Goal: Task Accomplishment & Management: Manage account settings

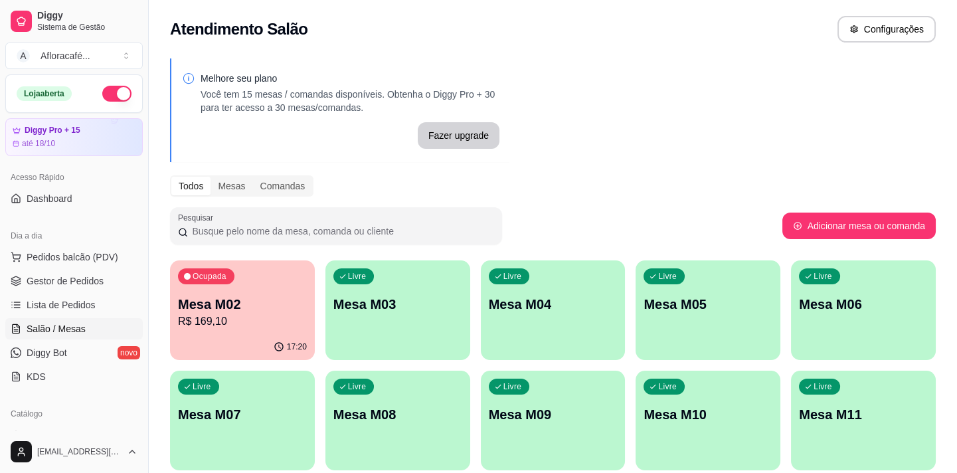
click at [228, 292] on div "Ocupada Mesa M02 R$ 169,10" at bounding box center [242, 297] width 145 height 74
click at [266, 324] on p "R$ 169,10" at bounding box center [242, 322] width 129 height 16
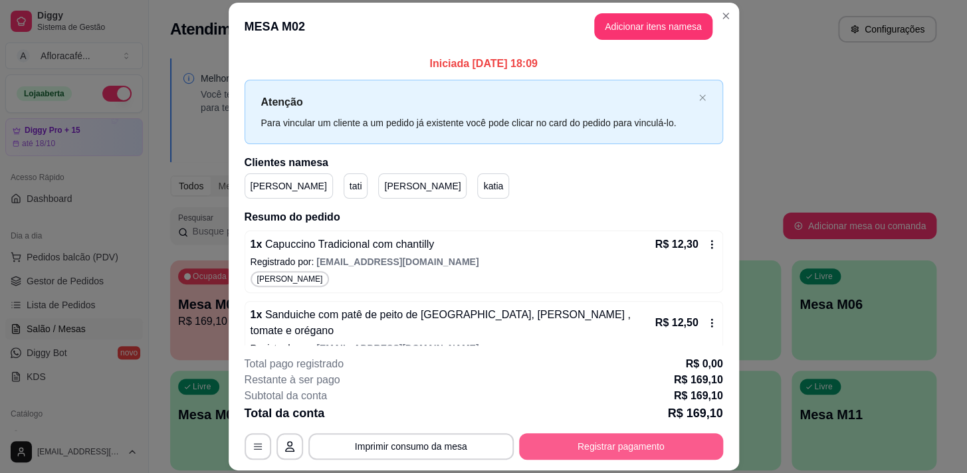
click at [620, 442] on button "Registrar pagamento" at bounding box center [621, 446] width 204 height 27
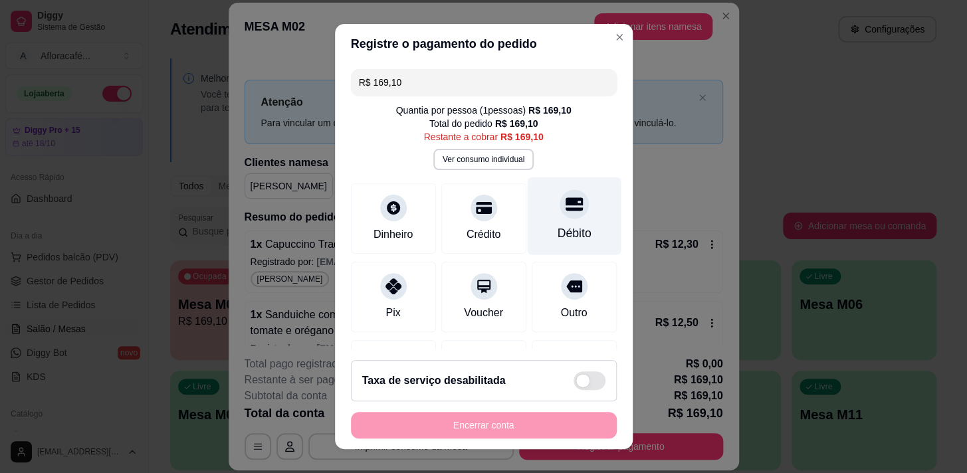
click at [557, 227] on div "Débito" at bounding box center [574, 233] width 34 height 17
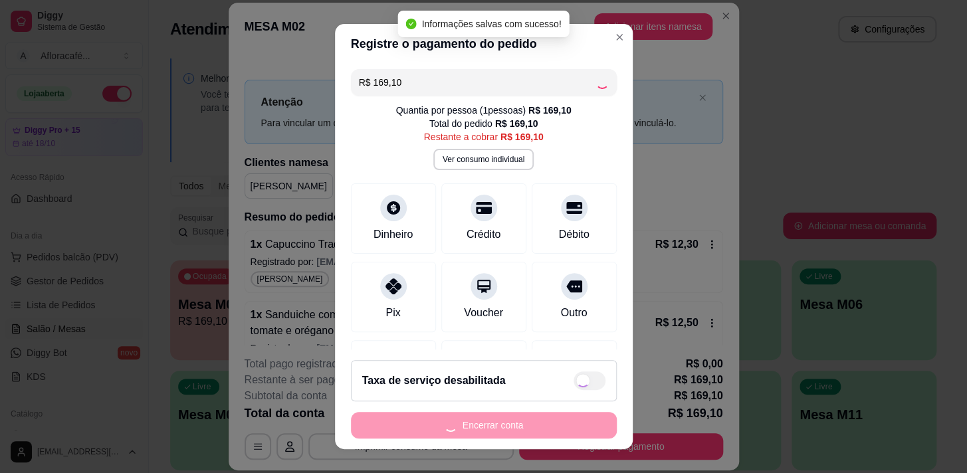
type input "R$ 0,00"
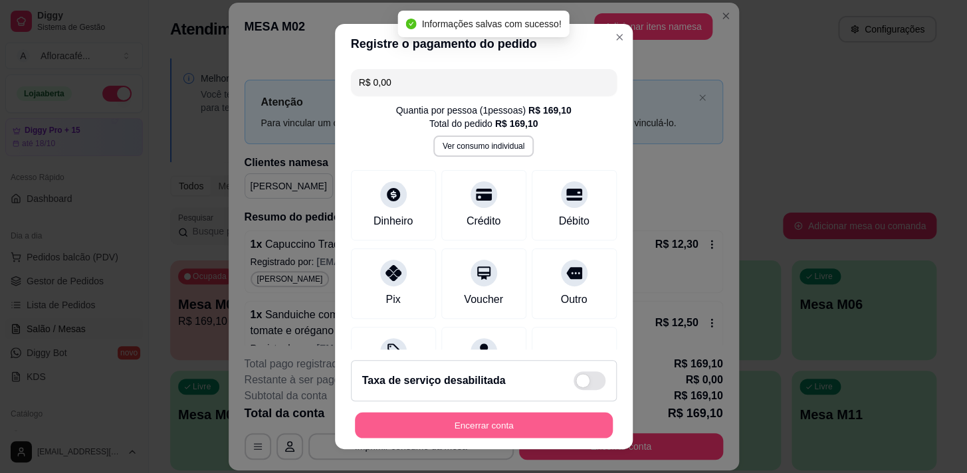
click at [530, 432] on button "Encerrar conta" at bounding box center [484, 426] width 258 height 26
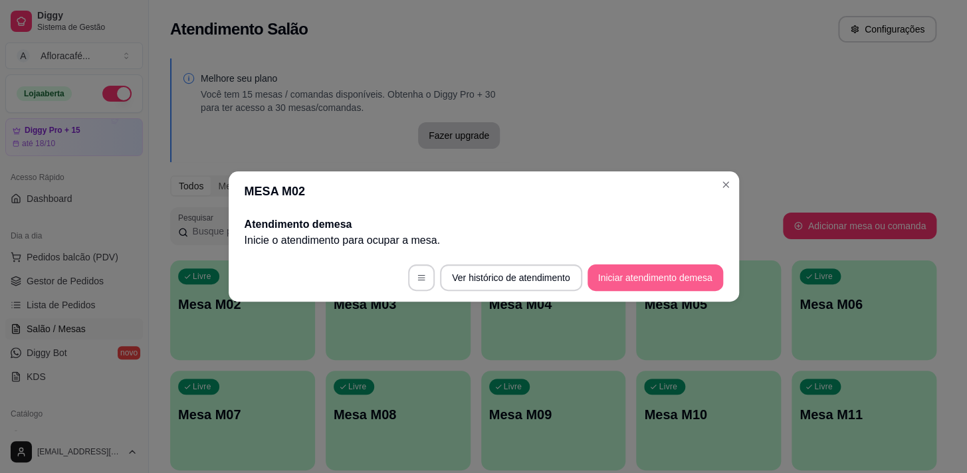
click at [637, 280] on button "Iniciar atendimento de mesa" at bounding box center [655, 277] width 136 height 27
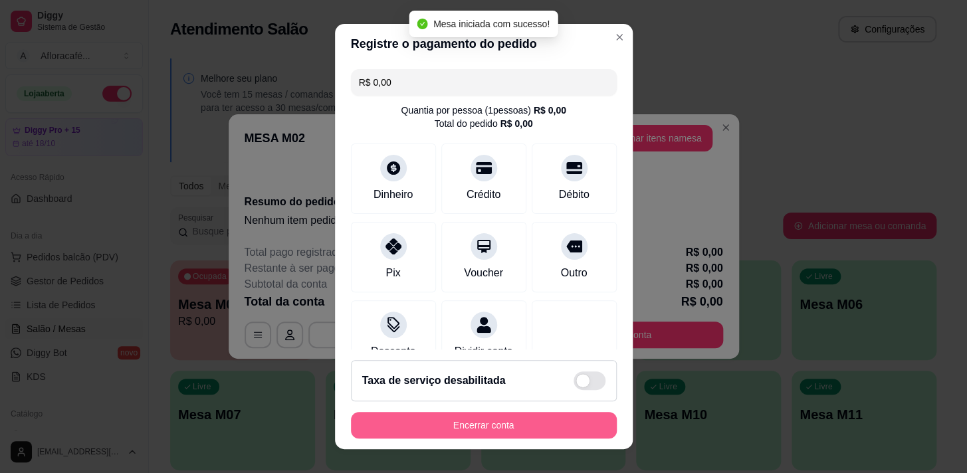
click at [446, 429] on button "Encerrar conta" at bounding box center [484, 425] width 266 height 27
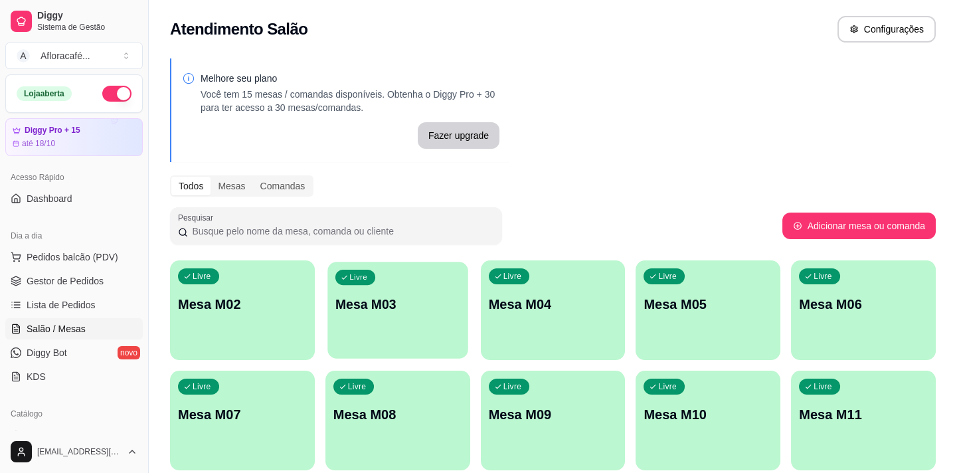
click at [379, 320] on div "Livre Mesa M03" at bounding box center [397, 302] width 140 height 81
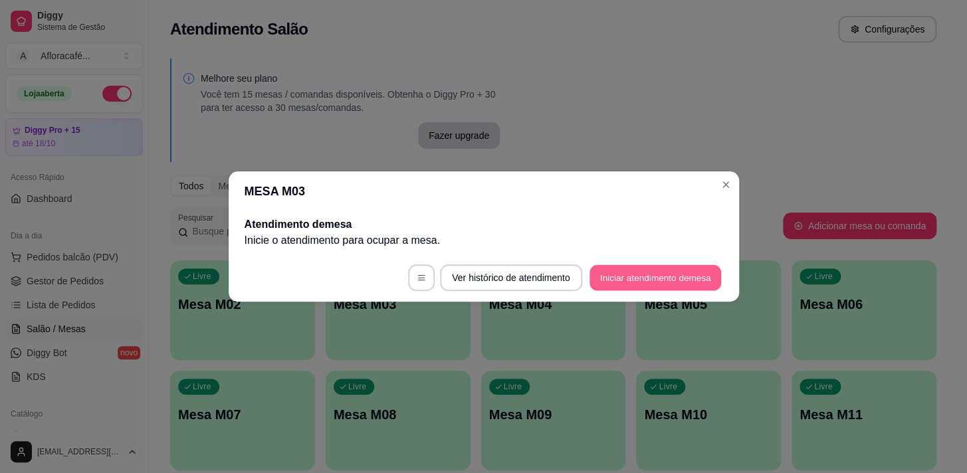
click at [624, 276] on button "Iniciar atendimento de mesa" at bounding box center [655, 278] width 132 height 26
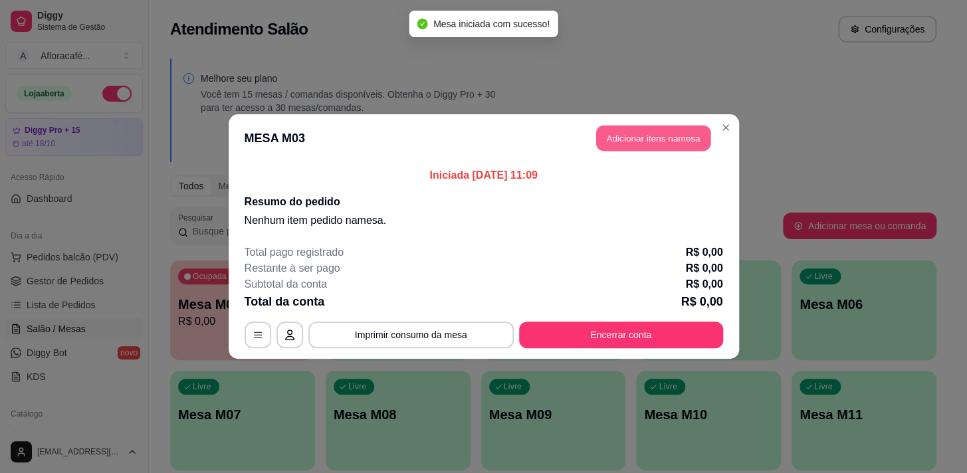
click at [634, 132] on button "Adicionar itens na mesa" at bounding box center [653, 139] width 114 height 26
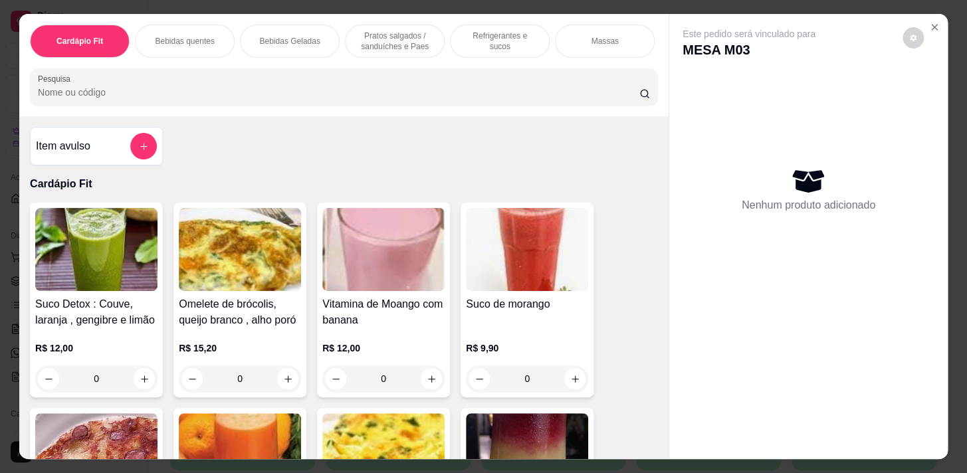
click at [183, 39] on p "Bebidas quentes" at bounding box center [184, 41] width 59 height 11
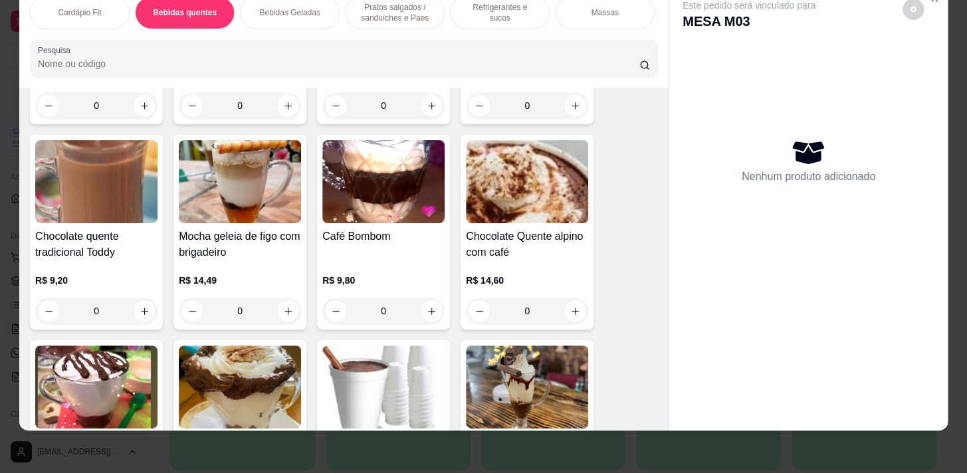
scroll to position [1933, 0]
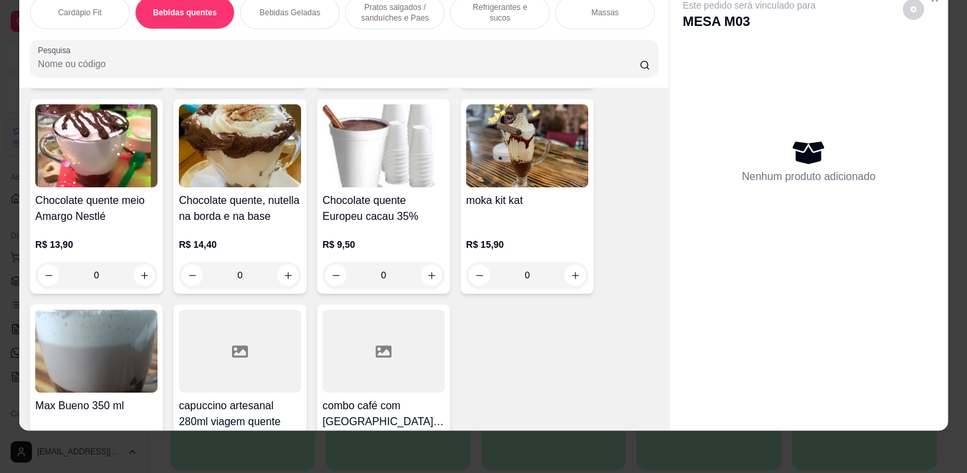
click at [434, 272] on div "0" at bounding box center [383, 275] width 122 height 27
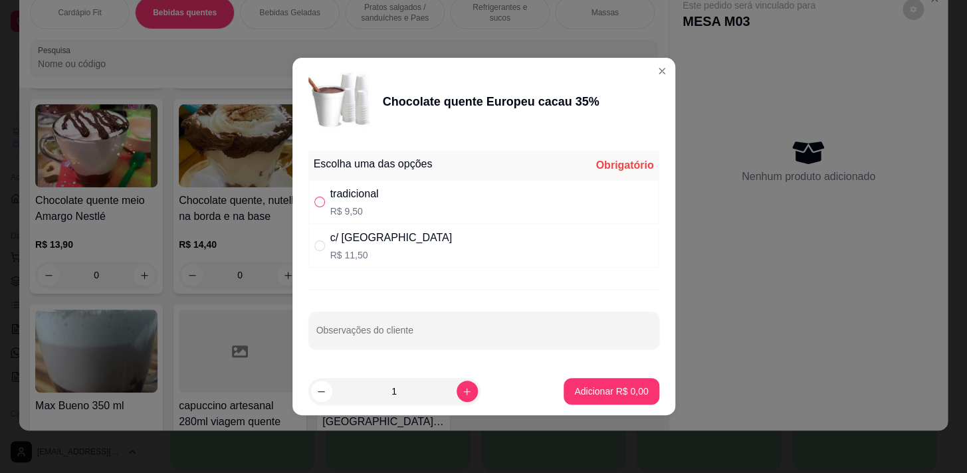
click at [322, 195] on label "" at bounding box center [319, 202] width 11 height 15
click at [322, 197] on input "" at bounding box center [319, 202] width 11 height 11
click at [321, 203] on input "" at bounding box center [319, 202] width 11 height 11
radio input "true"
click at [462, 389] on icon "increase-product-quantity" at bounding box center [467, 392] width 10 height 10
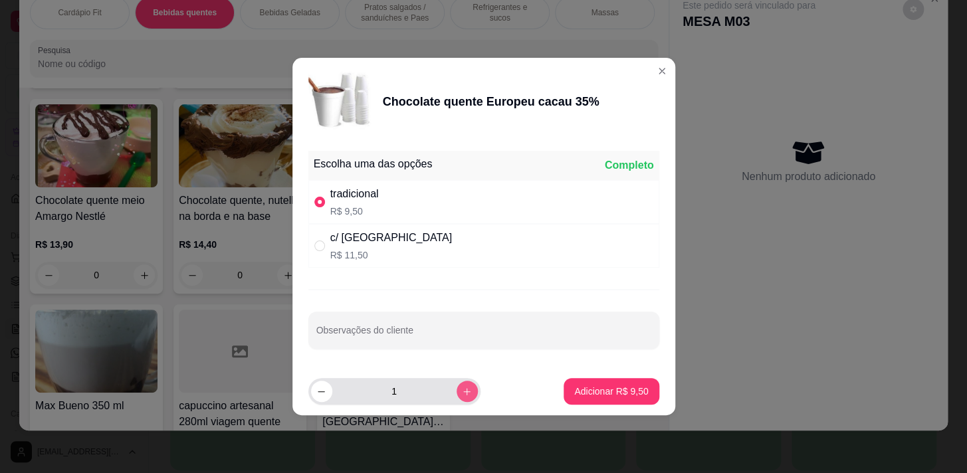
type input "2"
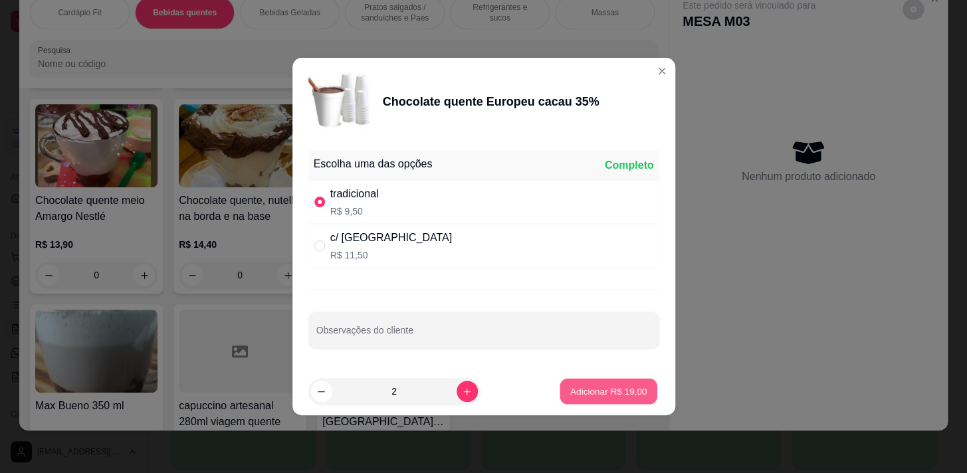
click at [599, 389] on p "Adicionar R$ 19,00" at bounding box center [608, 391] width 77 height 13
type input "2"
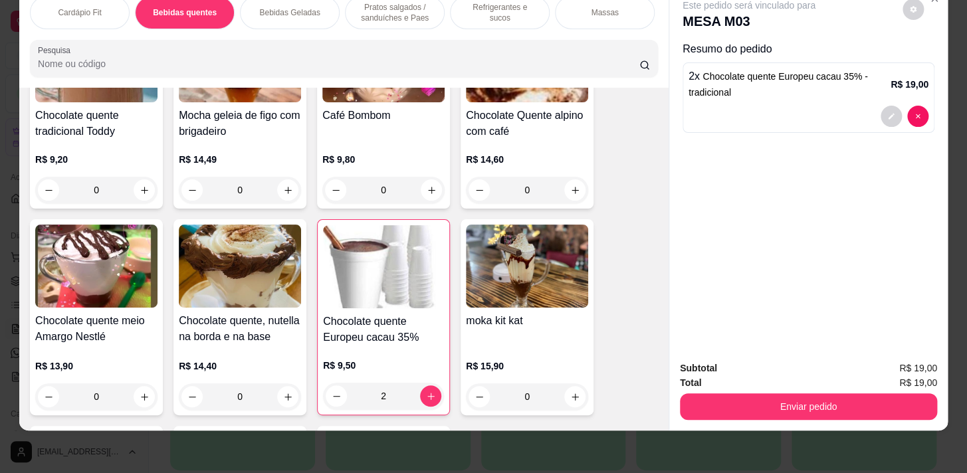
scroll to position [1752, 0]
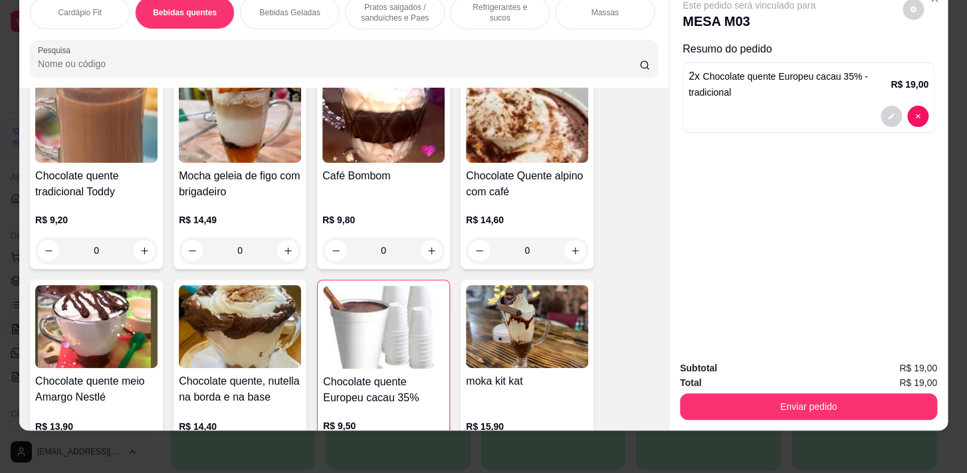
click at [137, 248] on div "0" at bounding box center [96, 250] width 122 height 27
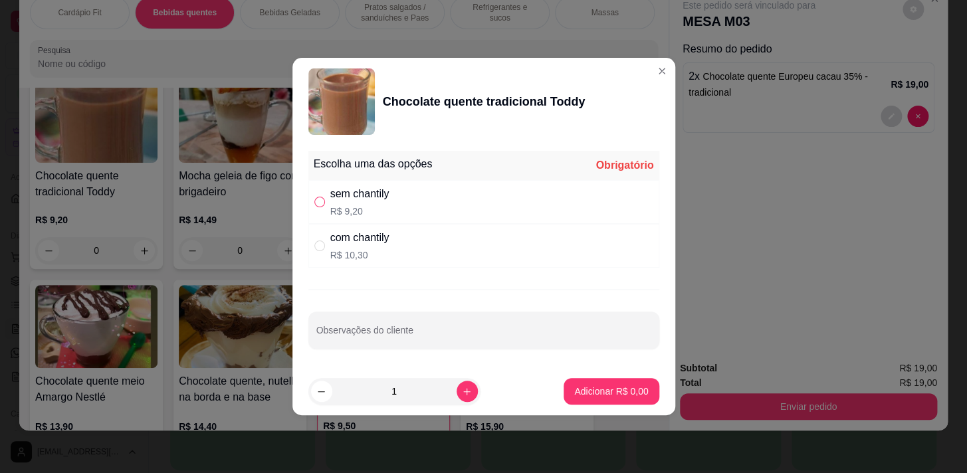
click at [319, 206] on input "" at bounding box center [319, 202] width 11 height 11
radio input "true"
click at [575, 388] on p "Adicionar R$ 9,20" at bounding box center [611, 391] width 72 height 13
type input "1"
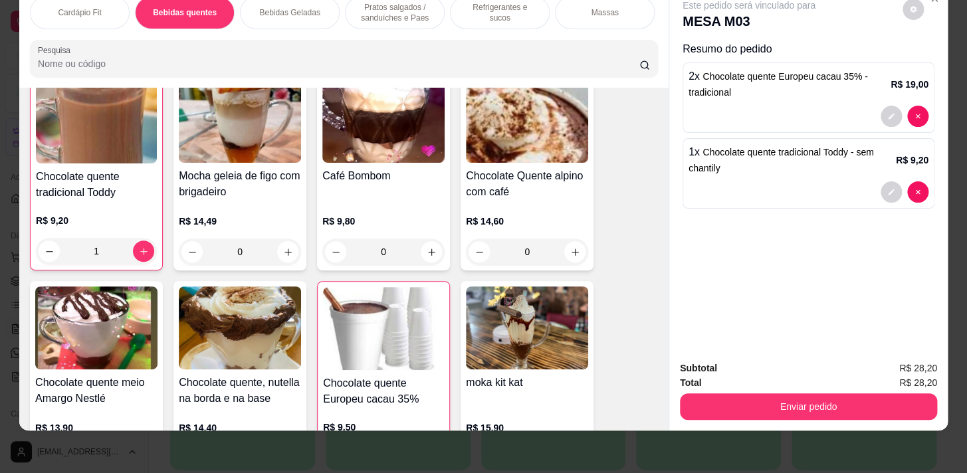
scroll to position [1753, 0]
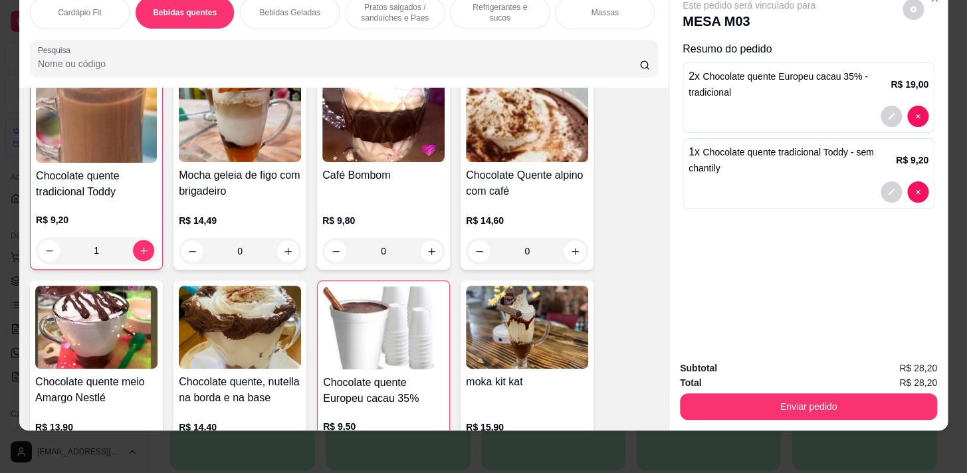
click at [379, 7] on p "Pratos salgados / sanduíches e Paes" at bounding box center [394, 12] width 77 height 21
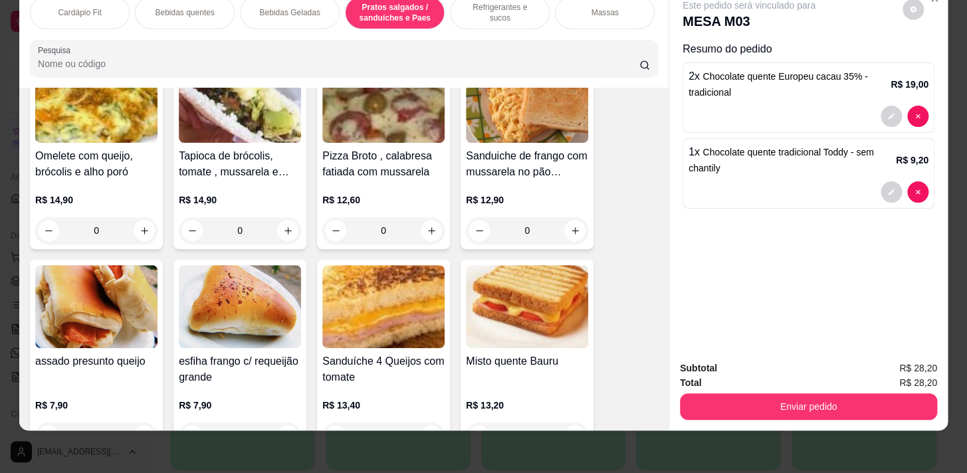
scroll to position [5125, 0]
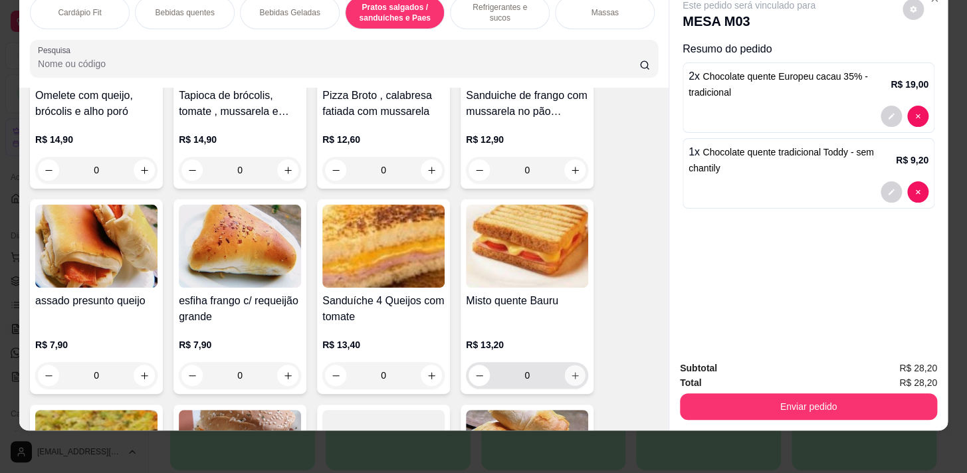
click at [570, 371] on icon "increase-product-quantity" at bounding box center [575, 376] width 10 height 10
type input "1"
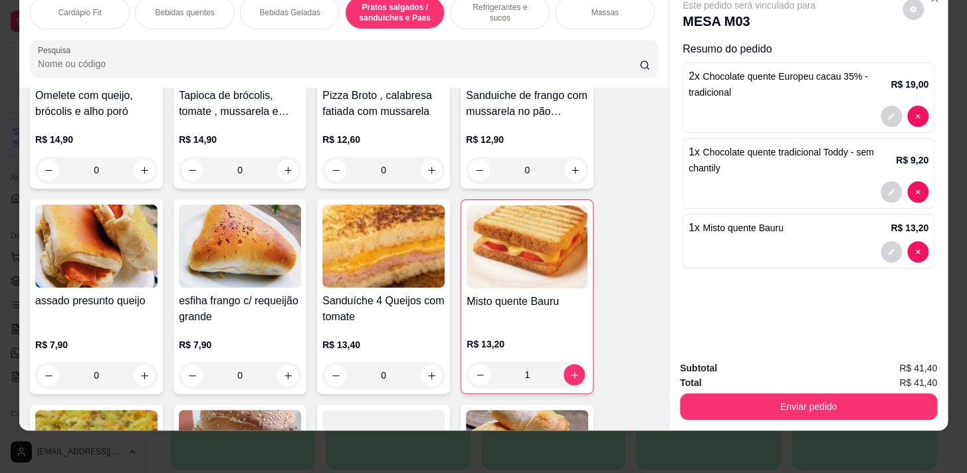
click at [490, 12] on div "Refrigerantes e sucos" at bounding box center [500, 12] width 100 height 33
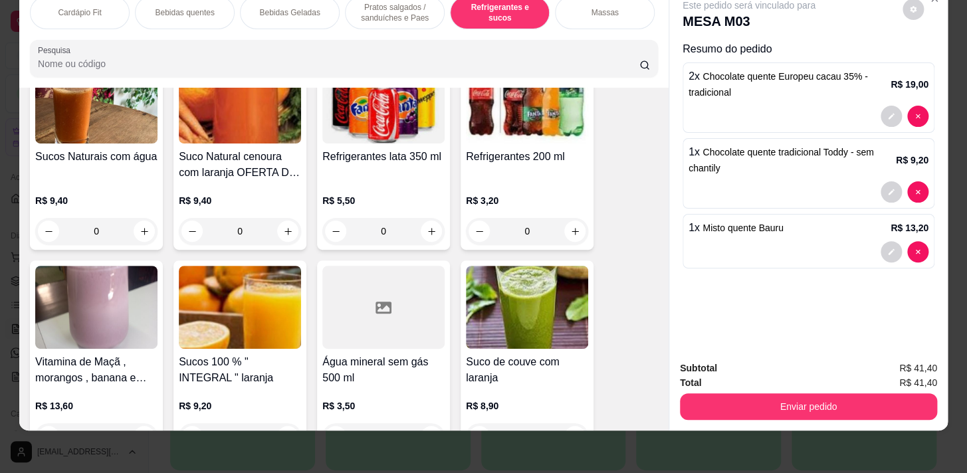
scroll to position [5972, 0]
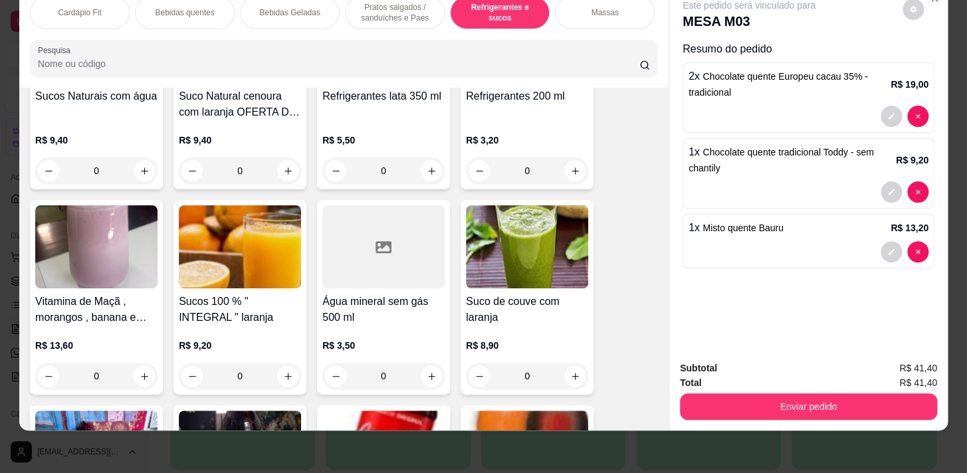
click at [422, 373] on div "0" at bounding box center [383, 376] width 122 height 27
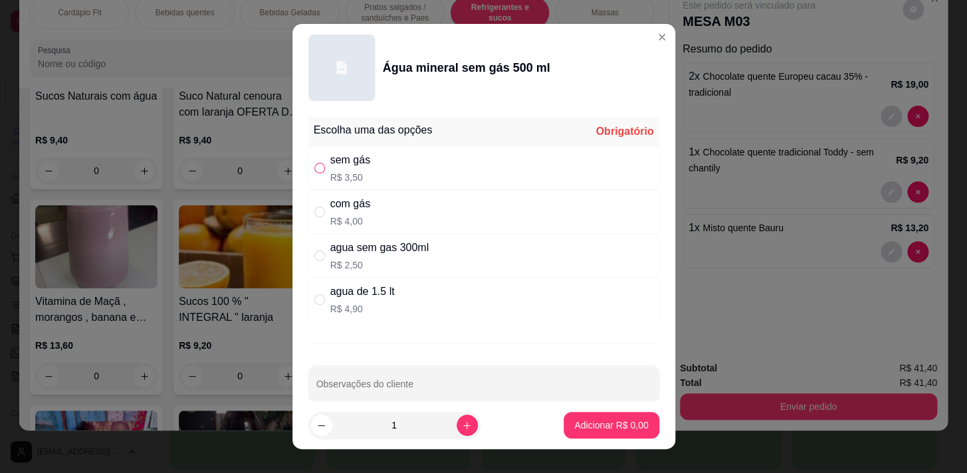
click at [316, 164] on input "" at bounding box center [319, 168] width 11 height 11
radio input "true"
click at [591, 424] on p "Adicionar R$ 3,50" at bounding box center [611, 424] width 74 height 13
type input "1"
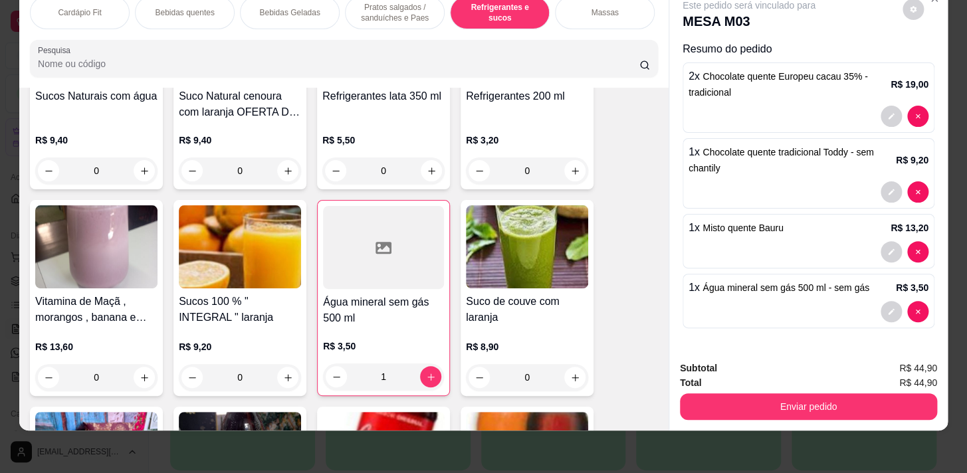
click at [374, 7] on p "Pratos salgados / sanduíches e Paes" at bounding box center [394, 12] width 77 height 21
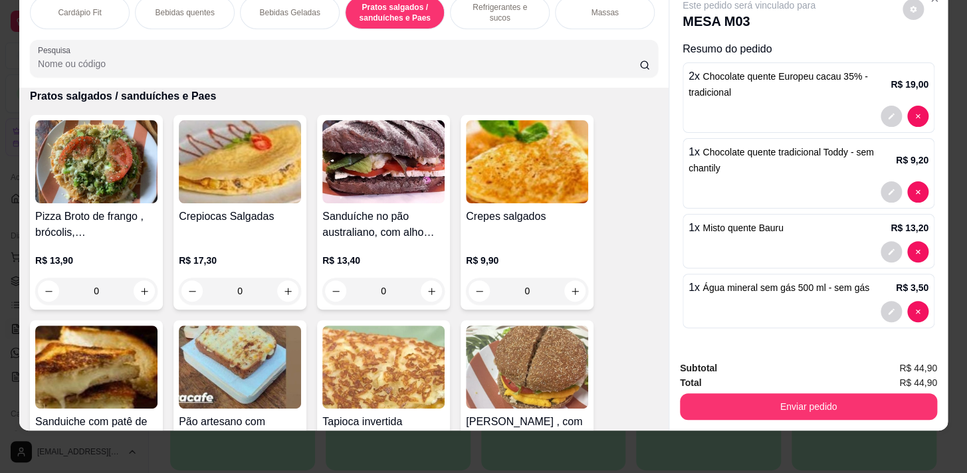
scroll to position [4099, 0]
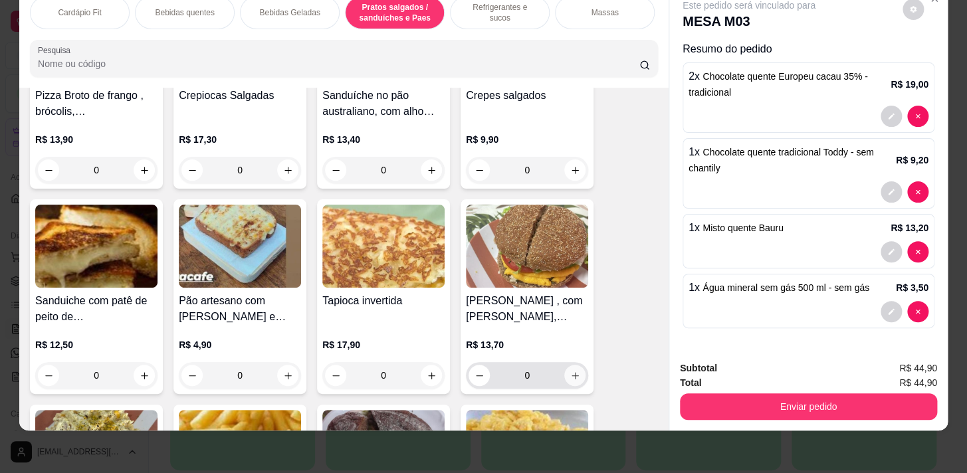
click at [573, 371] on icon "increase-product-quantity" at bounding box center [575, 376] width 10 height 10
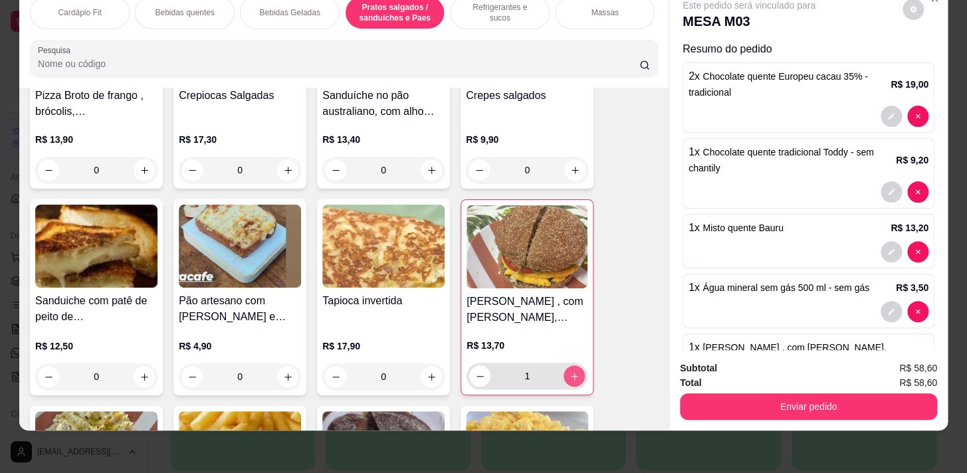
type input "1"
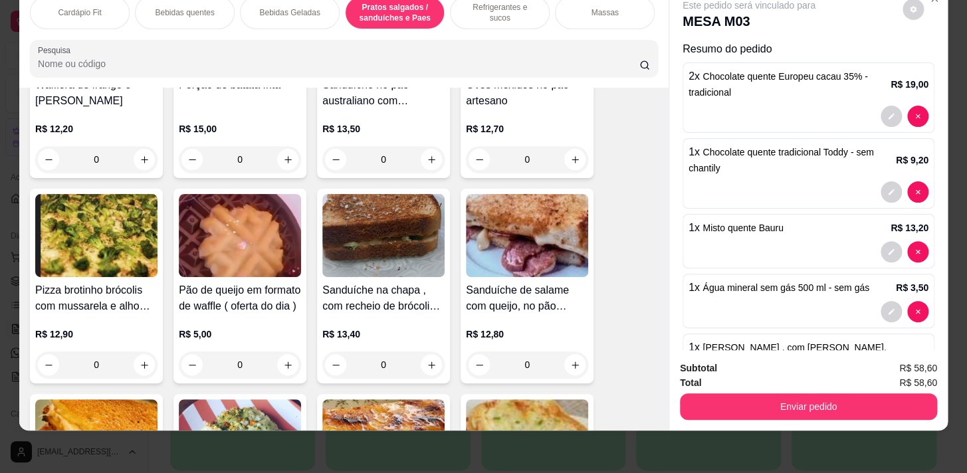
scroll to position [0, 549]
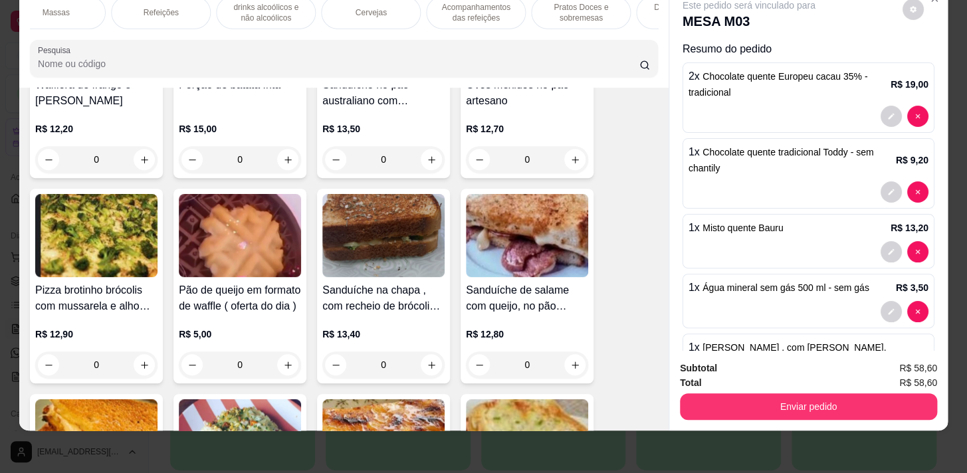
click at [565, 7] on p "Pratos Doces e sobremesas" at bounding box center [580, 12] width 77 height 21
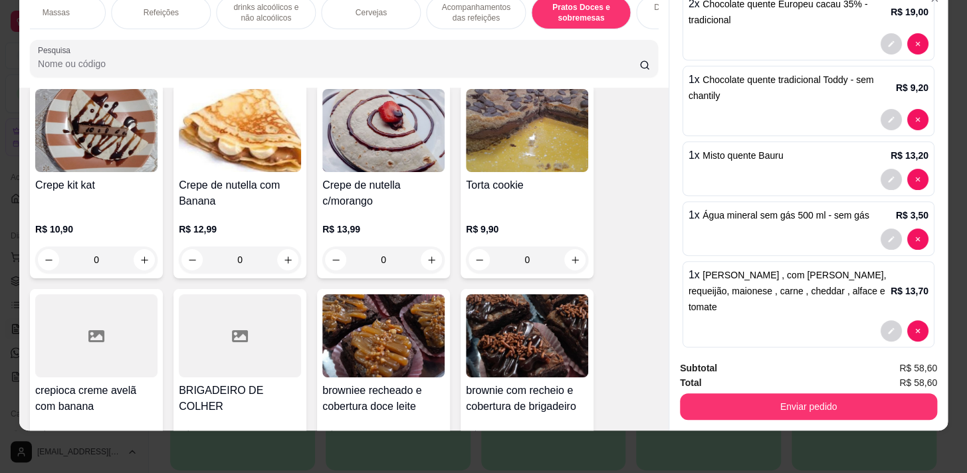
scroll to position [10618, 0]
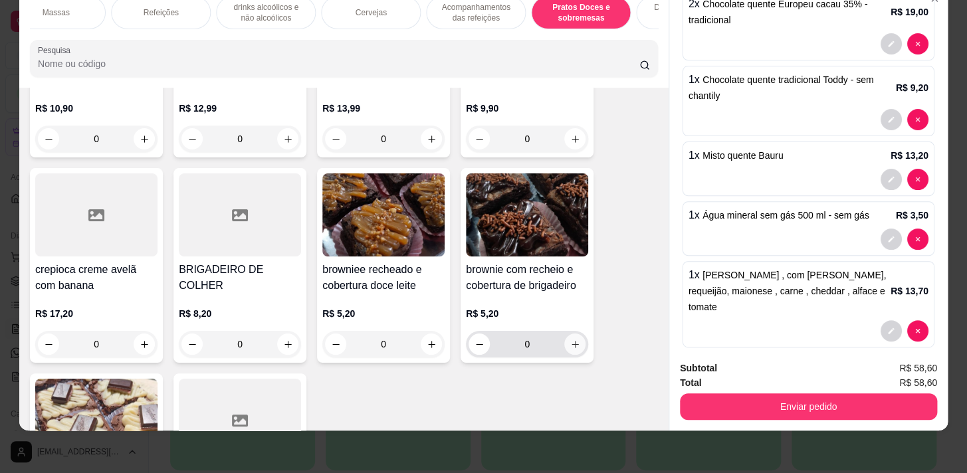
click at [570, 333] on button "increase-product-quantity" at bounding box center [574, 343] width 21 height 21
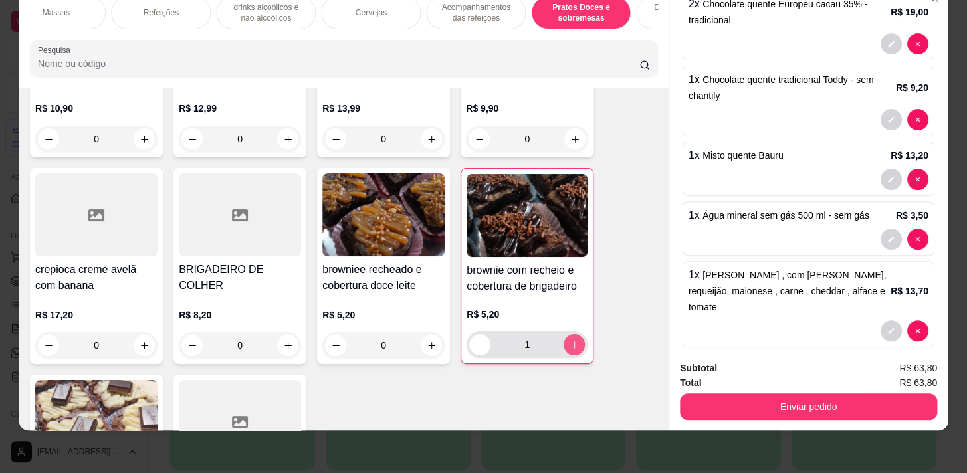
type input "1"
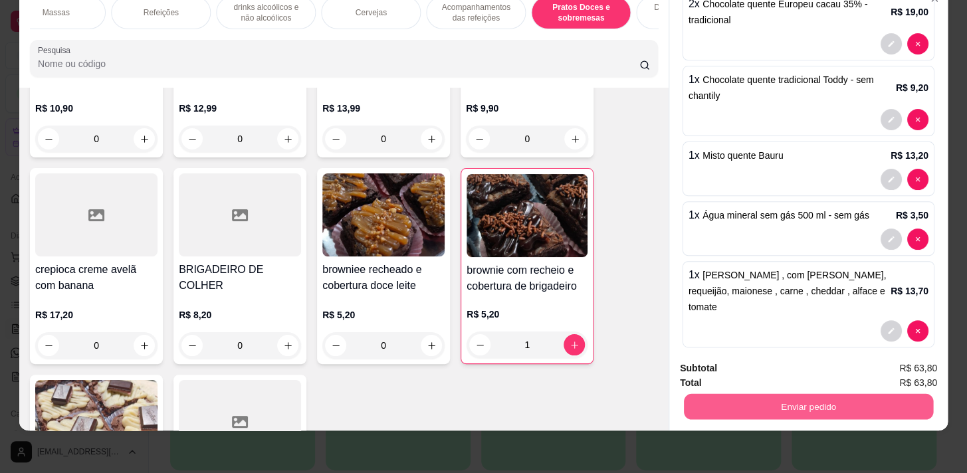
click at [711, 394] on button "Enviar pedido" at bounding box center [808, 406] width 249 height 26
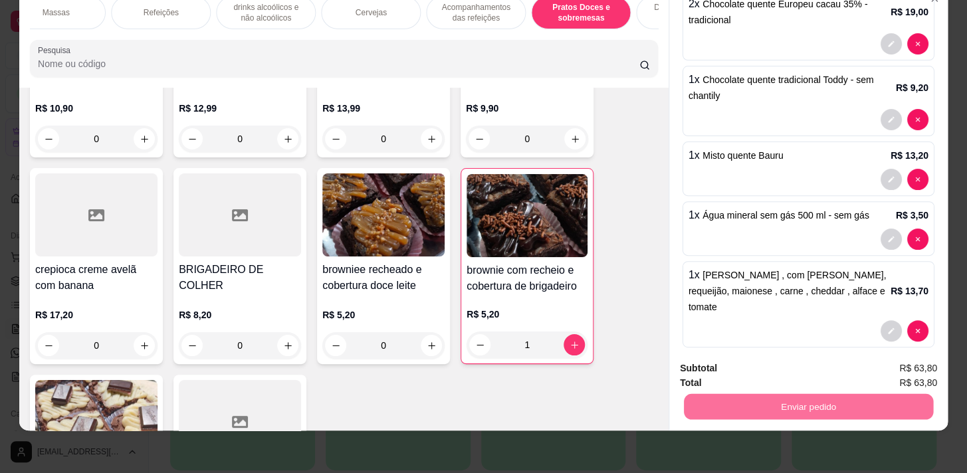
click at [814, 368] on button "Registrar cliente" at bounding box center [813, 365] width 85 height 25
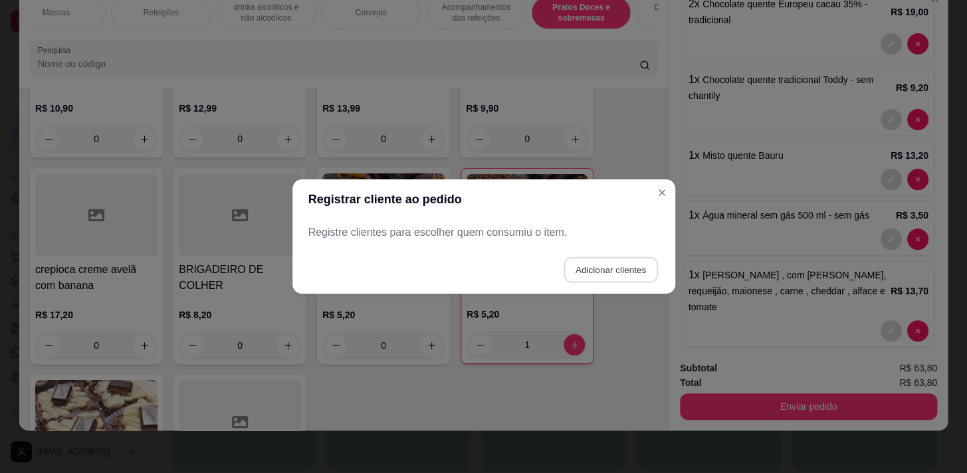
click at [638, 268] on button "Adicionar clientes" at bounding box center [610, 270] width 94 height 26
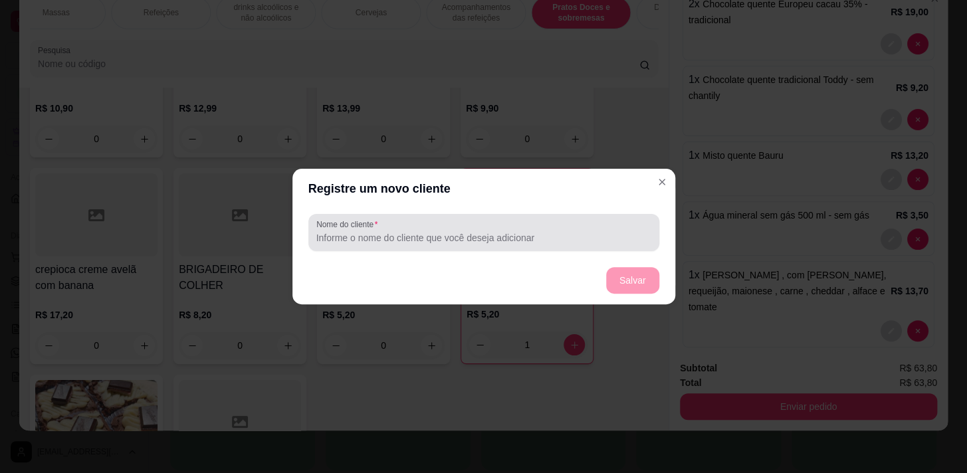
click at [611, 224] on div at bounding box center [483, 232] width 335 height 27
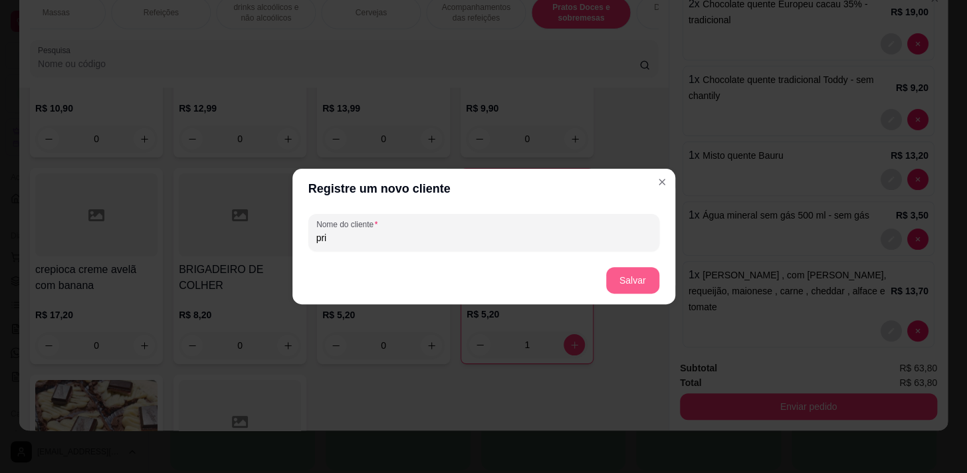
type input "pri"
click at [638, 284] on button "Salvar" at bounding box center [632, 281] width 52 height 26
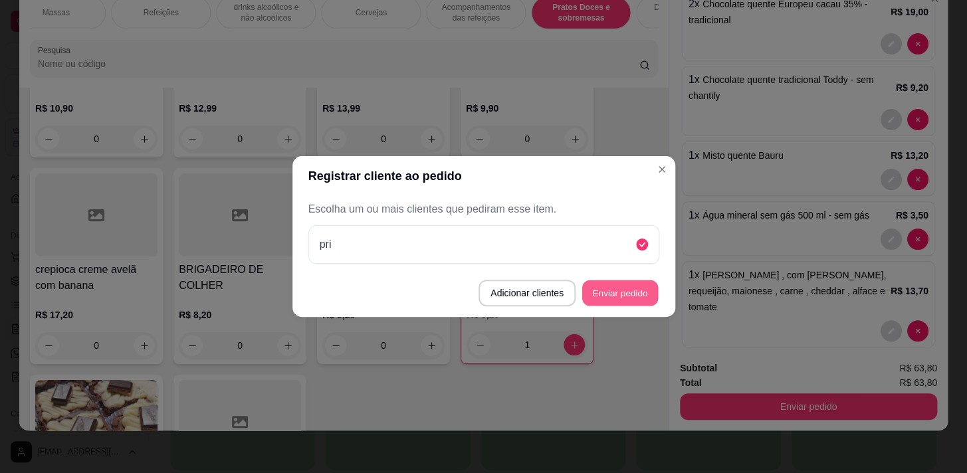
click at [622, 286] on button "Enviar pedido" at bounding box center [620, 293] width 76 height 26
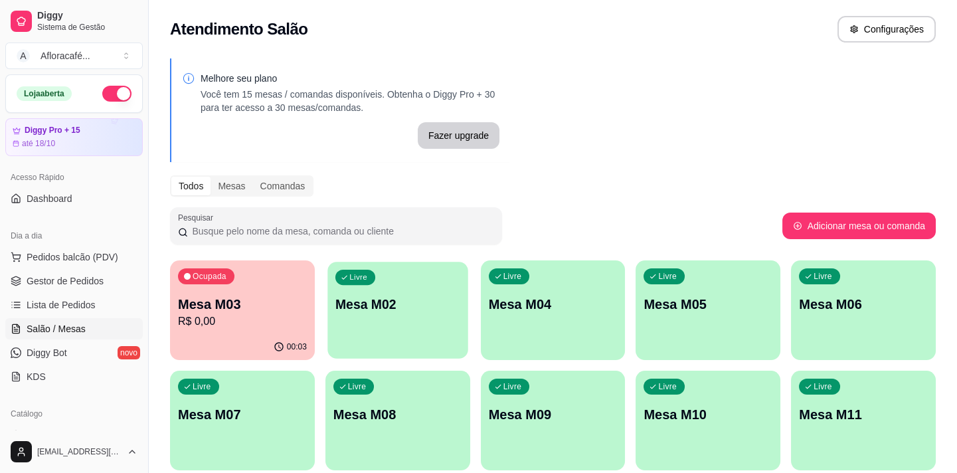
click at [417, 302] on p "Mesa M02" at bounding box center [397, 305] width 125 height 18
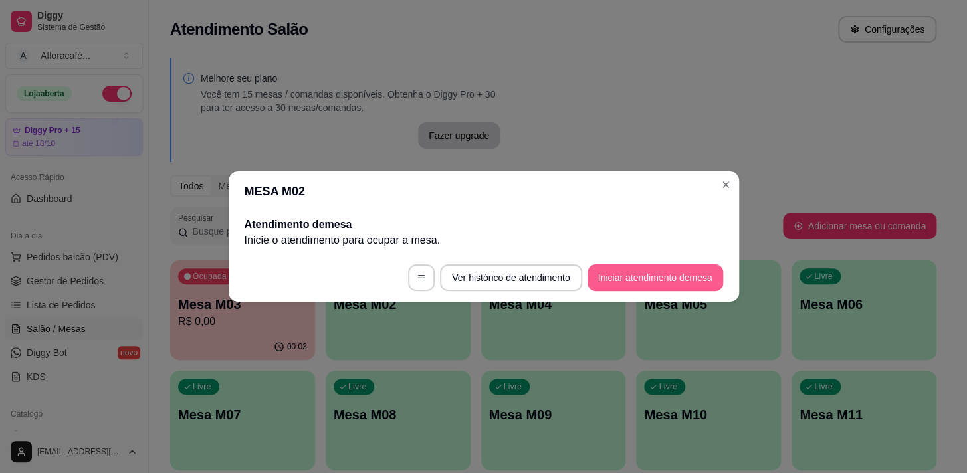
click at [610, 284] on button "Iniciar atendimento de mesa" at bounding box center [655, 277] width 136 height 27
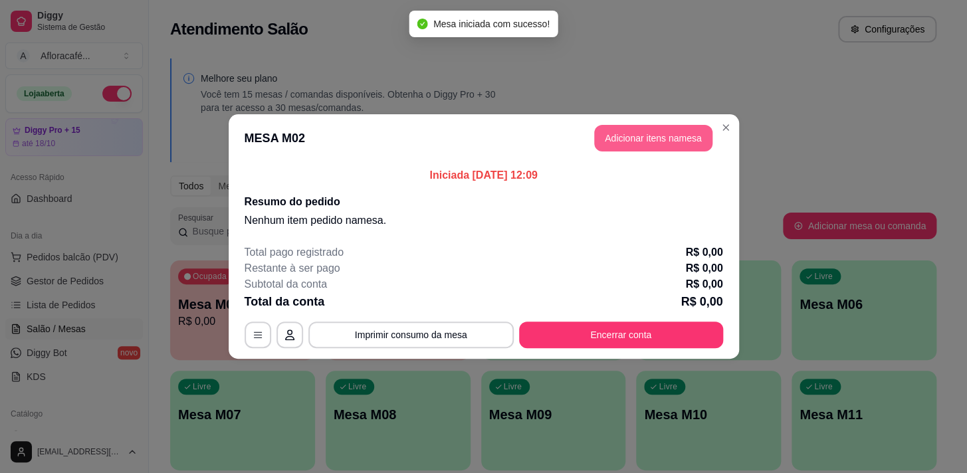
click at [630, 139] on button "Adicionar itens na mesa" at bounding box center [653, 138] width 118 height 27
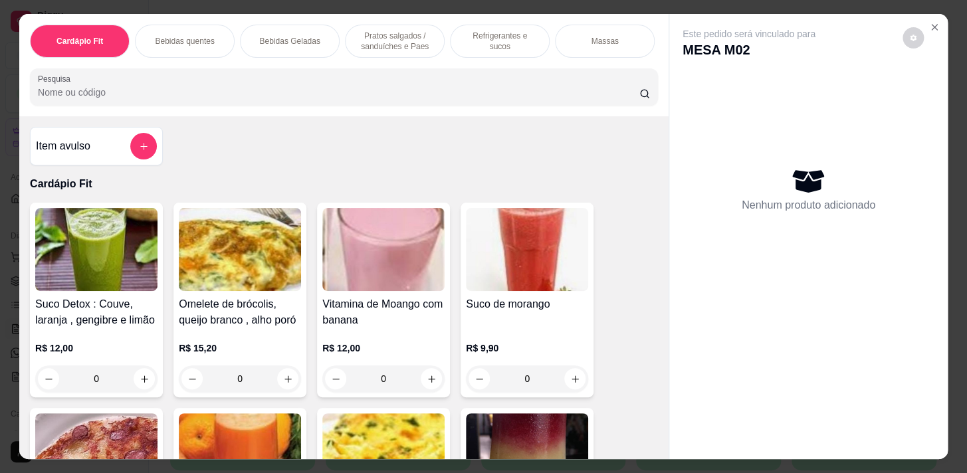
click at [187, 39] on p "Bebidas quentes" at bounding box center [184, 41] width 59 height 11
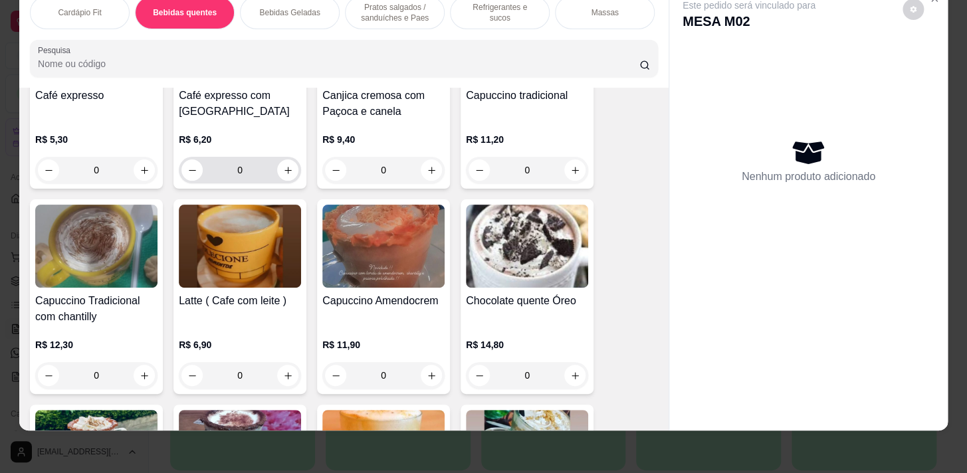
scroll to position [967, 0]
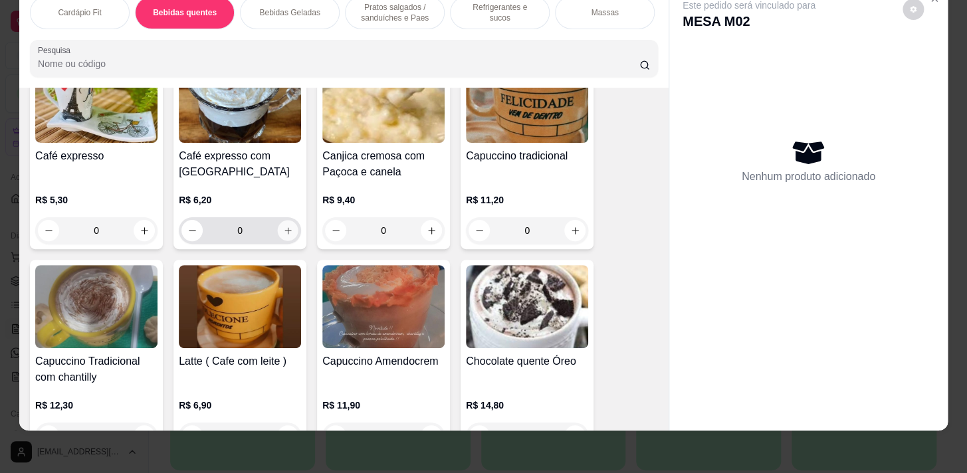
click at [284, 230] on icon "increase-product-quantity" at bounding box center [287, 230] width 7 height 7
type input "1"
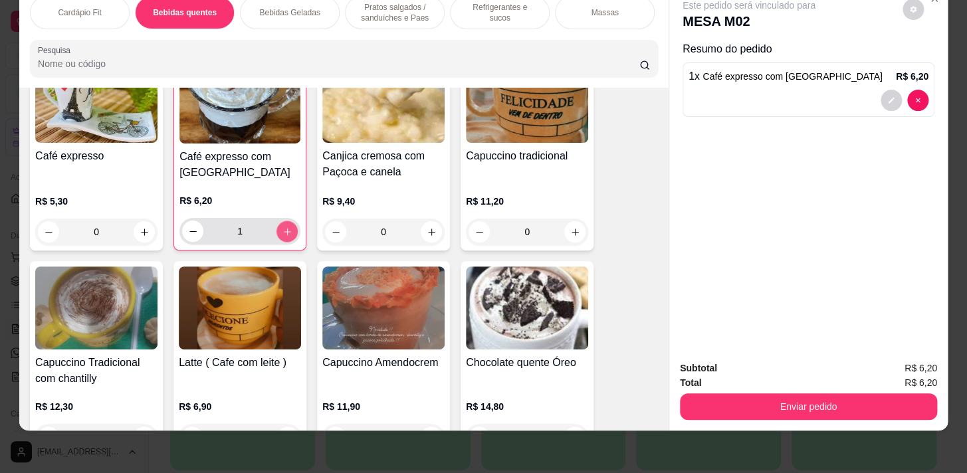
scroll to position [907, 0]
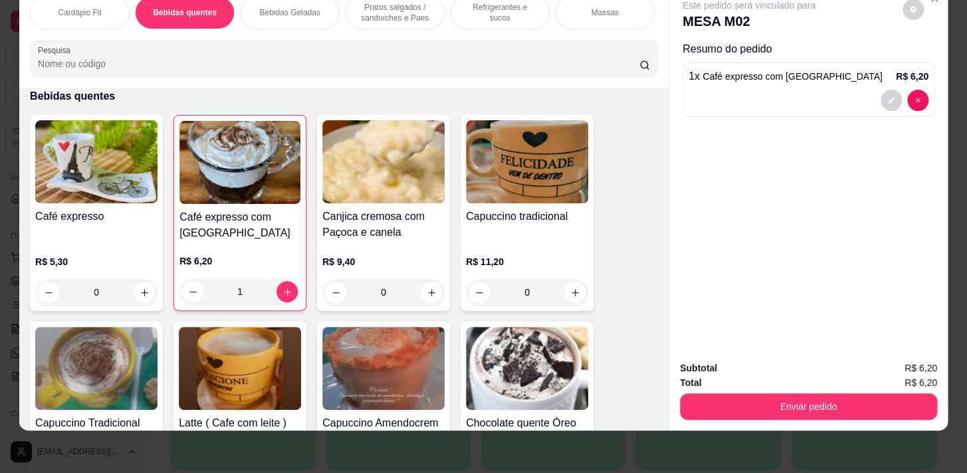
click at [509, 2] on p "Refrigerantes e sucos" at bounding box center [499, 12] width 77 height 21
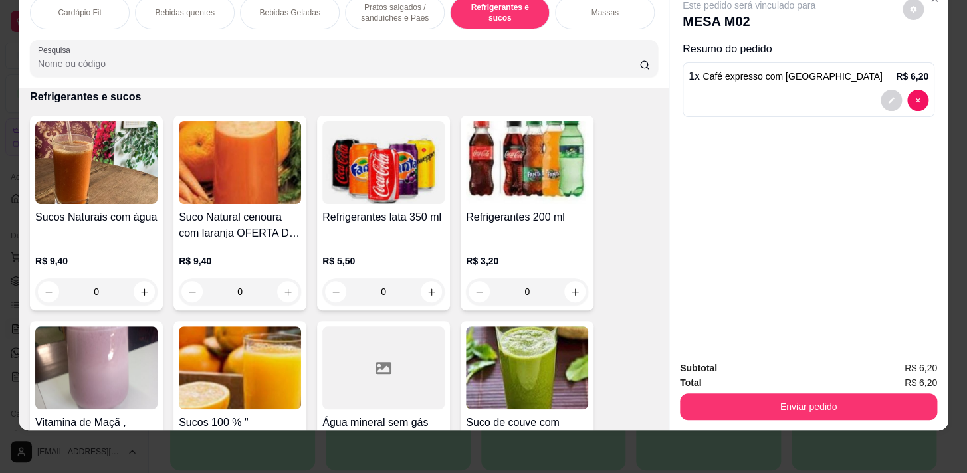
scroll to position [6031, 0]
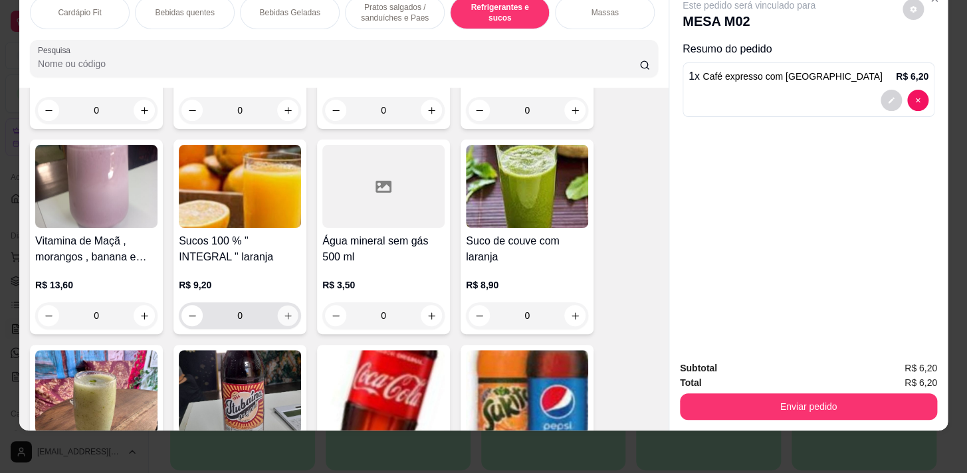
click at [286, 312] on icon "increase-product-quantity" at bounding box center [288, 316] width 10 height 10
type input "1"
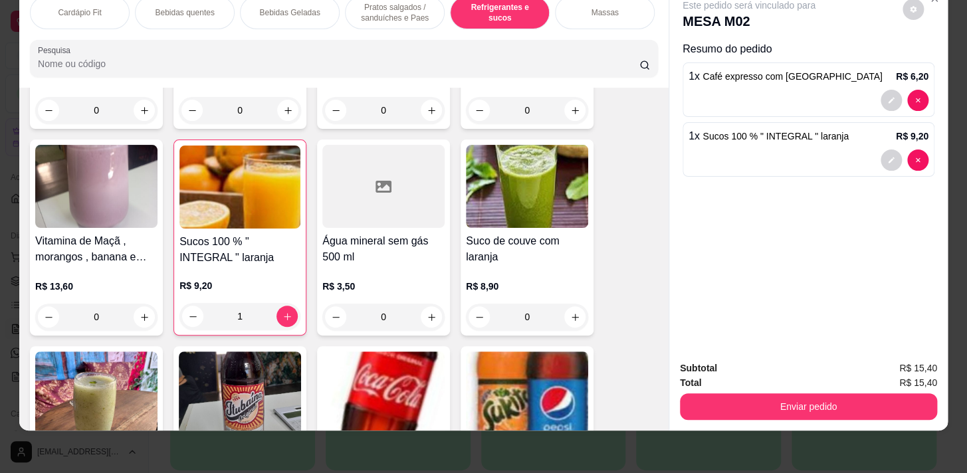
click at [385, 5] on p "Pratos salgados / sanduíches e Paes" at bounding box center [394, 12] width 77 height 21
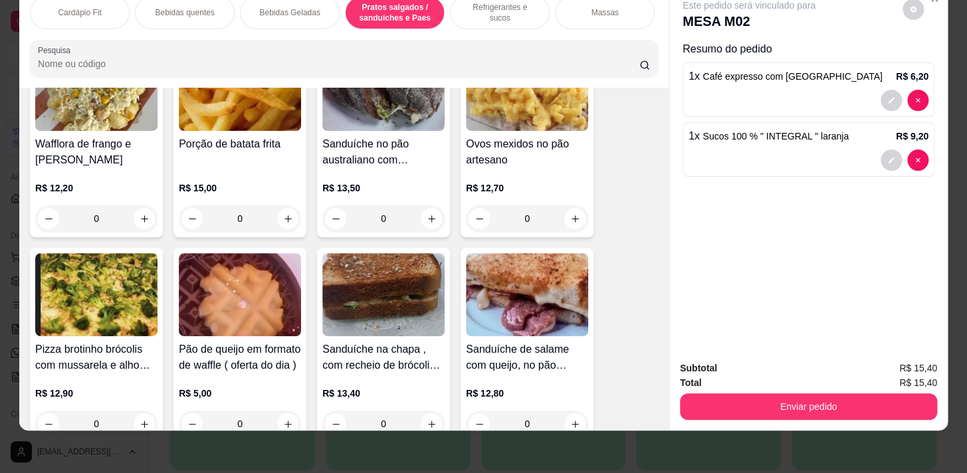
scroll to position [4218, 0]
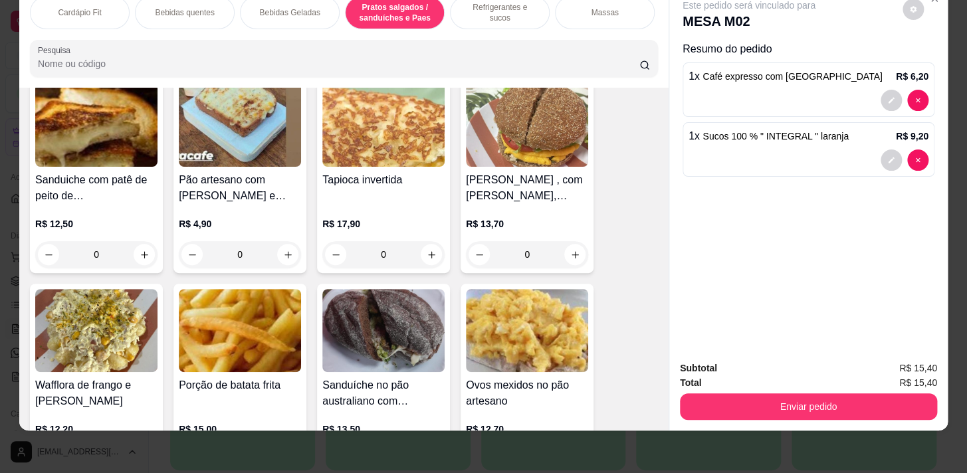
click at [96, 7] on p "Cardápio Fit" at bounding box center [79, 12] width 43 height 11
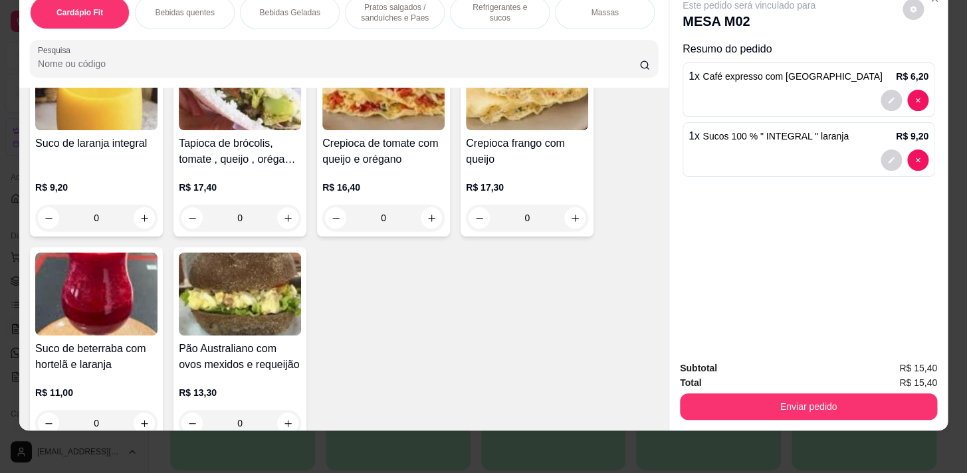
scroll to position [664, 0]
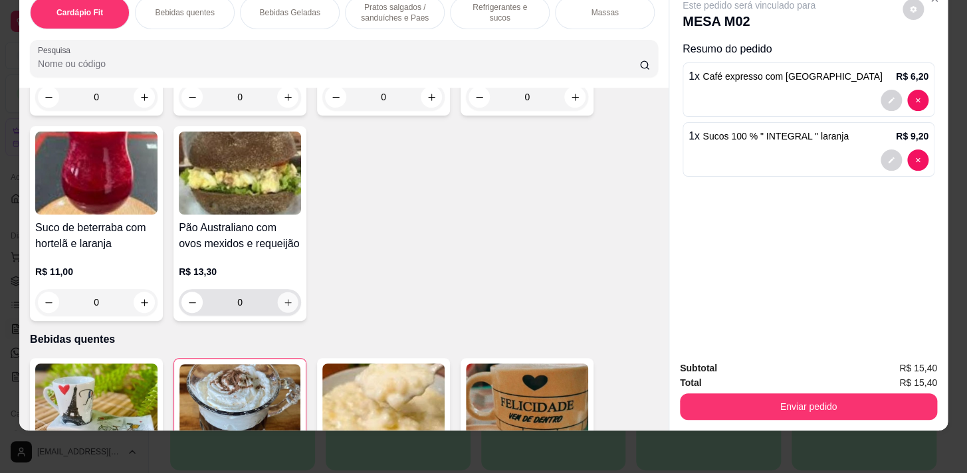
click at [284, 302] on icon "increase-product-quantity" at bounding box center [287, 302] width 7 height 7
type input "1"
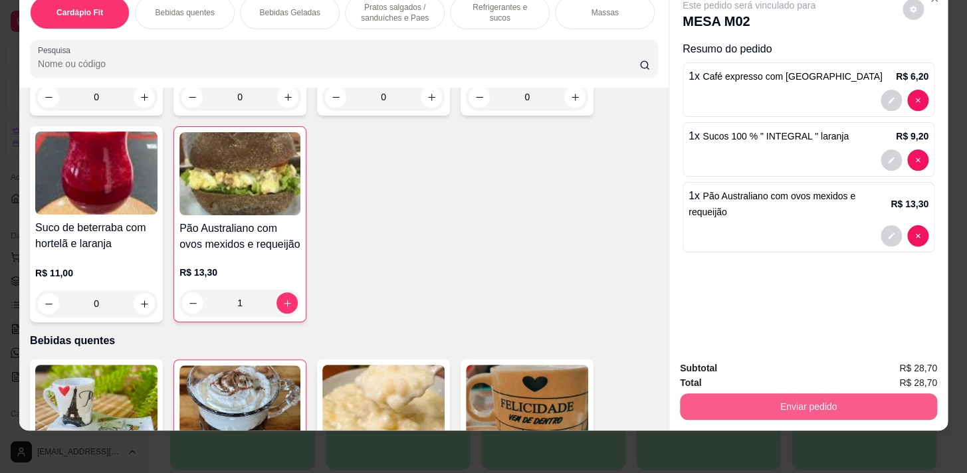
click at [757, 399] on button "Enviar pedido" at bounding box center [808, 406] width 257 height 27
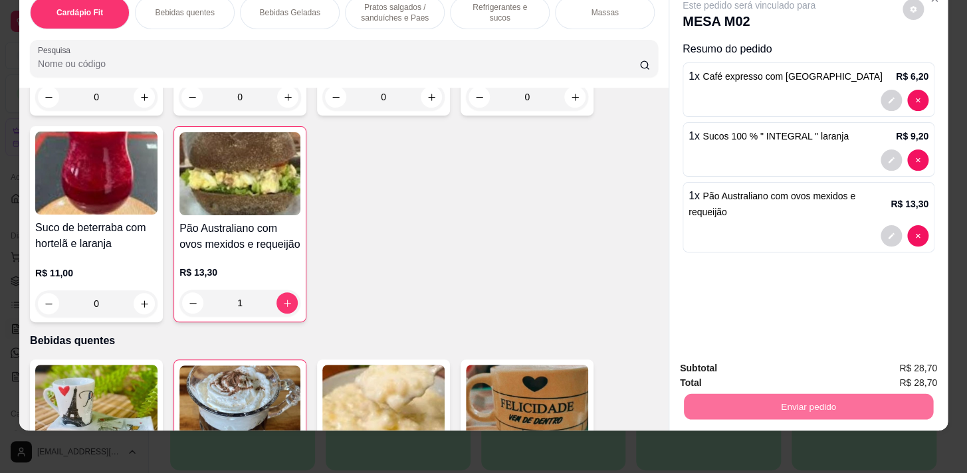
click at [897, 369] on button "Enviar pedido" at bounding box center [902, 365] width 73 height 25
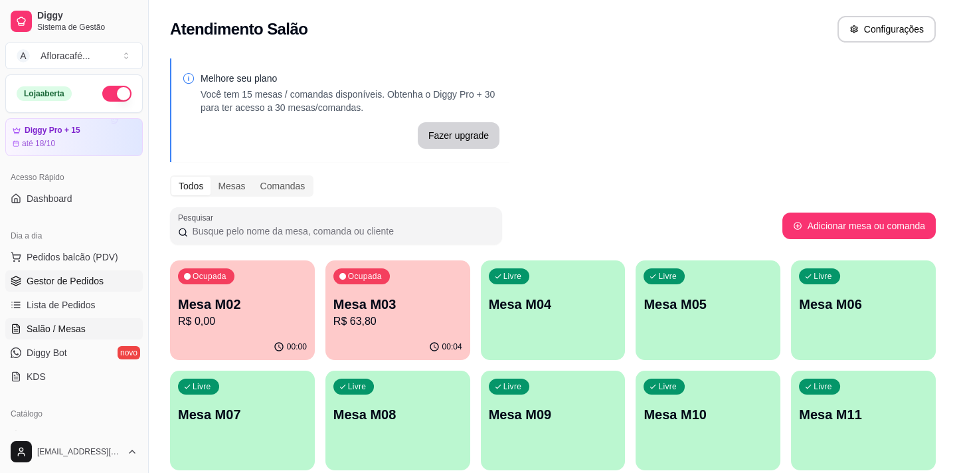
click at [46, 282] on span "Gestor de Pedidos" at bounding box center [65, 280] width 77 height 13
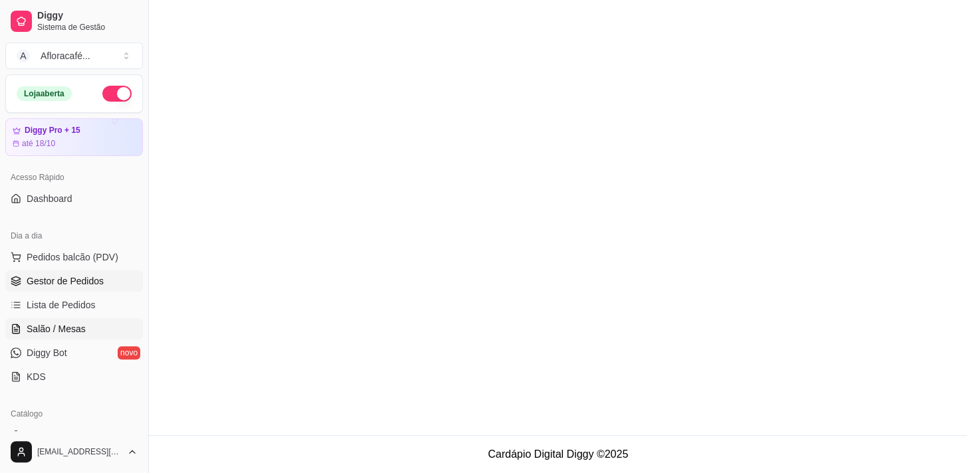
click at [60, 325] on span "Salão / Mesas" at bounding box center [56, 328] width 59 height 13
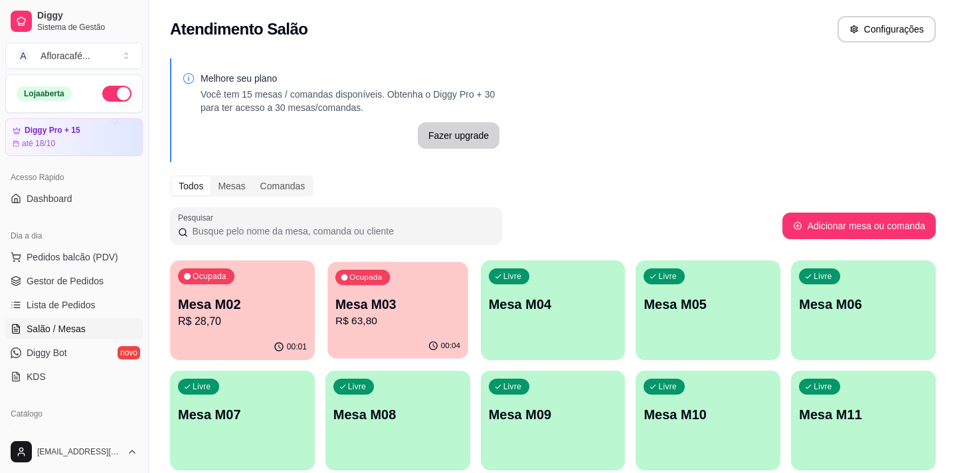
click at [368, 331] on div "Ocupada Mesa M03 R$ 63,80" at bounding box center [397, 298] width 140 height 72
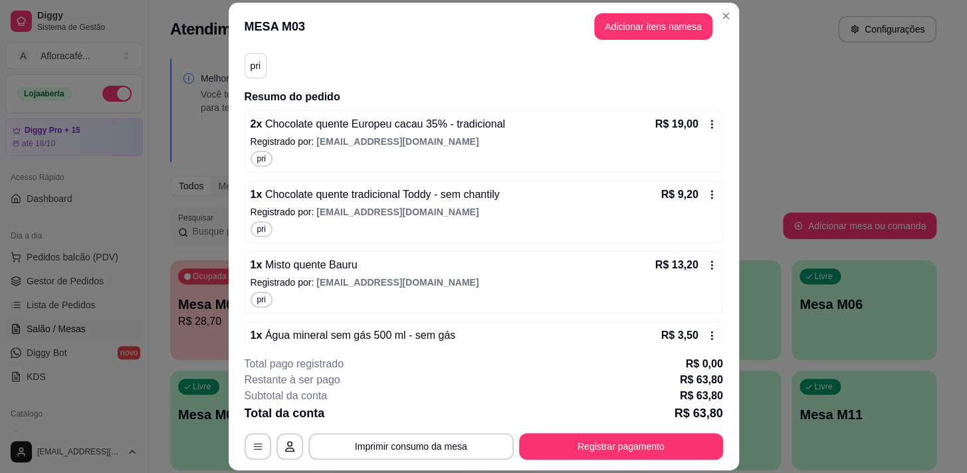
scroll to position [181, 0]
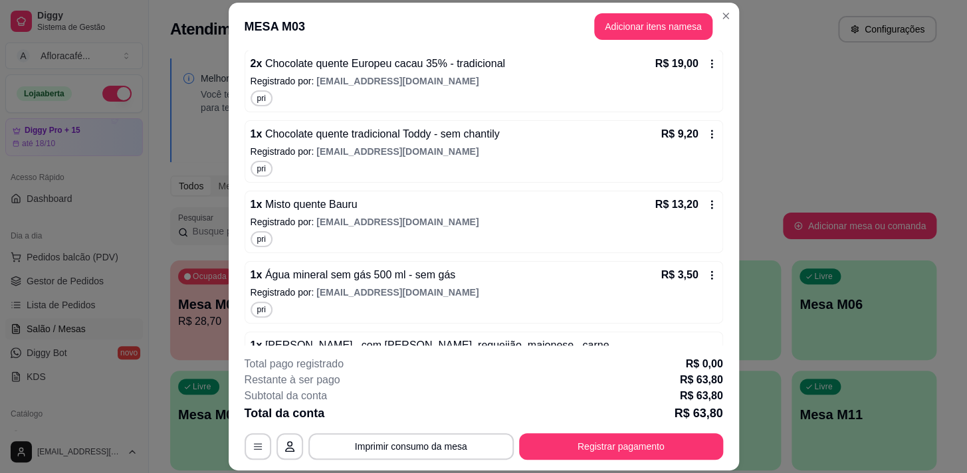
click at [706, 201] on icon at bounding box center [711, 204] width 11 height 11
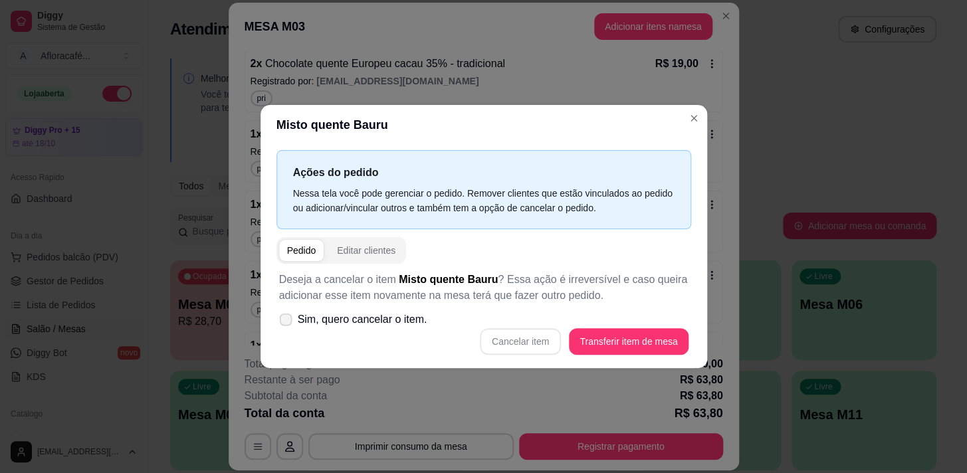
click at [285, 322] on icon at bounding box center [285, 319] width 10 height 7
click at [285, 322] on input "Sim, quero cancelar o item." at bounding box center [282, 326] width 9 height 9
checkbox input "true"
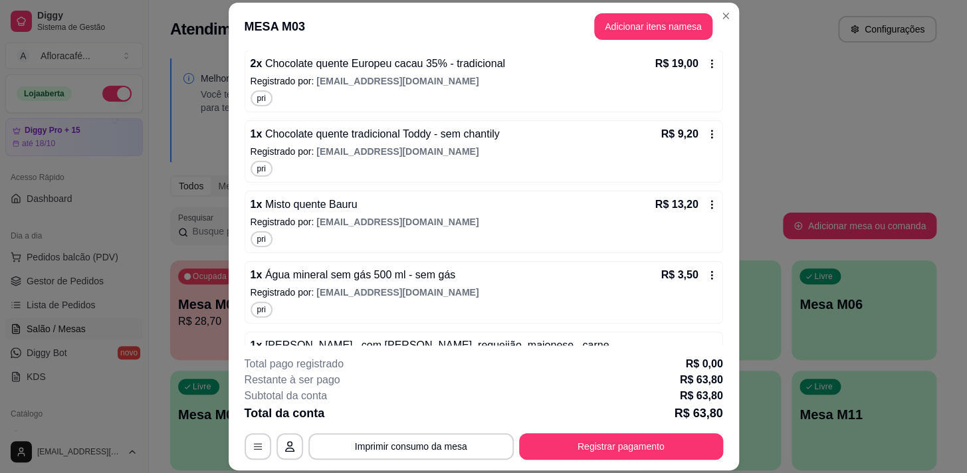
click at [706, 205] on icon at bounding box center [711, 204] width 11 height 11
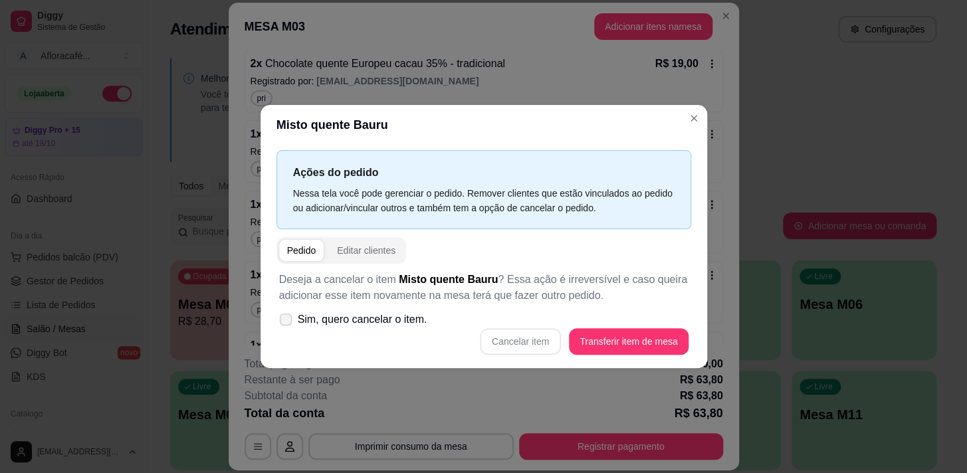
click at [288, 318] on icon at bounding box center [285, 319] width 10 height 7
click at [287, 322] on input "Sim, quero cancelar o item." at bounding box center [282, 326] width 9 height 9
checkbox input "true"
click at [511, 345] on button "Cancelar item" at bounding box center [520, 342] width 79 height 26
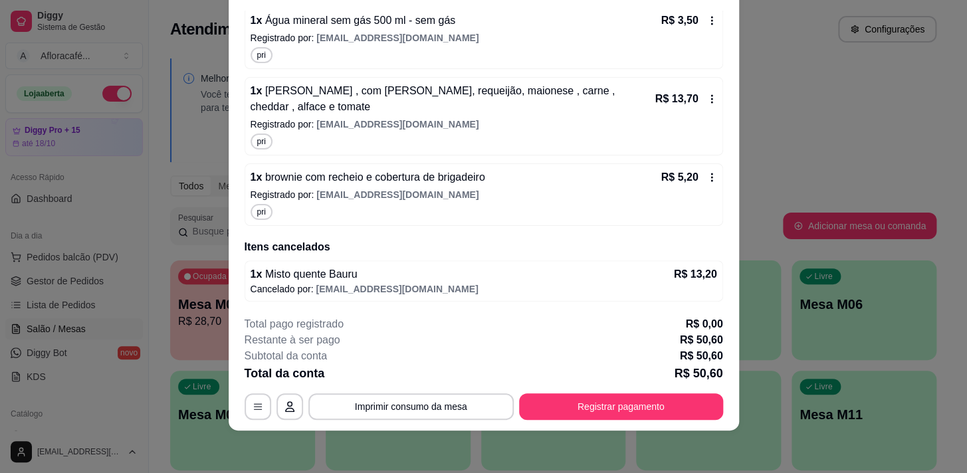
scroll to position [0, 0]
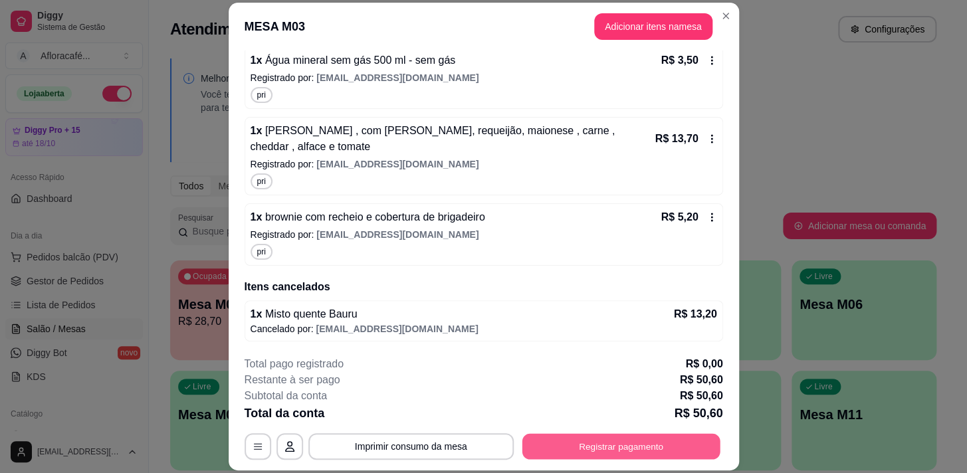
click at [637, 441] on button "Registrar pagamento" at bounding box center [620, 447] width 198 height 26
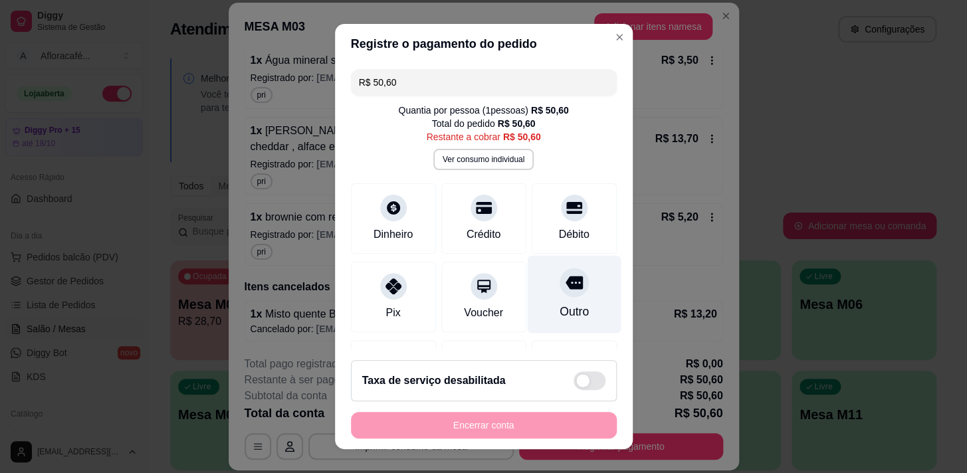
drag, startPoint x: 535, startPoint y: 240, endPoint x: 538, endPoint y: 298, distance: 57.2
click at [535, 241] on div "Débito" at bounding box center [573, 218] width 85 height 70
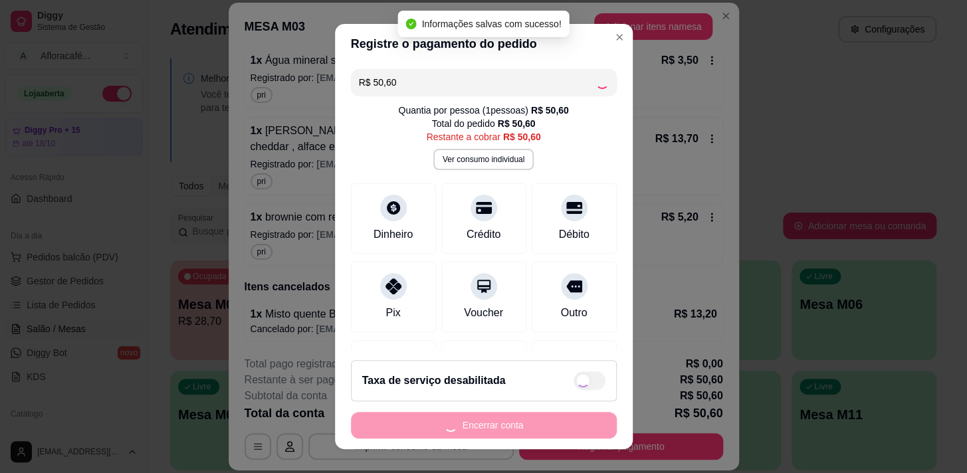
type input "R$ 0,00"
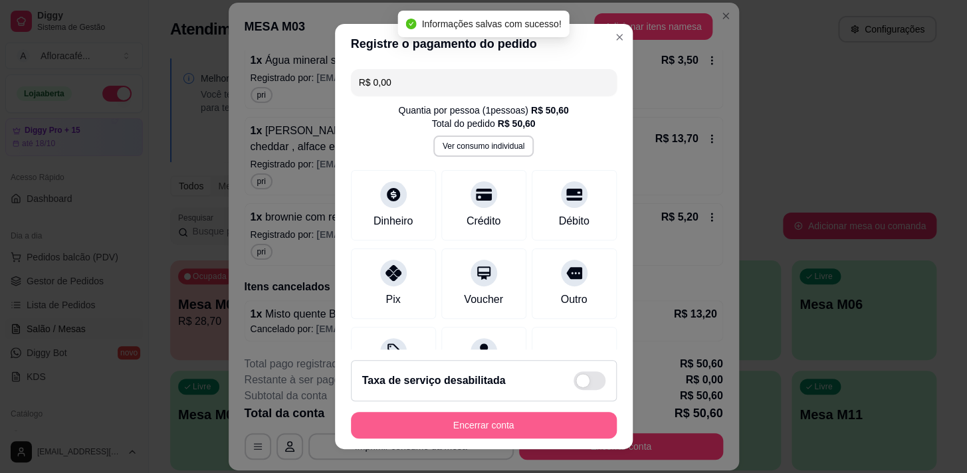
click at [479, 432] on button "Encerrar conta" at bounding box center [484, 425] width 266 height 27
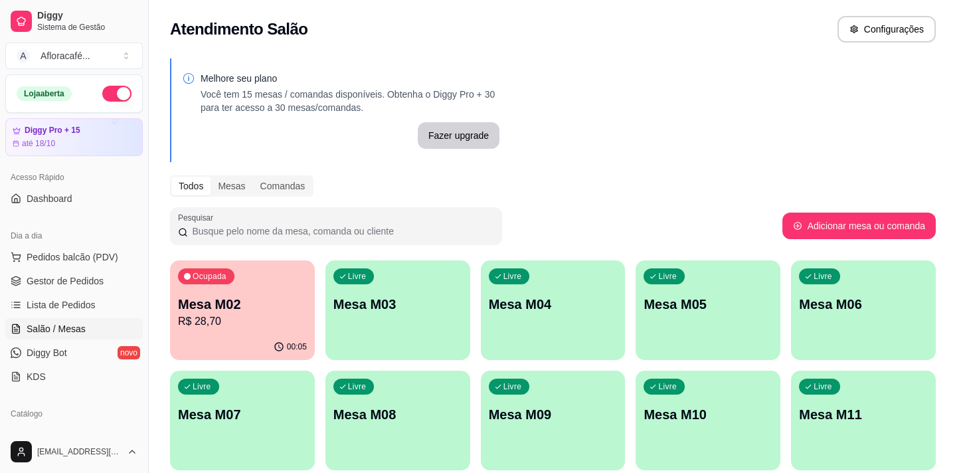
click at [256, 308] on p "Mesa M02" at bounding box center [242, 304] width 129 height 19
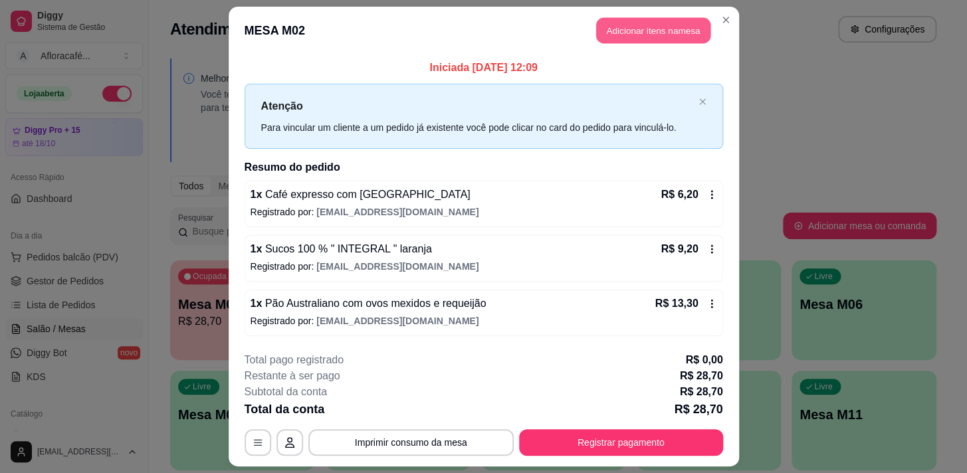
click at [656, 24] on button "Adicionar itens na mesa" at bounding box center [653, 31] width 114 height 26
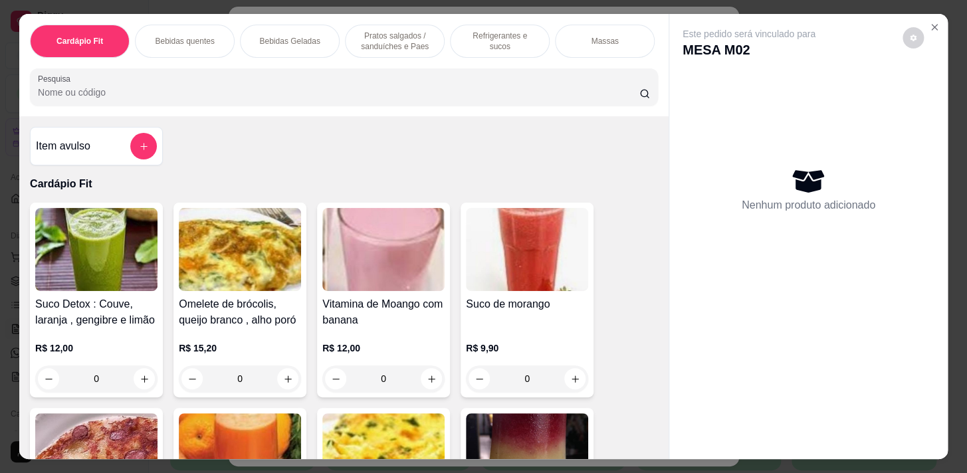
click at [519, 64] on div "Cardápio Fit Bebidas quentes Bebidas Geladas Pratos salgados / sanduíches e Pae…" at bounding box center [343, 65] width 649 height 102
drag, startPoint x: 535, startPoint y: 66, endPoint x: 531, endPoint y: 58, distance: 8.9
click at [535, 65] on div "Cardápio Fit Bebidas quentes Bebidas Geladas Pratos salgados / sanduíches e Pae…" at bounding box center [343, 65] width 649 height 102
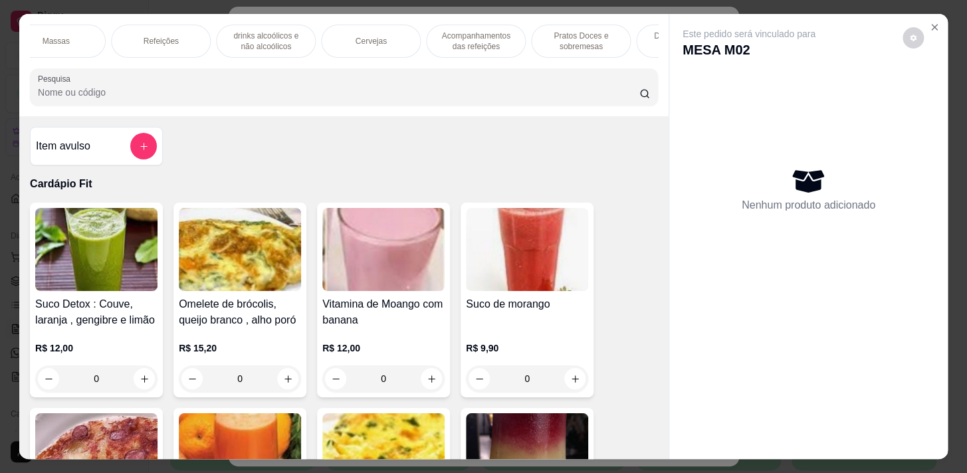
click at [550, 37] on p "Pratos Doces e sobremesas" at bounding box center [580, 41] width 77 height 21
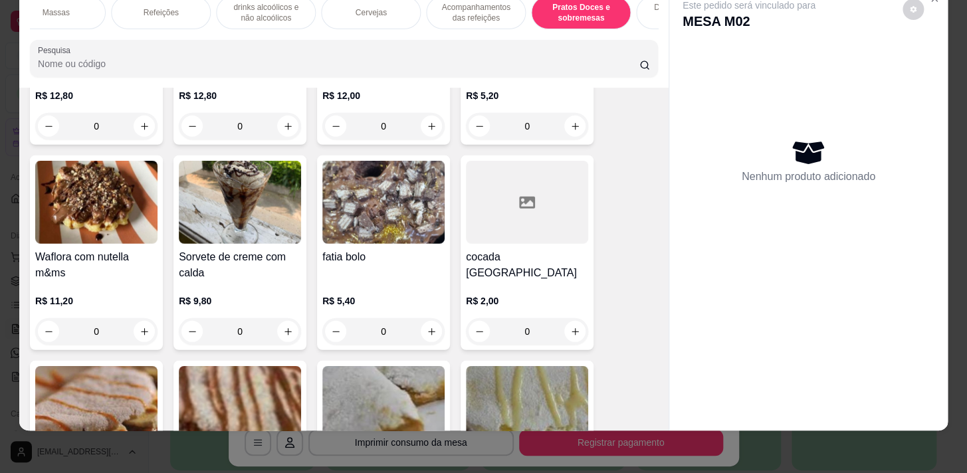
scroll to position [10070, 0]
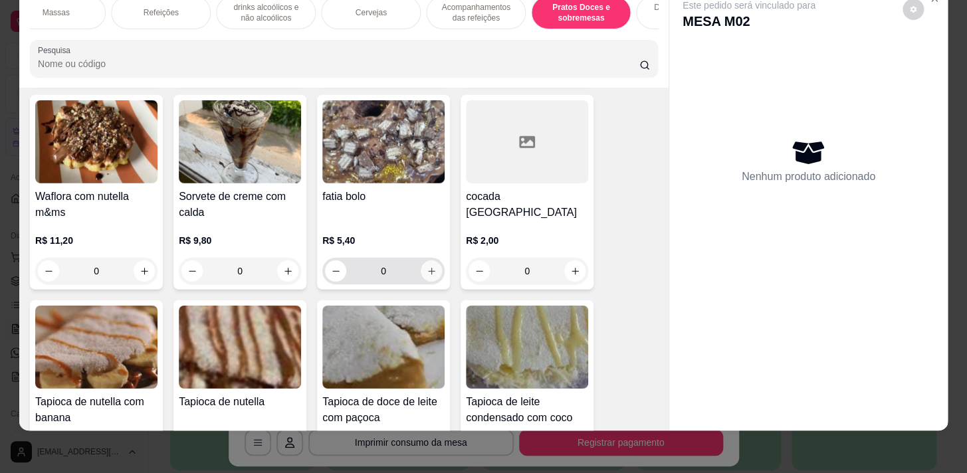
click at [431, 266] on icon "increase-product-quantity" at bounding box center [431, 271] width 10 height 10
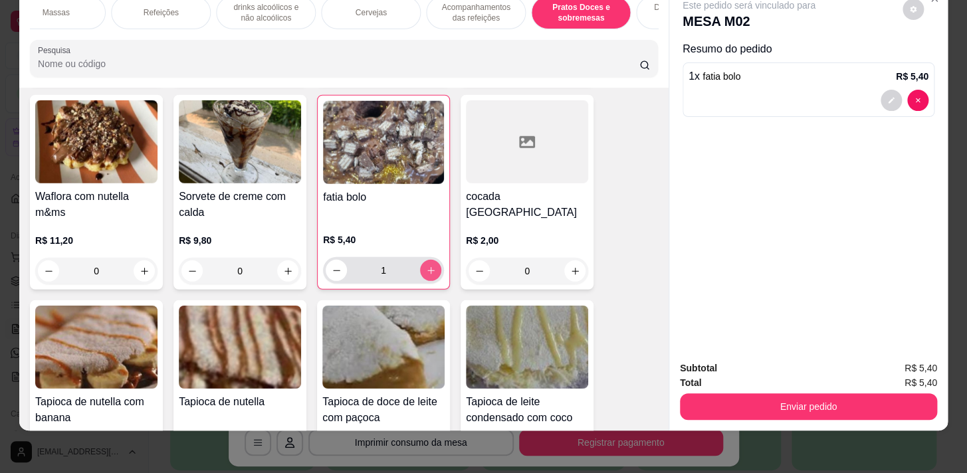
type input "1"
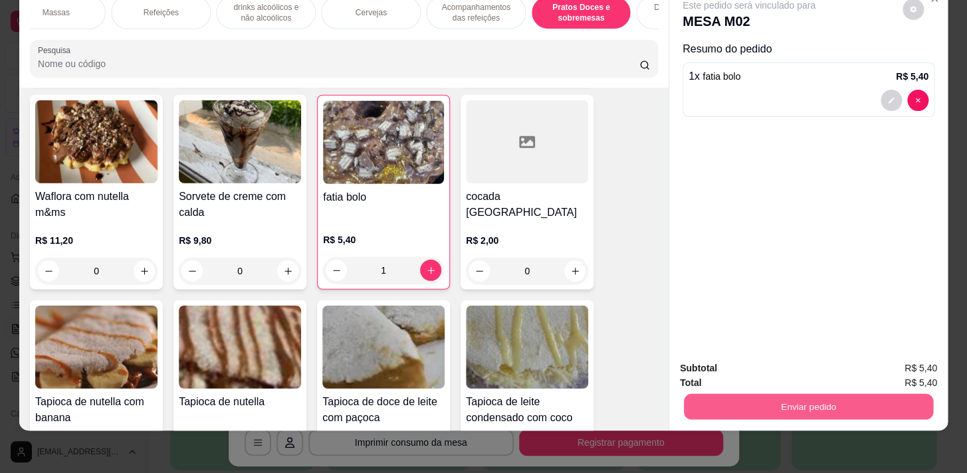
click at [743, 403] on button "Enviar pedido" at bounding box center [808, 406] width 249 height 26
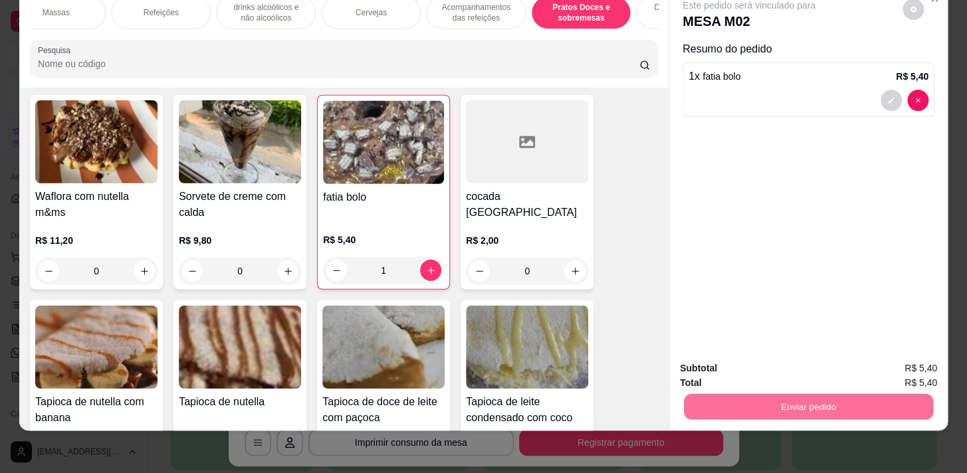
click at [912, 366] on button "Enviar pedido" at bounding box center [902, 365] width 73 height 25
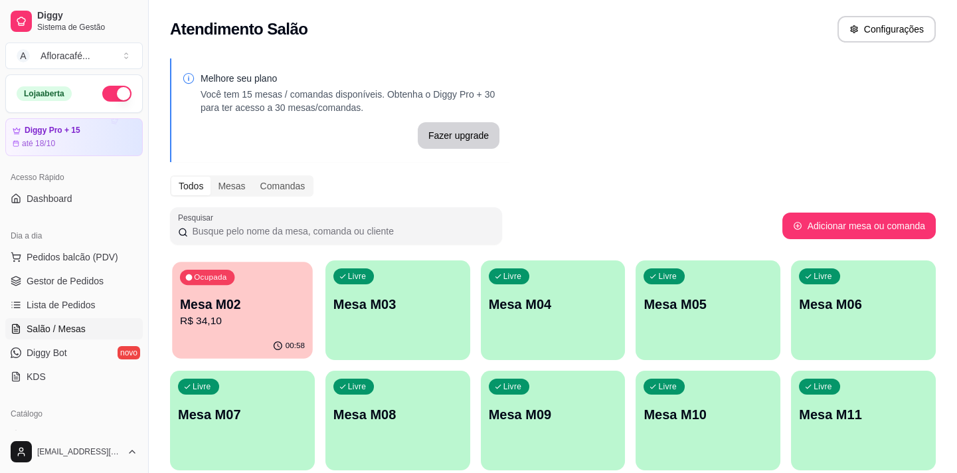
click at [260, 331] on div "Ocupada Mesa M02 R$ 34,10" at bounding box center [242, 298] width 140 height 72
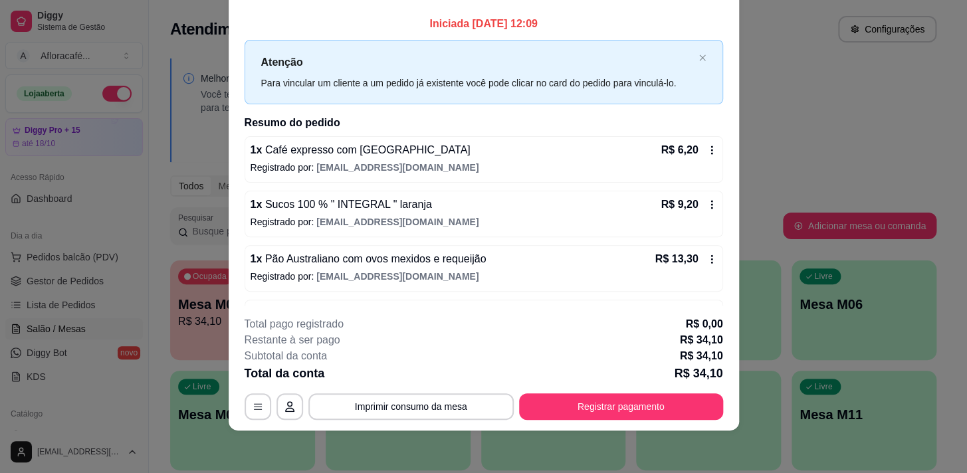
scroll to position [45, 0]
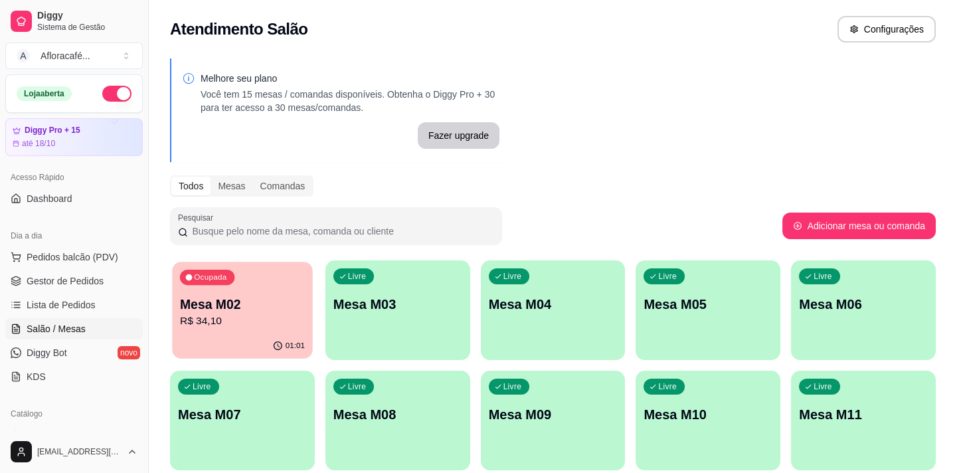
click at [226, 314] on p "R$ 34,10" at bounding box center [242, 321] width 125 height 15
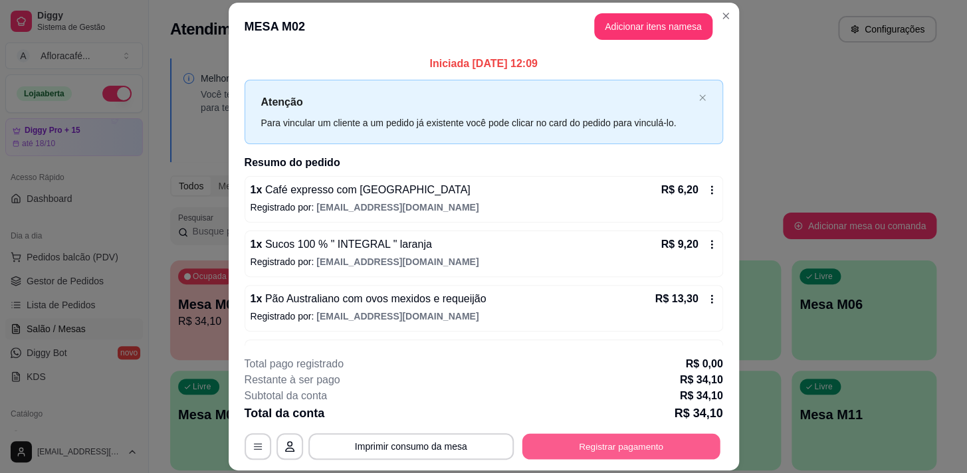
click at [592, 446] on button "Registrar pagamento" at bounding box center [620, 447] width 198 height 26
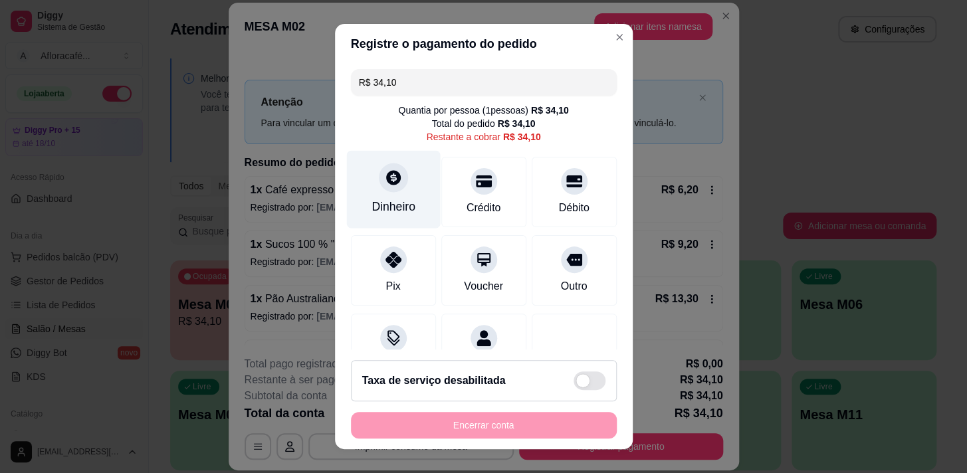
click at [390, 194] on div "Dinheiro" at bounding box center [393, 189] width 94 height 78
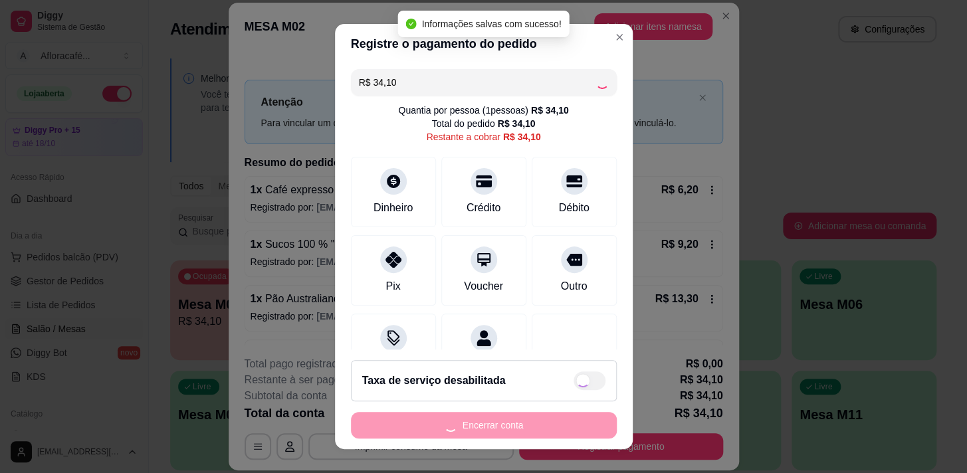
type input "R$ 0,00"
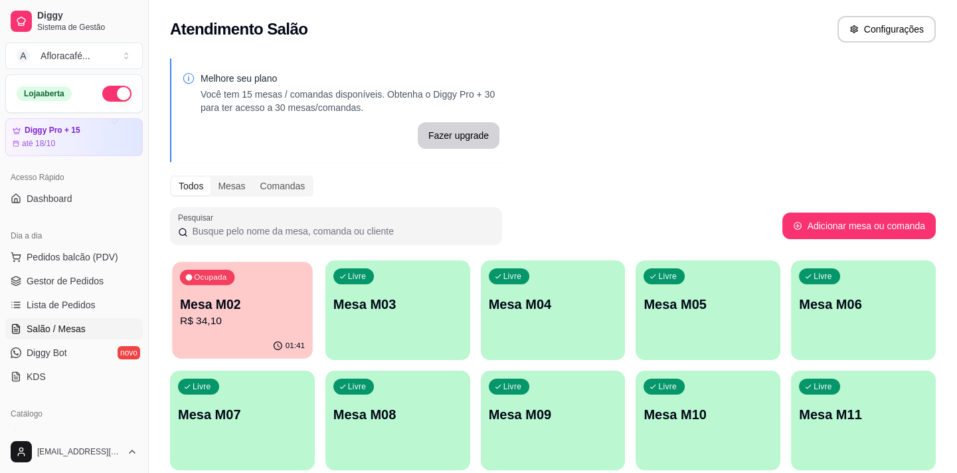
click at [296, 329] on div "Ocupada Mesa M02 R$ 34,10" at bounding box center [242, 298] width 140 height 72
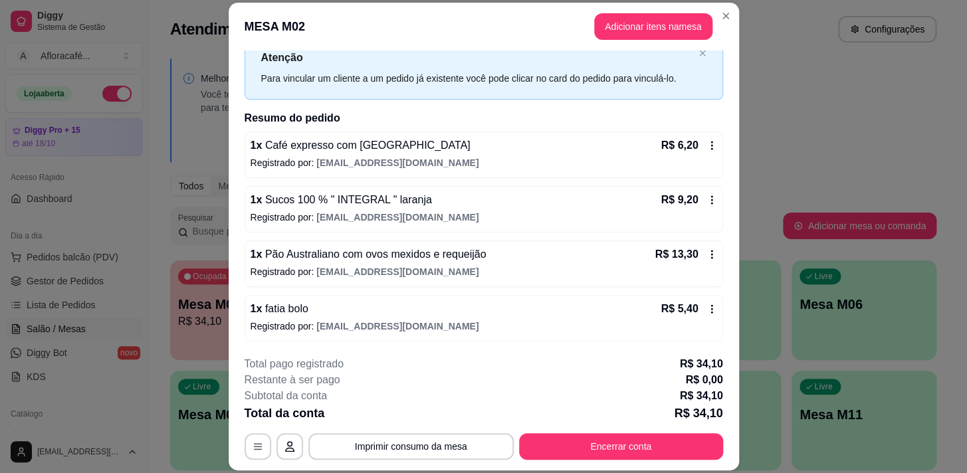
scroll to position [40, 0]
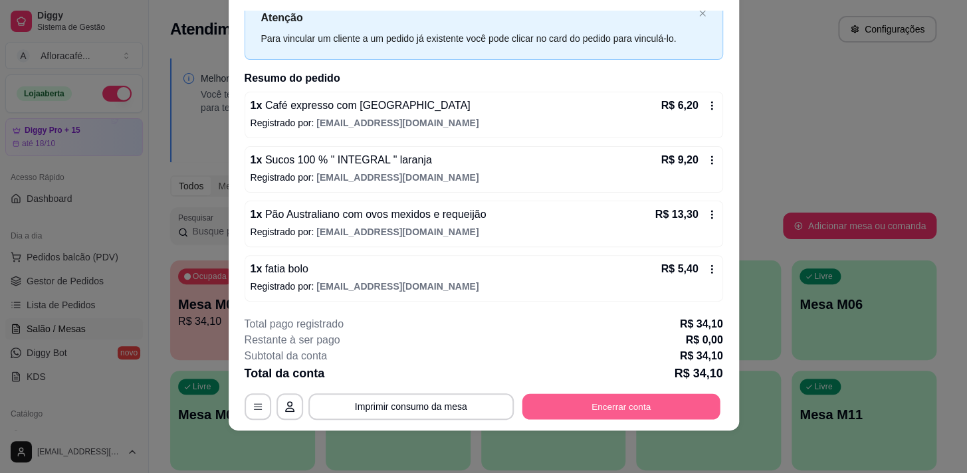
click at [590, 395] on button "Encerrar conta" at bounding box center [620, 407] width 198 height 26
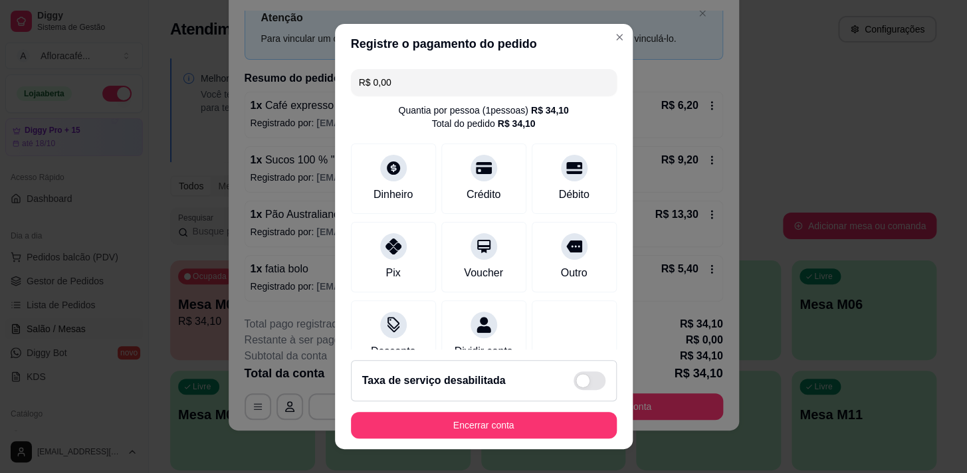
scroll to position [110, 0]
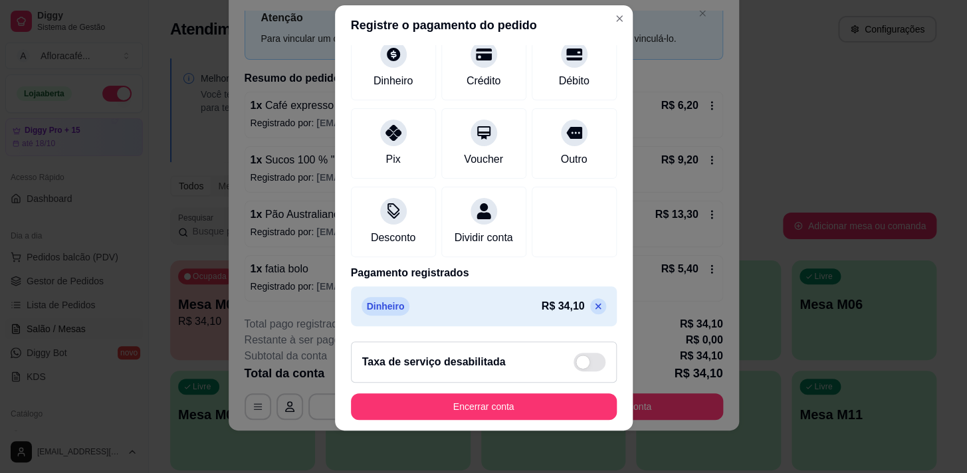
click at [593, 305] on icon at bounding box center [598, 306] width 11 height 11
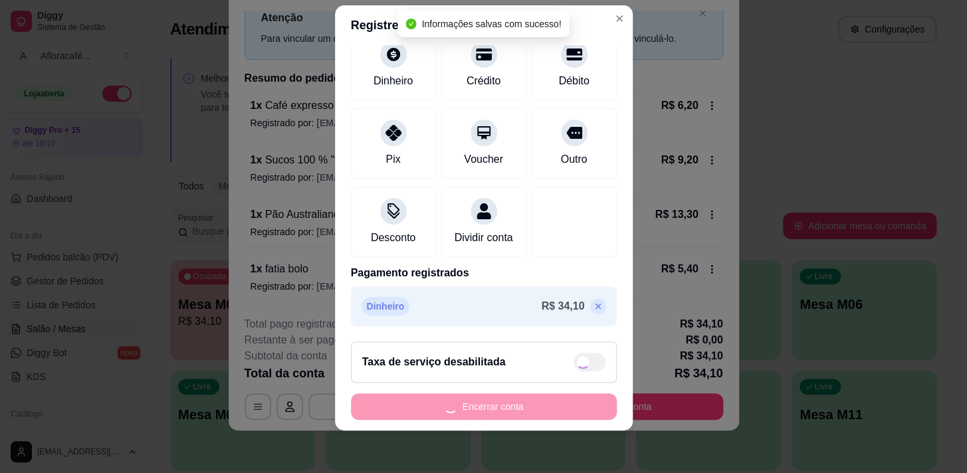
scroll to position [54, 0]
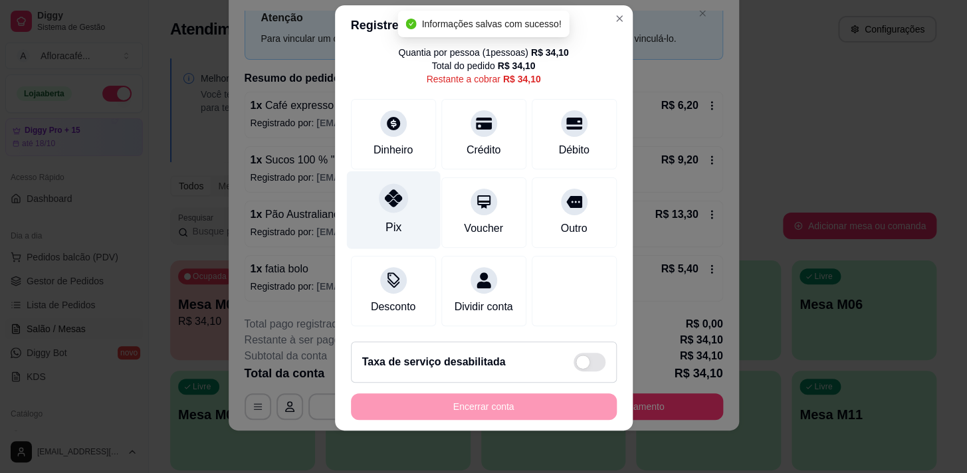
click at [403, 203] on div "Pix" at bounding box center [393, 210] width 94 height 78
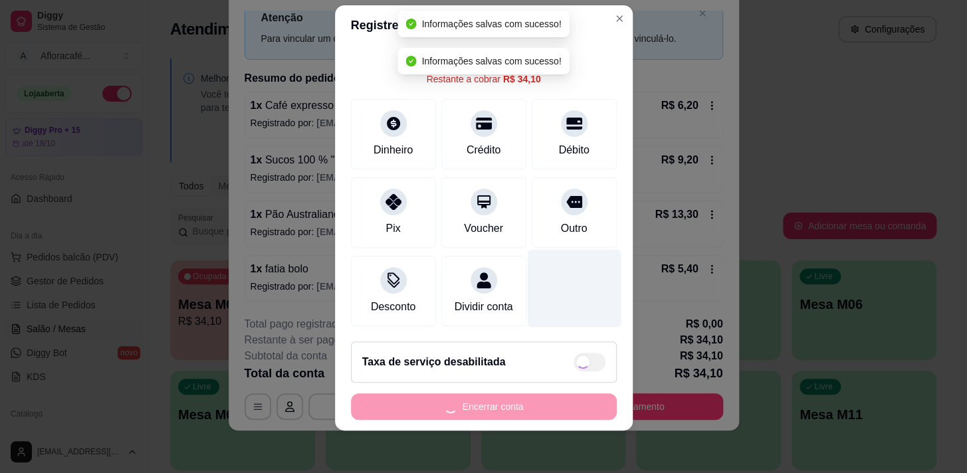
type input "R$ 0,00"
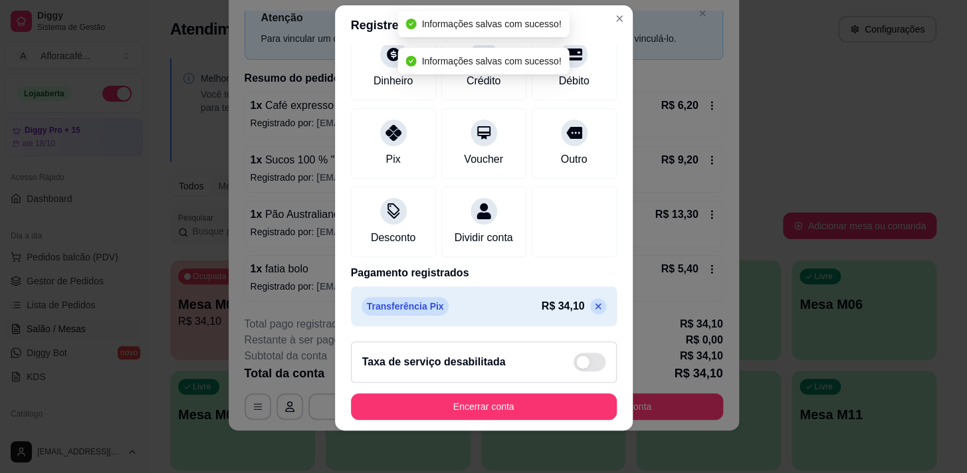
click at [548, 400] on footer "Taxa de serviço desabilitada Encerrar conta" at bounding box center [484, 381] width 298 height 100
click at [549, 409] on button "Encerrar conta" at bounding box center [484, 406] width 266 height 27
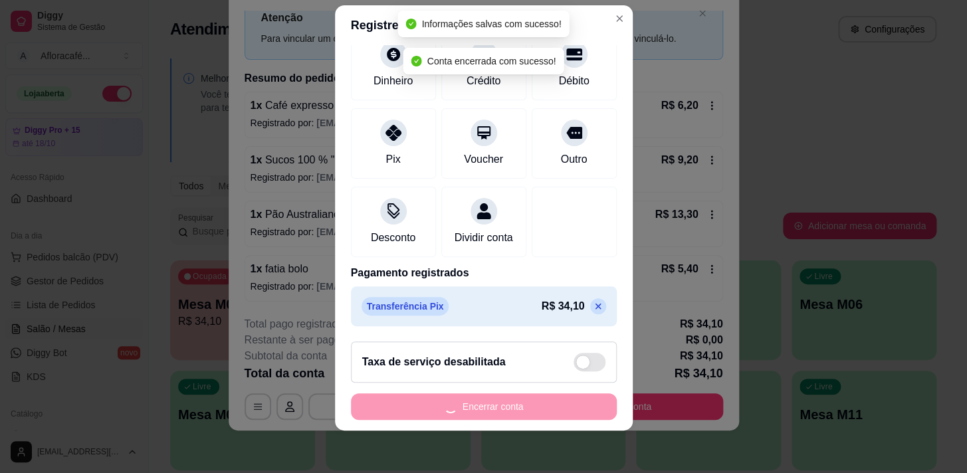
scroll to position [0, 0]
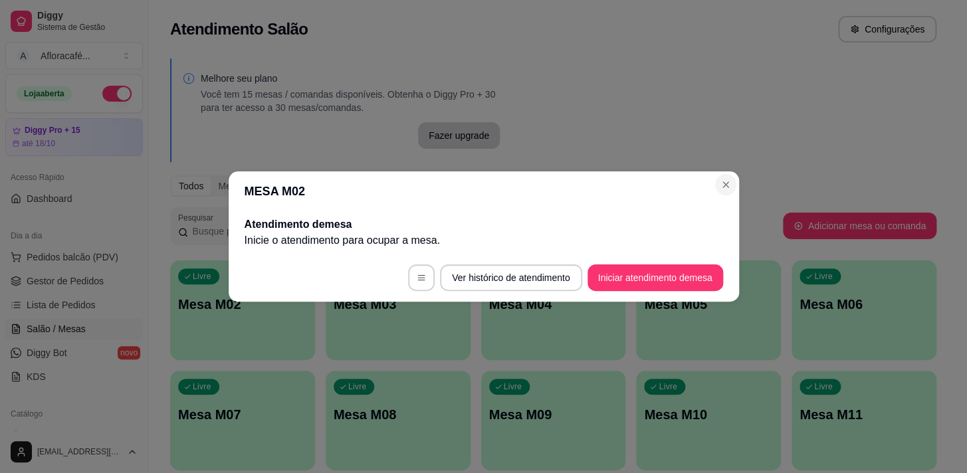
drag, startPoint x: 709, startPoint y: 181, endPoint x: 729, endPoint y: 176, distance: 20.5
click at [728, 177] on section "MESA M02 Atendimento de mesa Inicie o atendimento para ocupar a mesa . Ver hist…" at bounding box center [484, 236] width 510 height 130
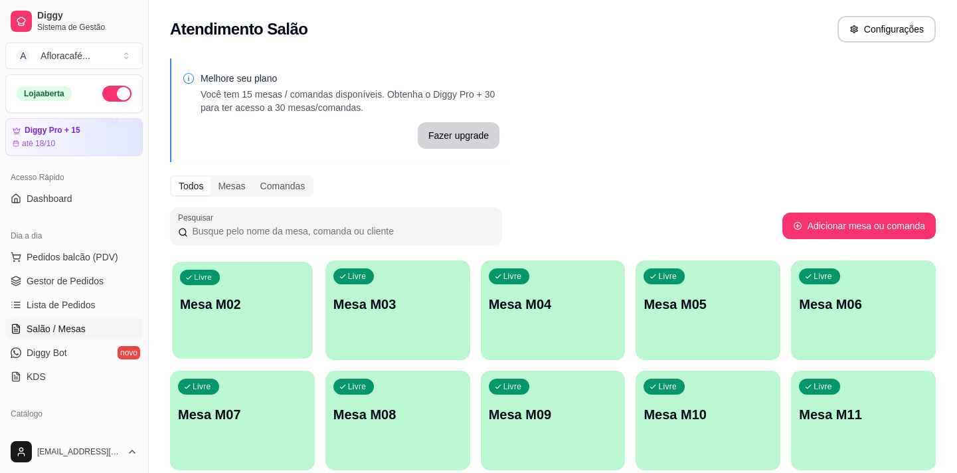
click at [273, 335] on div "Livre Mesa M02" at bounding box center [242, 302] width 140 height 81
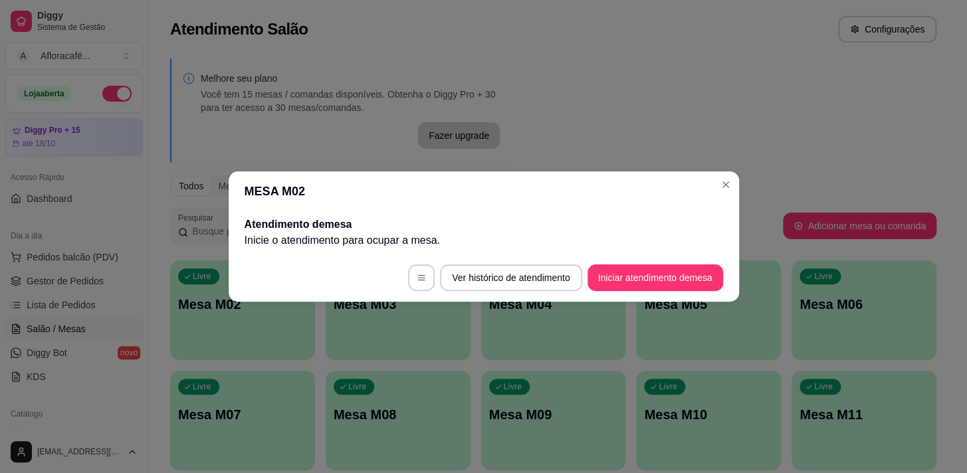
drag, startPoint x: 585, startPoint y: 276, endPoint x: 598, endPoint y: 280, distance: 13.2
click at [589, 277] on footer "Ver histórico de atendimento Iniciar atendimento de mesa" at bounding box center [484, 278] width 510 height 48
click at [598, 280] on button "Iniciar atendimento de mesa" at bounding box center [655, 278] width 132 height 26
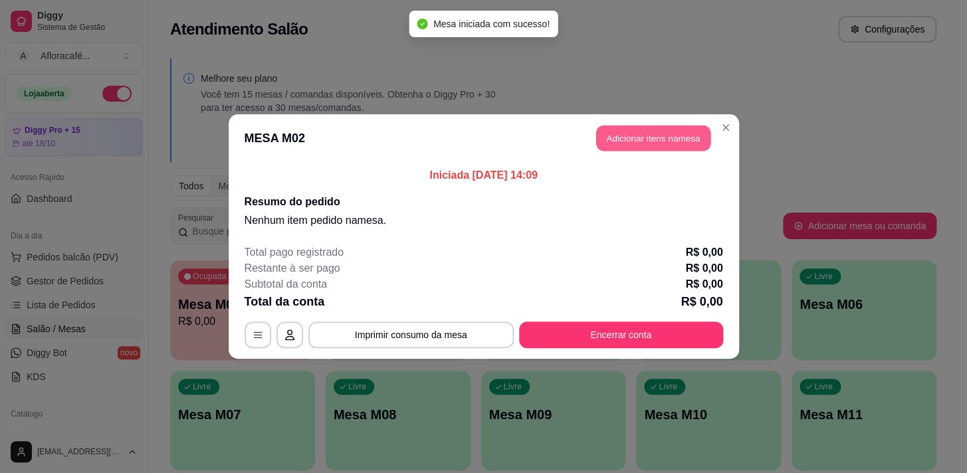
click at [660, 146] on button "Adicionar itens na mesa" at bounding box center [653, 139] width 114 height 26
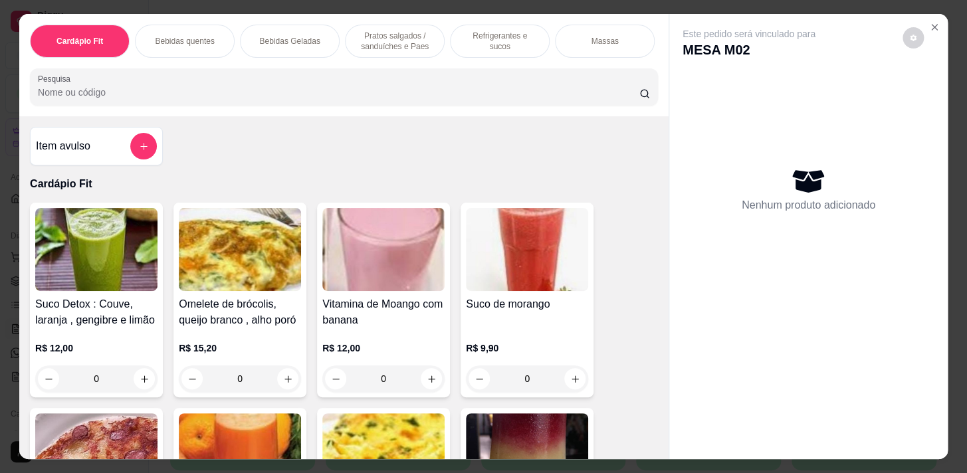
click at [579, 93] on input "Pesquisa" at bounding box center [338, 92] width 601 height 13
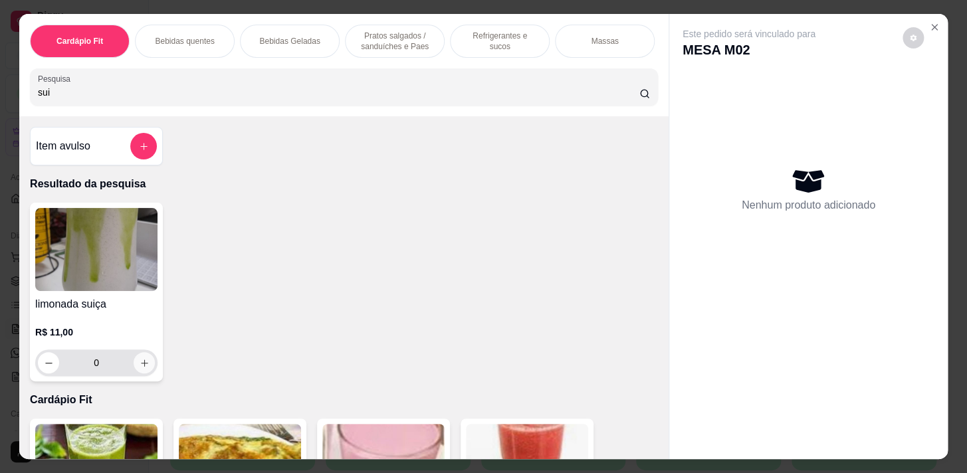
type input "sui"
click at [146, 370] on button "increase-product-quantity" at bounding box center [144, 362] width 21 height 21
type input "1"
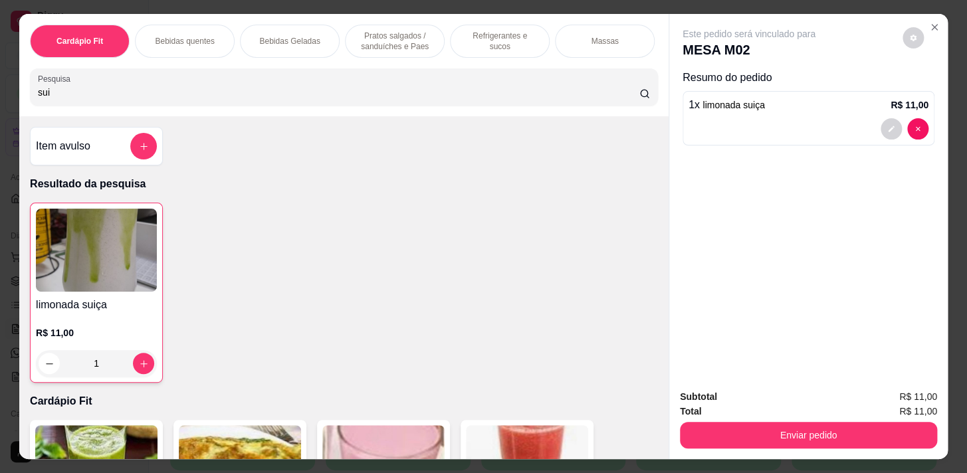
click at [591, 39] on p "Massas" at bounding box center [604, 41] width 27 height 11
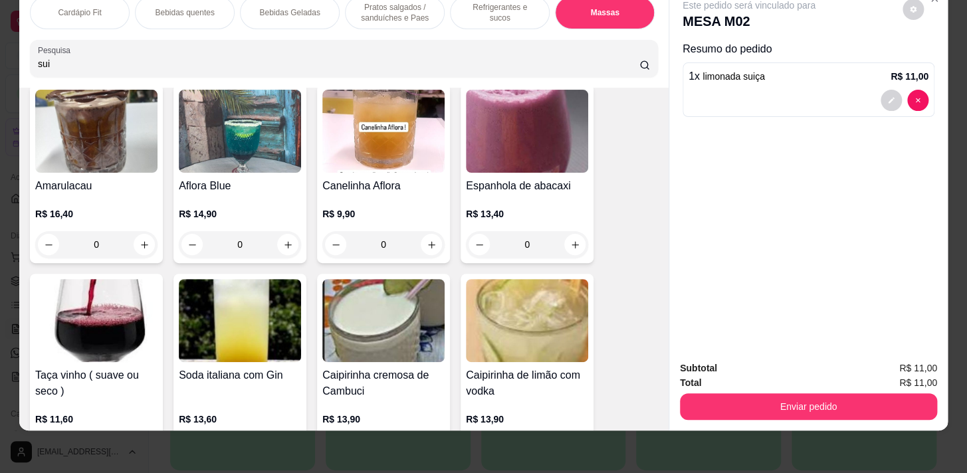
scroll to position [8237, 0]
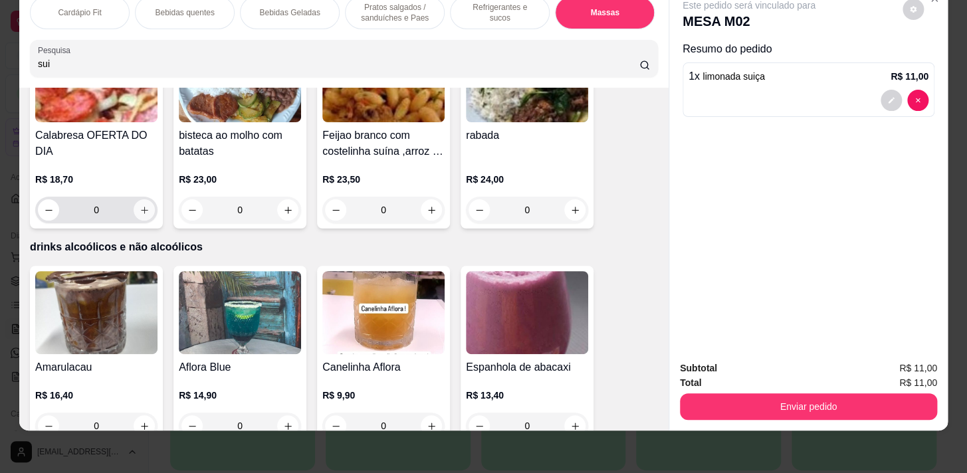
click at [145, 205] on button "increase-product-quantity" at bounding box center [144, 209] width 21 height 21
type input "1"
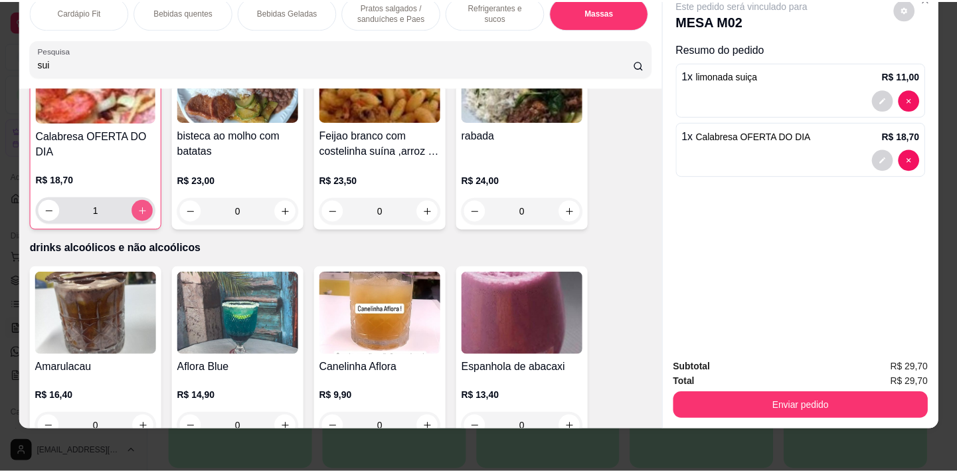
scroll to position [8238, 0]
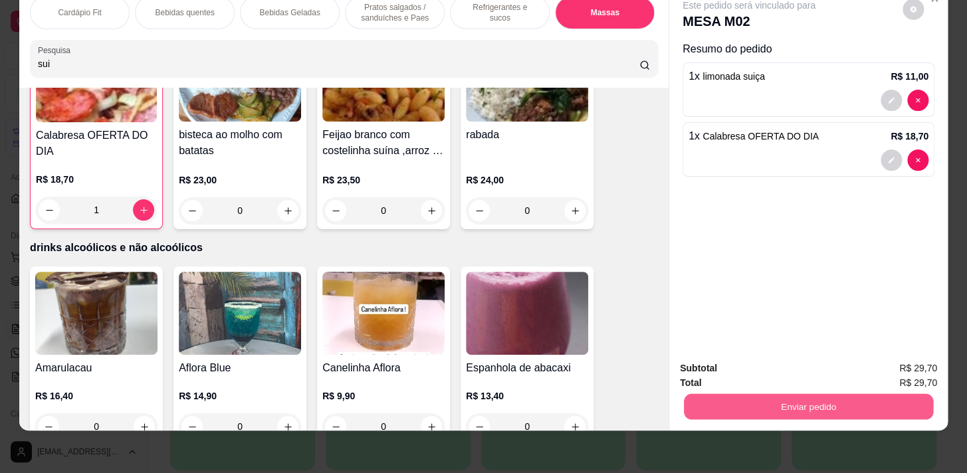
click at [864, 396] on button "Enviar pedido" at bounding box center [808, 406] width 249 height 26
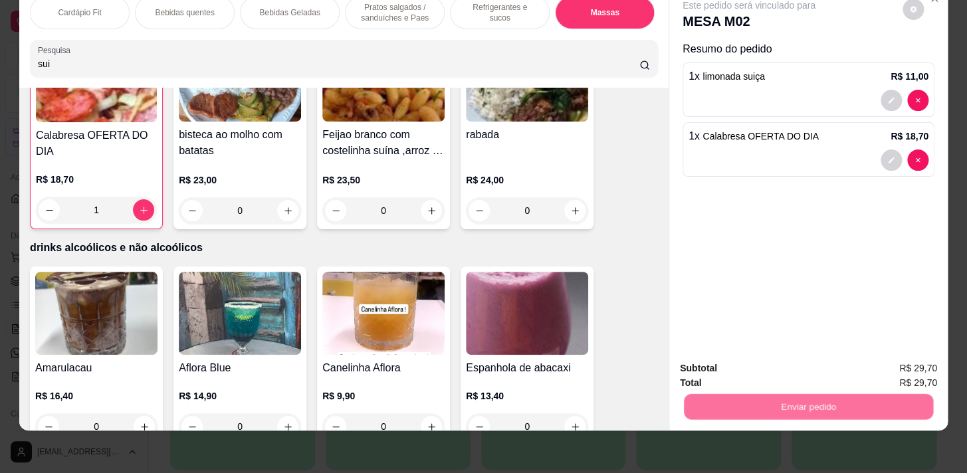
click at [884, 372] on button "Enviar pedido" at bounding box center [902, 365] width 73 height 25
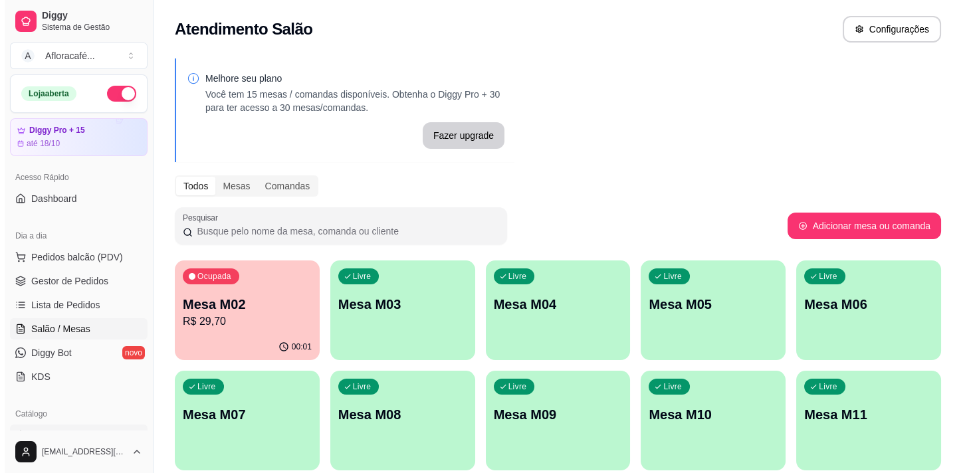
scroll to position [120, 0]
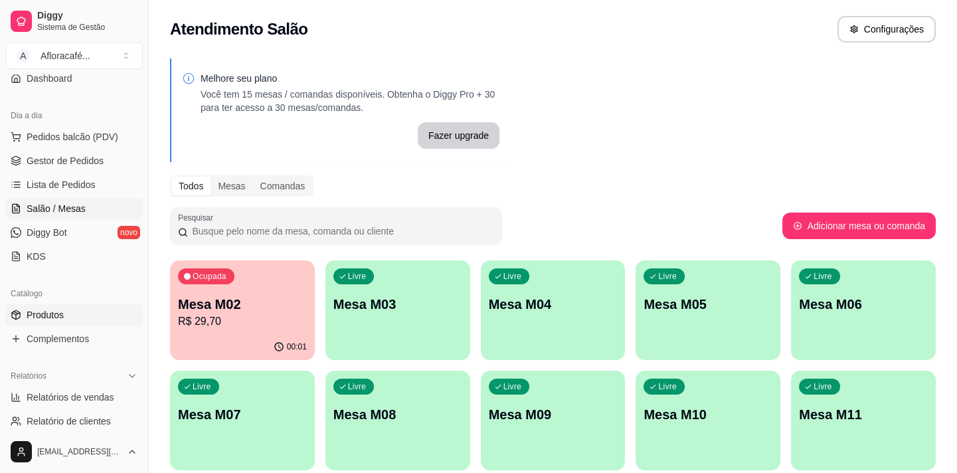
click at [79, 322] on link "Produtos" at bounding box center [74, 314] width 138 height 21
click at [123, 316] on link "Produtos" at bounding box center [74, 314] width 138 height 21
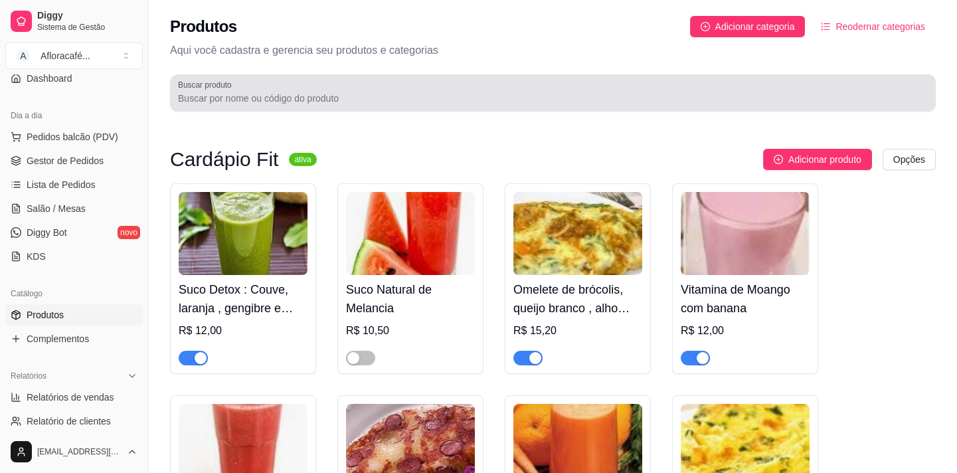
click at [331, 90] on div at bounding box center [553, 93] width 750 height 27
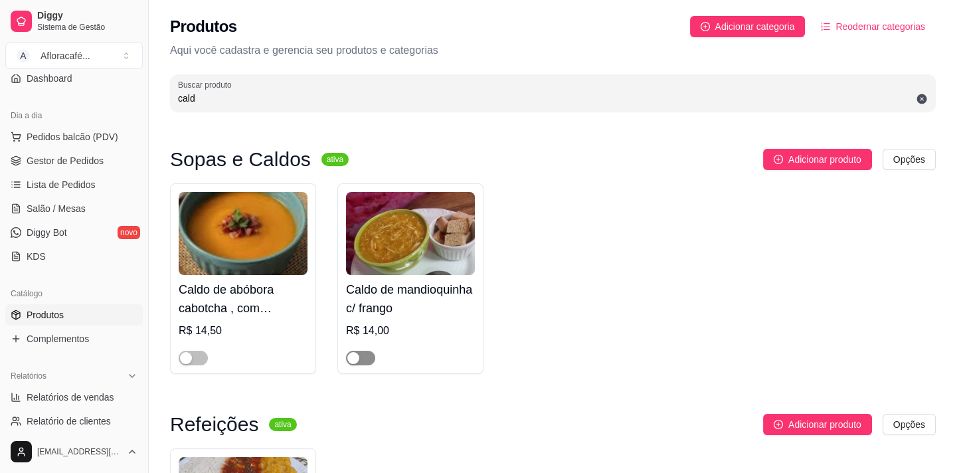
click at [359, 360] on button "button" at bounding box center [360, 358] width 29 height 15
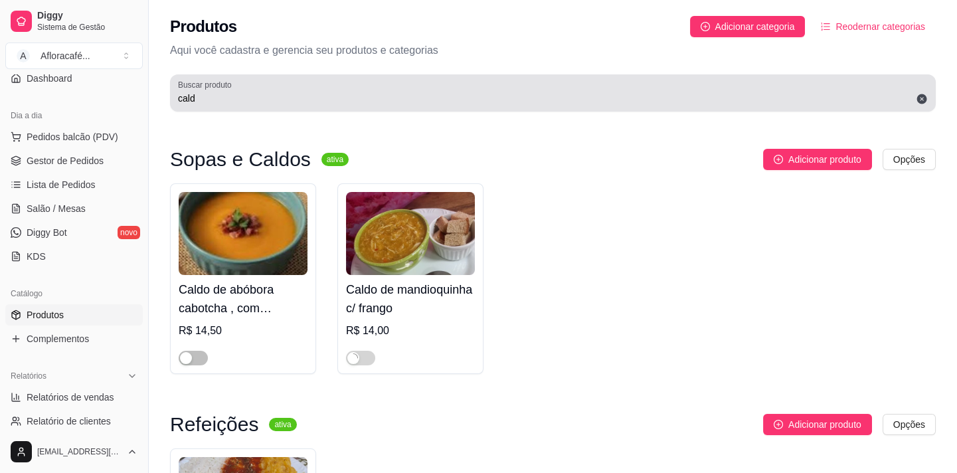
click at [325, 83] on div "cald" at bounding box center [553, 93] width 750 height 27
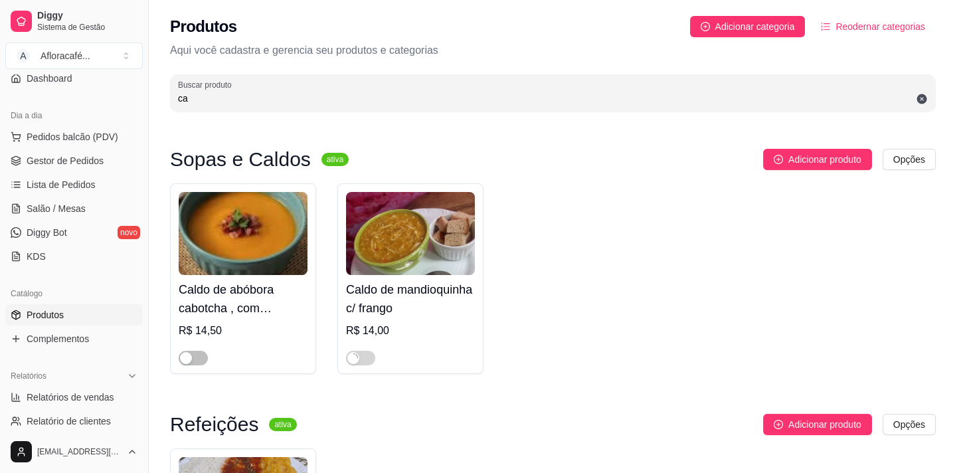
type input "c"
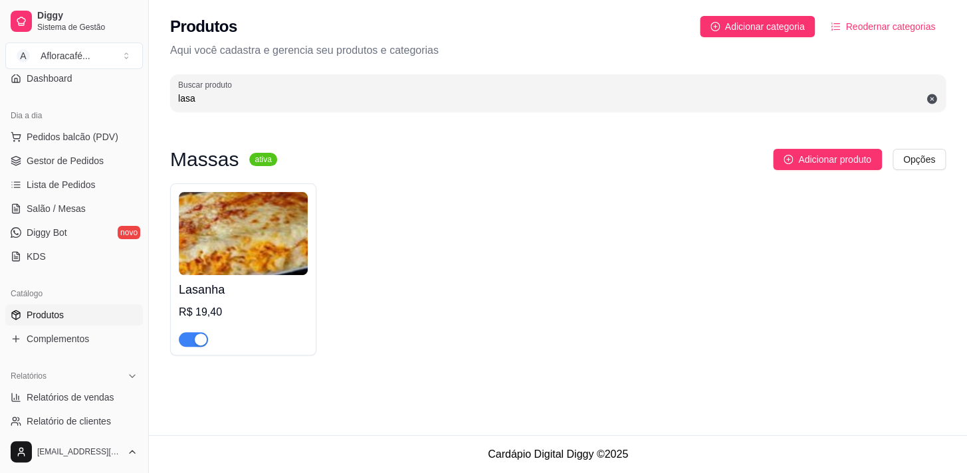
type input "lasa"
click at [224, 296] on h4 "Lasanha" at bounding box center [243, 289] width 129 height 19
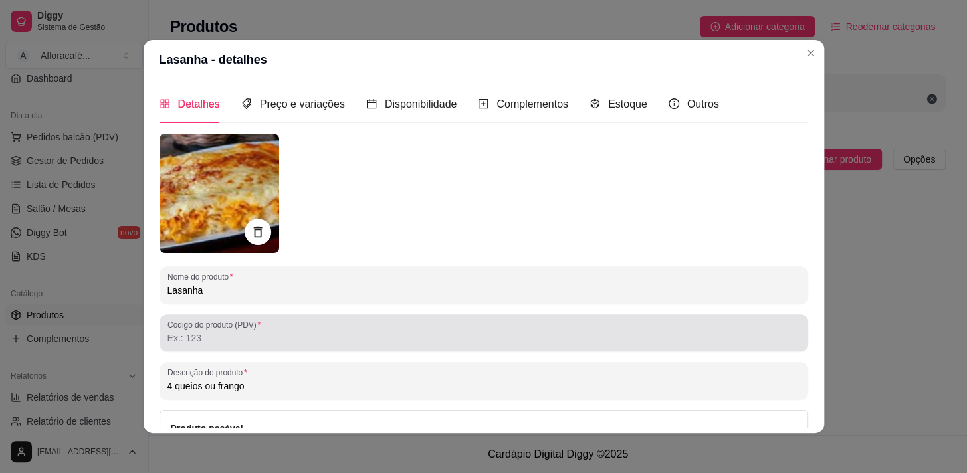
scroll to position [120, 0]
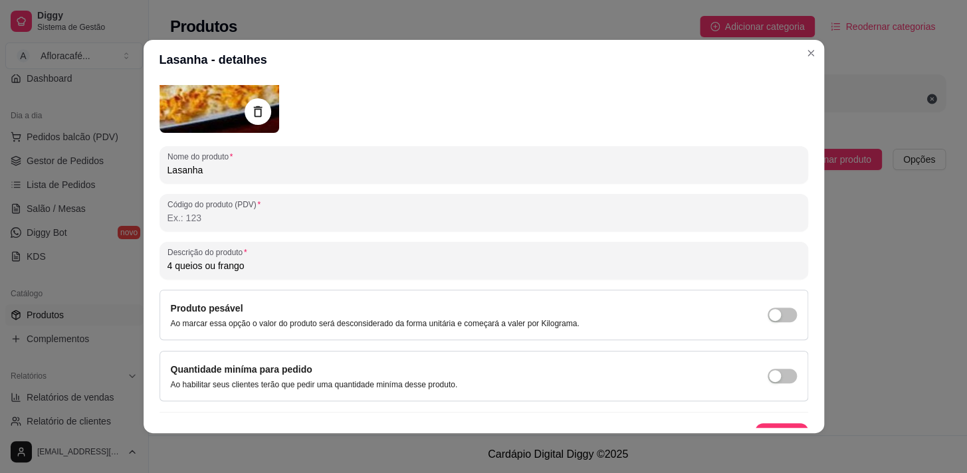
click at [339, 264] on input "4 queios ou frango" at bounding box center [483, 265] width 632 height 13
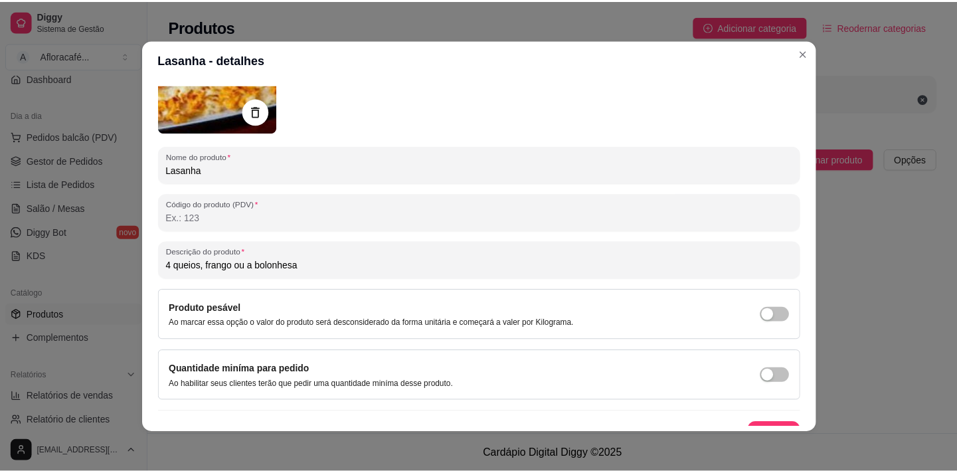
scroll to position [141, 0]
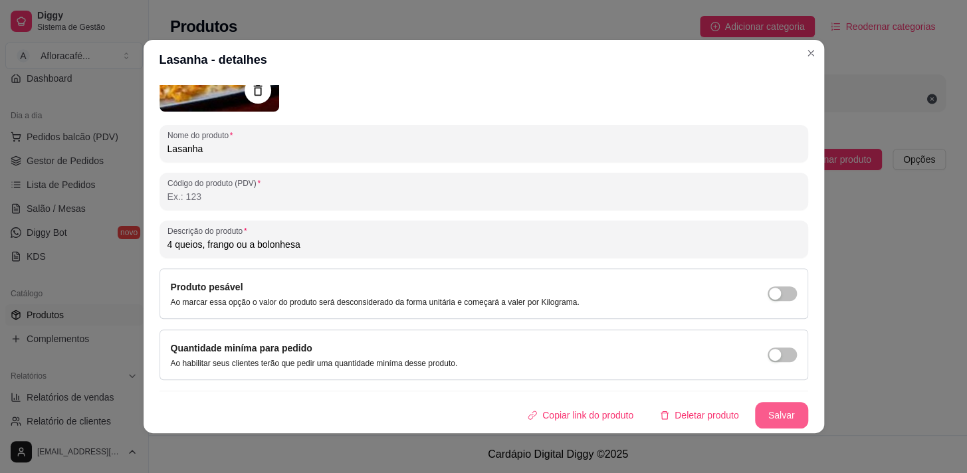
type input "4 queios, frango ou a bolonhesa"
click at [773, 412] on button "Salvar" at bounding box center [781, 416] width 52 height 26
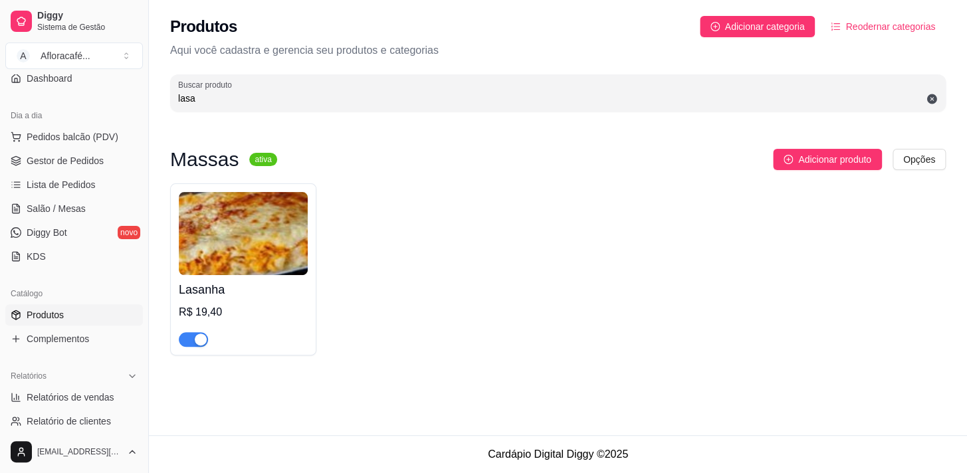
click at [808, 52] on p "Aqui você cadastra e gerencia seu produtos e categorias" at bounding box center [557, 51] width 775 height 16
click at [328, 99] on input "lasa" at bounding box center [557, 98] width 759 height 13
type input "l"
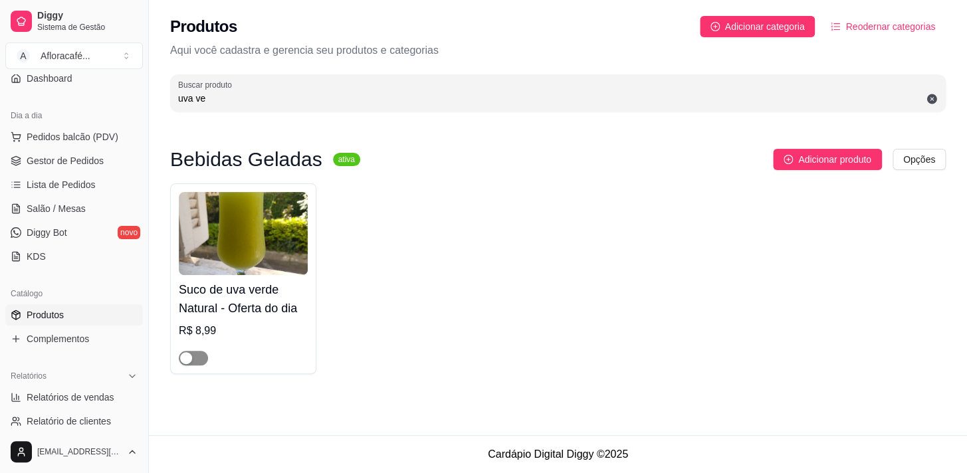
click at [200, 354] on span "button" at bounding box center [193, 358] width 29 height 15
click at [455, 201] on div "Suco de uva verde Natural - Oferta do dia R$ 8,99" at bounding box center [557, 278] width 775 height 191
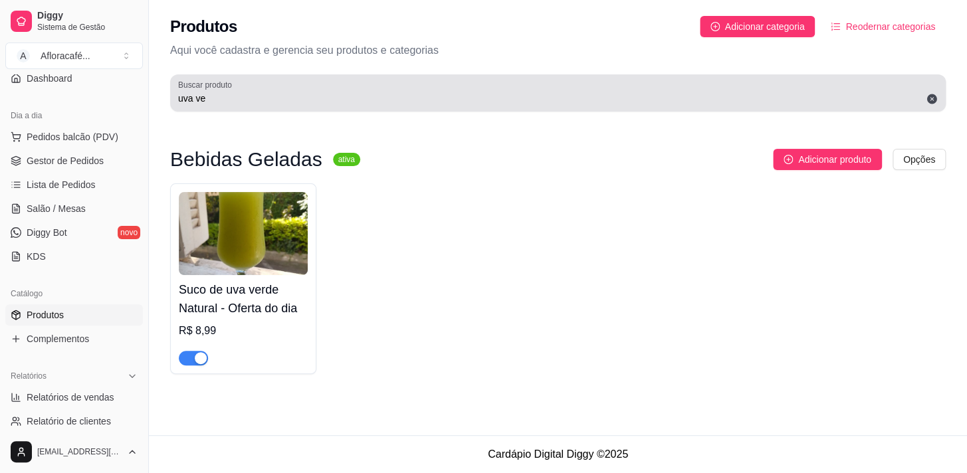
click at [236, 106] on div "Buscar produto uva ve" at bounding box center [557, 92] width 775 height 37
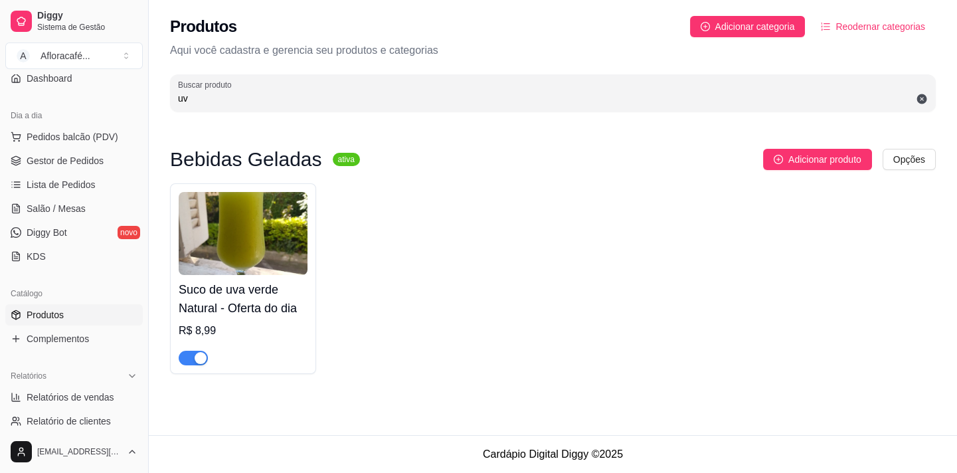
type input "u"
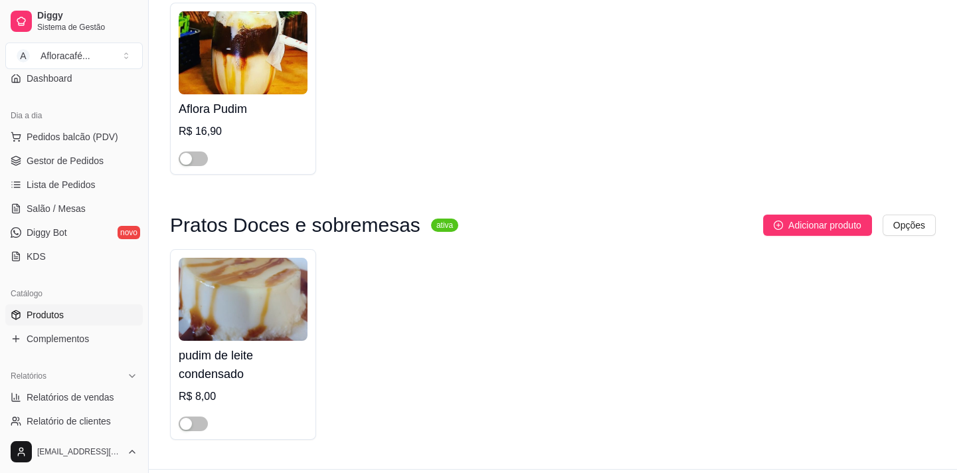
scroll to position [215, 0]
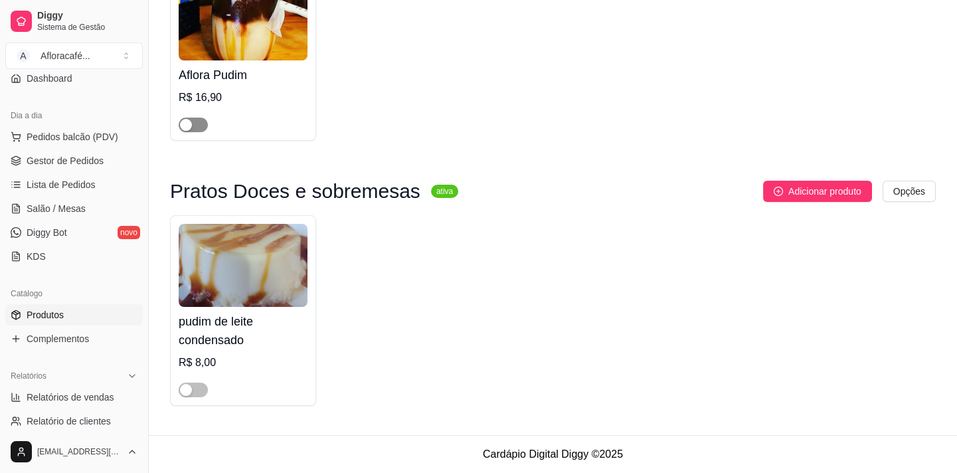
click at [205, 126] on span "button" at bounding box center [193, 125] width 29 height 15
click at [201, 392] on span "button" at bounding box center [193, 390] width 29 height 15
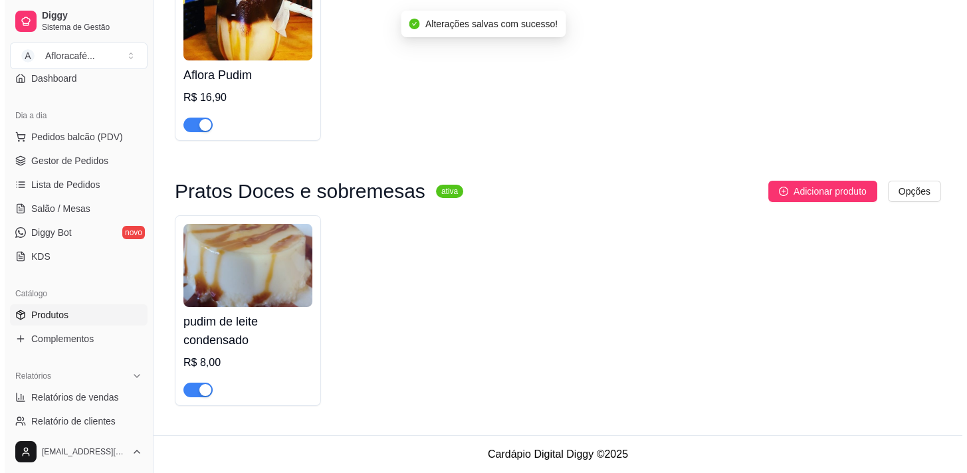
scroll to position [0, 0]
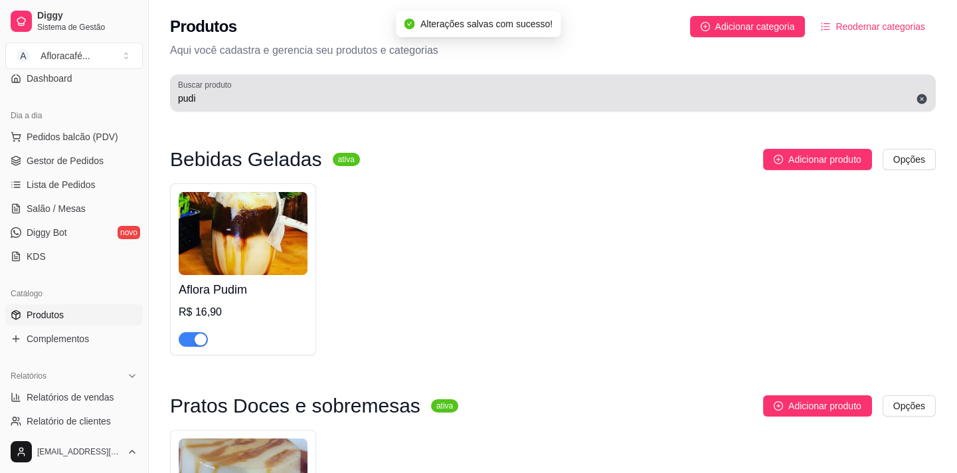
click at [226, 104] on input "pudi" at bounding box center [553, 98] width 750 height 13
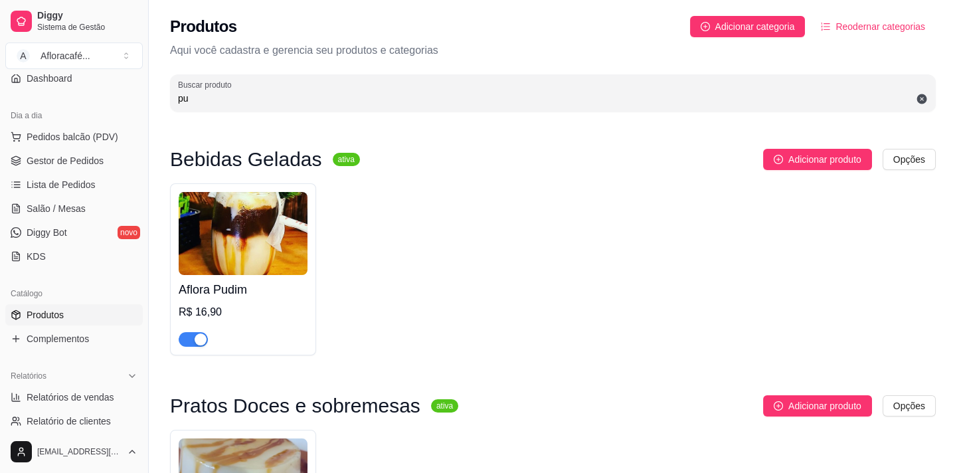
type input "p"
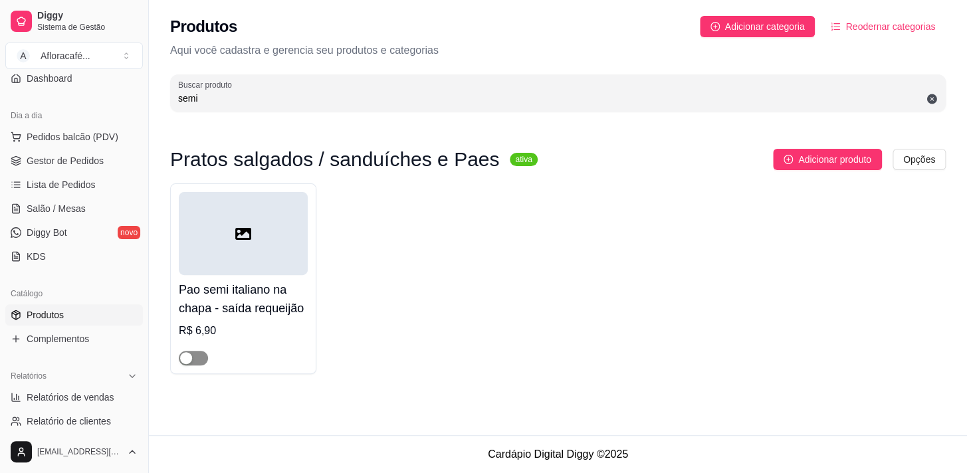
click at [200, 353] on span "button" at bounding box center [193, 358] width 29 height 15
click at [246, 96] on input "semi" at bounding box center [557, 98] width 759 height 13
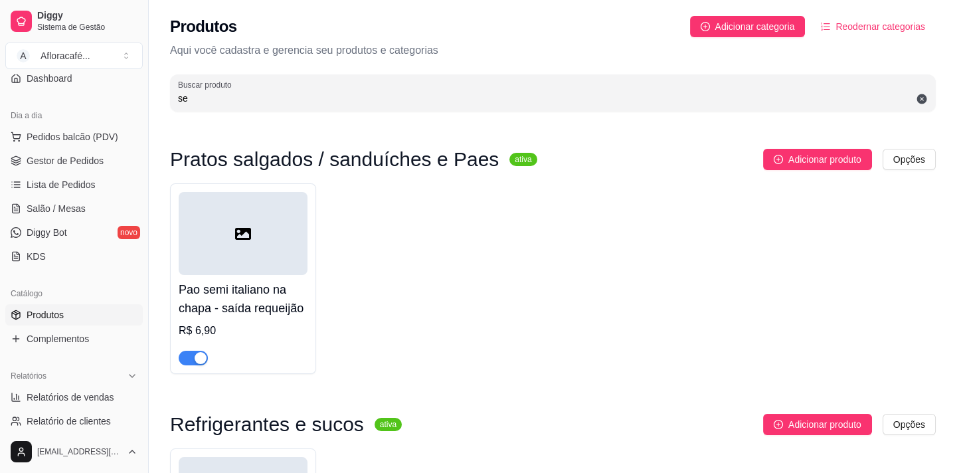
type input "s"
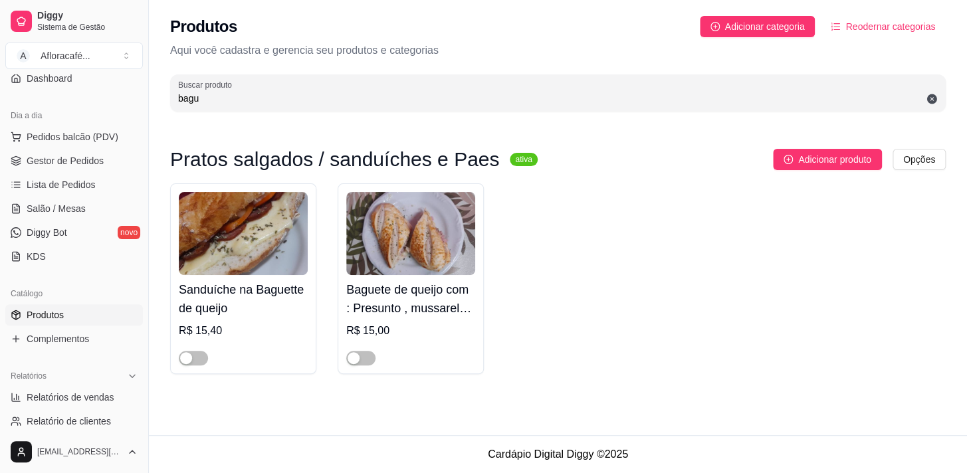
type input "bagu"
click at [263, 325] on div "R$ 15,40" at bounding box center [243, 331] width 129 height 16
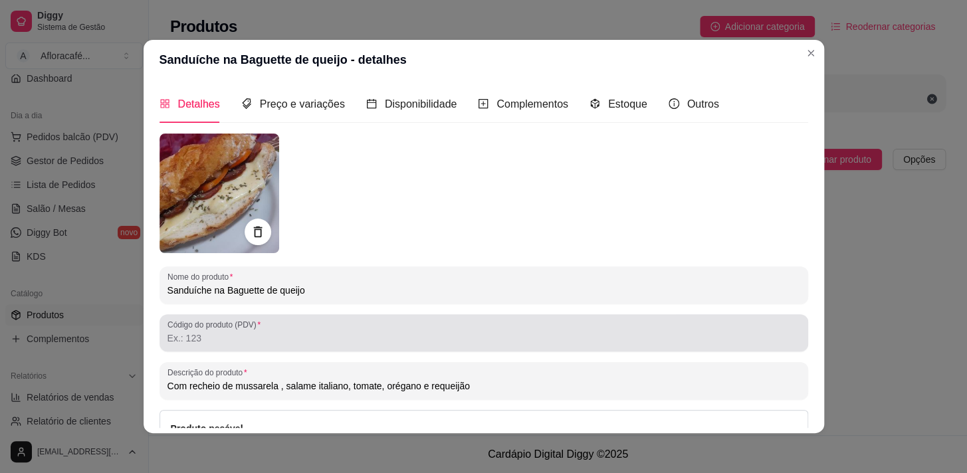
scroll to position [60, 0]
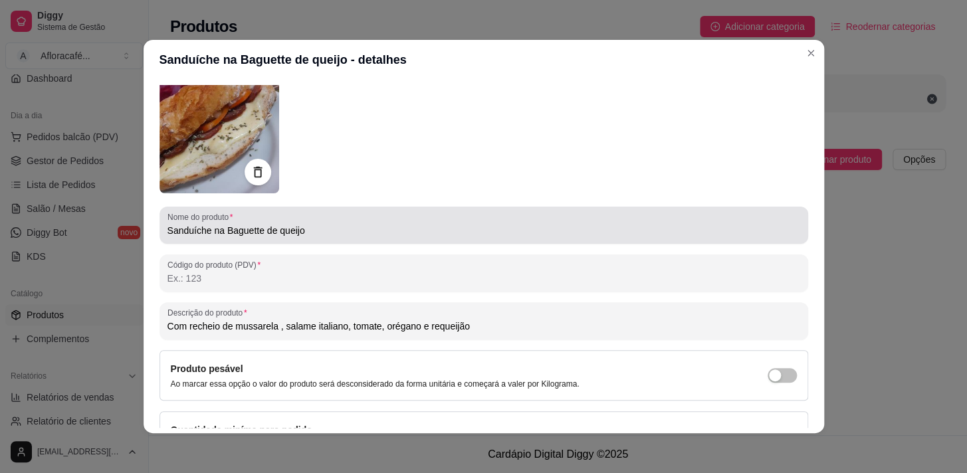
click at [254, 232] on input "Sanduíche na Baguette de queijo" at bounding box center [483, 230] width 632 height 13
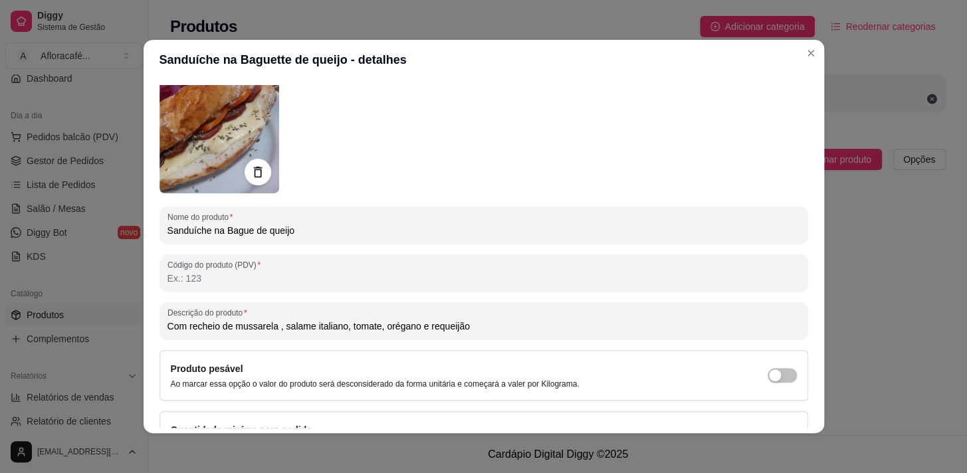
click at [301, 235] on input "Sanduíche na Bague de queijo" at bounding box center [483, 230] width 632 height 13
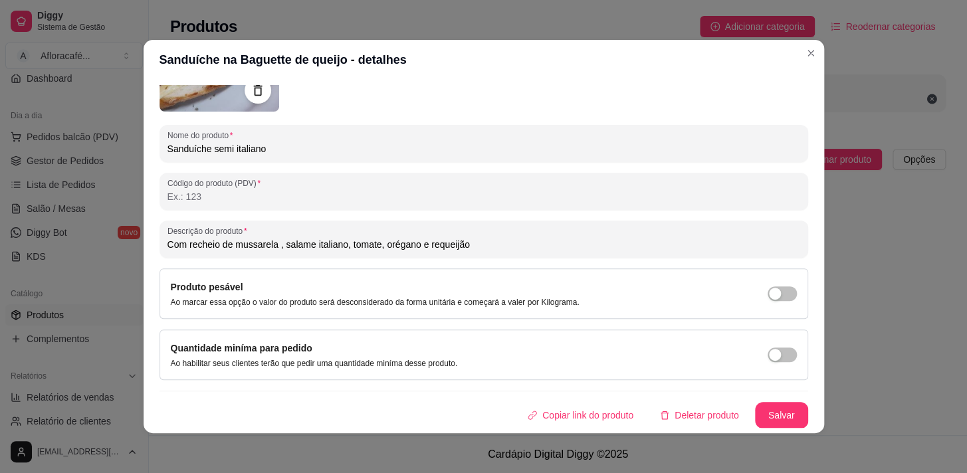
scroll to position [2, 0]
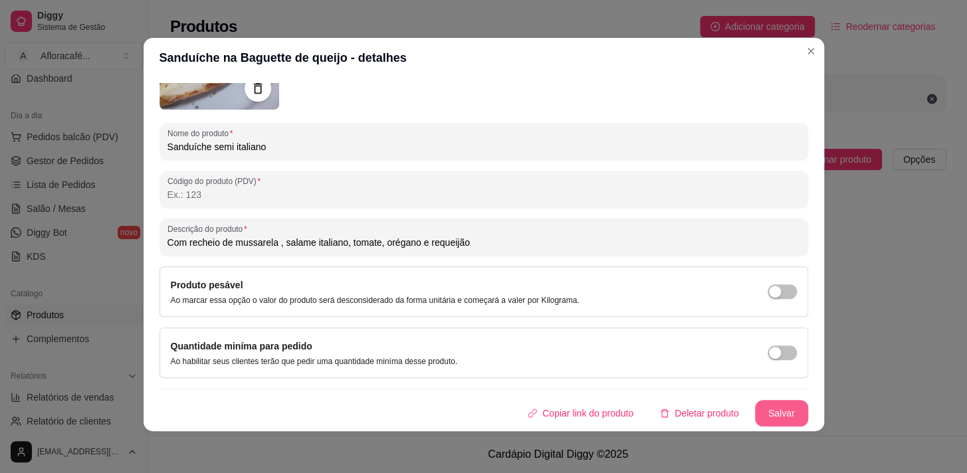
type input "Sanduíche semi italiano"
click at [755, 416] on button "Salvar" at bounding box center [781, 414] width 52 height 26
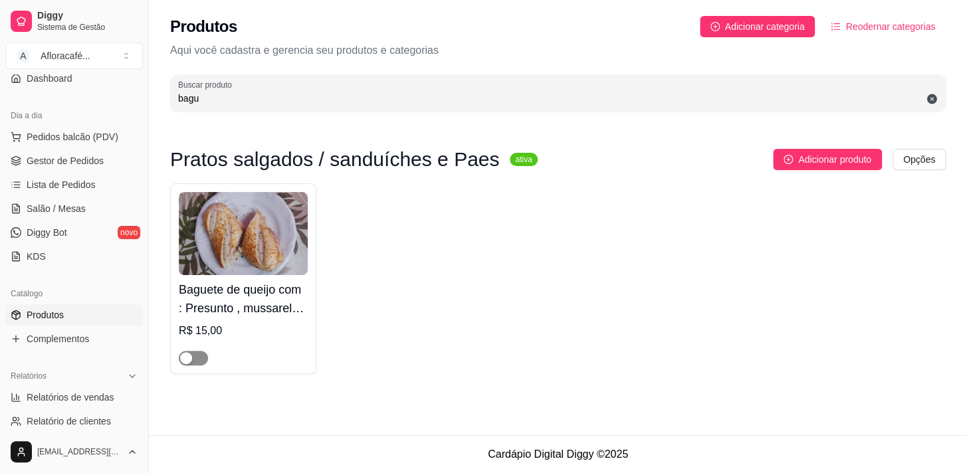
click at [199, 355] on span "button" at bounding box center [193, 358] width 29 height 15
click at [253, 319] on div "Baguete de queijo com : Presunto , mussarela , tomate e orégano R$ 15,00" at bounding box center [243, 320] width 129 height 90
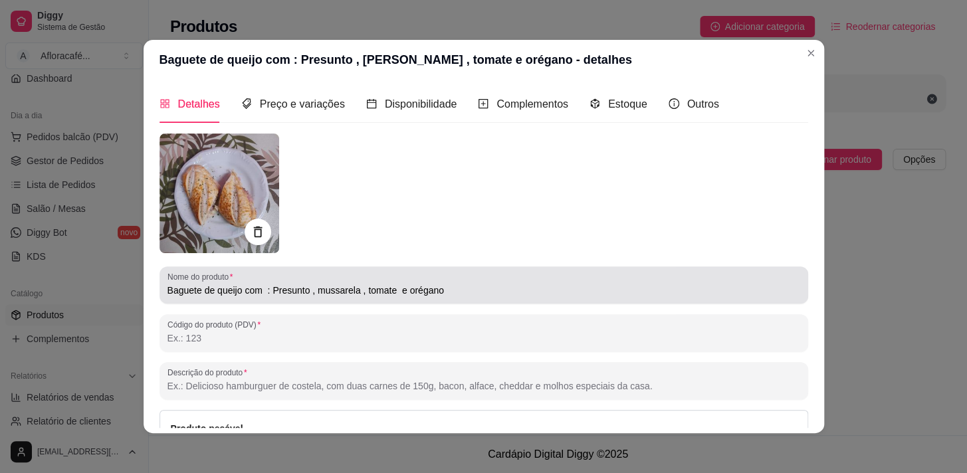
click at [253, 290] on input "Baguete de queijo com : Presunto , mussarela , tomate e orégano" at bounding box center [483, 290] width 632 height 13
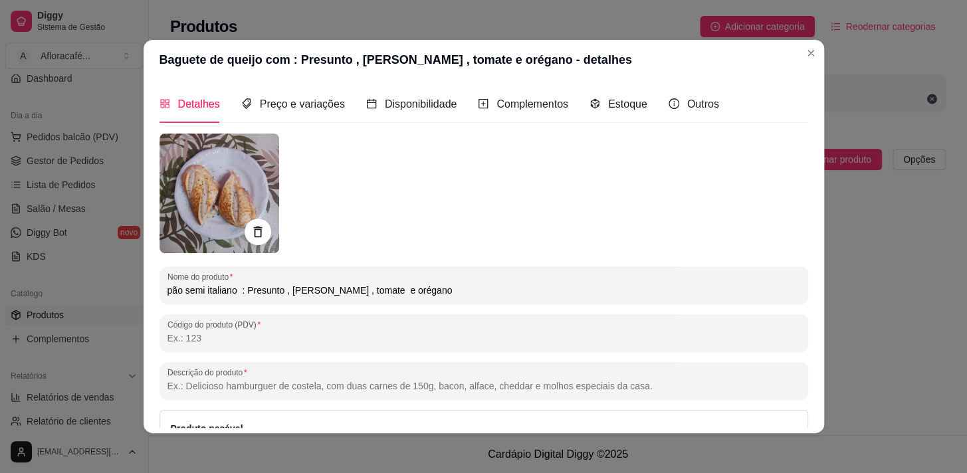
scroll to position [141, 0]
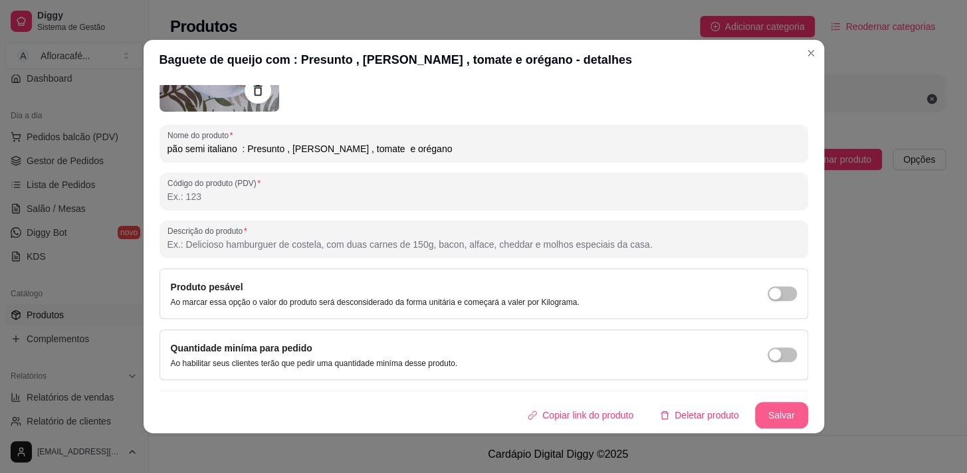
type input "pão semi italiano : Presunto , [PERSON_NAME] , tomate e orégano"
click at [771, 405] on button "Salvar" at bounding box center [781, 416] width 52 height 26
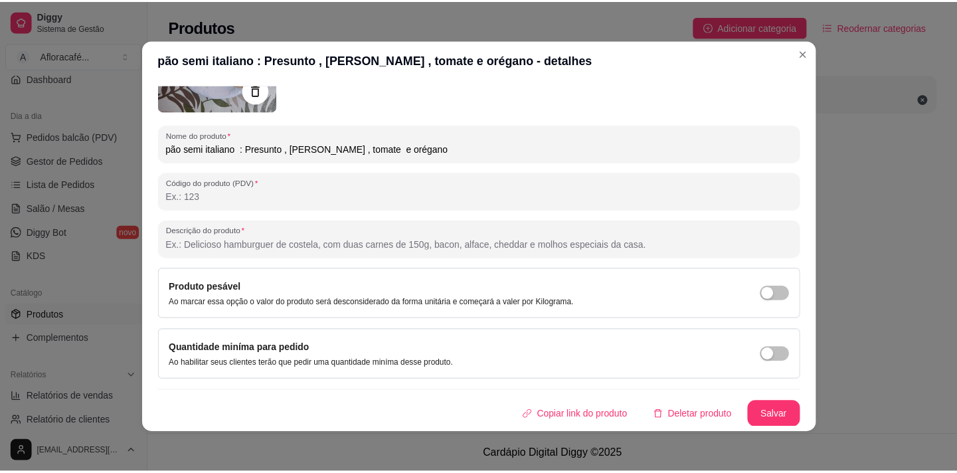
scroll to position [2, 0]
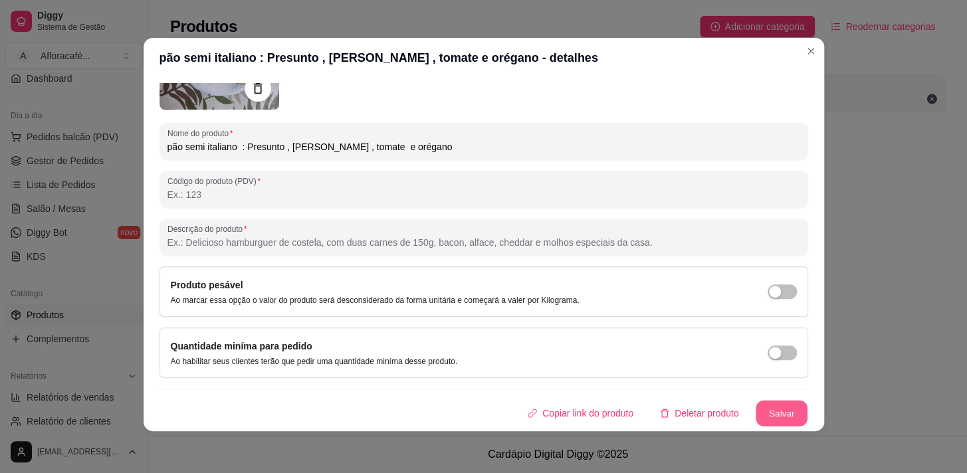
click at [775, 419] on button "Salvar" at bounding box center [781, 414] width 52 height 26
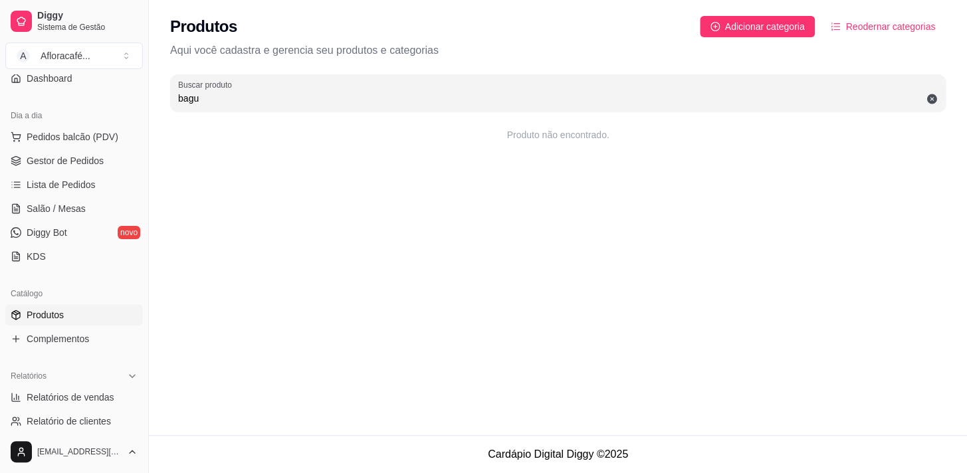
click at [205, 102] on input "bagu" at bounding box center [557, 98] width 759 height 13
type input "b"
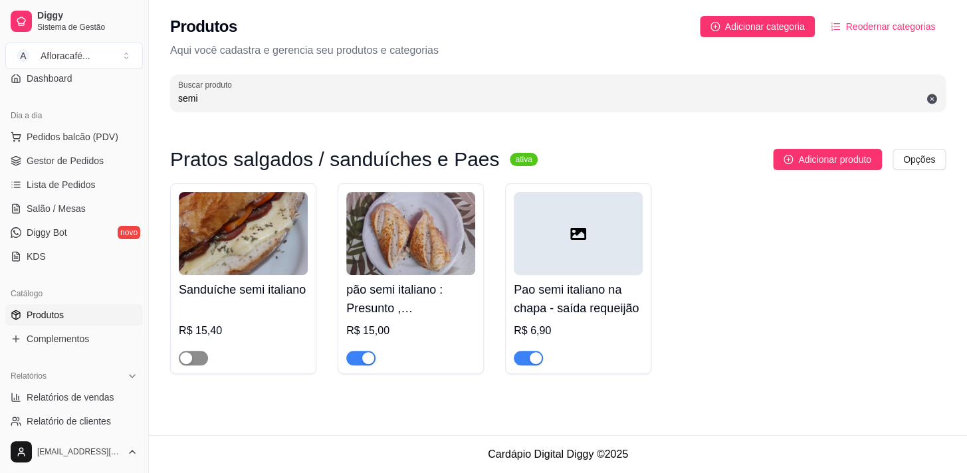
click at [205, 356] on span "button" at bounding box center [193, 358] width 29 height 15
click at [292, 99] on input "semi" at bounding box center [557, 98] width 759 height 13
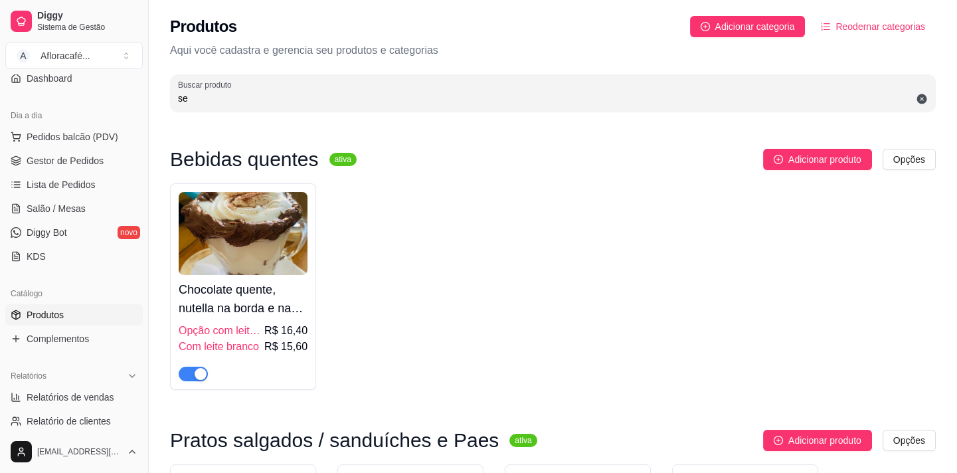
type input "s"
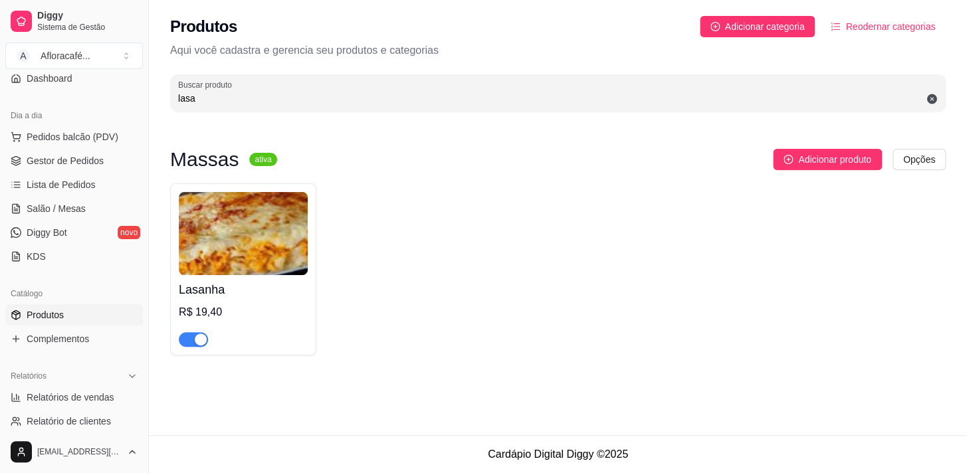
click at [225, 102] on input "lasa" at bounding box center [557, 98] width 759 height 13
type input "l"
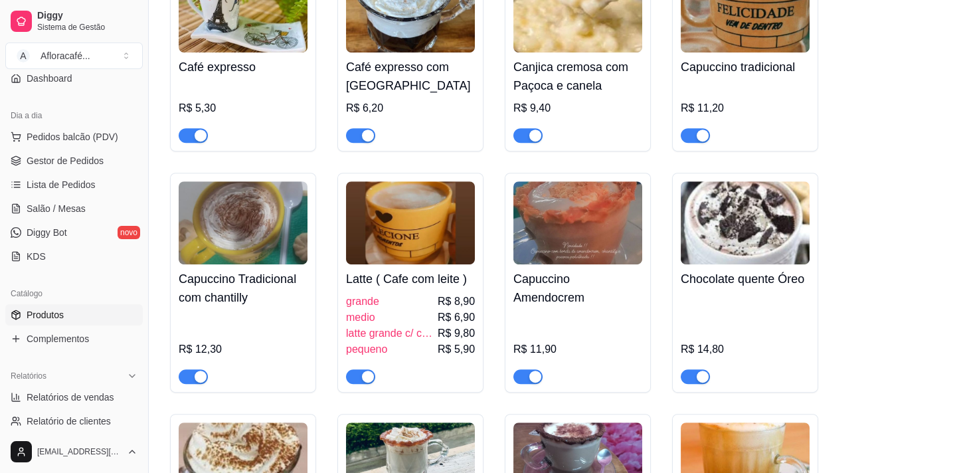
scroll to position [1329, 0]
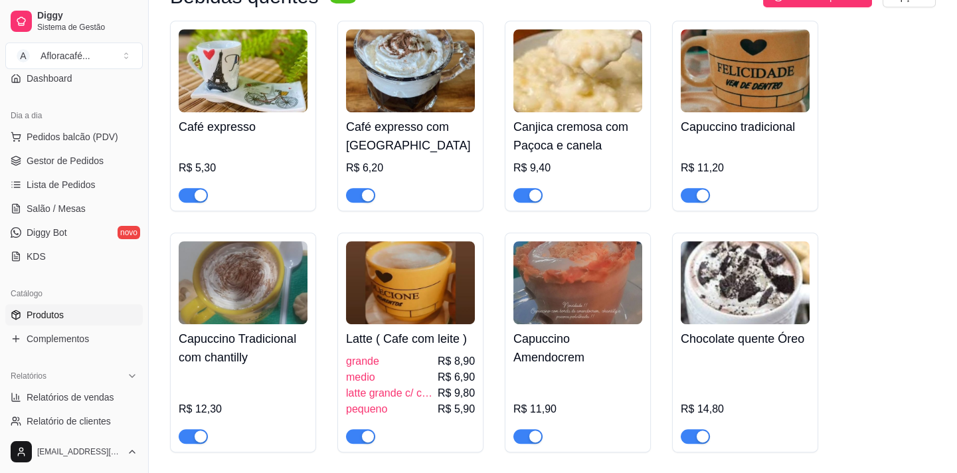
click at [517, 200] on span "button" at bounding box center [527, 195] width 29 height 15
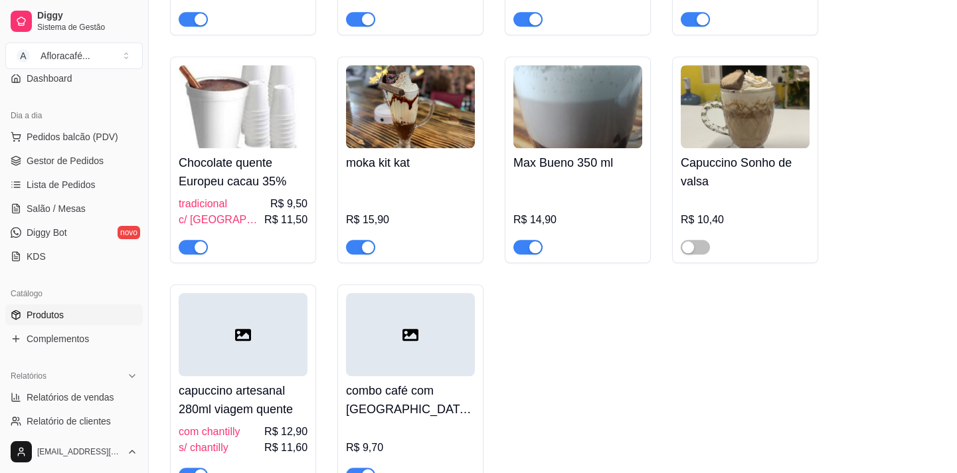
scroll to position [2717, 0]
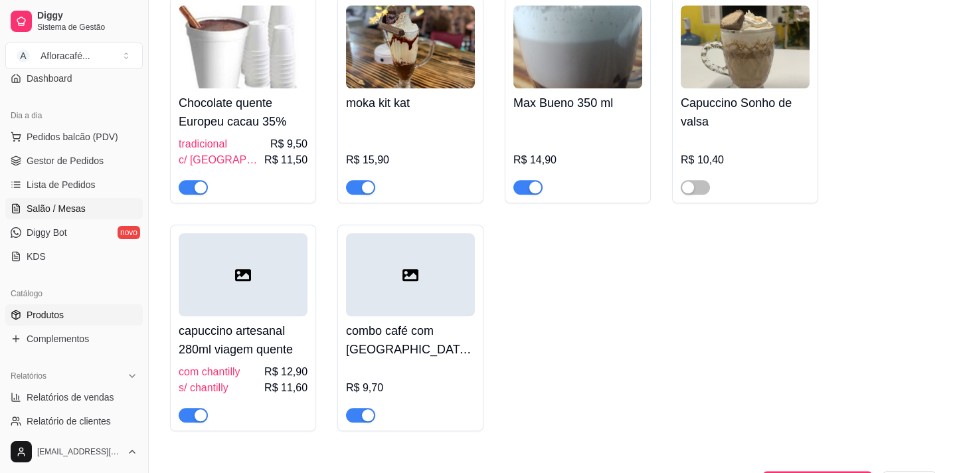
click at [59, 213] on span "Salão / Mesas" at bounding box center [56, 208] width 59 height 13
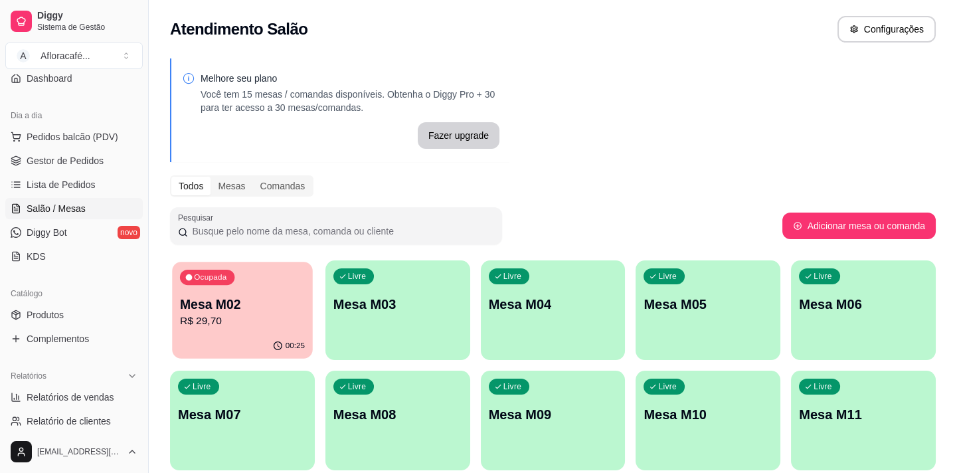
click at [239, 331] on div "Ocupada Mesa M02 R$ 29,70" at bounding box center [242, 298] width 140 height 72
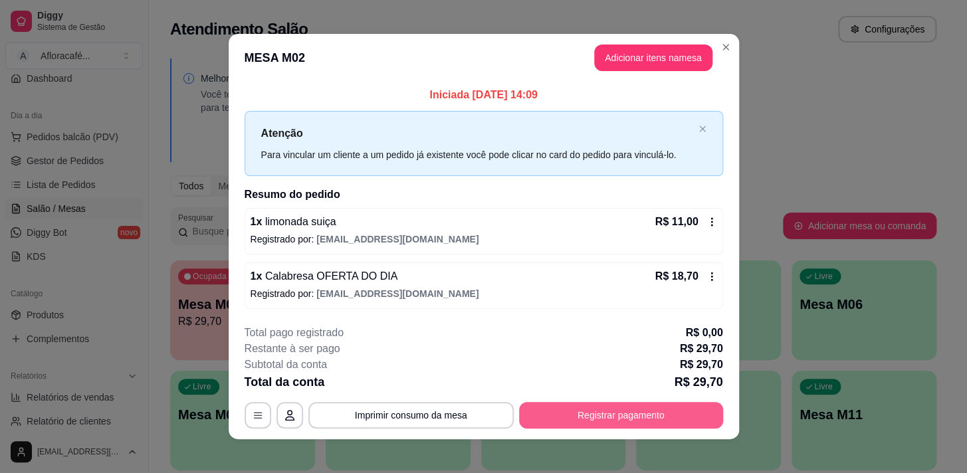
click at [574, 413] on button "Registrar pagamento" at bounding box center [621, 415] width 204 height 27
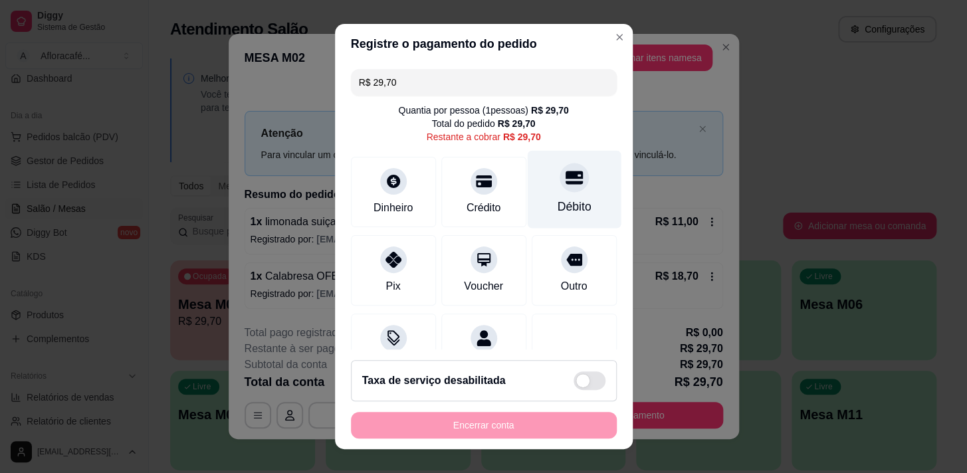
drag, startPoint x: 533, startPoint y: 193, endPoint x: 538, endPoint y: 199, distance: 8.1
click at [533, 192] on div "Débito" at bounding box center [574, 189] width 94 height 78
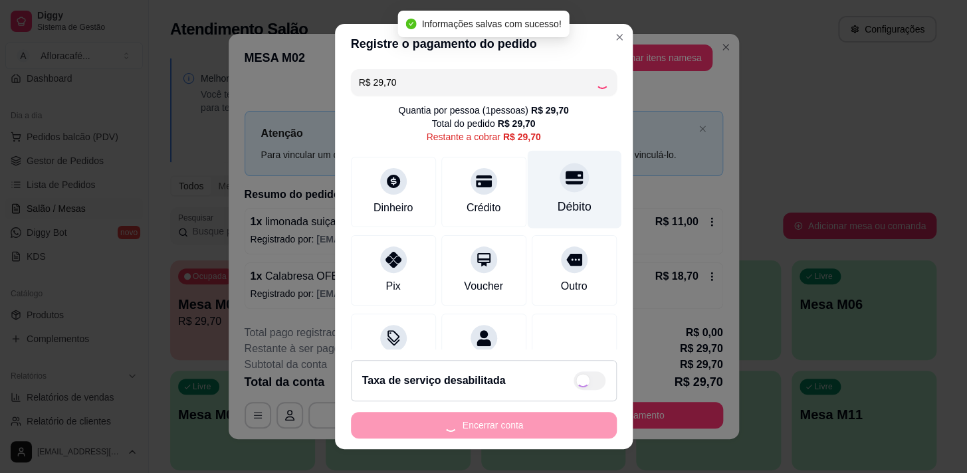
type input "R$ 0,00"
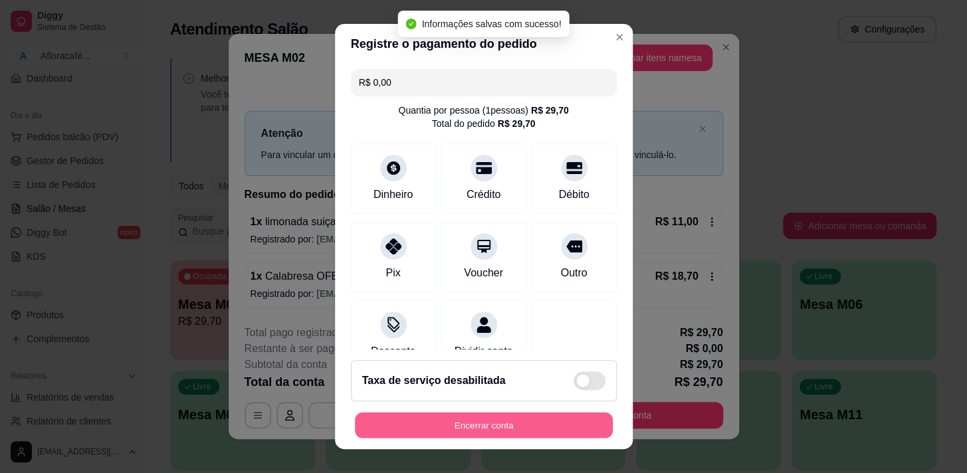
click at [441, 429] on button "Encerrar conta" at bounding box center [484, 426] width 258 height 26
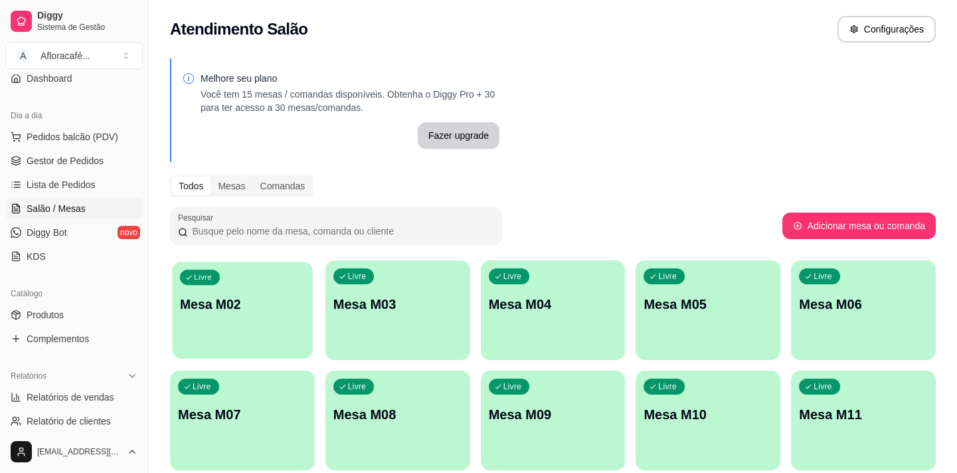
click at [219, 323] on div "Livre Mesa M02" at bounding box center [242, 302] width 140 height 81
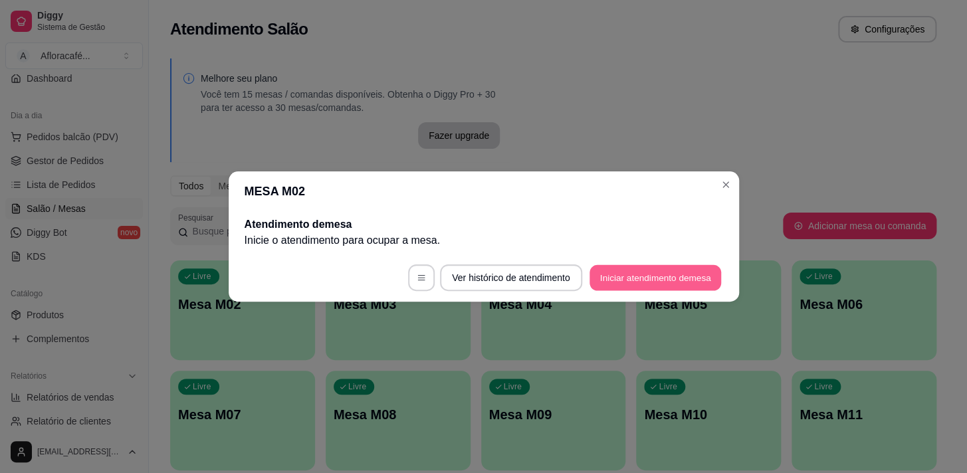
click at [628, 268] on button "Iniciar atendimento de mesa" at bounding box center [655, 278] width 132 height 26
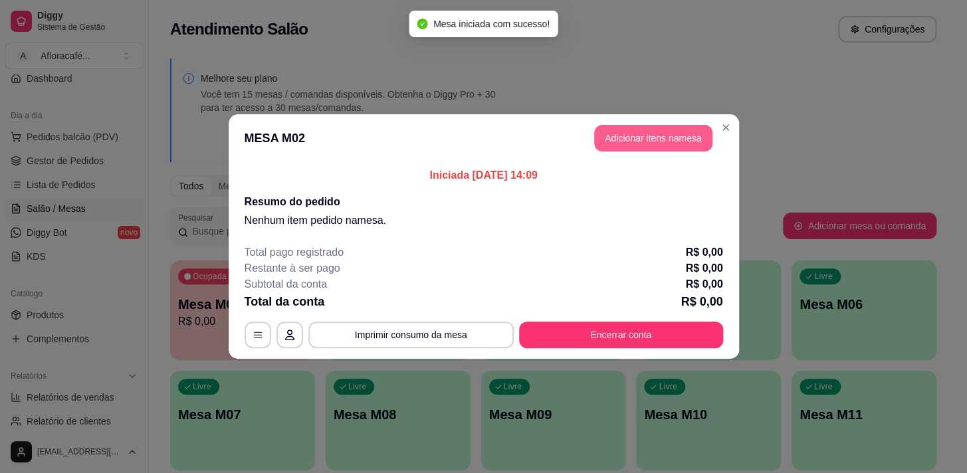
click at [639, 145] on button "Adicionar itens na mesa" at bounding box center [653, 138] width 118 height 27
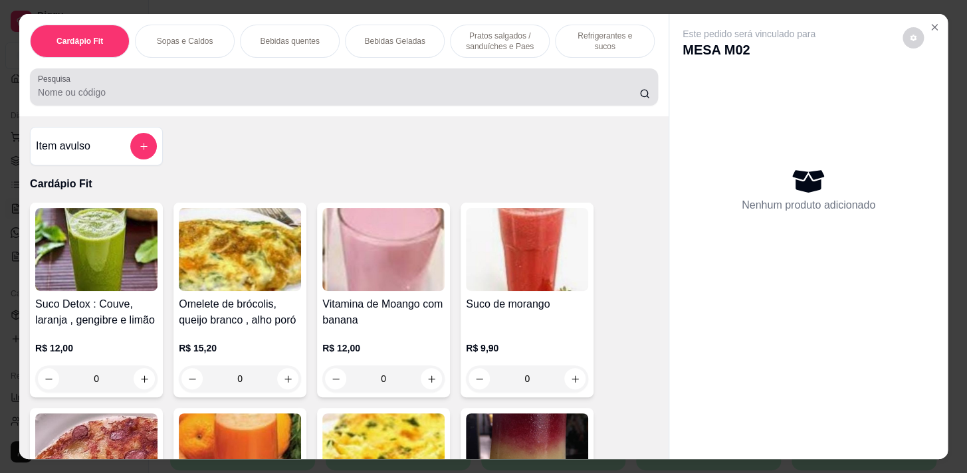
click at [436, 90] on input "Pesquisa" at bounding box center [338, 92] width 601 height 13
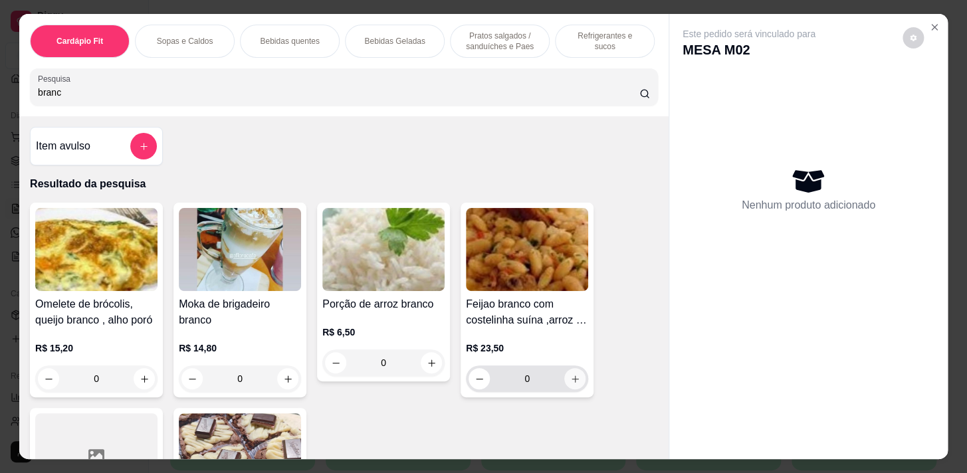
type input "branc"
click at [570, 384] on icon "increase-product-quantity" at bounding box center [575, 379] width 10 height 10
type input "1"
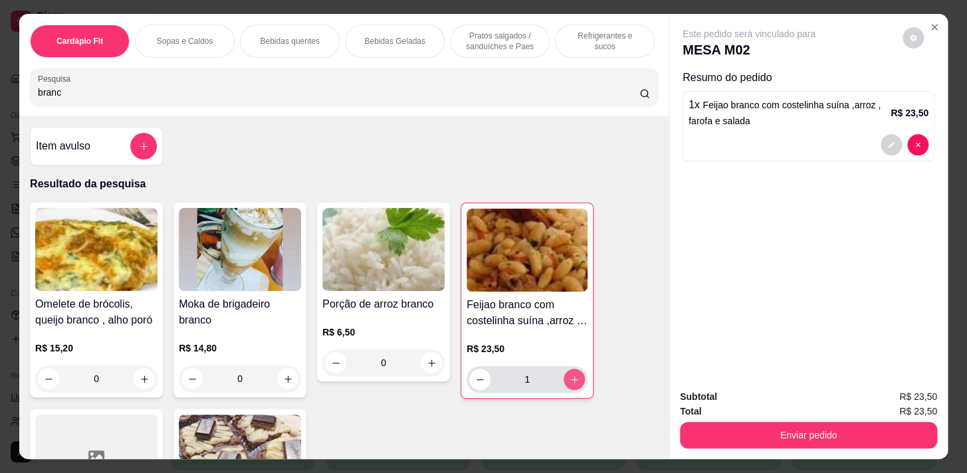
click at [571, 385] on icon "increase-product-quantity" at bounding box center [574, 380] width 10 height 10
type input "2"
click at [594, 46] on div "Refrigerantes e sucos" at bounding box center [605, 41] width 100 height 33
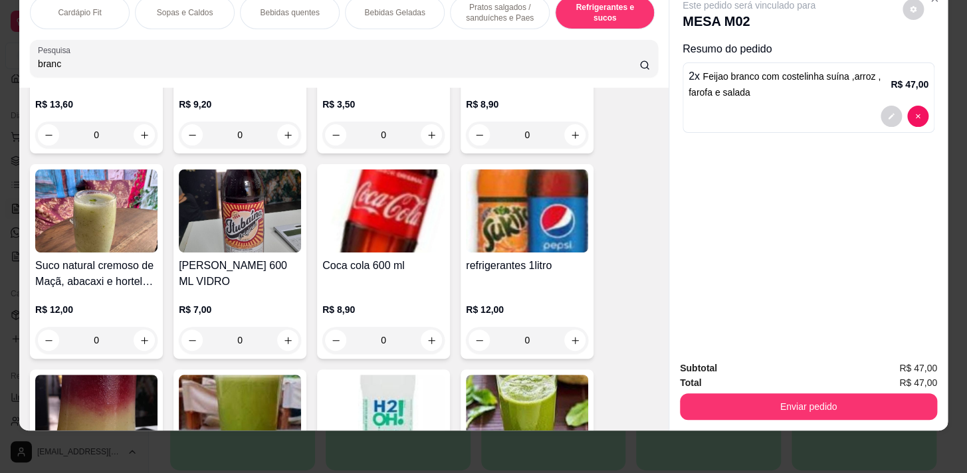
scroll to position [7367, 0]
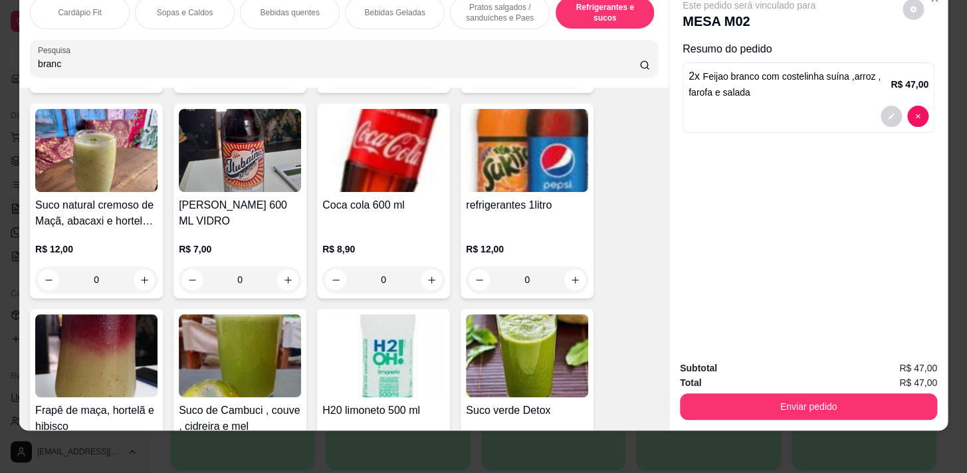
click at [571, 276] on div "0" at bounding box center [527, 279] width 122 height 27
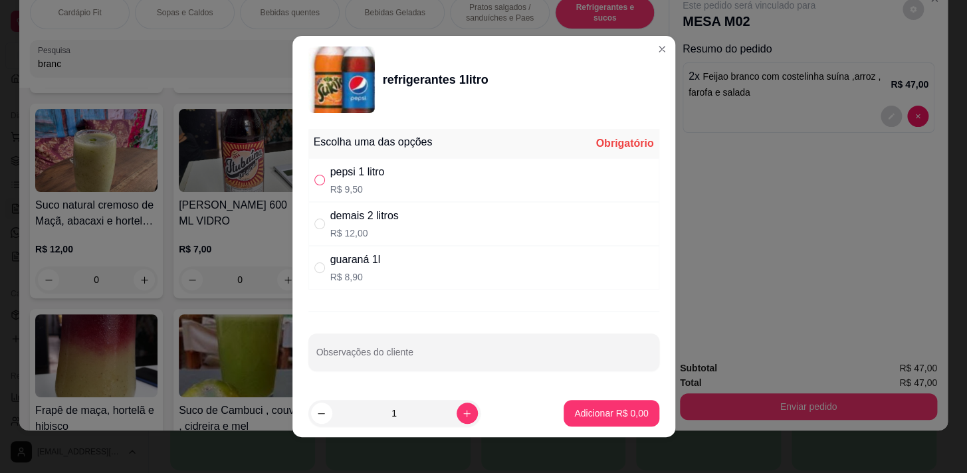
click at [314, 173] on label "" at bounding box center [319, 180] width 11 height 15
click at [314, 175] on input "" at bounding box center [319, 180] width 11 height 11
click at [316, 182] on input "" at bounding box center [319, 180] width 11 height 11
radio input "true"
click at [584, 415] on p "Adicionar R$ 9,50" at bounding box center [611, 413] width 72 height 13
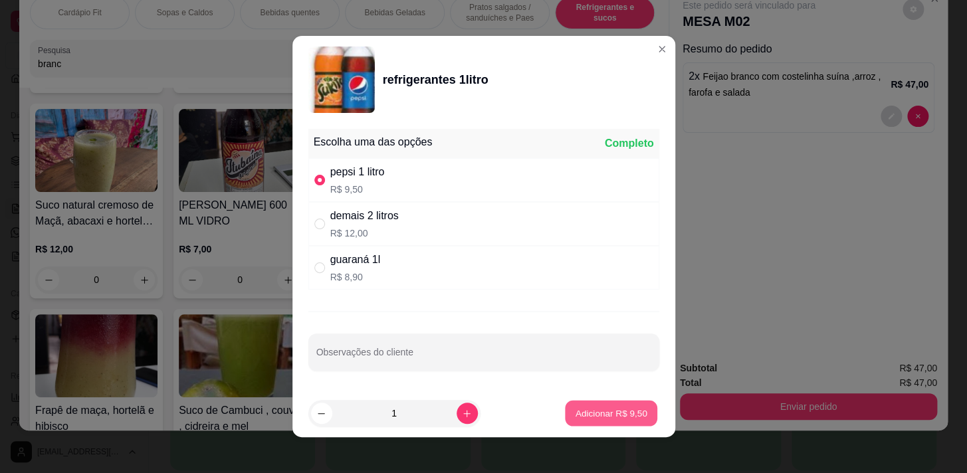
type input "1"
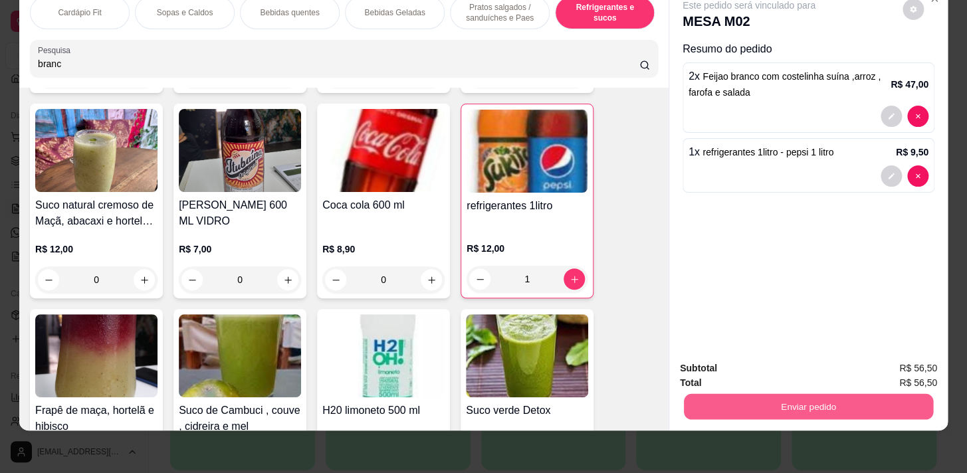
click at [830, 393] on button "Enviar pedido" at bounding box center [808, 406] width 249 height 26
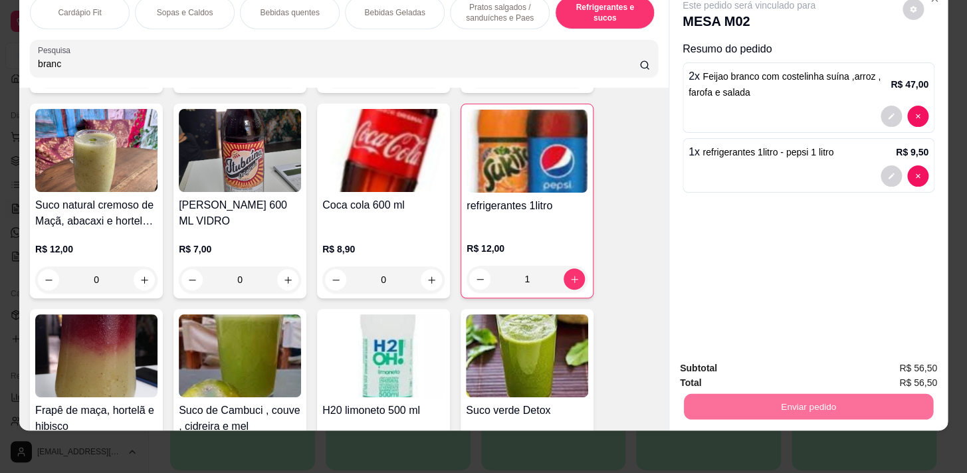
click at [809, 369] on button "Registrar cliente" at bounding box center [813, 365] width 88 height 25
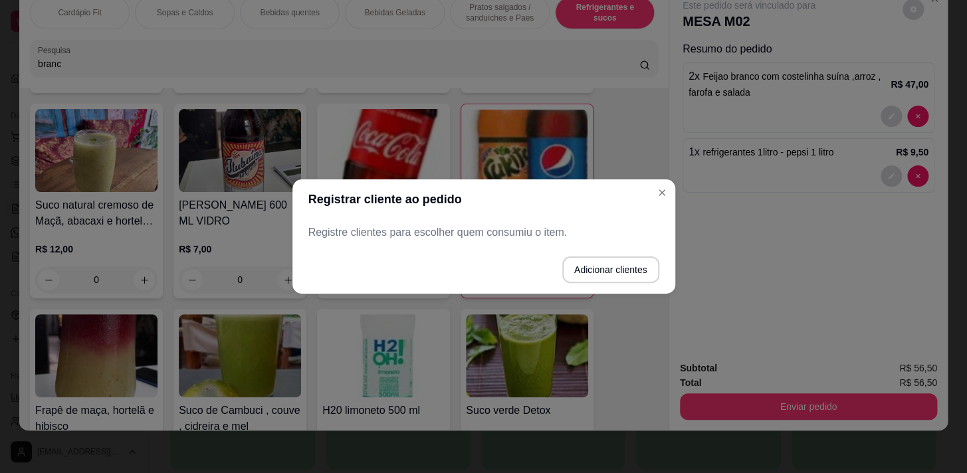
click at [485, 231] on p "Registre clientes para escolher quem consumiu o item." at bounding box center [483, 233] width 351 height 16
click at [586, 259] on button "Adicionar clientes" at bounding box center [610, 270] width 94 height 26
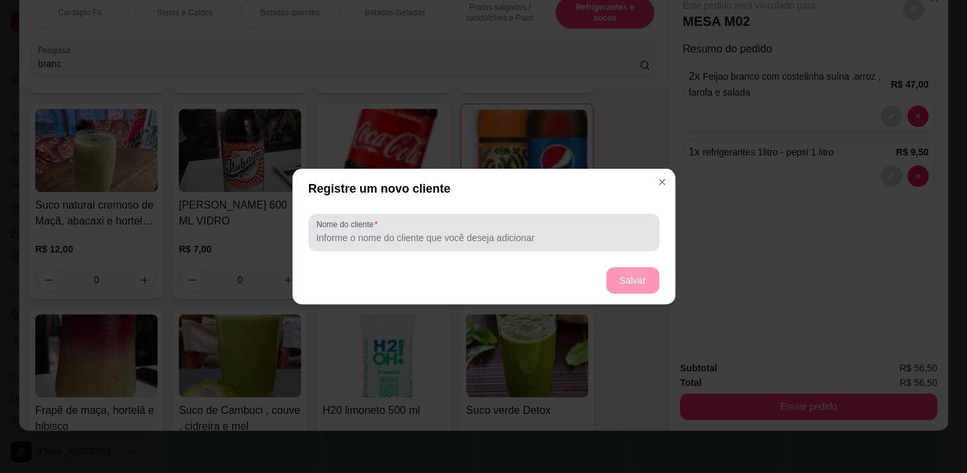
click at [532, 227] on div at bounding box center [483, 232] width 335 height 27
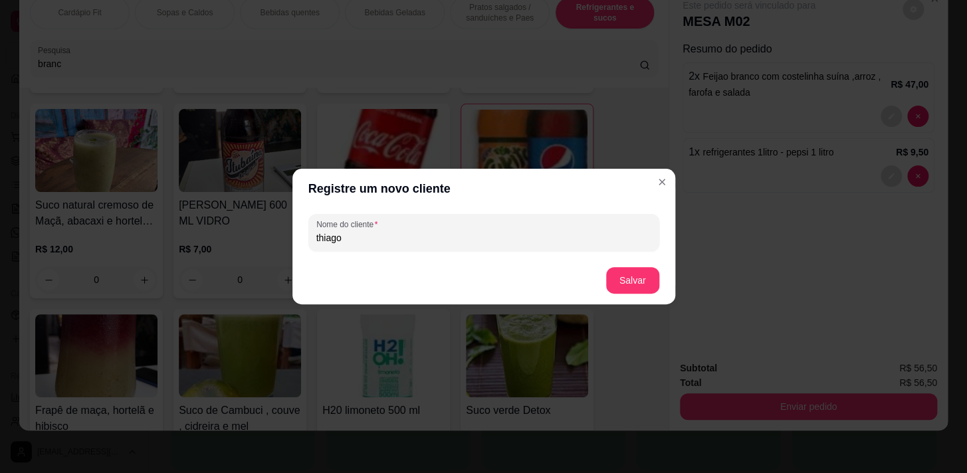
type input "thiago"
click at [642, 281] on button "Salvar" at bounding box center [632, 281] width 52 height 26
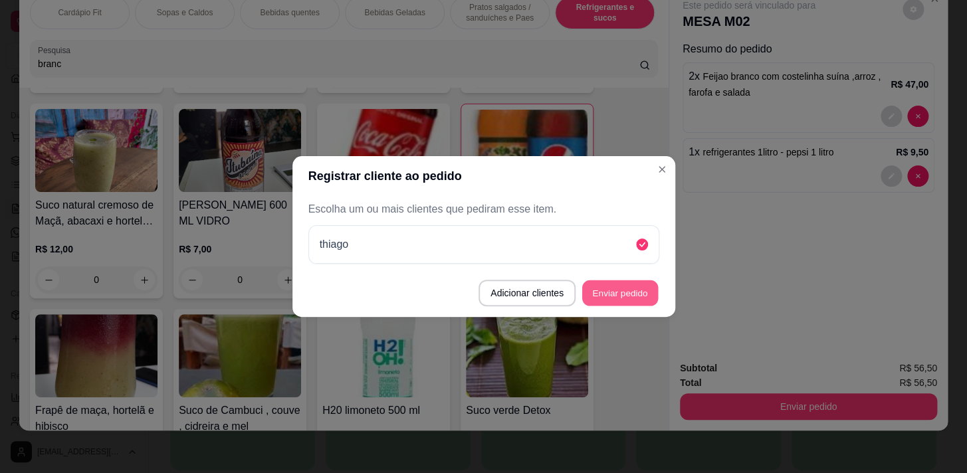
click at [632, 288] on button "Enviar pedido" at bounding box center [620, 293] width 76 height 26
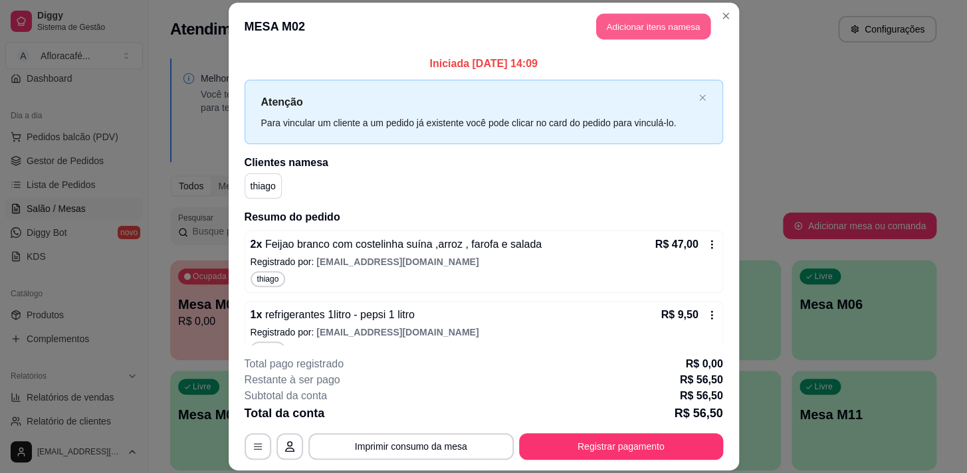
click at [660, 31] on button "Adicionar itens na mesa" at bounding box center [653, 26] width 114 height 26
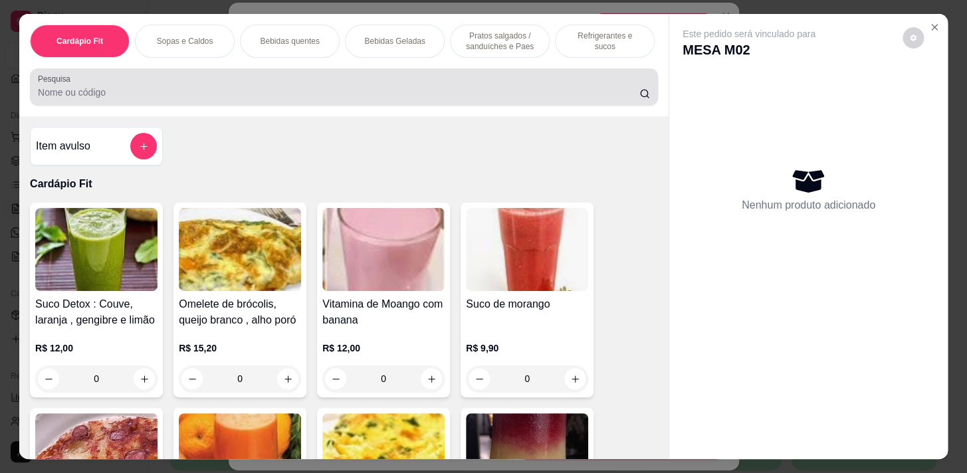
click at [449, 88] on div at bounding box center [344, 87] width 612 height 27
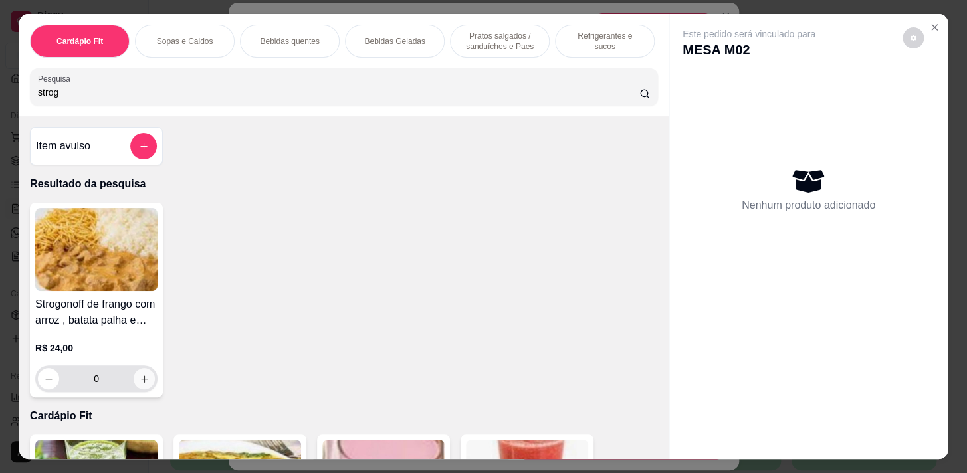
type input "strog"
click at [140, 383] on icon "increase-product-quantity" at bounding box center [144, 379] width 10 height 10
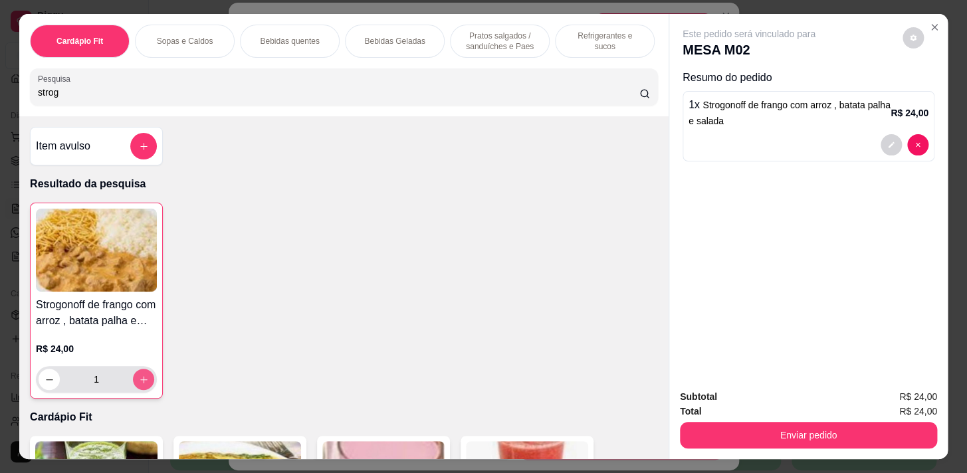
type input "1"
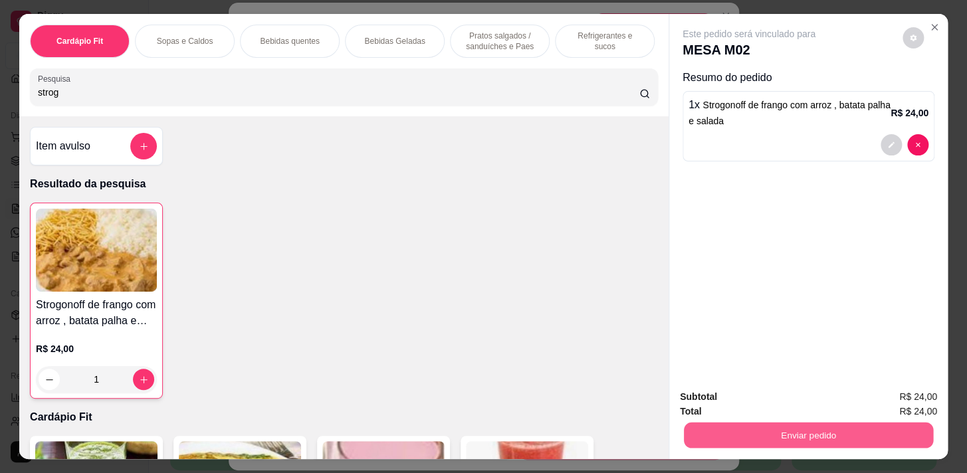
click at [711, 432] on button "Enviar pedido" at bounding box center [808, 435] width 249 height 26
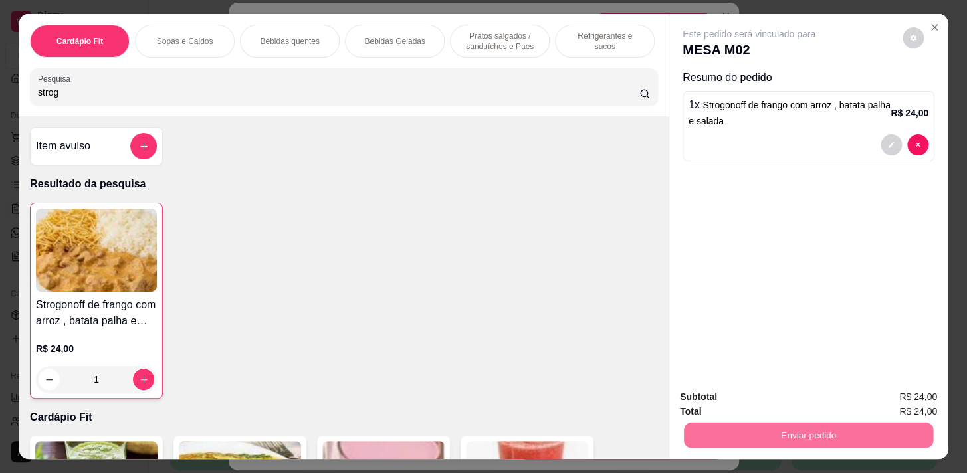
click at [882, 393] on button "Enviar pedido" at bounding box center [902, 397] width 73 height 25
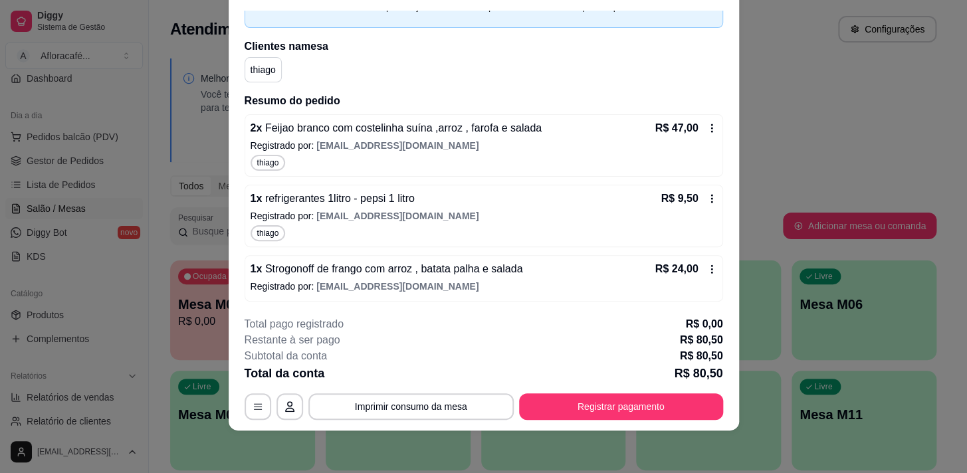
scroll to position [0, 0]
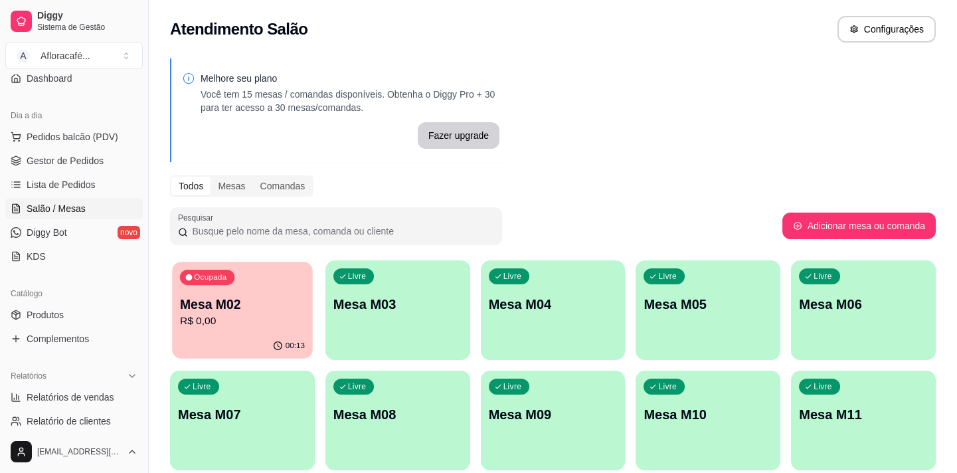
click at [252, 318] on p "R$ 0,00" at bounding box center [242, 321] width 125 height 15
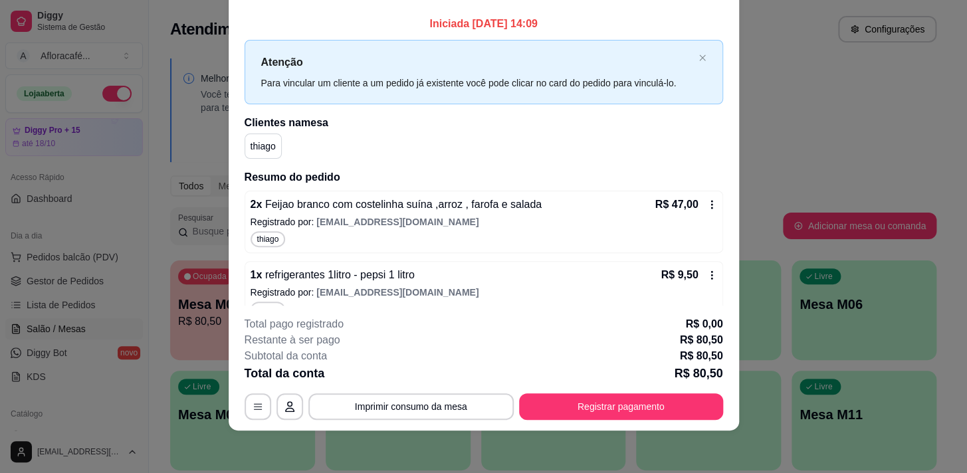
scroll to position [45, 0]
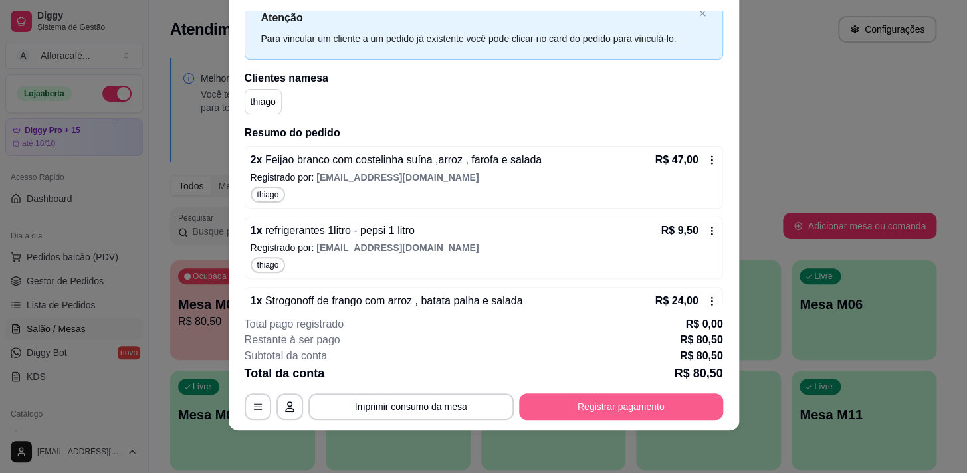
click at [606, 404] on button "Registrar pagamento" at bounding box center [621, 406] width 204 height 27
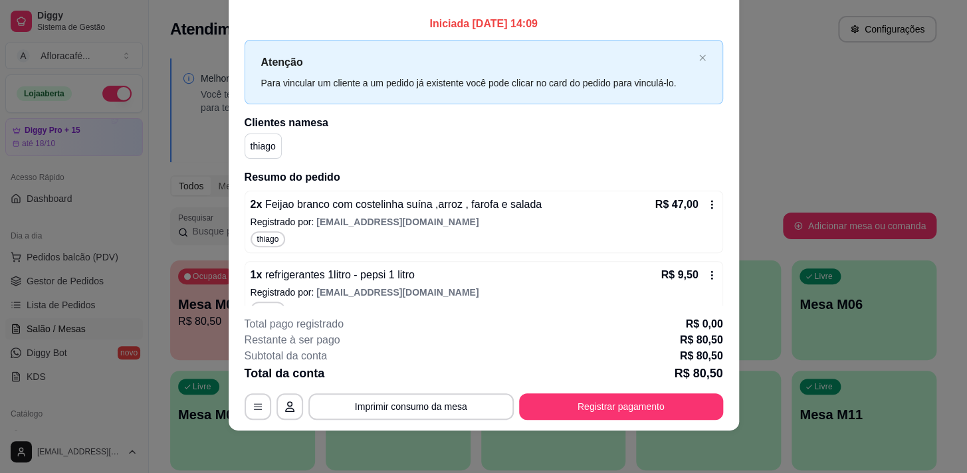
scroll to position [0, 0]
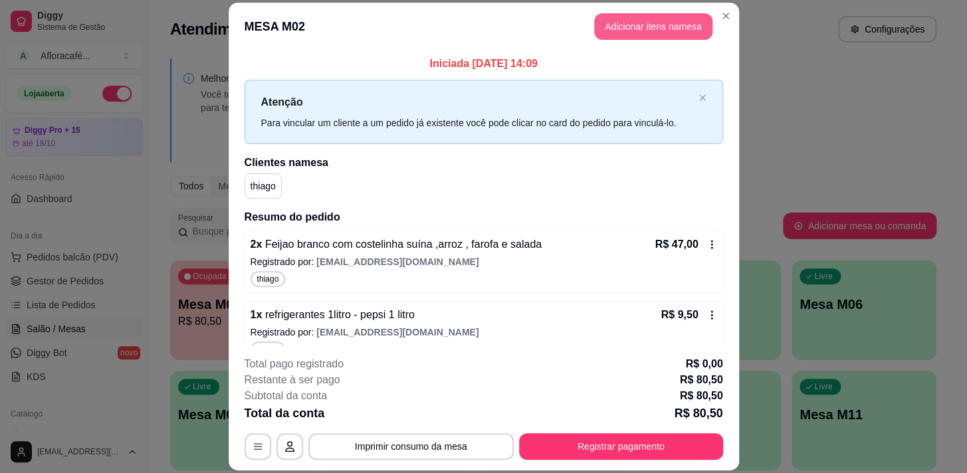
click at [648, 27] on button "Adicionar itens na mesa" at bounding box center [653, 26] width 118 height 27
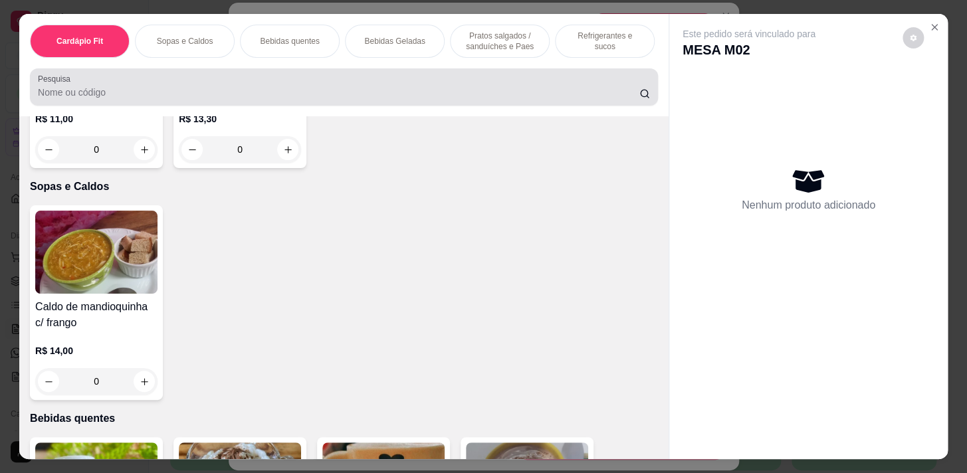
scroll to position [0, 549]
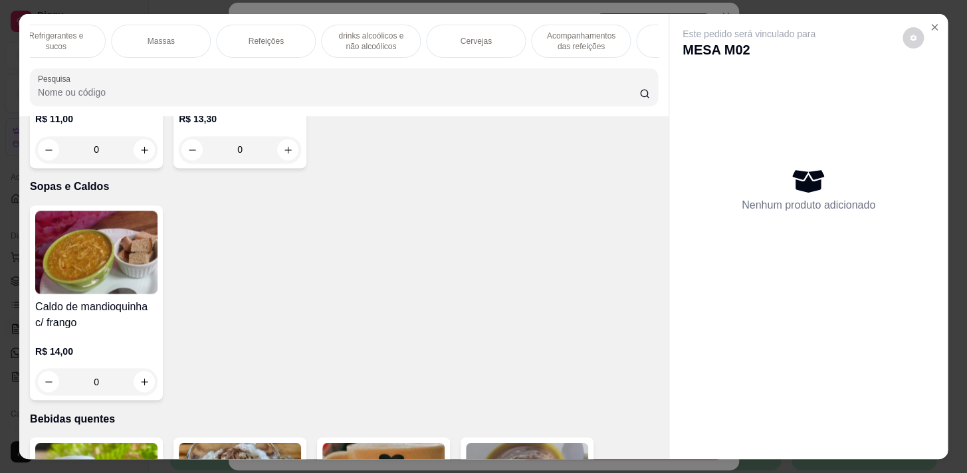
click at [260, 31] on div "Refeições" at bounding box center [266, 41] width 100 height 33
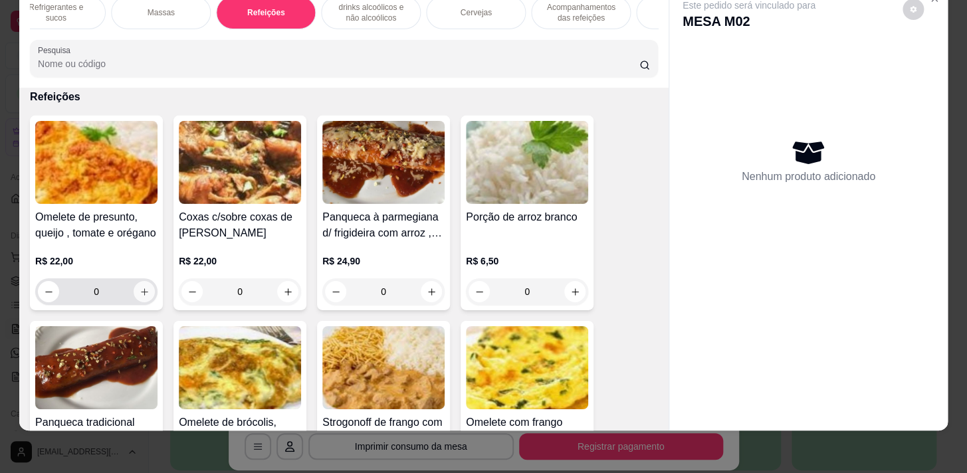
click at [142, 289] on icon "increase-product-quantity" at bounding box center [144, 292] width 10 height 10
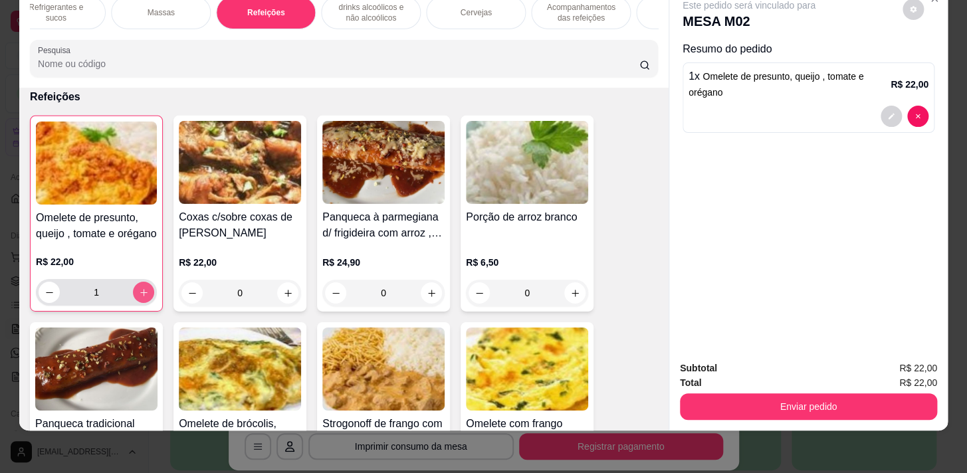
type input "1"
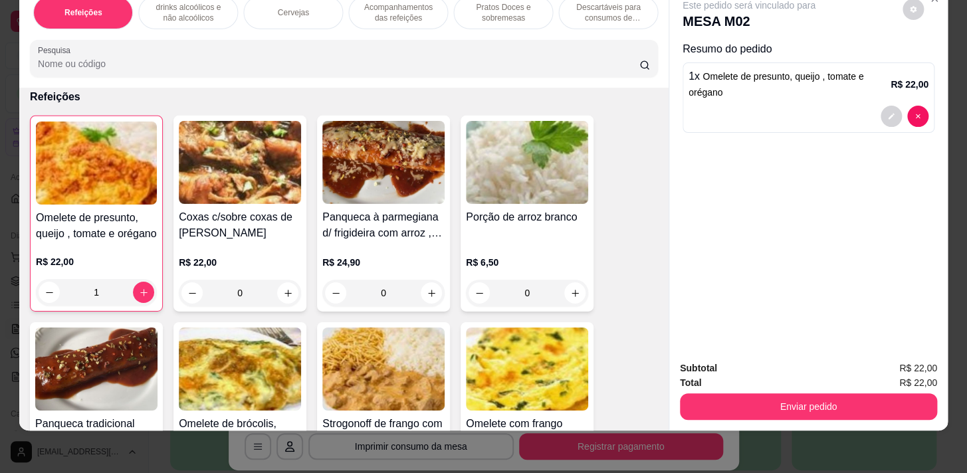
click at [500, 5] on p "Pratos Doces e sobremesas" at bounding box center [502, 12] width 77 height 21
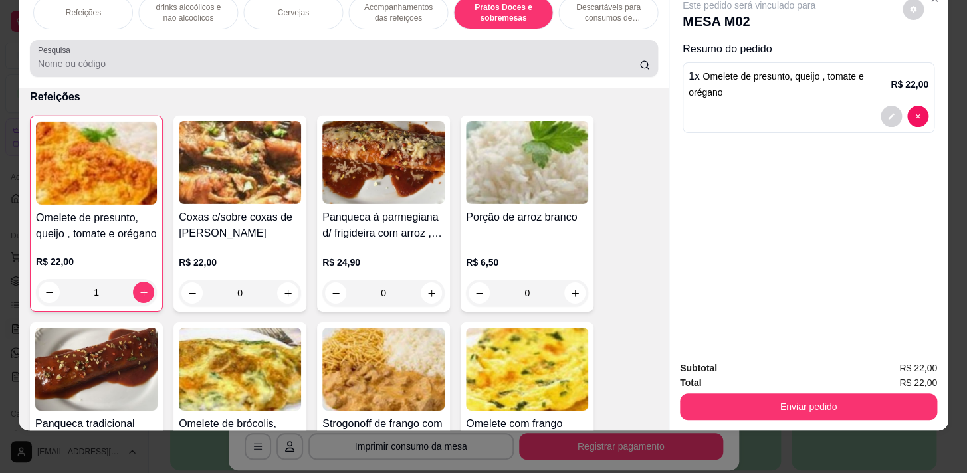
scroll to position [10488, 0]
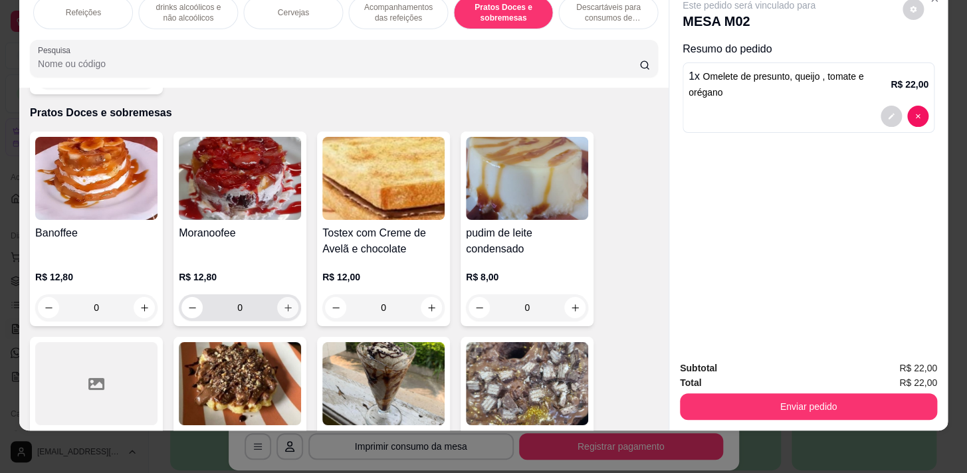
click at [283, 303] on icon "increase-product-quantity" at bounding box center [288, 308] width 10 height 10
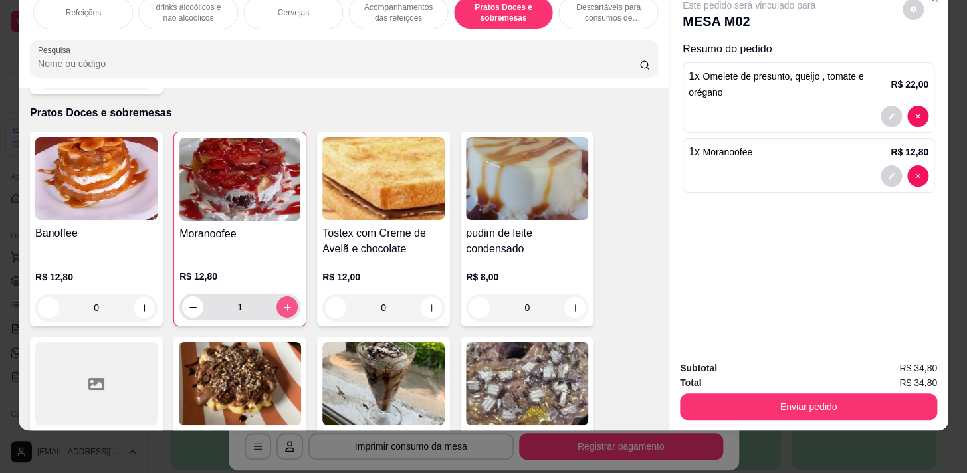
type input "1"
click at [573, 303] on icon "increase-product-quantity" at bounding box center [575, 308] width 10 height 10
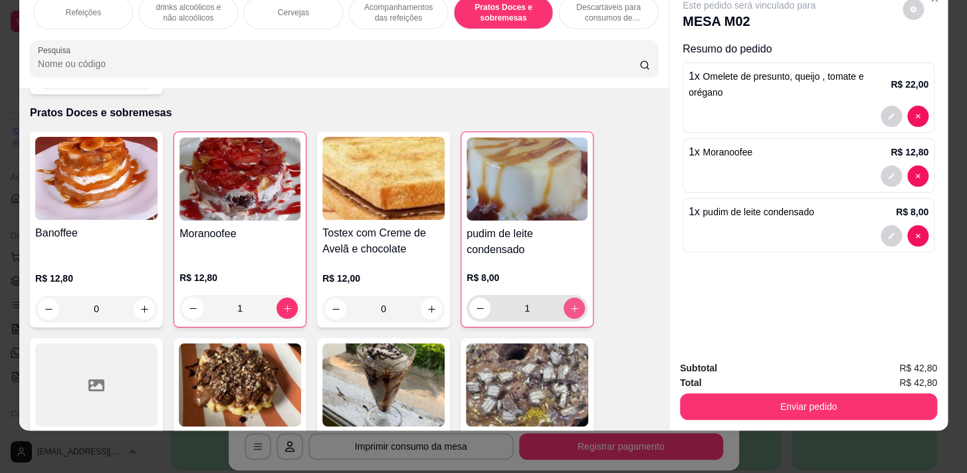
type input "1"
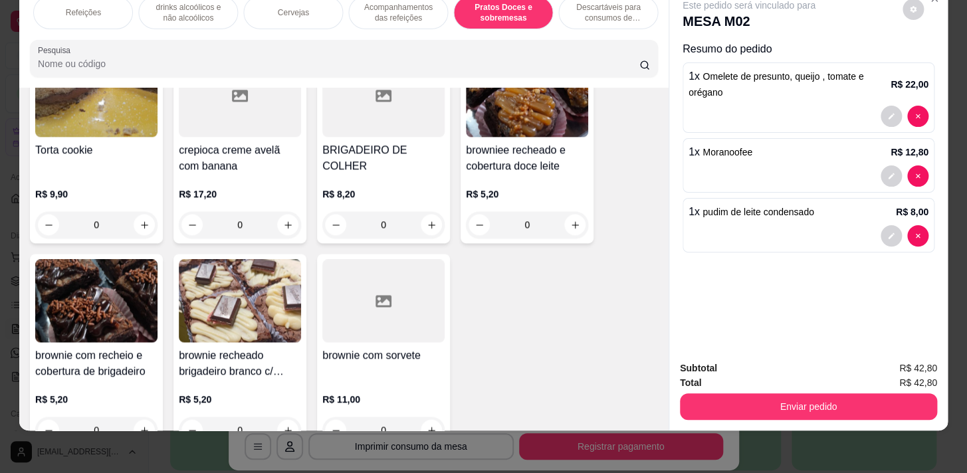
scroll to position [11453, 0]
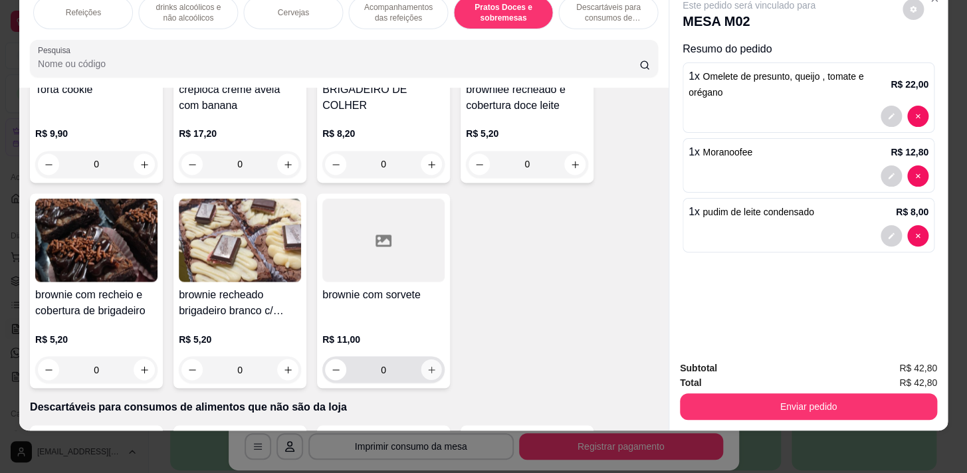
click at [426, 365] on icon "increase-product-quantity" at bounding box center [431, 370] width 10 height 10
type input "1"
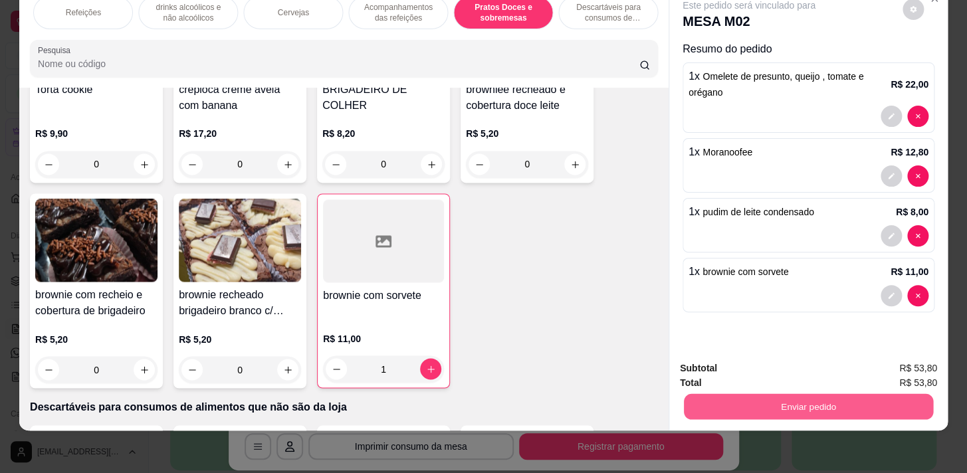
click at [797, 402] on button "Enviar pedido" at bounding box center [808, 406] width 249 height 26
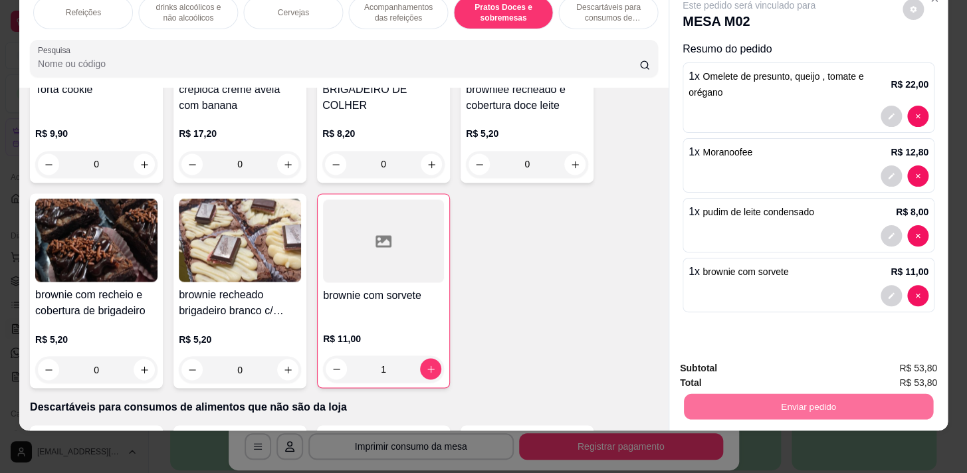
click at [928, 357] on button "Enviar pedido" at bounding box center [902, 365] width 73 height 25
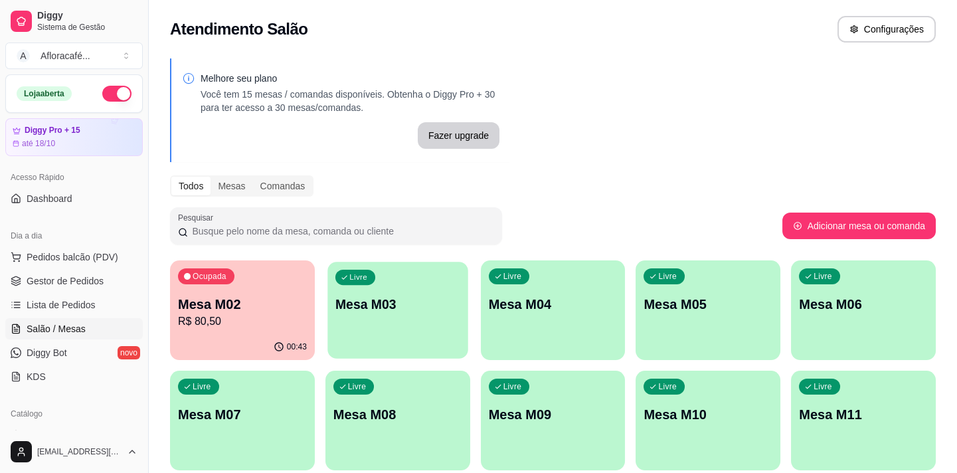
click at [425, 316] on div "Livre Mesa M03" at bounding box center [397, 302] width 140 height 81
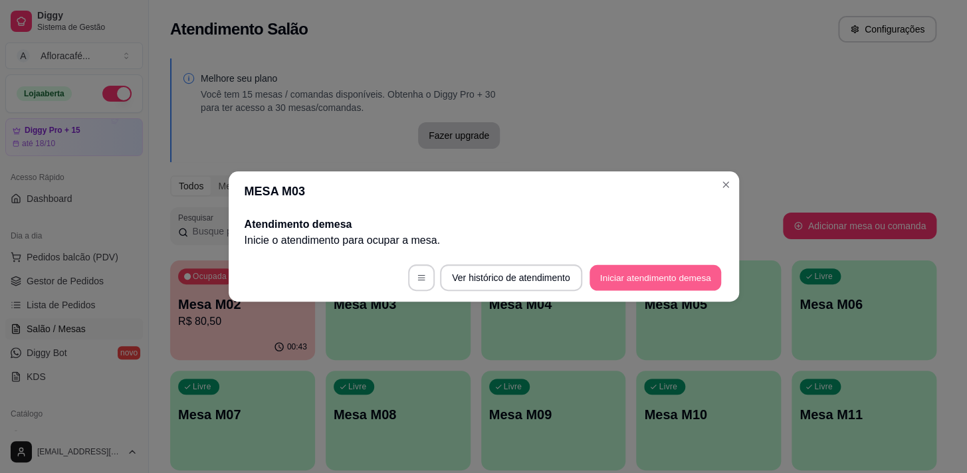
click at [644, 278] on button "Iniciar atendimento de mesa" at bounding box center [655, 278] width 132 height 26
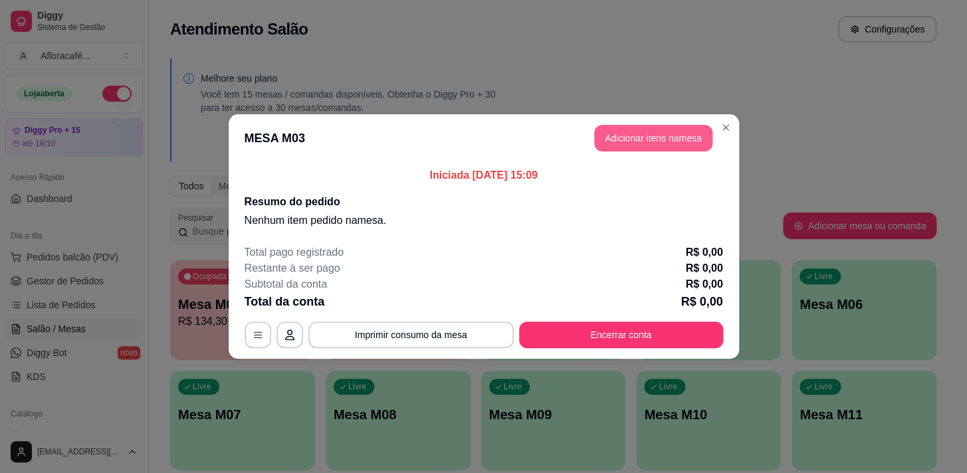
click at [676, 136] on button "Adicionar itens na mesa" at bounding box center [653, 138] width 118 height 27
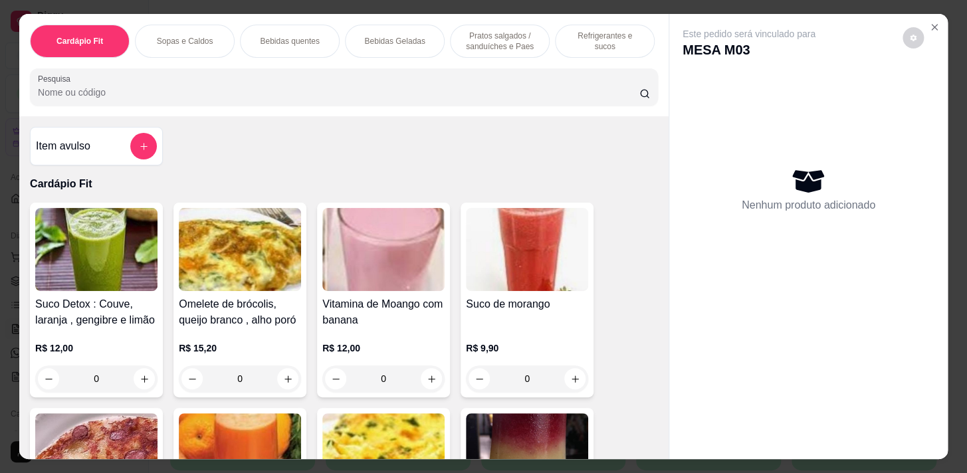
click at [496, 44] on p "Pratos salgados / sanduíches e Paes" at bounding box center [499, 41] width 77 height 21
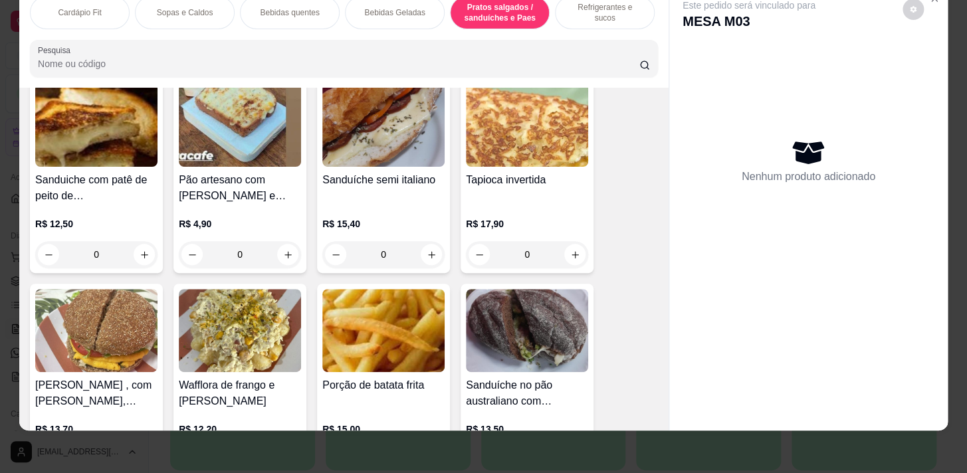
scroll to position [4790, 0]
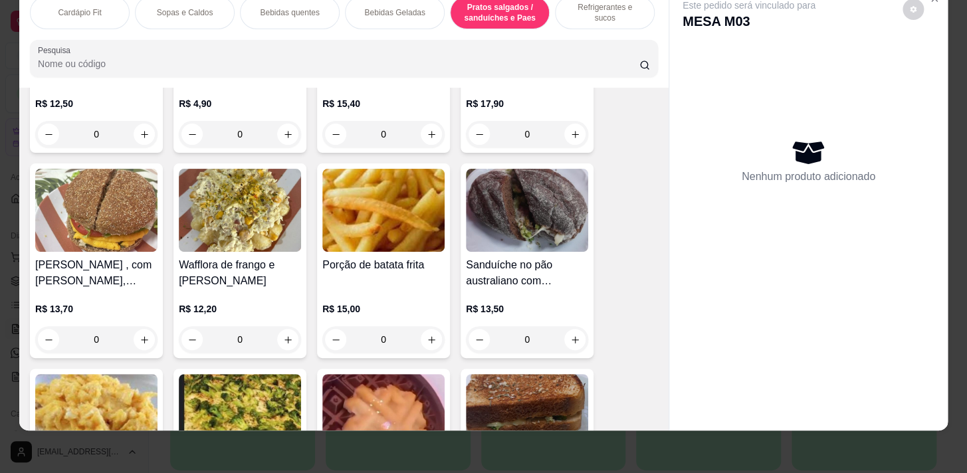
click at [430, 335] on div "0" at bounding box center [383, 339] width 122 height 27
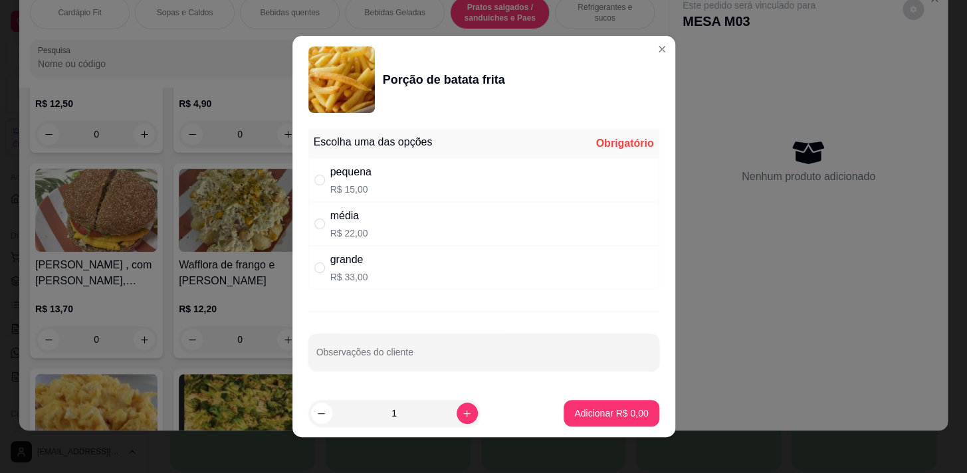
drag, startPoint x: 317, startPoint y: 179, endPoint x: 337, endPoint y: 191, distance: 23.6
click at [317, 178] on input "" at bounding box center [319, 180] width 11 height 11
radio input "true"
click at [605, 415] on p "Adicionar R$ 15,00" at bounding box center [608, 413] width 79 height 13
type input "1"
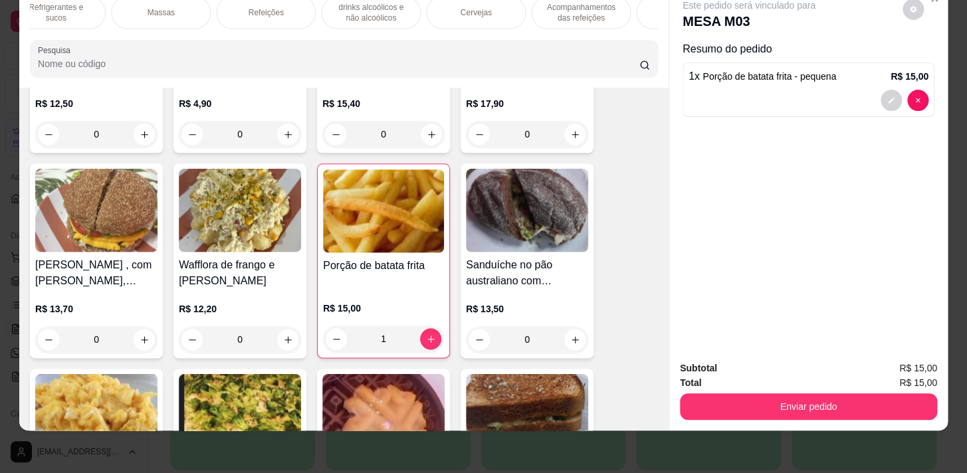
scroll to position [0, 731]
click at [485, 4] on p "Pratos Doces e sobremesas" at bounding box center [502, 12] width 77 height 21
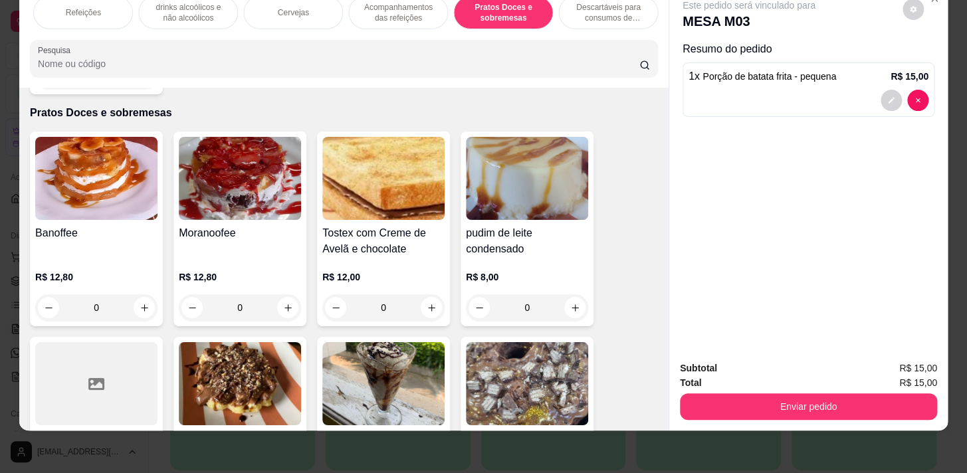
scroll to position [10668, 0]
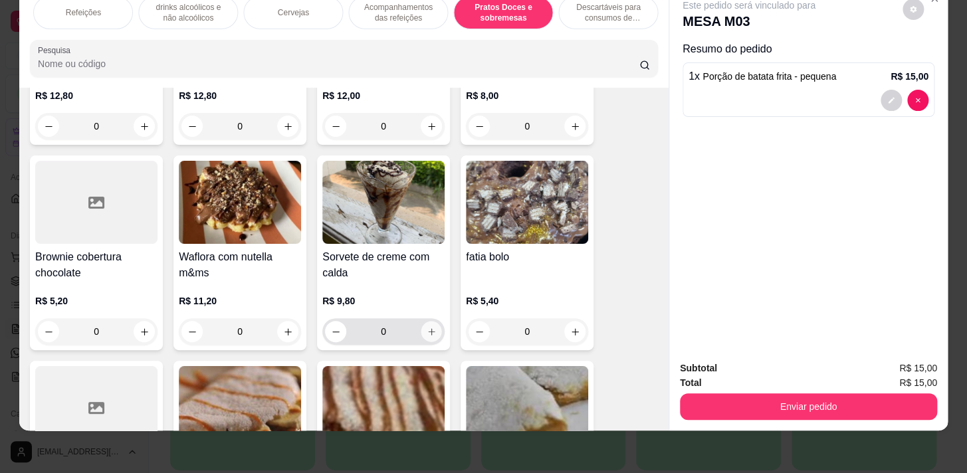
click at [426, 322] on button "increase-product-quantity" at bounding box center [431, 332] width 21 height 21
type input "1"
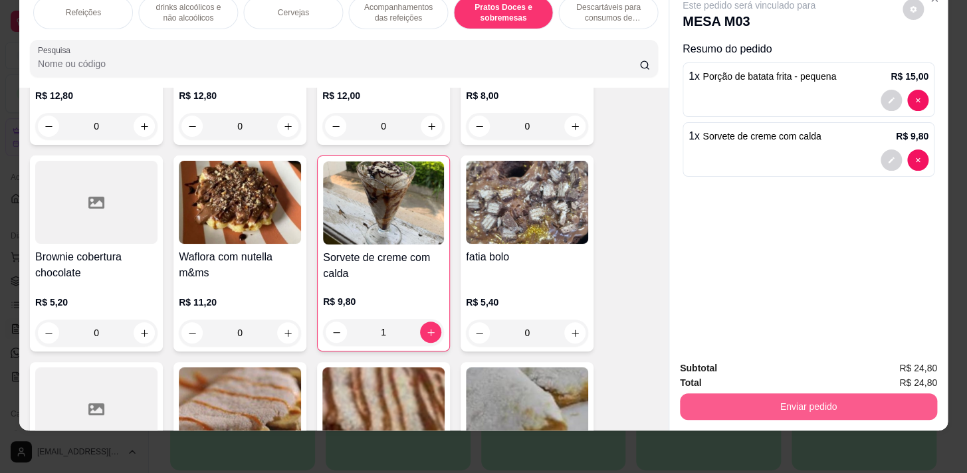
click at [769, 393] on button "Enviar pedido" at bounding box center [808, 406] width 257 height 27
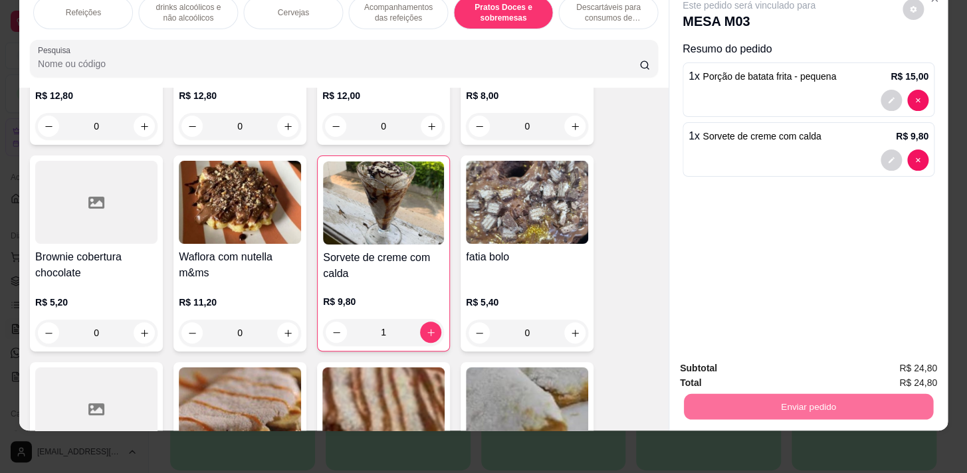
click at [804, 365] on button "Registrar cliente" at bounding box center [813, 365] width 88 height 25
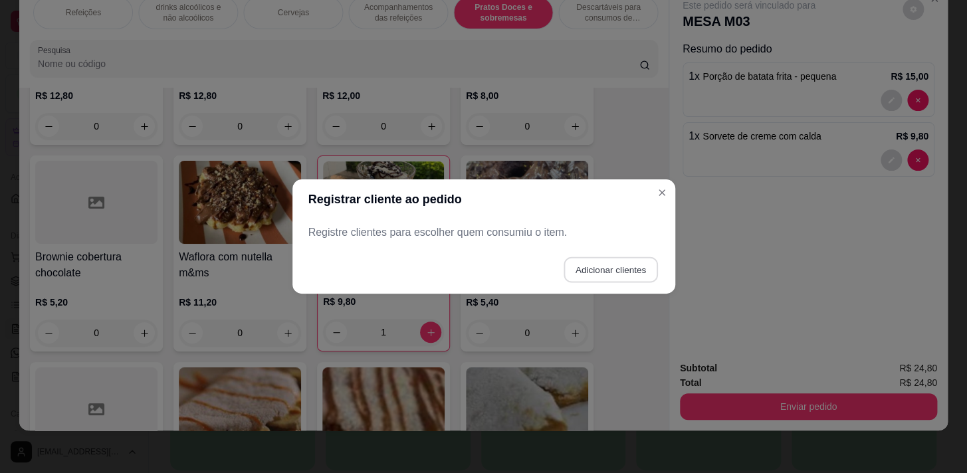
click at [612, 268] on button "Adicionar clientes" at bounding box center [610, 270] width 94 height 26
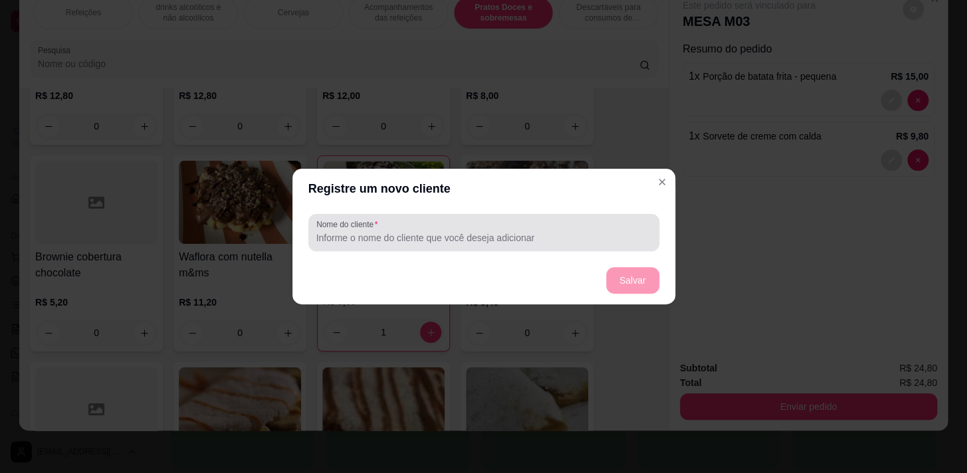
click at [507, 238] on input "Nome do cliente" at bounding box center [483, 237] width 335 height 13
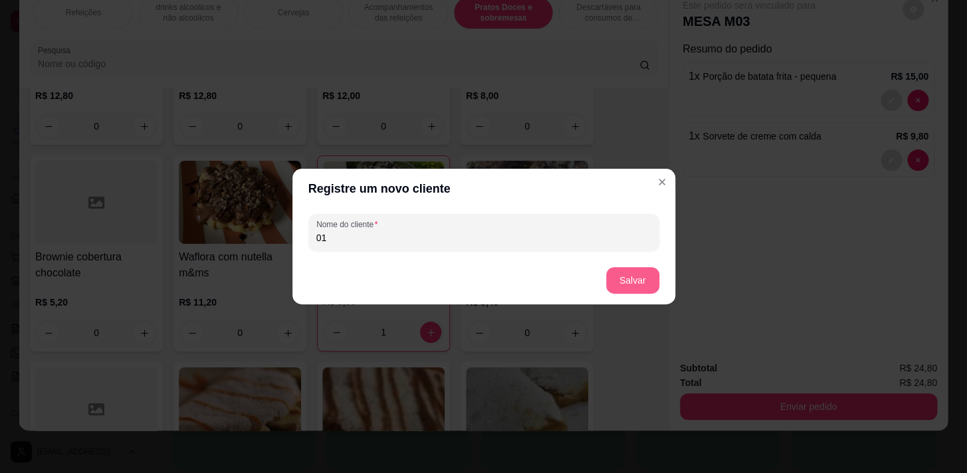
type input "01"
click at [638, 277] on button "Salvar" at bounding box center [632, 281] width 52 height 26
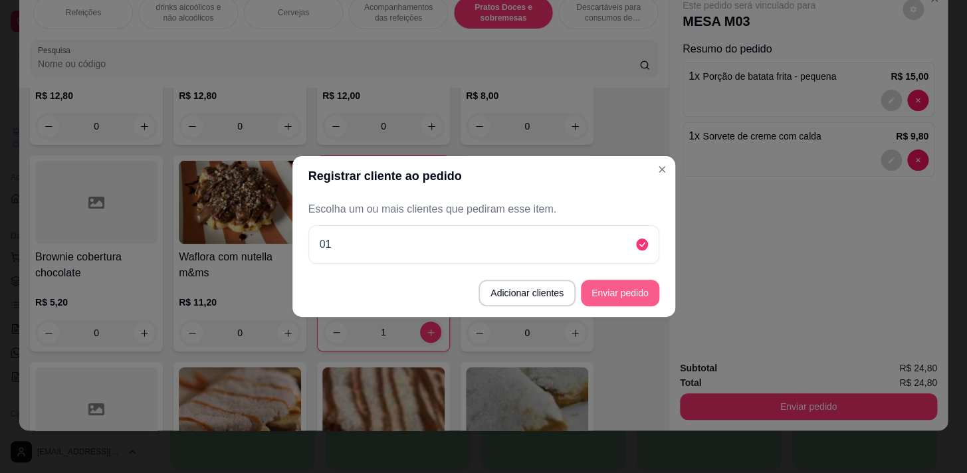
click at [626, 282] on button "Enviar pedido" at bounding box center [620, 293] width 78 height 27
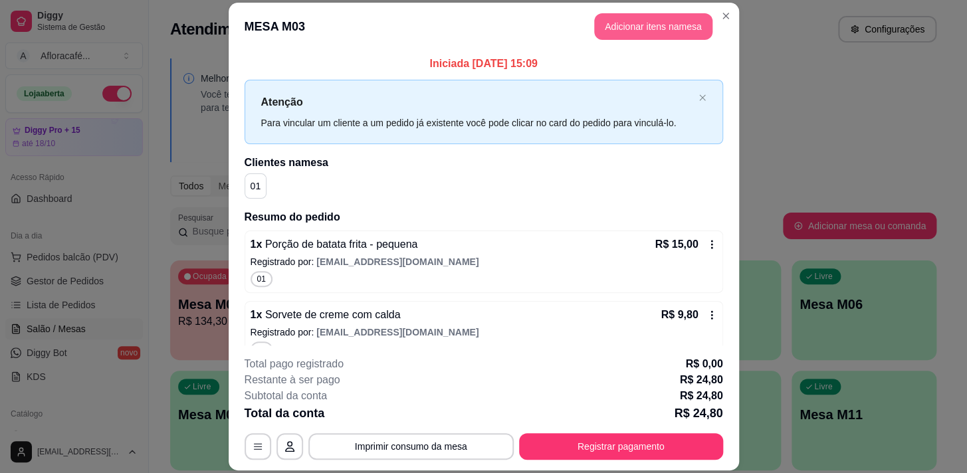
click at [635, 19] on button "Adicionar itens na mesa" at bounding box center [653, 26] width 118 height 27
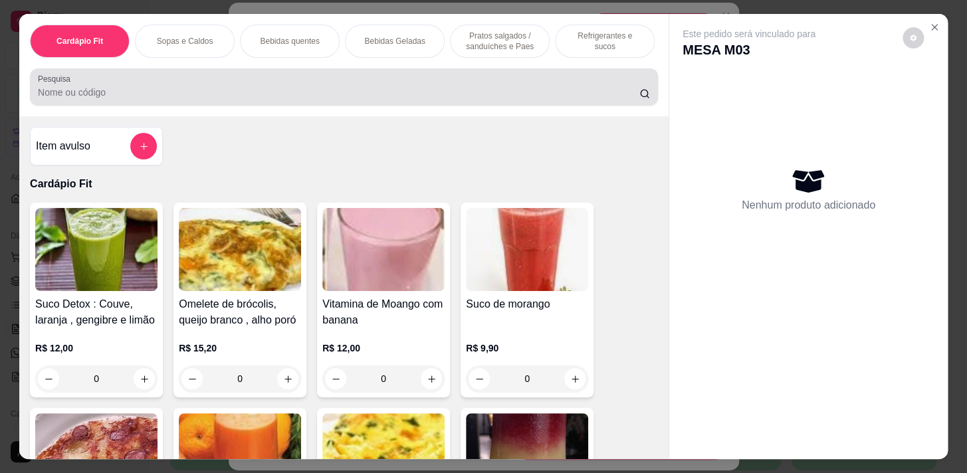
click at [375, 97] on input "Pesquisa" at bounding box center [338, 92] width 601 height 13
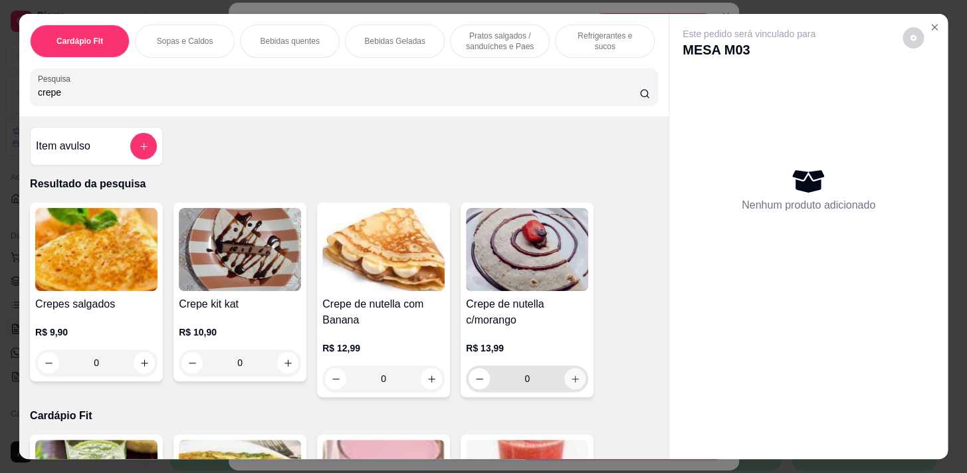
type input "crepe"
click at [573, 384] on icon "increase-product-quantity" at bounding box center [575, 379] width 10 height 10
type input "1"
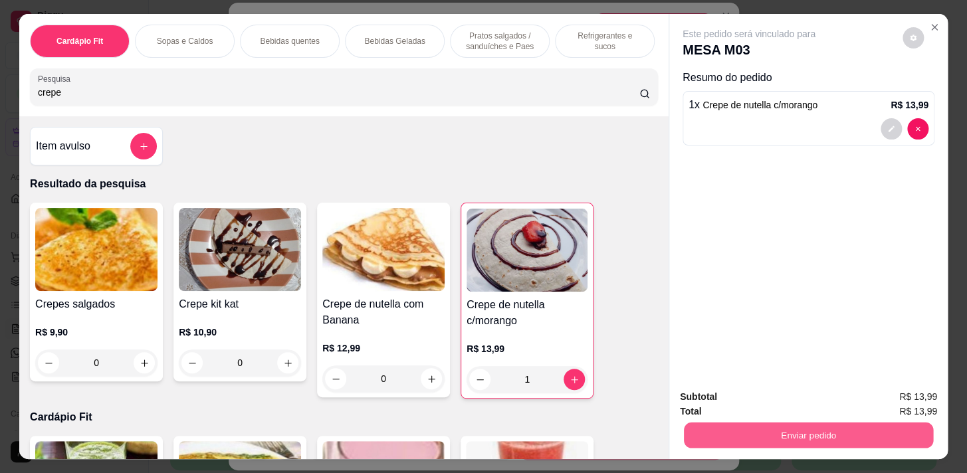
click at [800, 428] on button "Enviar pedido" at bounding box center [808, 435] width 249 height 26
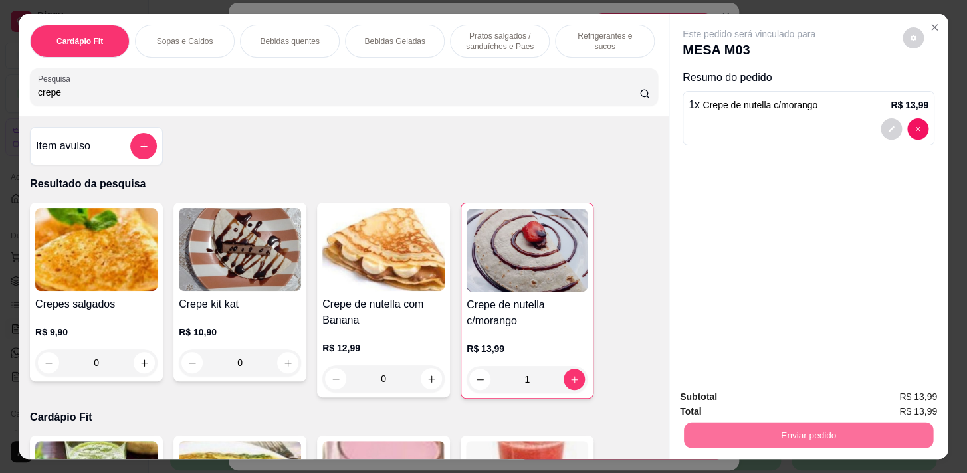
click at [813, 399] on button "Registrar cliente" at bounding box center [813, 397] width 88 height 25
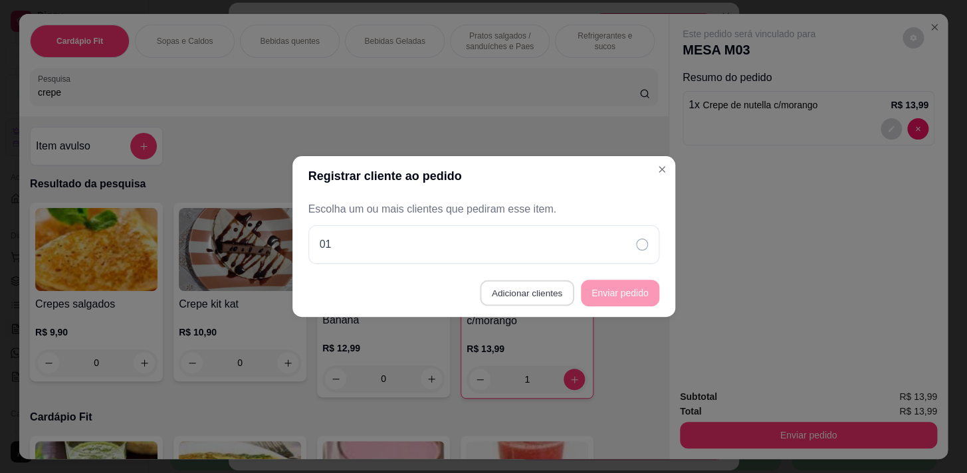
click at [538, 297] on button "Adicionar clientes" at bounding box center [527, 293] width 94 height 26
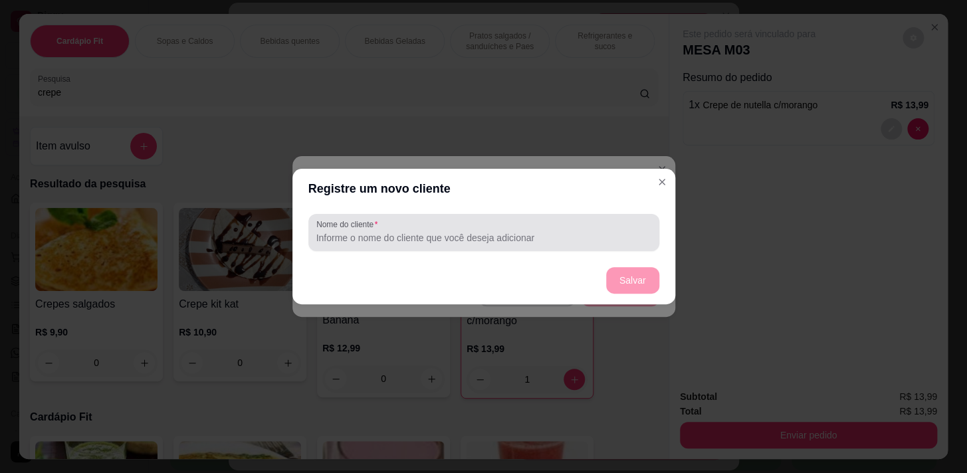
click at [474, 246] on div "Nome do cliente" at bounding box center [483, 232] width 351 height 37
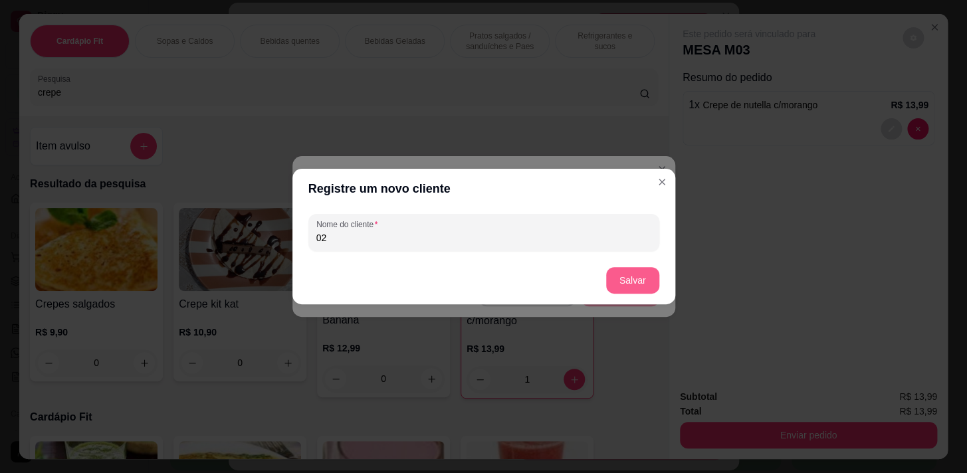
type input "02"
click at [640, 274] on button "Salvar" at bounding box center [632, 280] width 53 height 27
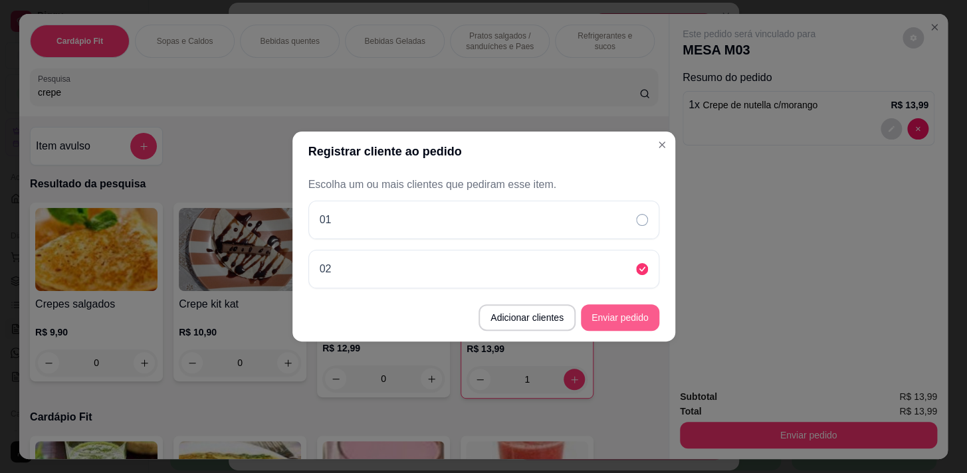
click at [638, 320] on button "Enviar pedido" at bounding box center [620, 317] width 78 height 27
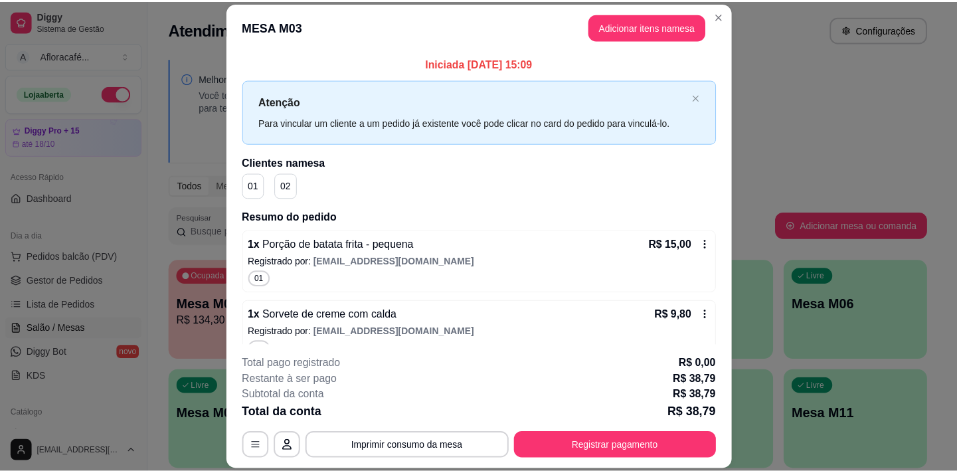
scroll to position [92, 0]
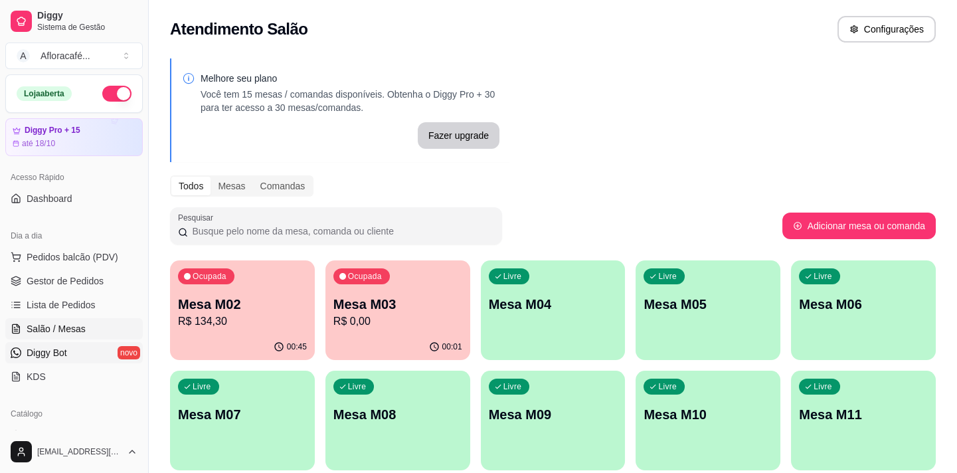
click at [46, 351] on span "Diggy Bot" at bounding box center [47, 352] width 41 height 13
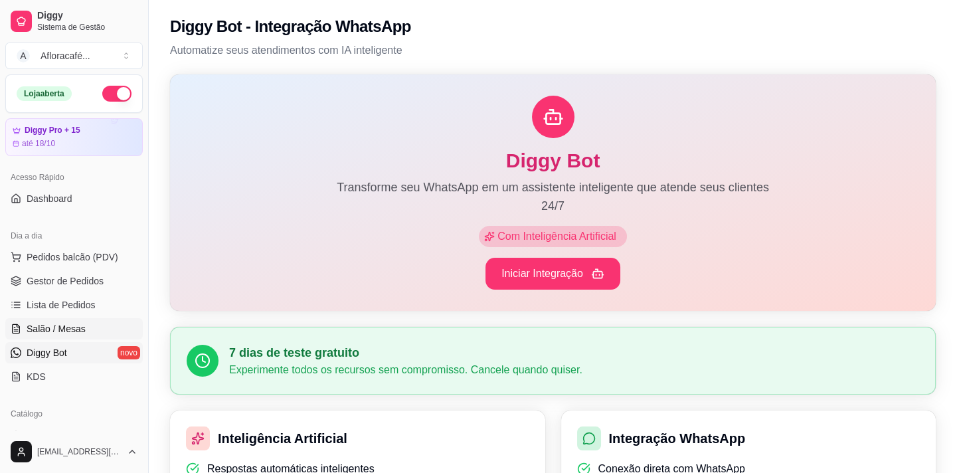
click at [53, 330] on span "Salão / Mesas" at bounding box center [56, 328] width 59 height 13
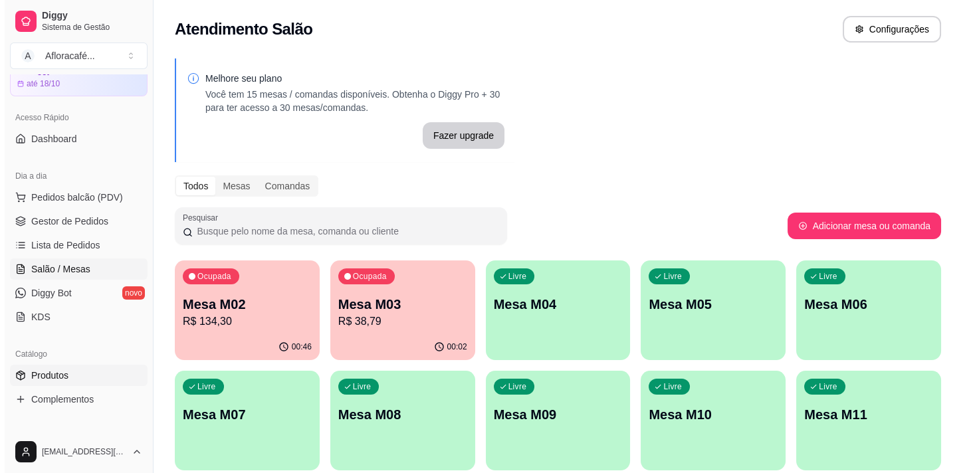
scroll to position [120, 0]
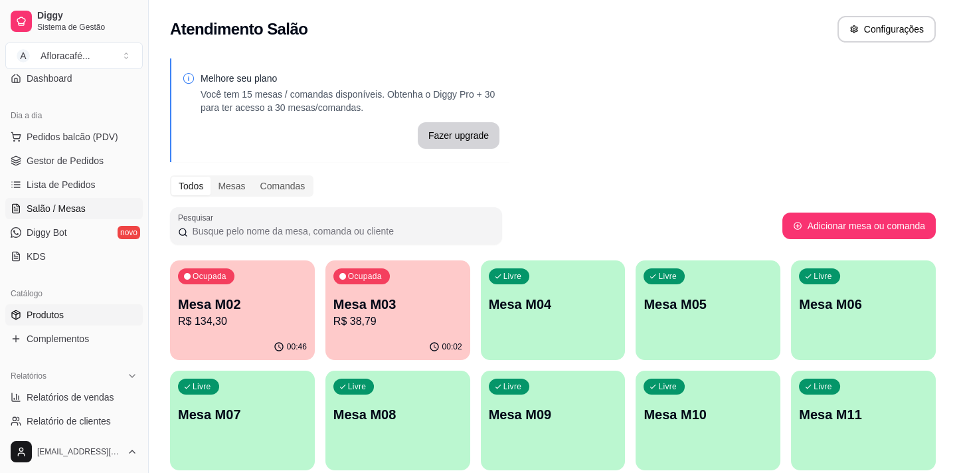
click at [65, 312] on link "Produtos" at bounding box center [74, 314] width 138 height 21
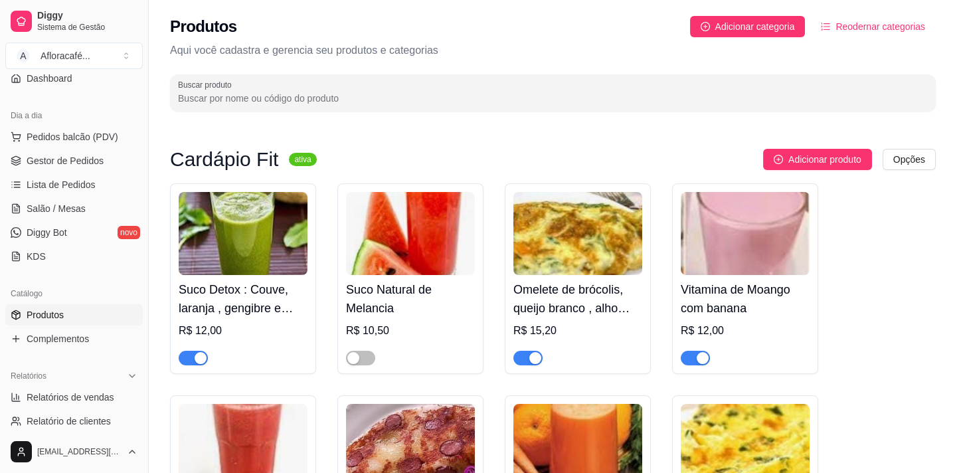
click at [276, 94] on input "Buscar produto" at bounding box center [553, 98] width 750 height 13
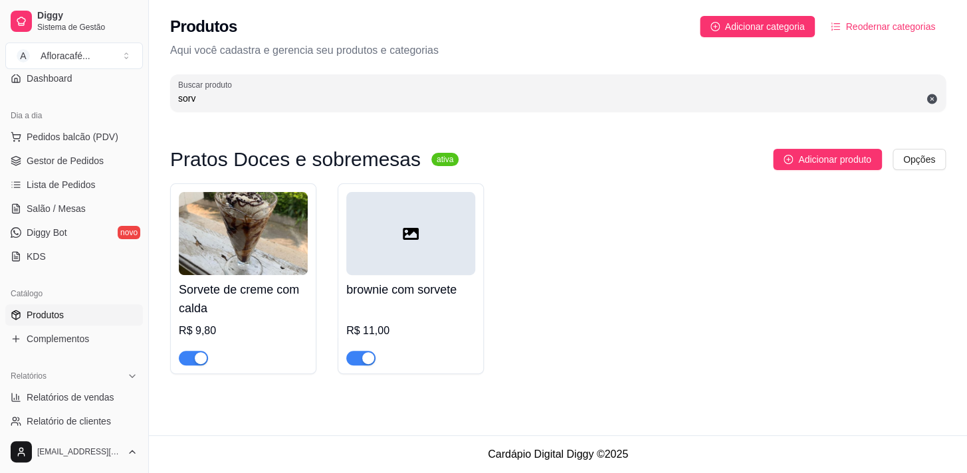
type input "sorv"
click at [185, 360] on span "button" at bounding box center [193, 358] width 29 height 15
click at [357, 358] on span "button" at bounding box center [360, 358] width 29 height 15
click at [54, 312] on span "Produtos" at bounding box center [45, 314] width 37 height 13
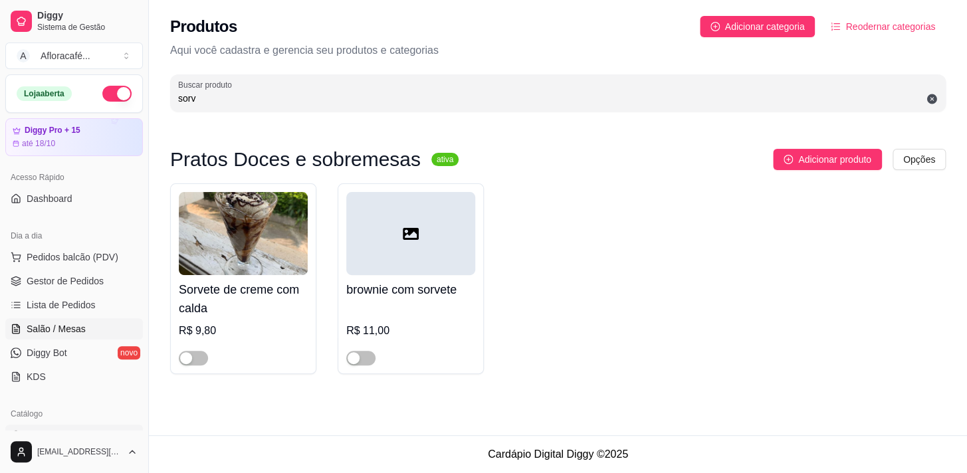
click at [57, 324] on span "Salão / Mesas" at bounding box center [56, 328] width 59 height 13
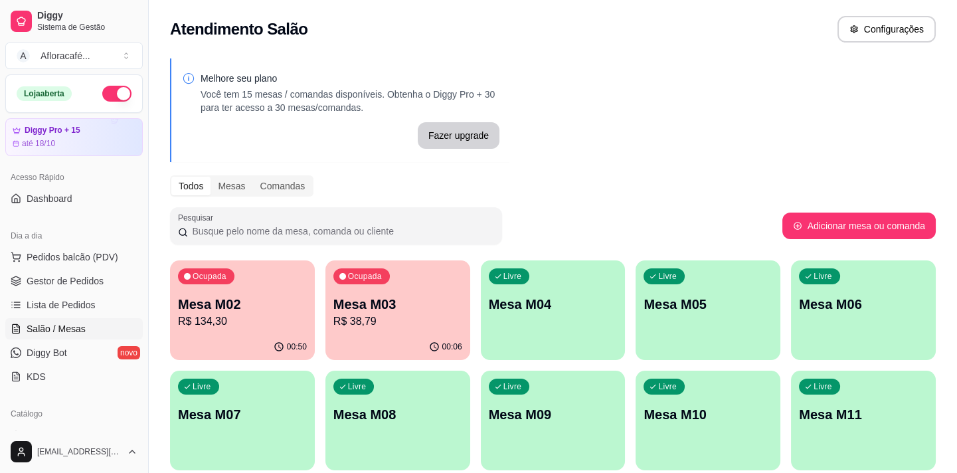
click at [239, 331] on div "Ocupada Mesa M02 R$ 134,30" at bounding box center [242, 297] width 145 height 74
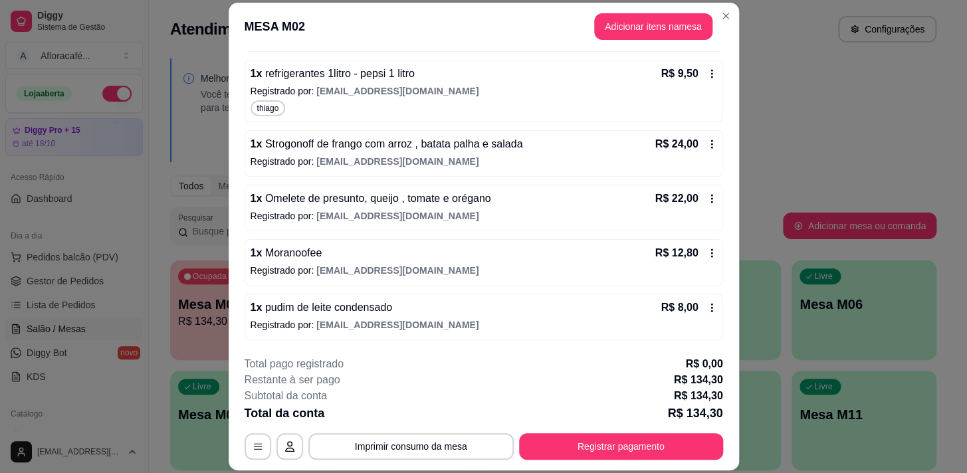
scroll to position [294, 0]
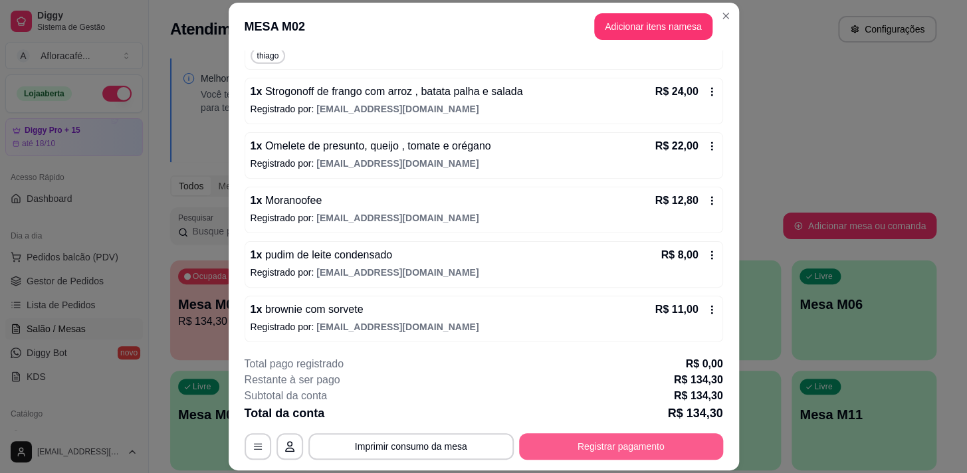
click at [594, 440] on button "Registrar pagamento" at bounding box center [621, 446] width 204 height 27
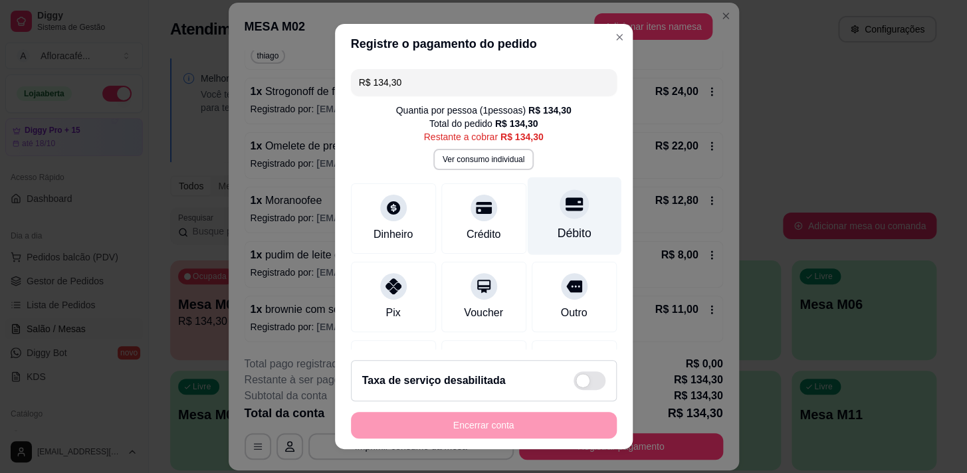
click at [557, 232] on div "Débito" at bounding box center [574, 233] width 34 height 17
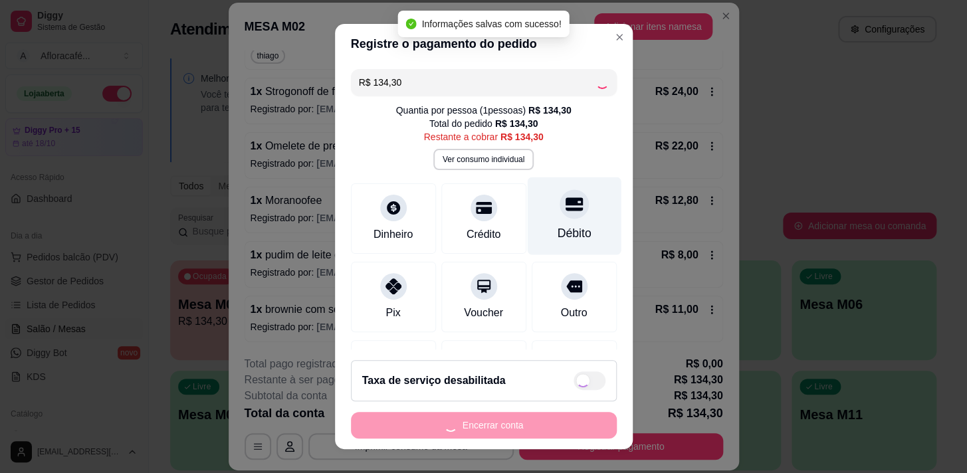
type input "R$ 0,00"
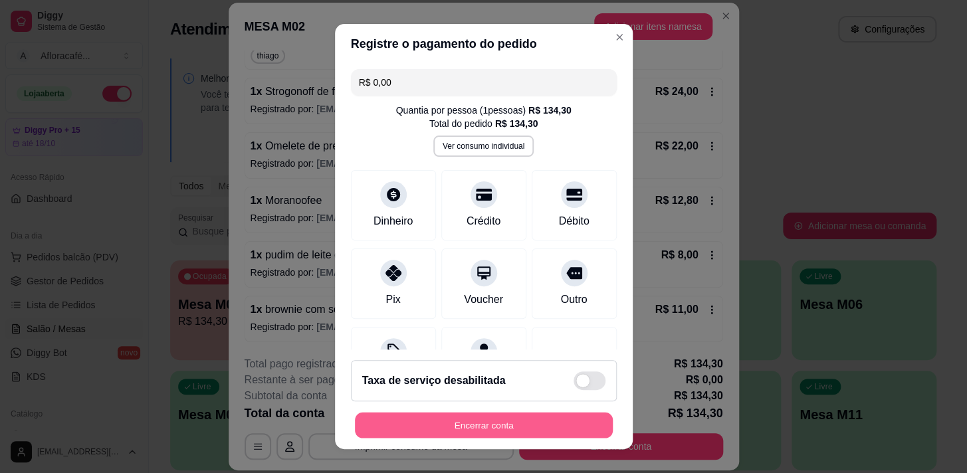
click at [521, 424] on button "Encerrar conta" at bounding box center [484, 426] width 258 height 26
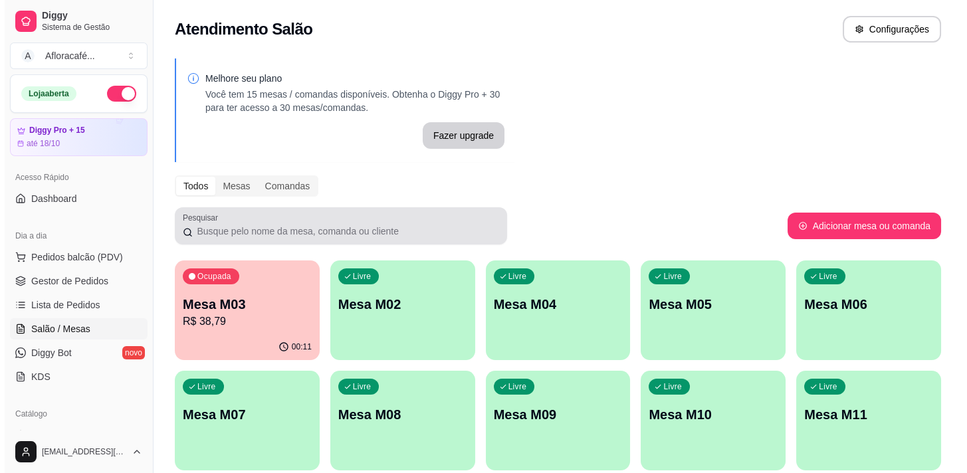
scroll to position [60, 0]
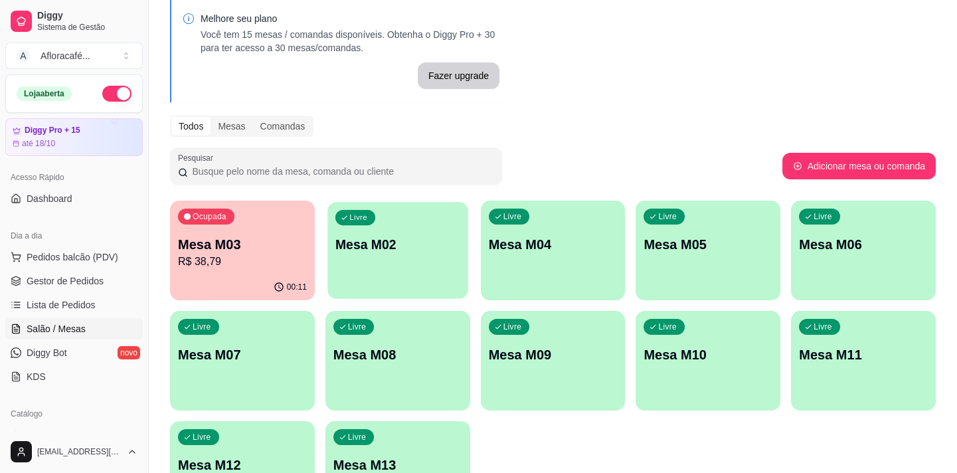
click at [403, 245] on p "Mesa M02" at bounding box center [397, 245] width 125 height 18
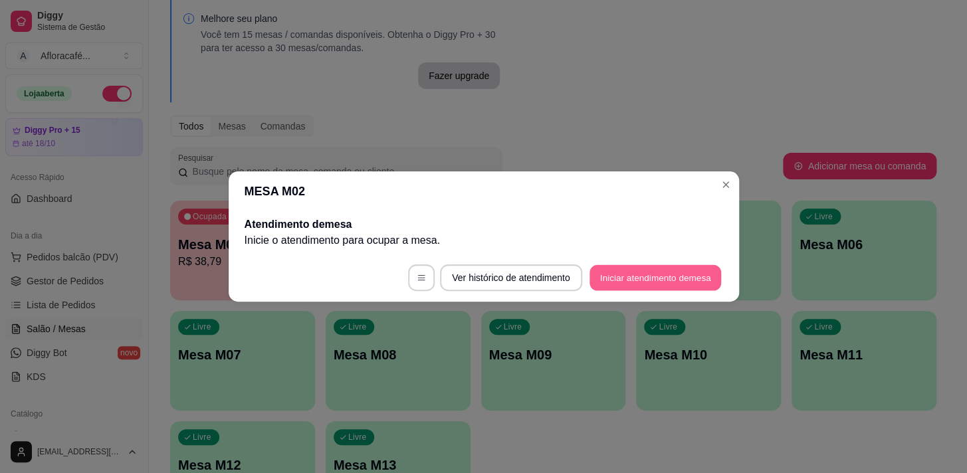
click at [652, 276] on button "Iniciar atendimento de mesa" at bounding box center [655, 278] width 132 height 26
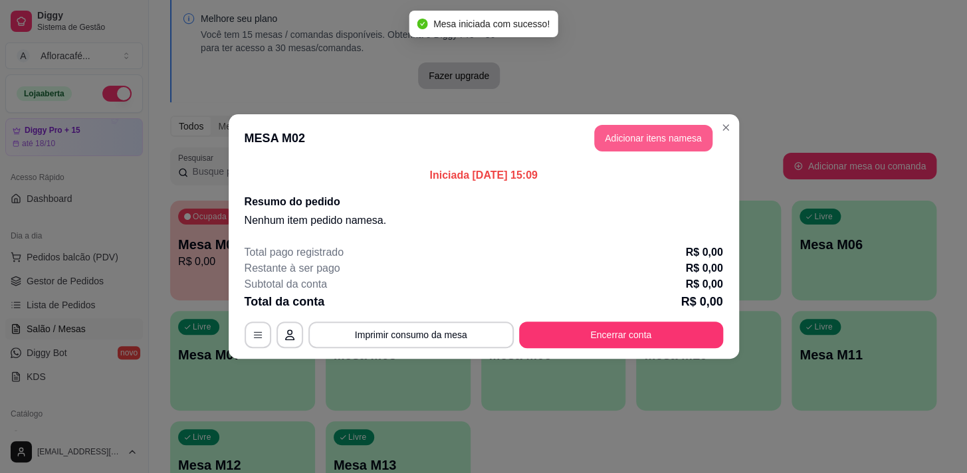
click at [641, 139] on button "Adicionar itens na mesa" at bounding box center [653, 138] width 118 height 27
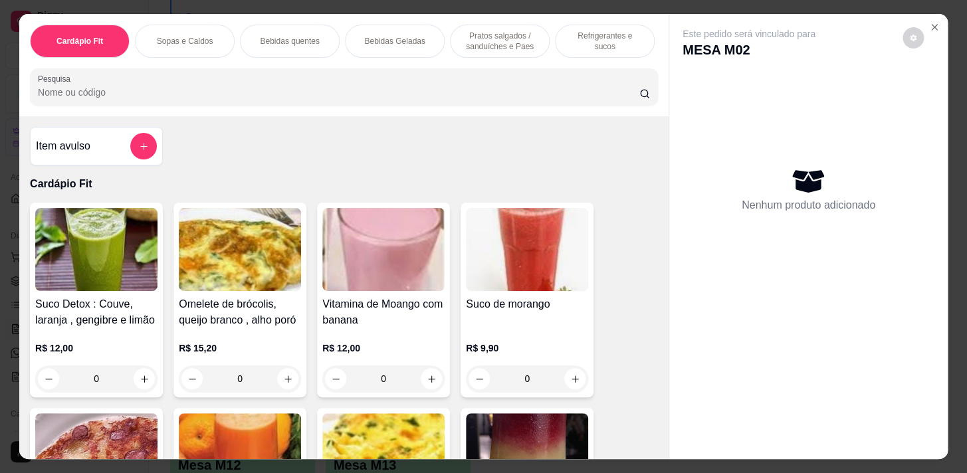
click at [568, 153] on div "Item avulso Cardápio Fit Suco Detox : Couve, laranja , gengibre e limão R$ 12,0…" at bounding box center [343, 287] width 649 height 342
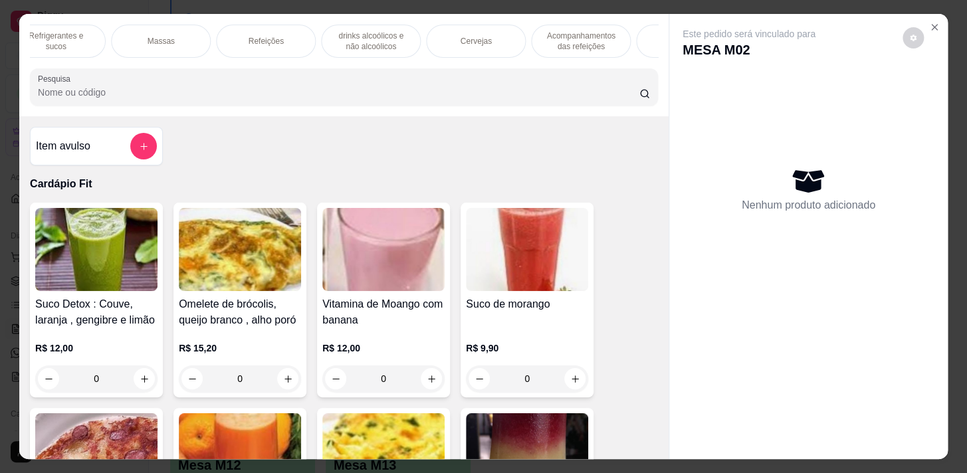
scroll to position [0, 0]
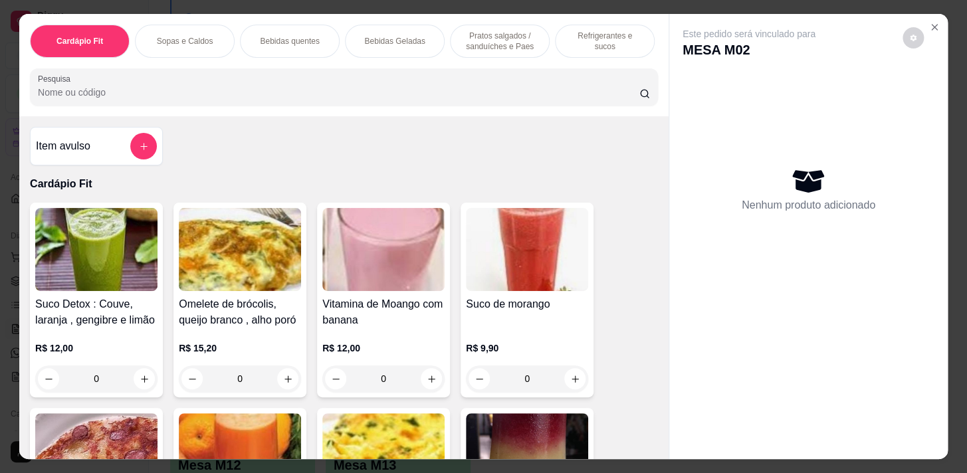
click at [297, 42] on div "Bebidas quentes" at bounding box center [290, 41] width 100 height 33
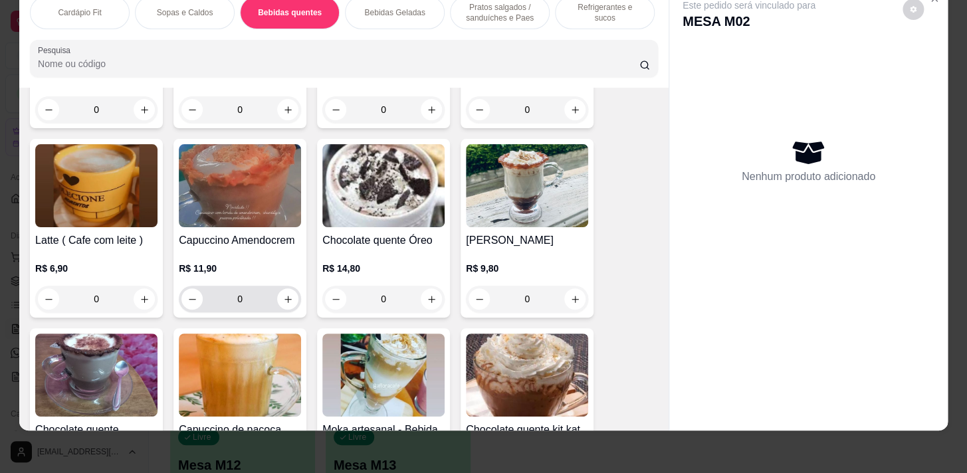
scroll to position [1380, 0]
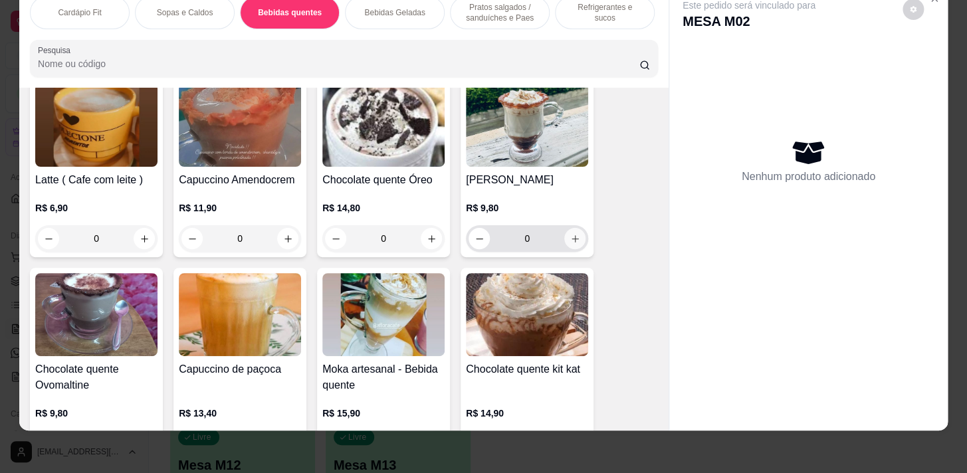
click at [572, 238] on icon "increase-product-quantity" at bounding box center [575, 239] width 10 height 10
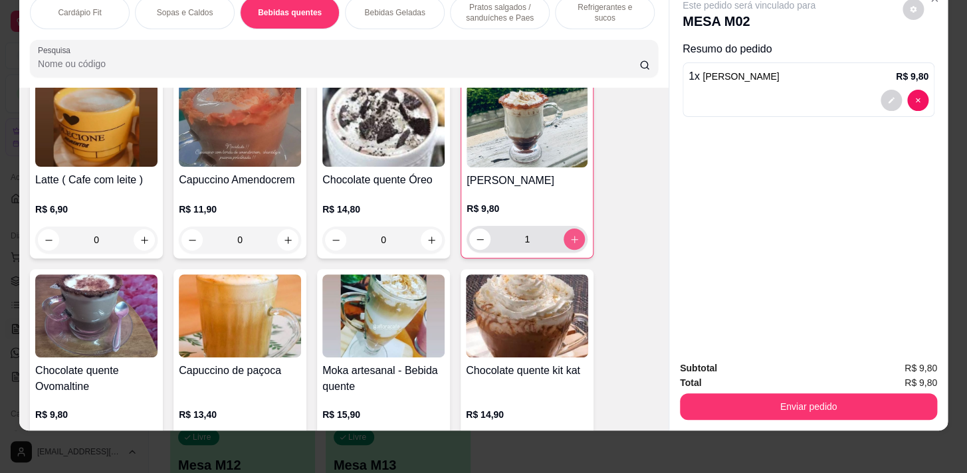
type input "1"
click at [479, 8] on p "Pratos salgados / sanduíches e Paes" at bounding box center [499, 12] width 77 height 21
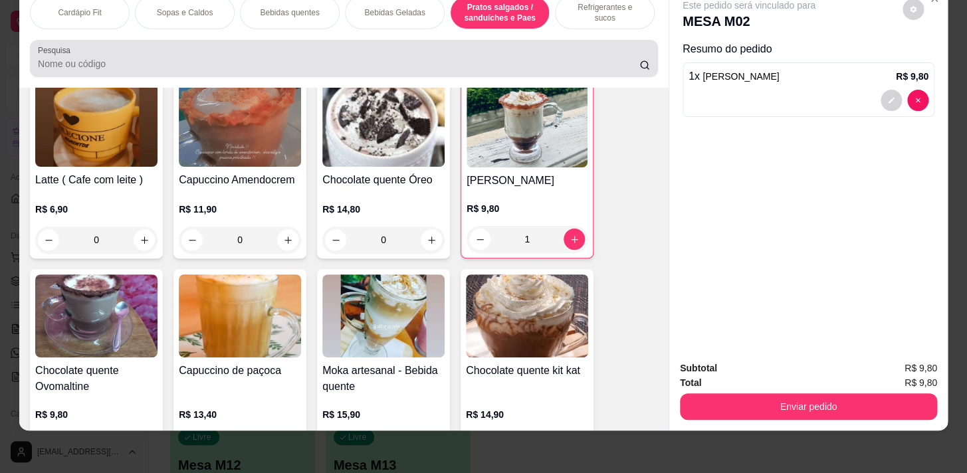
scroll to position [4429, 0]
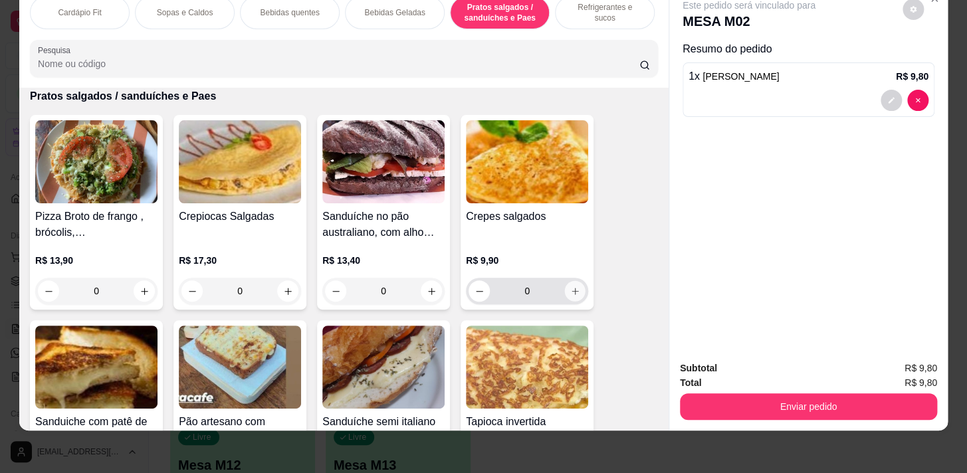
click at [579, 292] on button "increase-product-quantity" at bounding box center [575, 291] width 21 height 21
type input "1"
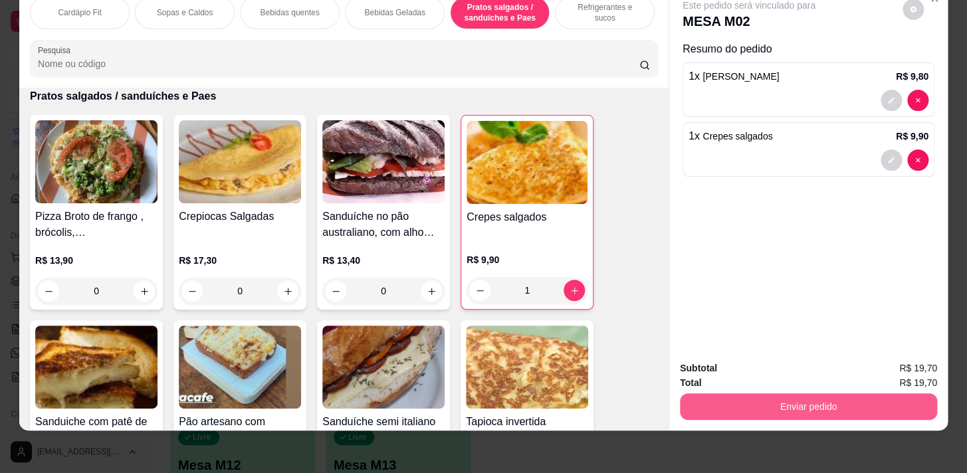
click at [759, 399] on button "Enviar pedido" at bounding box center [808, 406] width 257 height 27
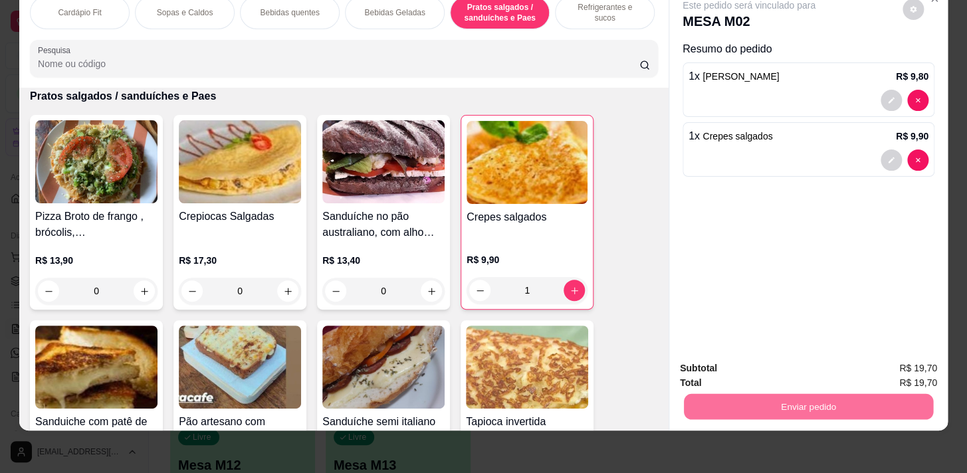
click at [802, 359] on button "Registrar cliente" at bounding box center [813, 365] width 85 height 25
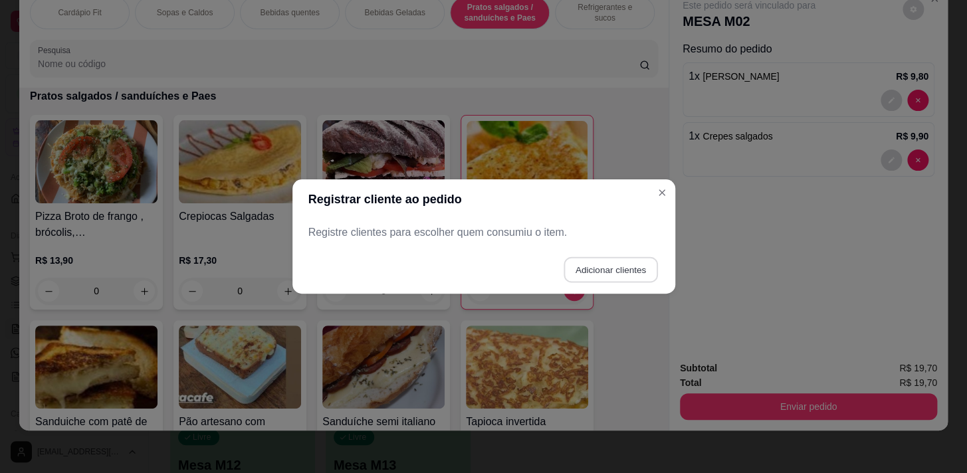
click at [581, 266] on button "Adicionar clientes" at bounding box center [610, 270] width 94 height 26
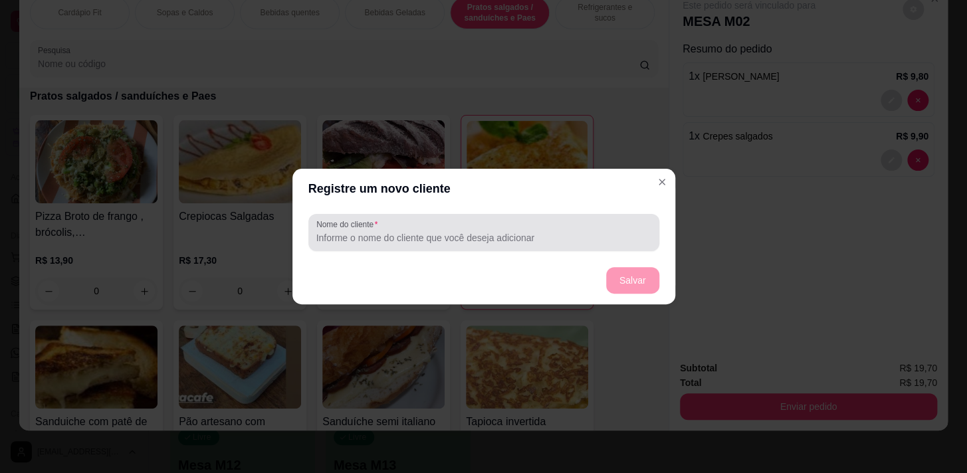
click at [395, 230] on div at bounding box center [483, 232] width 335 height 27
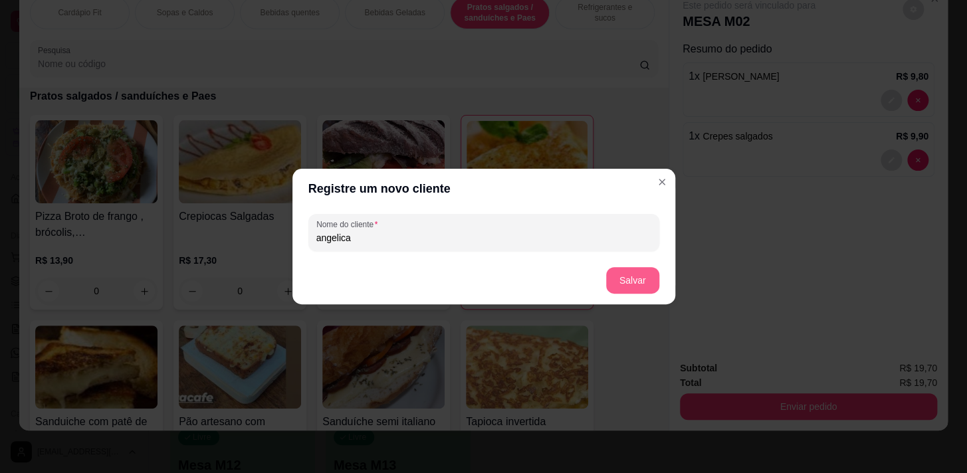
type input "angelica"
click at [633, 280] on button "Salvar" at bounding box center [632, 281] width 52 height 26
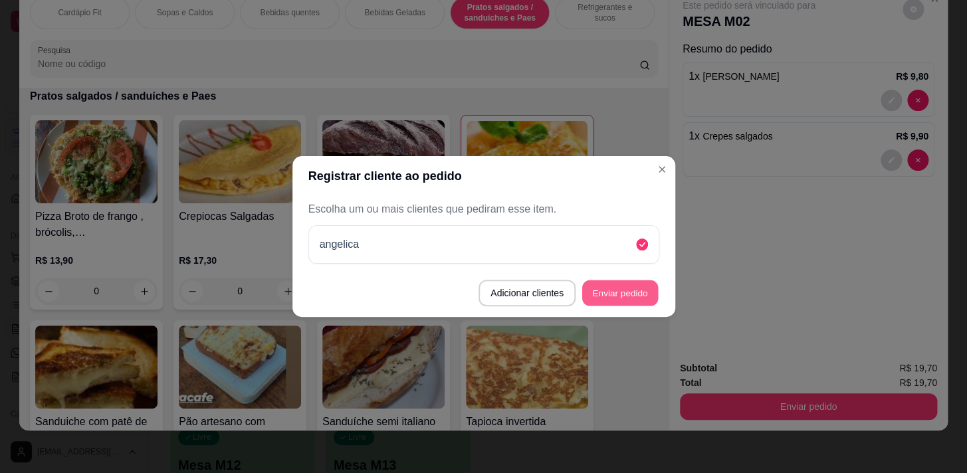
click at [634, 296] on button "Enviar pedido" at bounding box center [620, 293] width 76 height 26
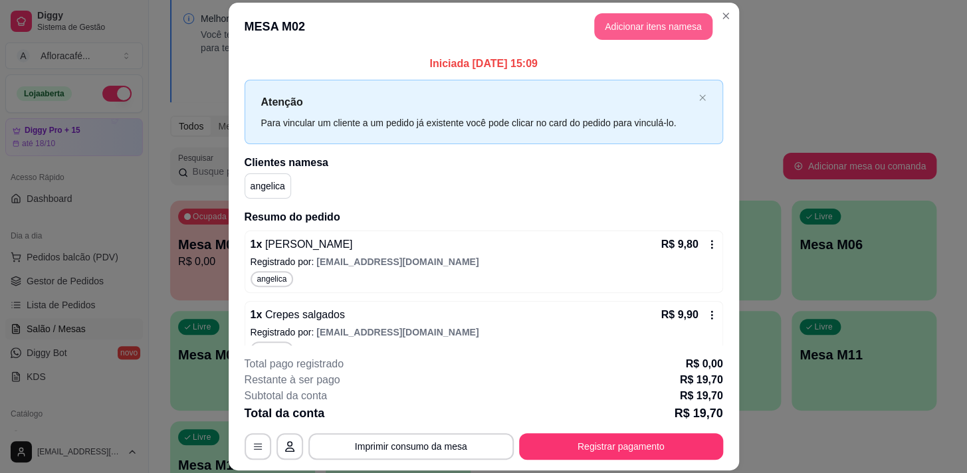
click at [638, 21] on button "Adicionar itens na mesa" at bounding box center [653, 26] width 118 height 27
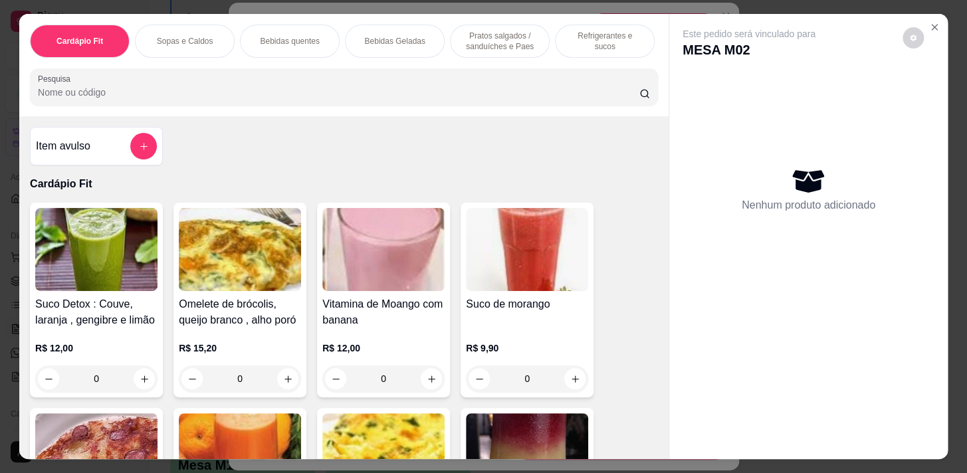
click at [190, 36] on p "Sopas e Caldos" at bounding box center [185, 41] width 56 height 11
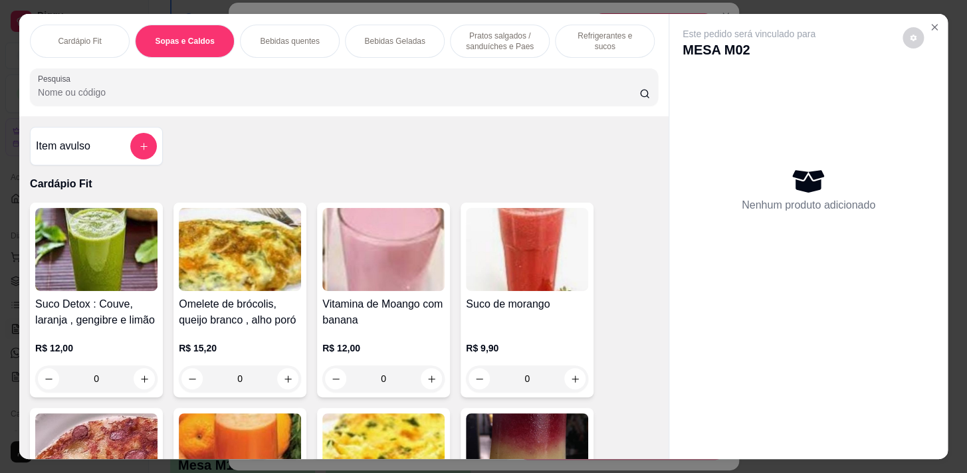
scroll to position [33, 0]
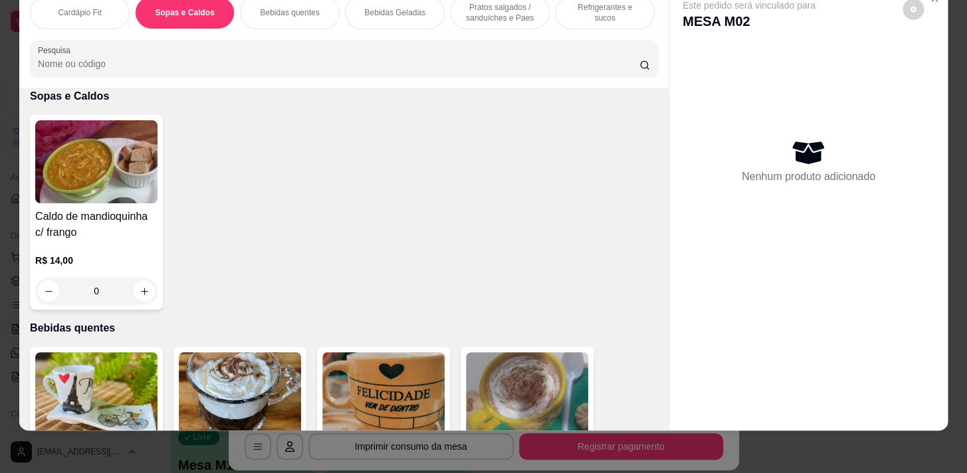
click at [294, 9] on div "Bebidas quentes" at bounding box center [290, 12] width 100 height 33
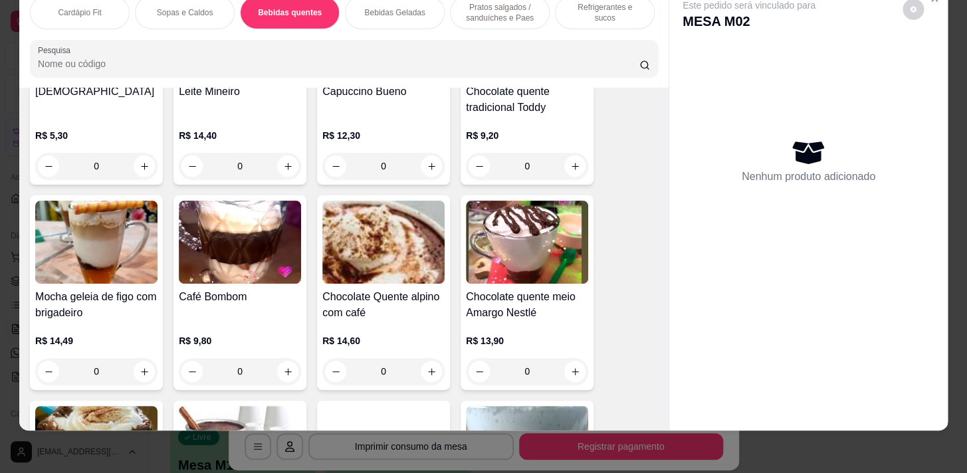
scroll to position [1984, 0]
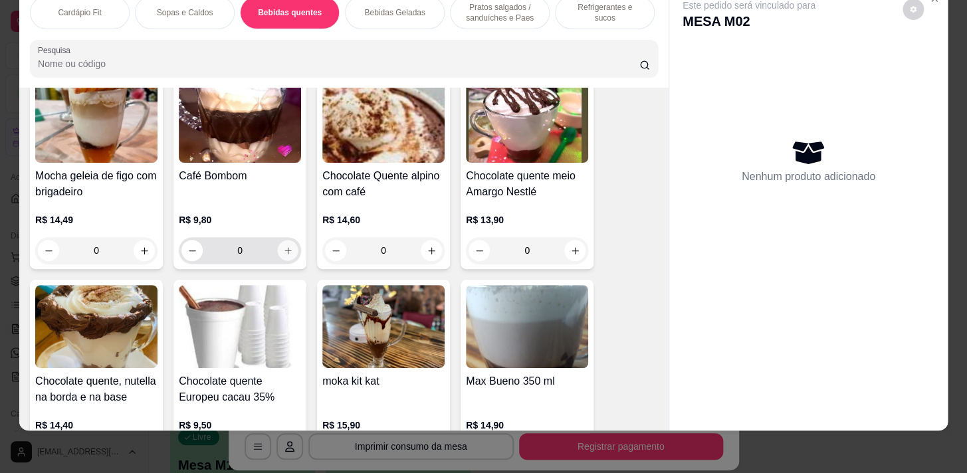
click at [285, 248] on icon "increase-product-quantity" at bounding box center [288, 251] width 10 height 10
type input "1"
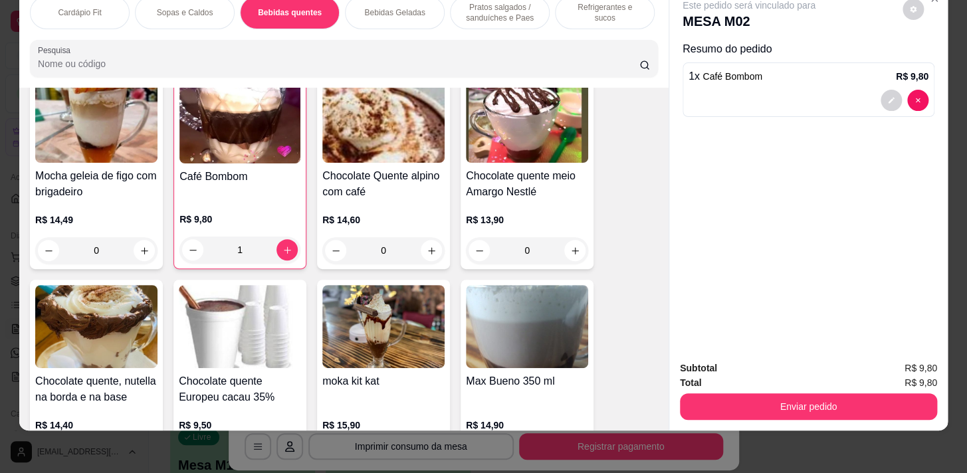
click at [501, 10] on p "Pratos salgados / sanduíches e Paes" at bounding box center [499, 12] width 77 height 21
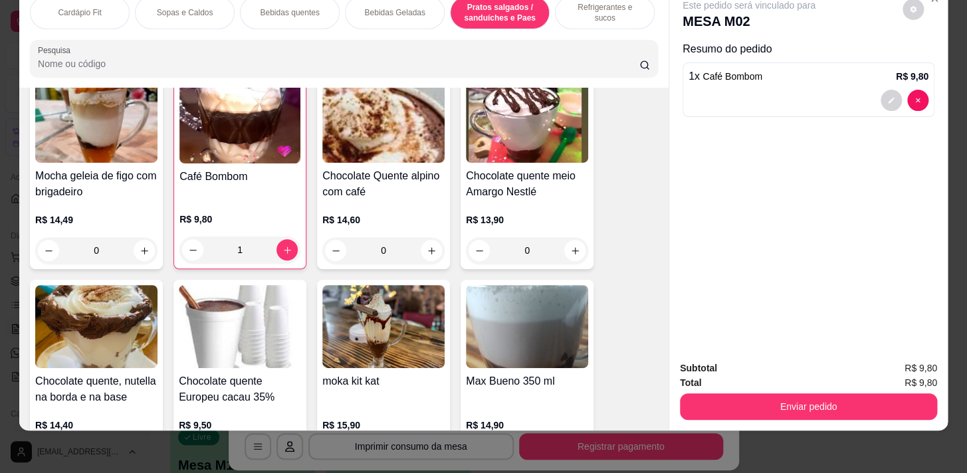
scroll to position [4428, 0]
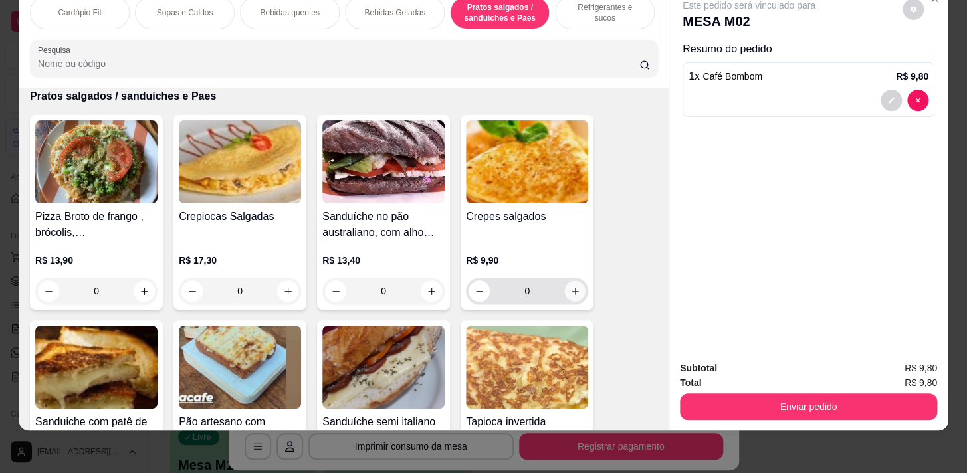
click at [571, 289] on icon "increase-product-quantity" at bounding box center [575, 291] width 10 height 10
type input "1"
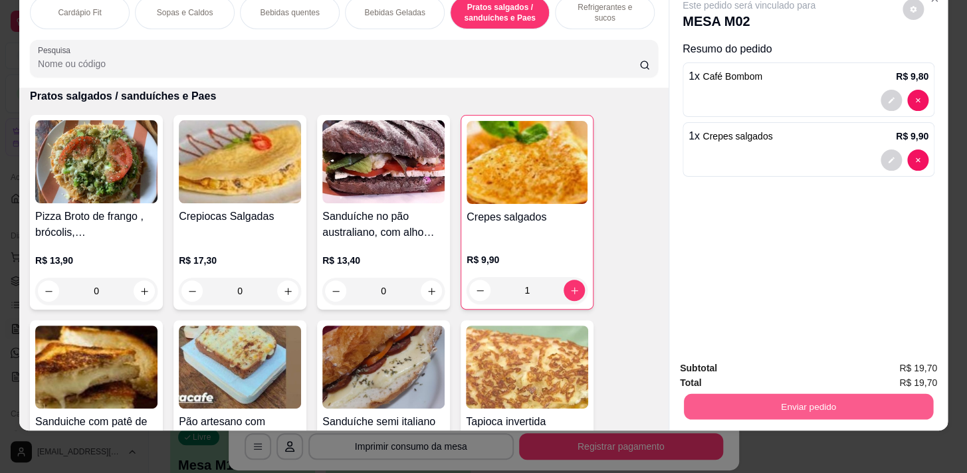
click at [790, 400] on button "Enviar pedido" at bounding box center [808, 406] width 249 height 26
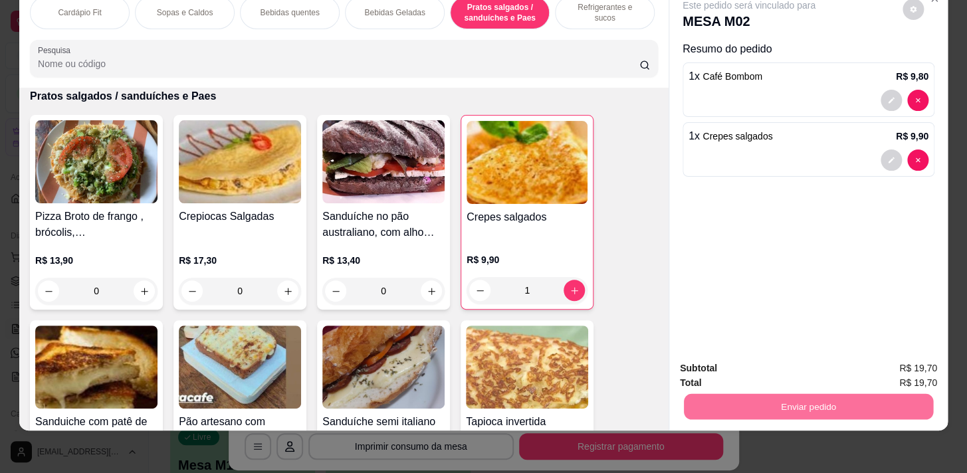
click at [825, 365] on button "Registrar cliente" at bounding box center [813, 365] width 85 height 25
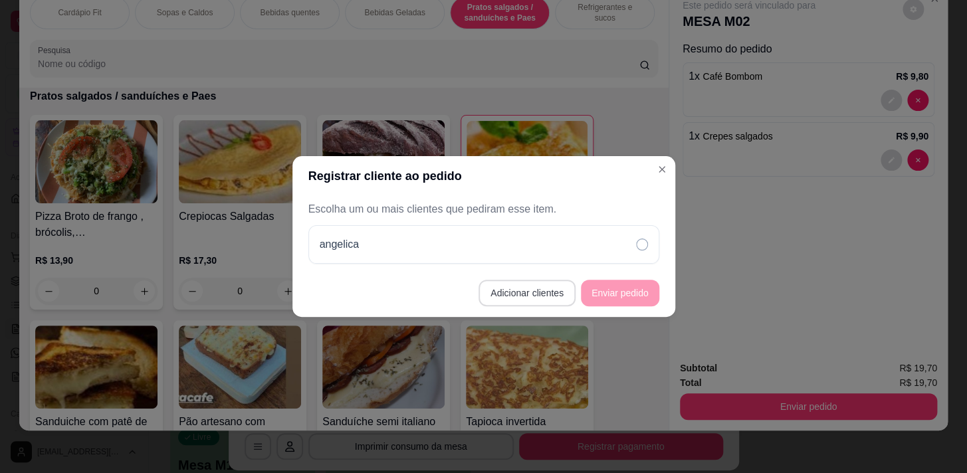
click at [538, 292] on button "Adicionar clientes" at bounding box center [526, 293] width 97 height 27
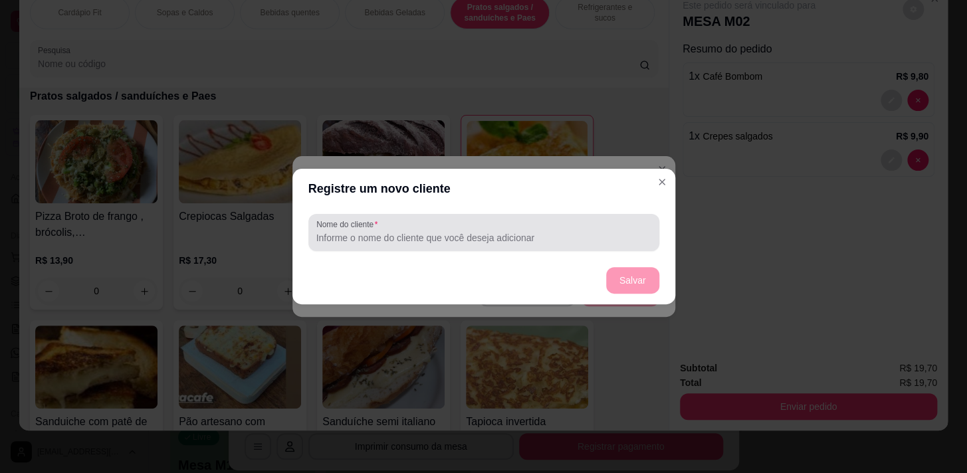
click at [484, 232] on input "Nome do cliente" at bounding box center [483, 237] width 335 height 13
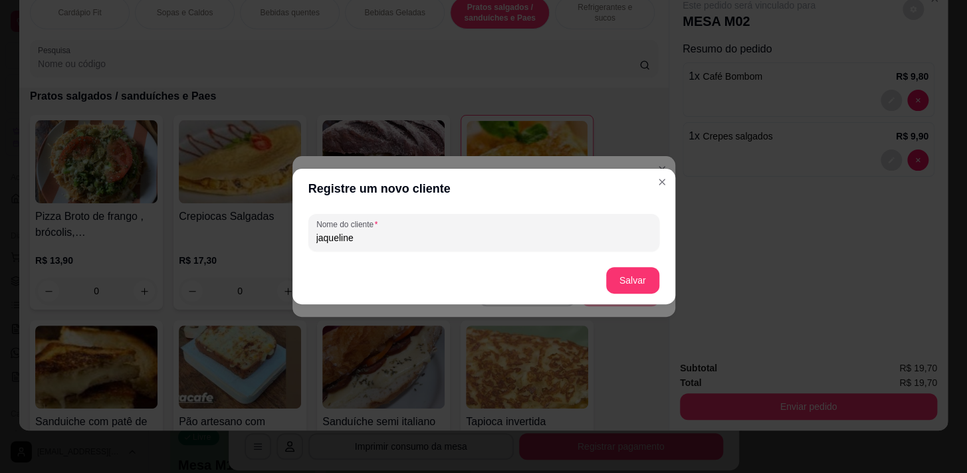
type input "jaqueline"
click at [636, 280] on button "Salvar" at bounding box center [632, 280] width 53 height 27
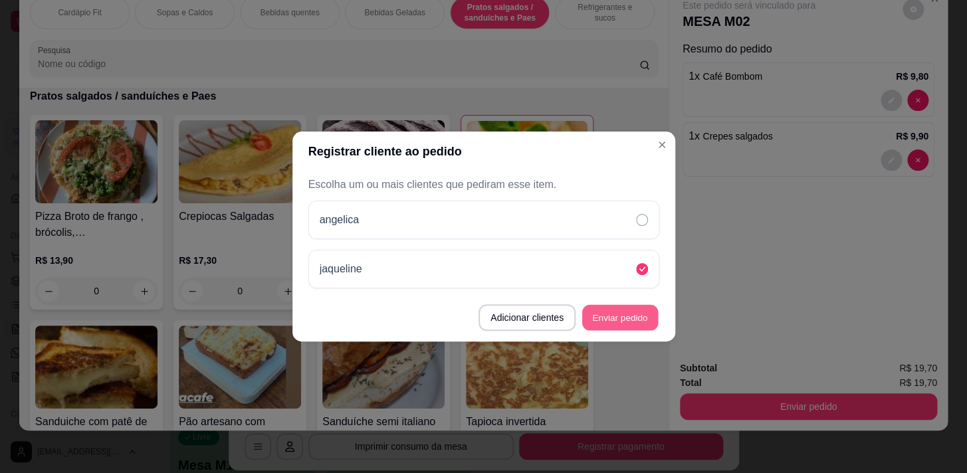
click at [608, 310] on button "Enviar pedido" at bounding box center [620, 318] width 76 height 26
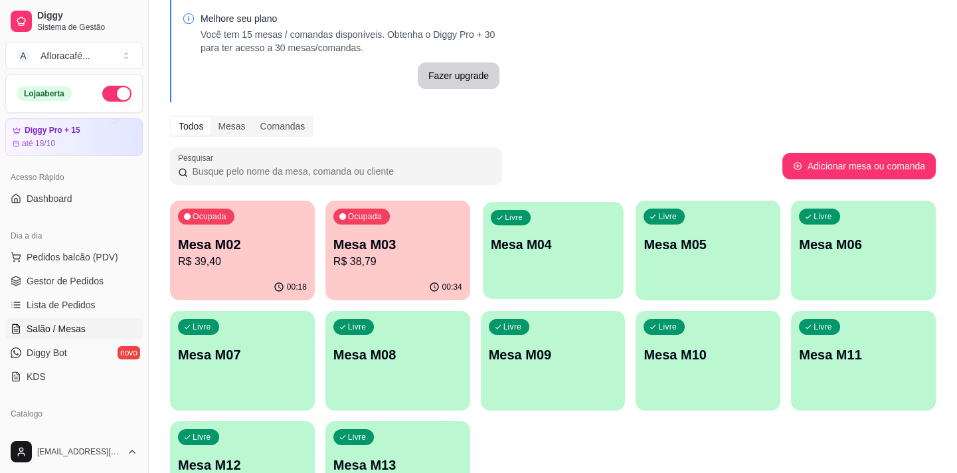
click at [525, 266] on div "Livre Mesa M04" at bounding box center [553, 242] width 140 height 81
click at [258, 273] on button "Ocupada Mesa M02 R$ 39,40 00:18" at bounding box center [242, 250] width 140 height 97
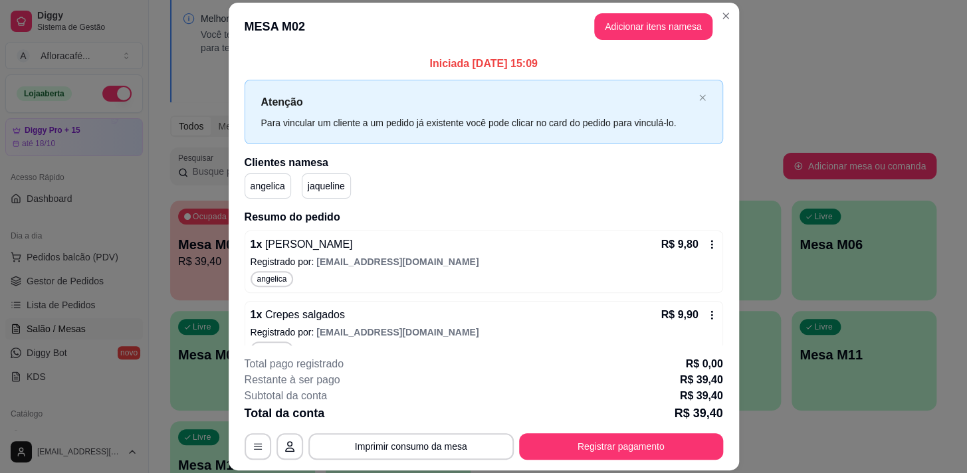
scroll to position [163, 0]
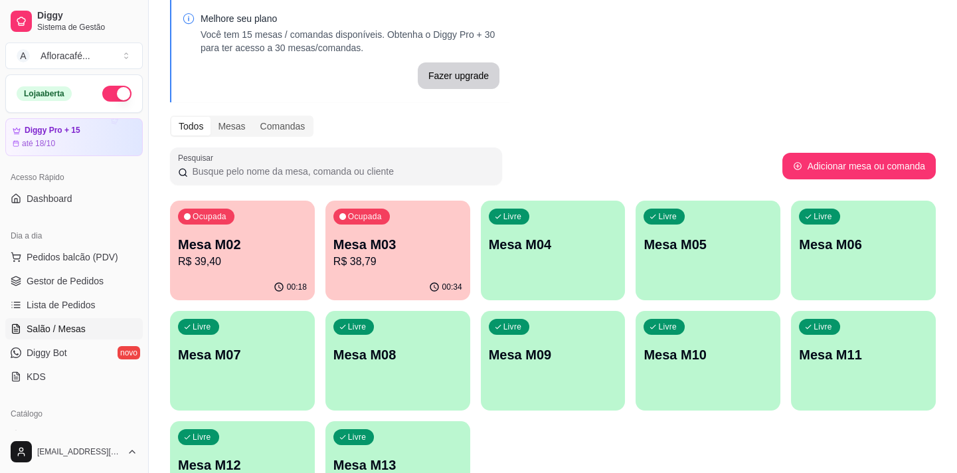
click at [470, 220] on div "Ocupada Mesa M02 R$ 39,40 00:18 Ocupada Mesa M03 R$ 38,79 00:34 Livre Mesa M04 …" at bounding box center [553, 361] width 766 height 320
click at [432, 240] on p "Mesa M03" at bounding box center [397, 244] width 129 height 19
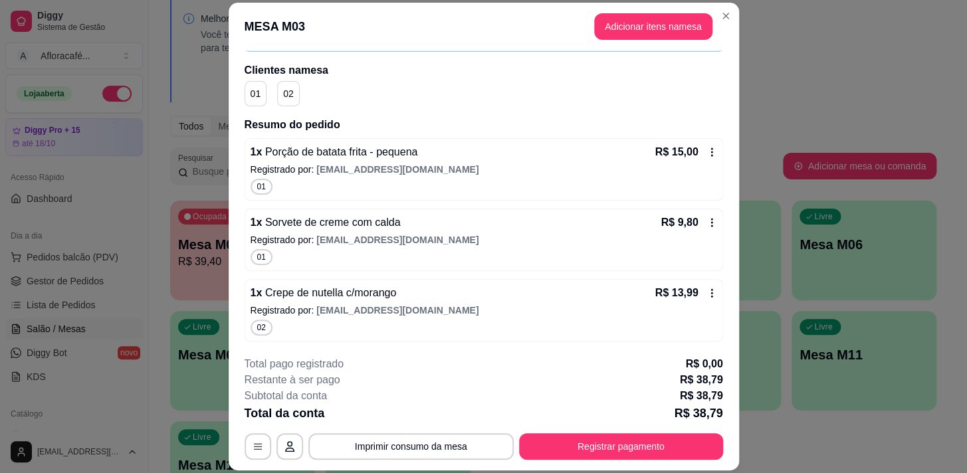
scroll to position [40, 0]
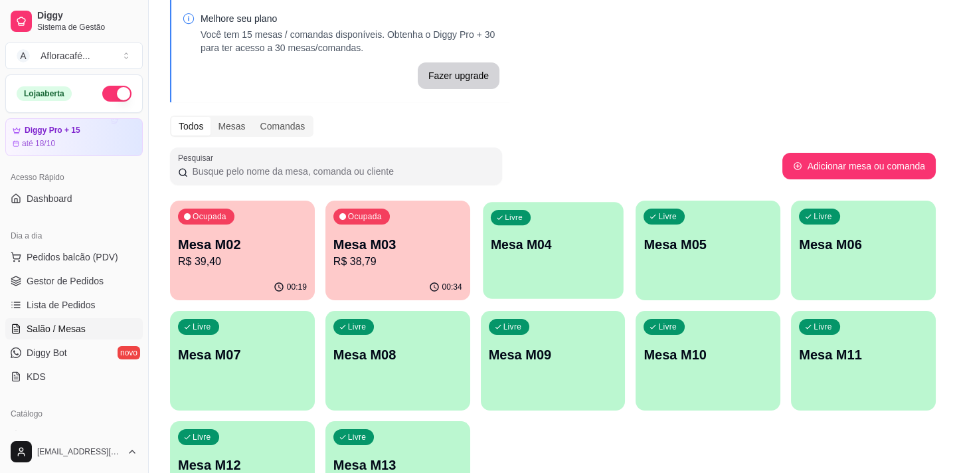
click at [508, 253] on div "Livre Mesa M04" at bounding box center [553, 242] width 140 height 81
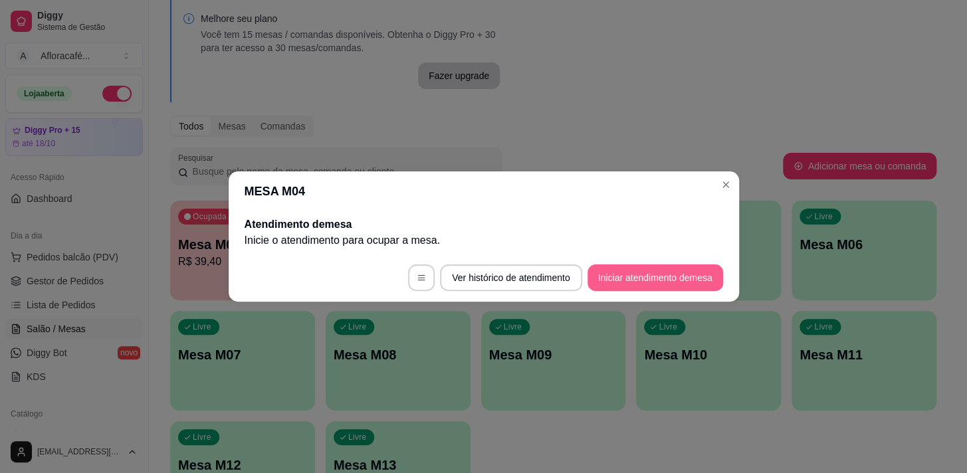
click at [687, 279] on button "Iniciar atendimento de mesa" at bounding box center [655, 277] width 136 height 27
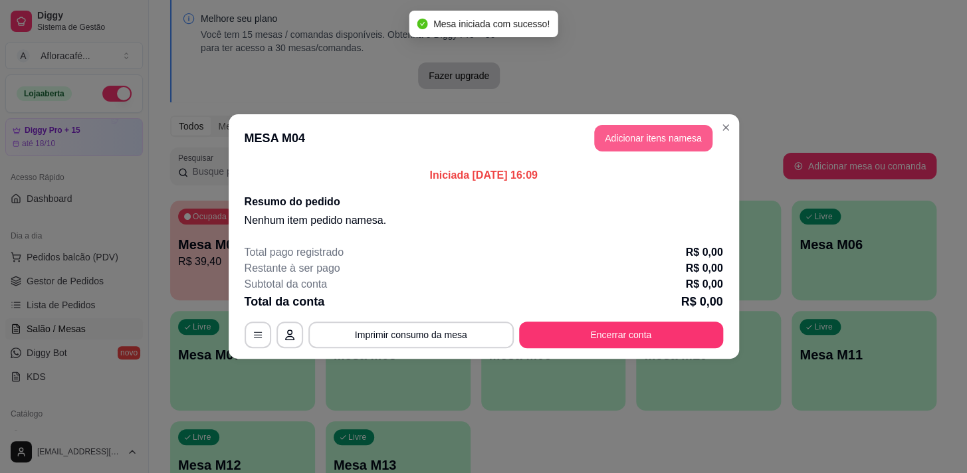
click at [638, 138] on button "Adicionar itens na mesa" at bounding box center [653, 138] width 118 height 27
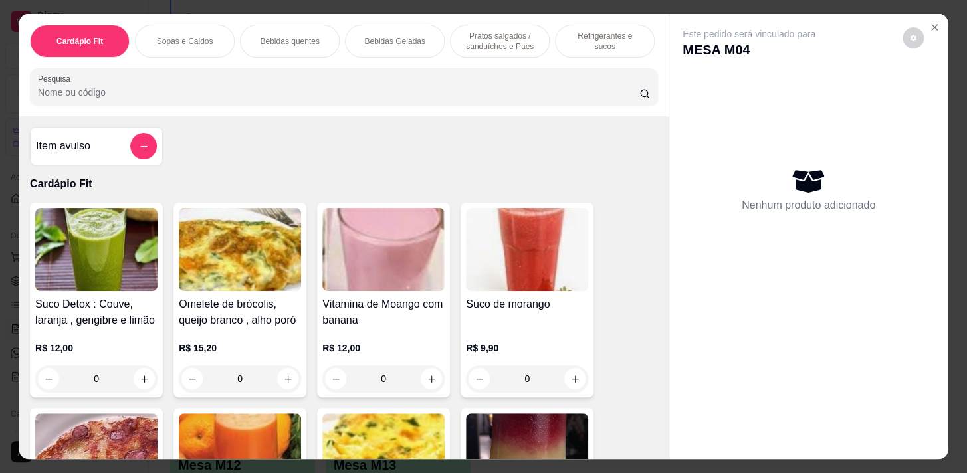
click at [557, 29] on div "Cardápio Fit Sopas e Caldos Bebidas quentes Bebidas Geladas Pratos salgados / s…" at bounding box center [344, 41] width 628 height 33
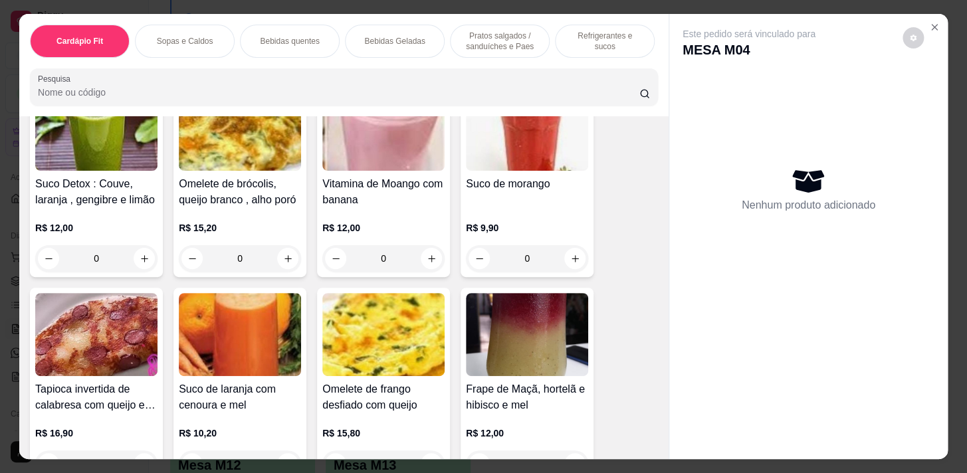
click at [605, 46] on div "Refrigerantes e sucos" at bounding box center [605, 41] width 100 height 33
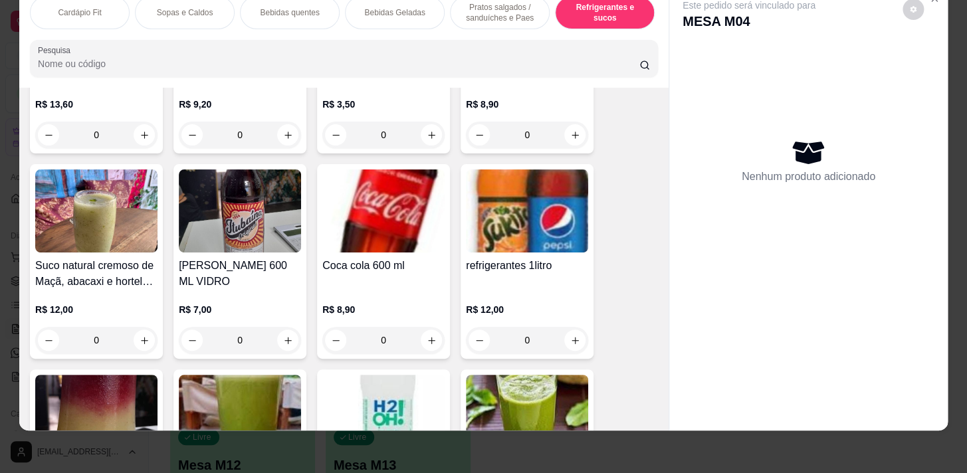
scroll to position [7110, 0]
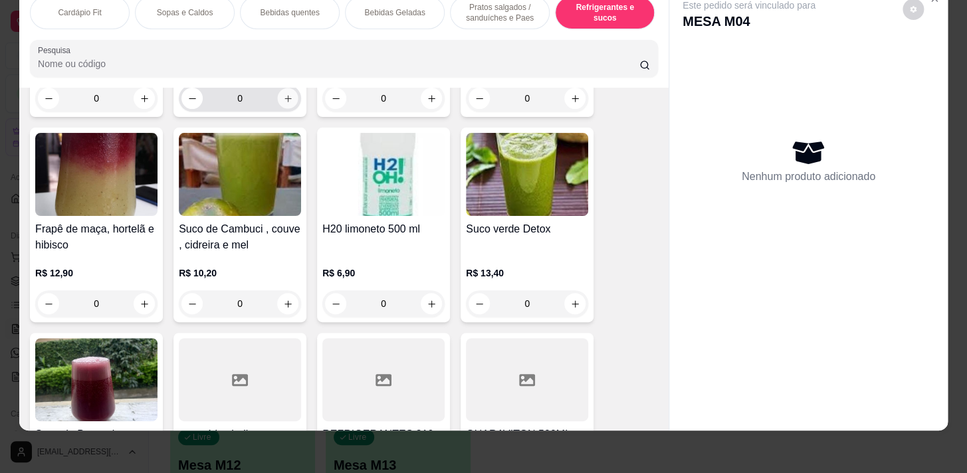
click at [288, 100] on button "increase-product-quantity" at bounding box center [288, 98] width 21 height 21
type input "1"
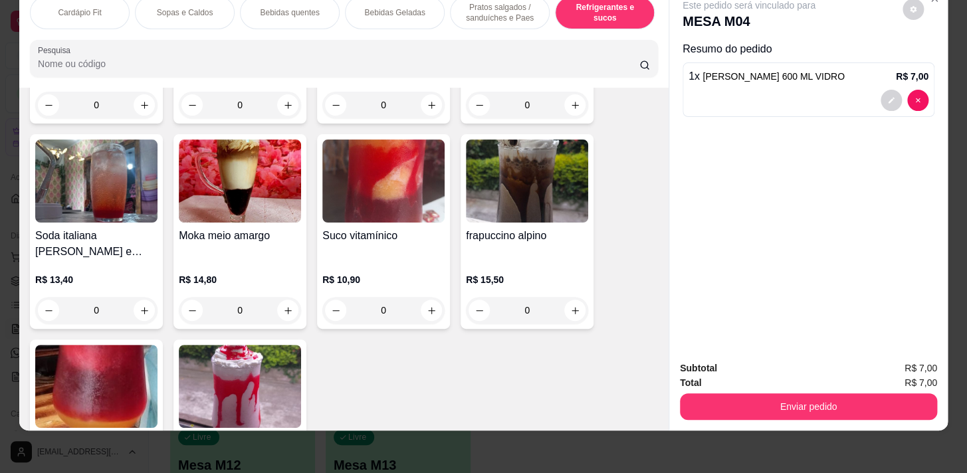
scroll to position [3549, 0]
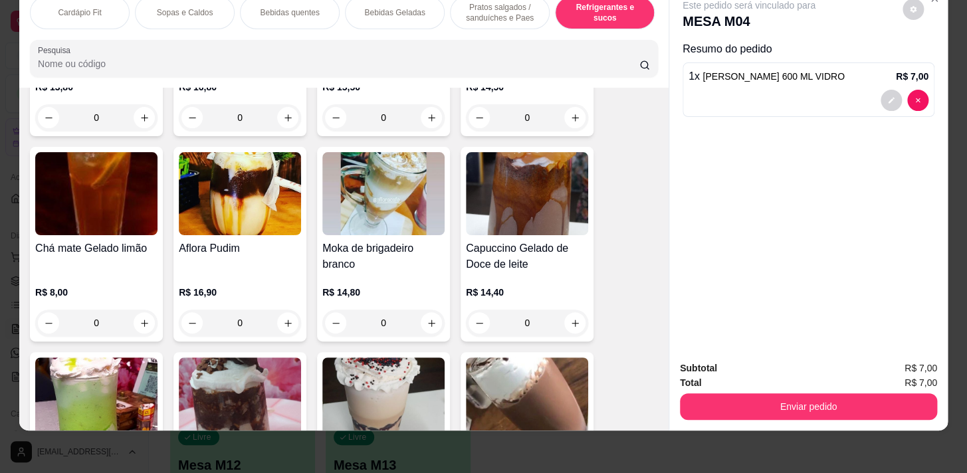
click at [86, 7] on p "Cardápio Fit" at bounding box center [79, 12] width 43 height 11
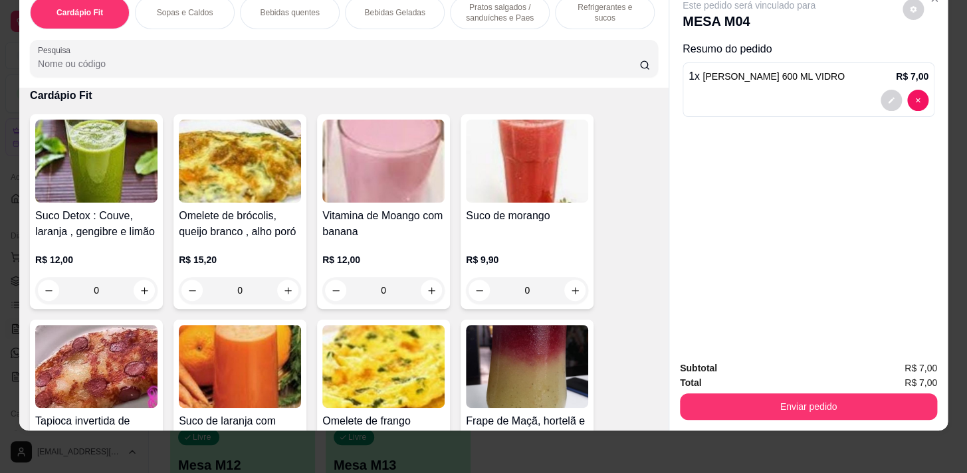
scroll to position [0, 0]
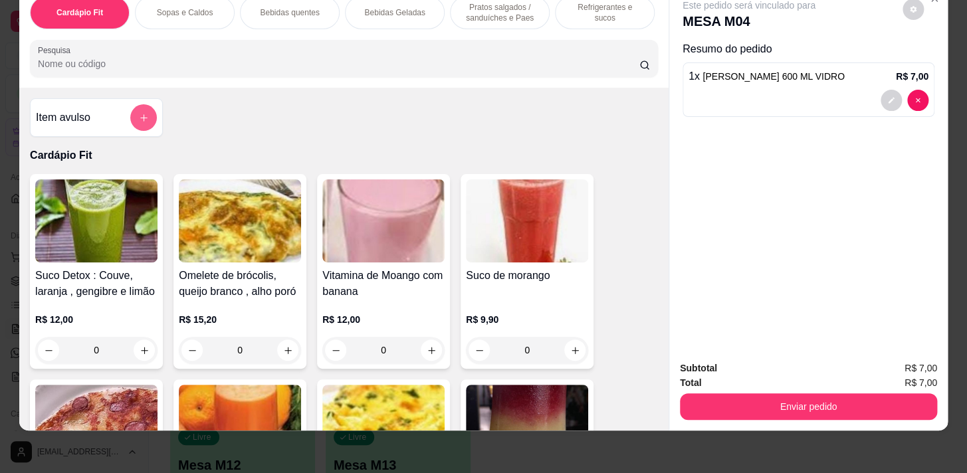
click at [143, 122] on icon "add-separate-item" at bounding box center [144, 118] width 10 height 10
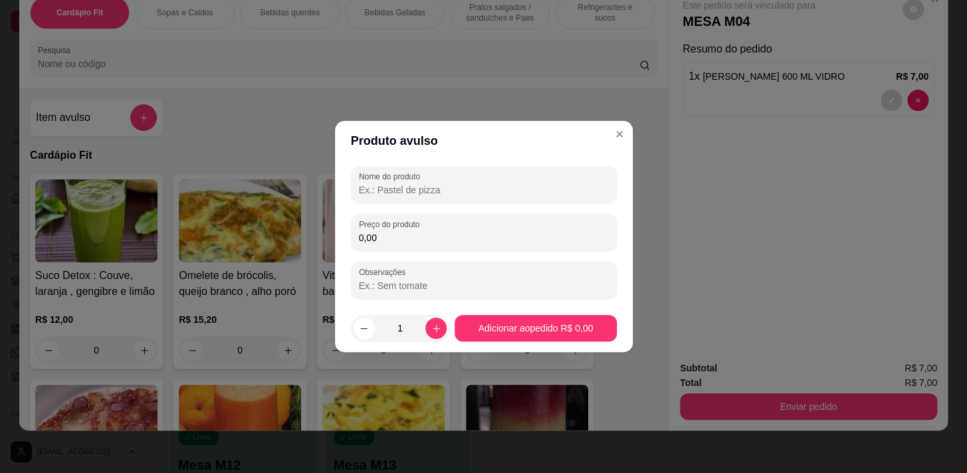
click at [565, 159] on header "Produto avulso" at bounding box center [484, 141] width 298 height 40
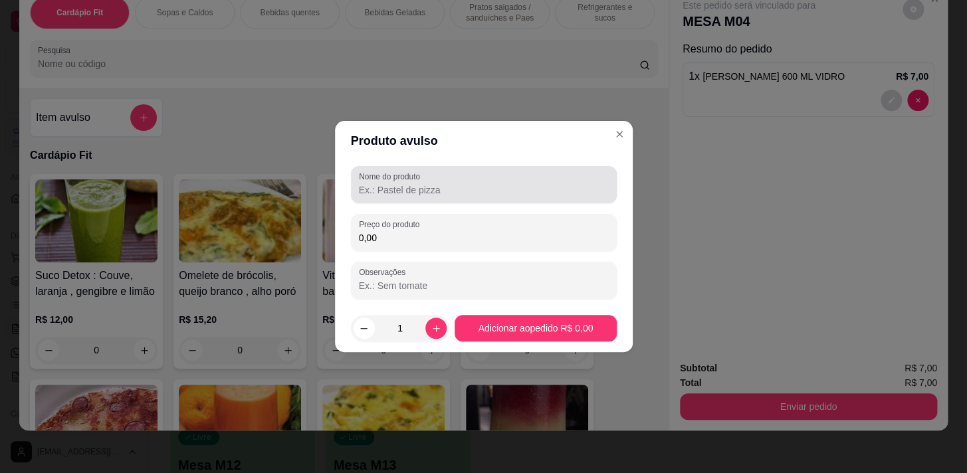
click at [516, 179] on div at bounding box center [484, 184] width 250 height 27
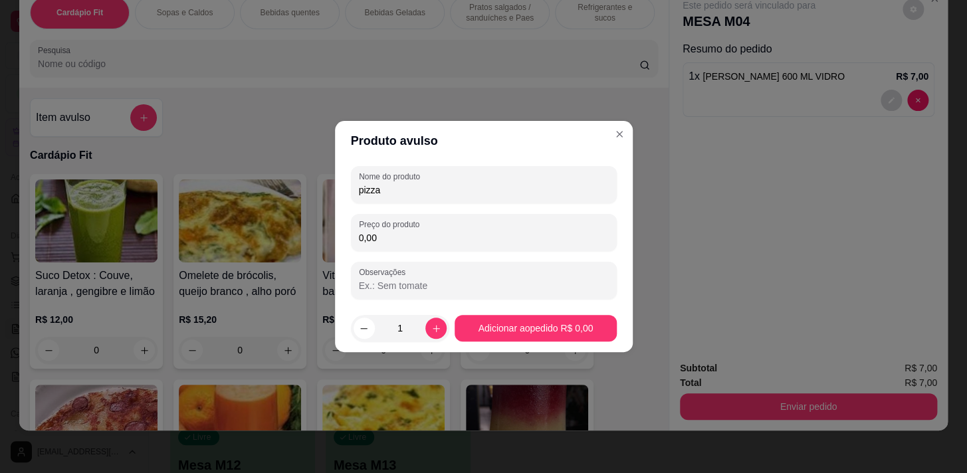
type input "pizza"
click at [616, 123] on header "Produto avulso" at bounding box center [484, 141] width 298 height 40
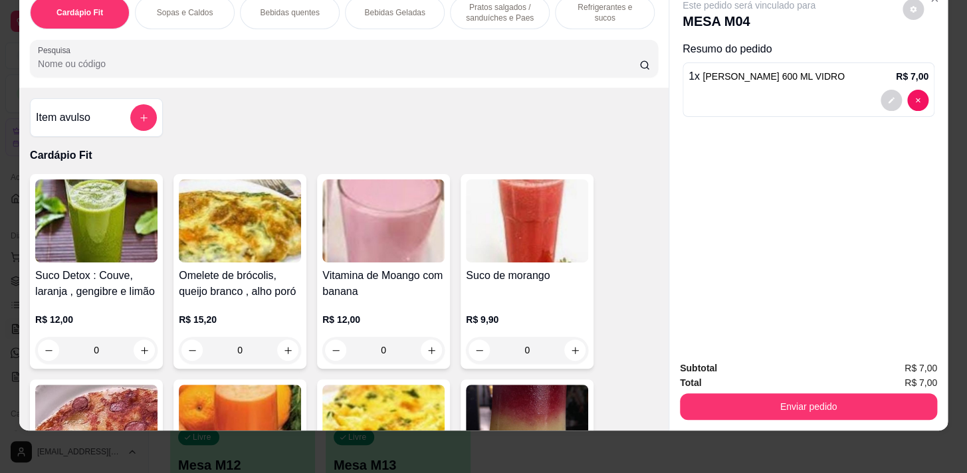
click at [477, 9] on p "Pratos salgados / sanduíches e Paes" at bounding box center [499, 12] width 77 height 21
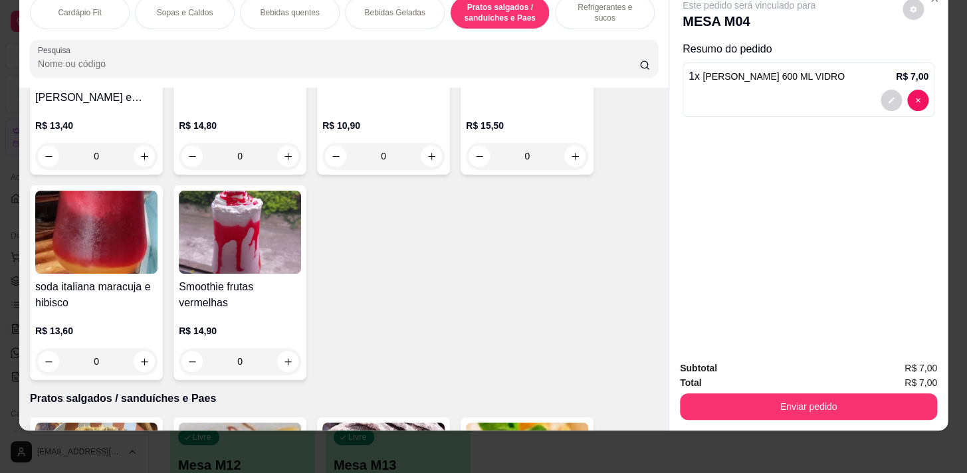
scroll to position [4065, 0]
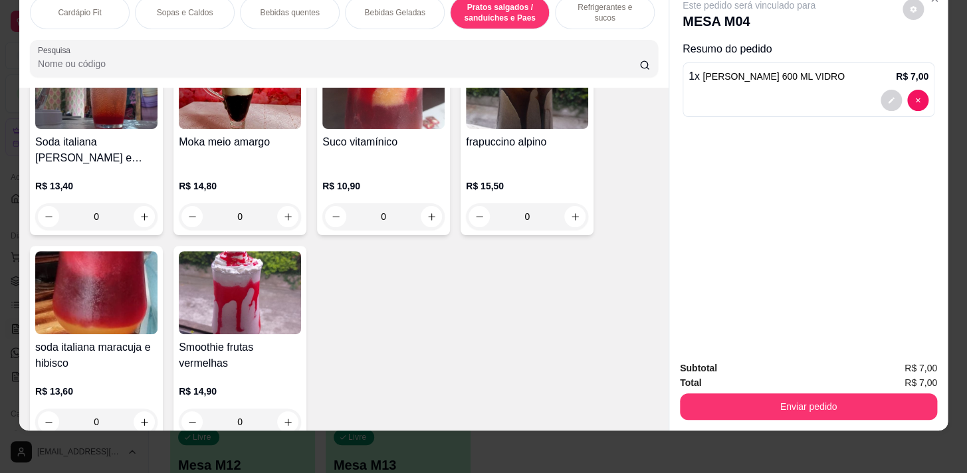
click at [94, 7] on p "Cardápio Fit" at bounding box center [79, 12] width 43 height 11
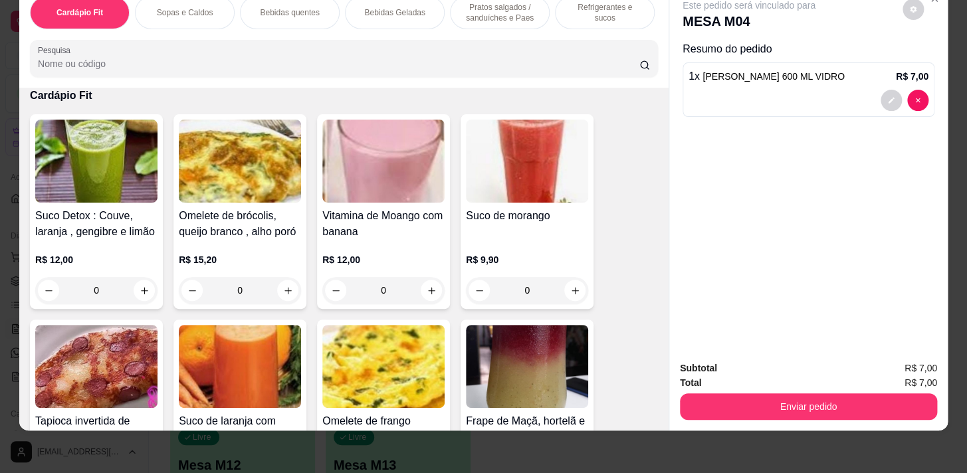
scroll to position [0, 0]
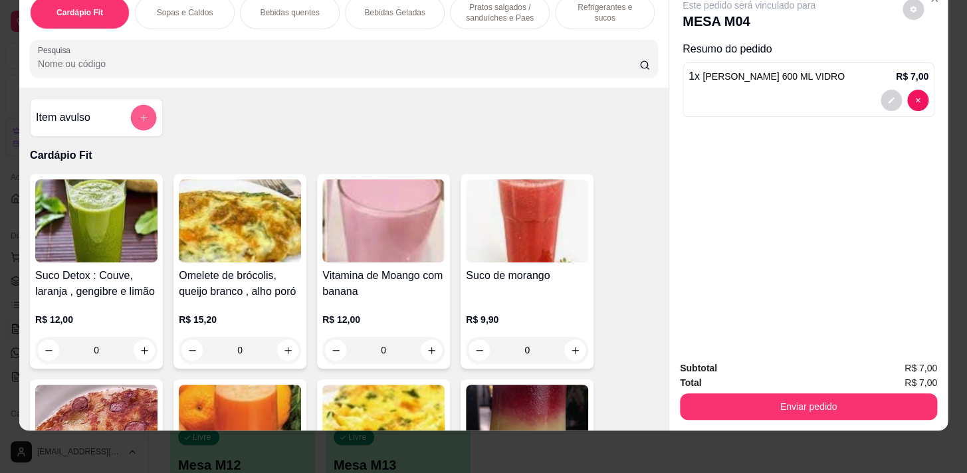
click at [132, 119] on button "add-separate-item" at bounding box center [144, 118] width 26 height 26
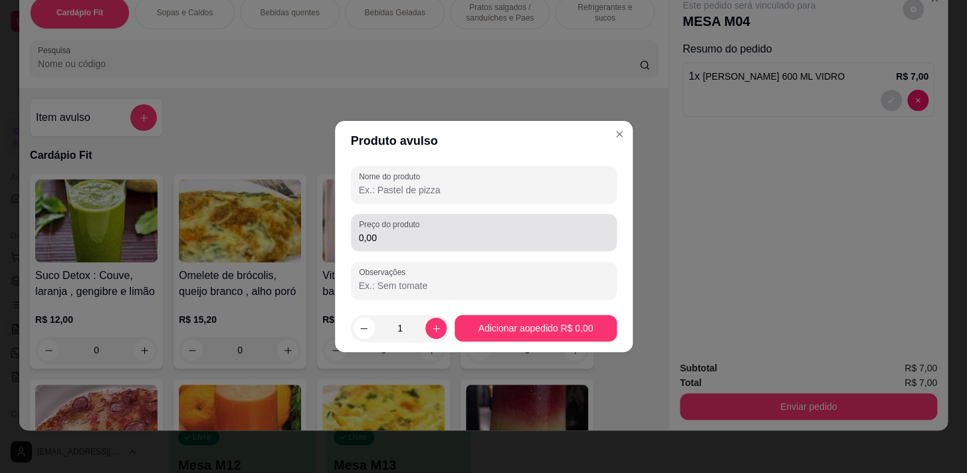
drag, startPoint x: 509, startPoint y: 213, endPoint x: 494, endPoint y: 191, distance: 27.3
click at [505, 212] on div "Nome do produto Preço do produto 0,00 Observações" at bounding box center [484, 232] width 266 height 133
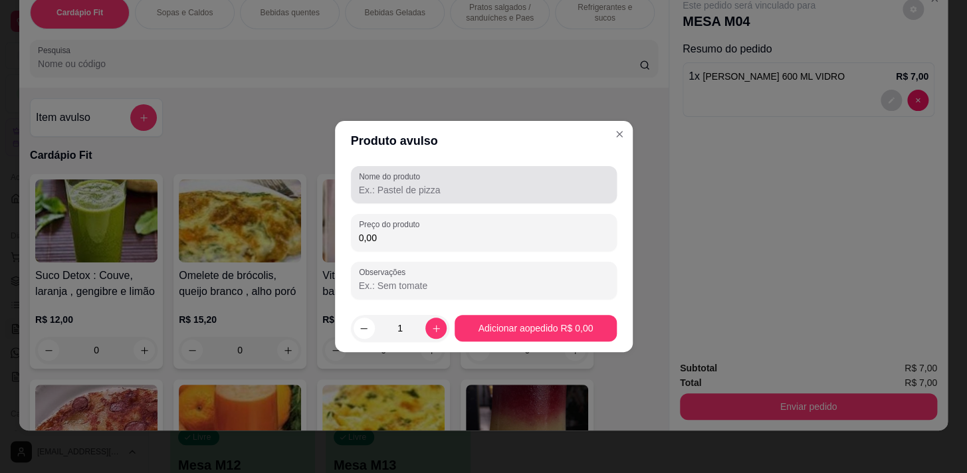
click at [494, 189] on input "Nome do produto" at bounding box center [484, 189] width 250 height 13
type input "pizza broto mussarela"
click at [450, 207] on div "Nome do produto pizza broto mussarela Preço do produto 0,00 Observações" at bounding box center [484, 232] width 266 height 133
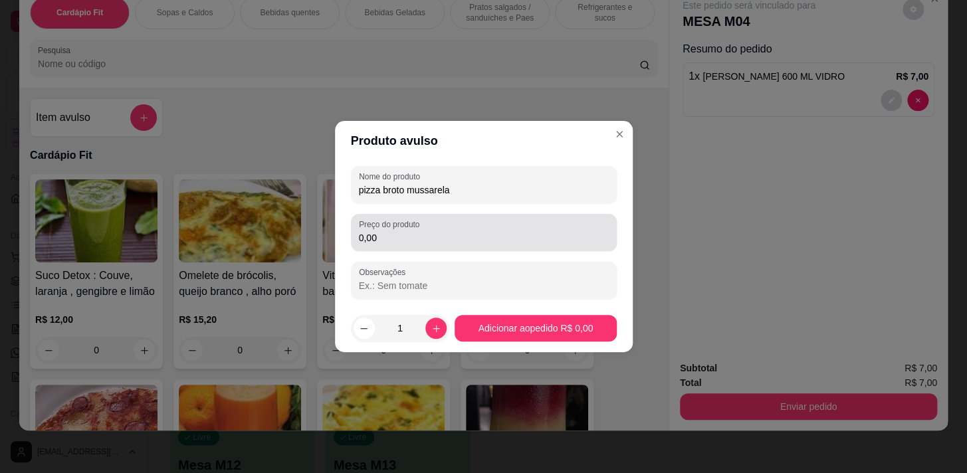
click at [461, 226] on div "0,00" at bounding box center [484, 232] width 250 height 27
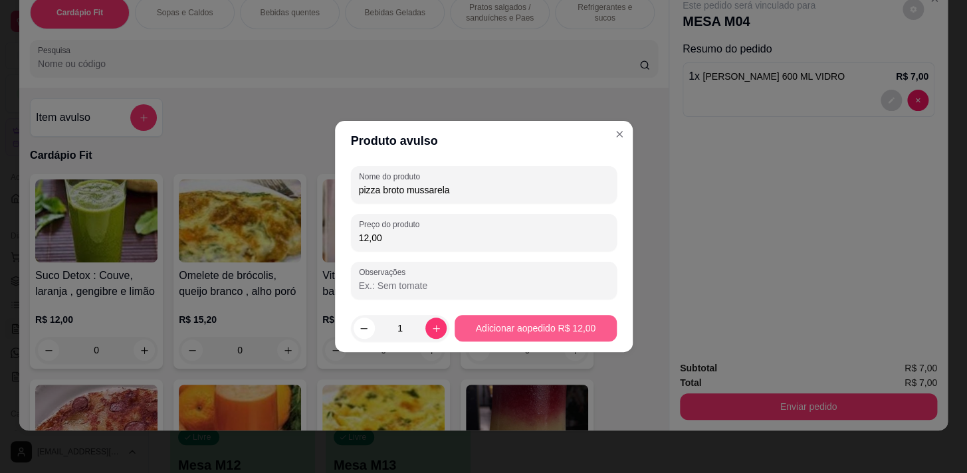
type input "12,00"
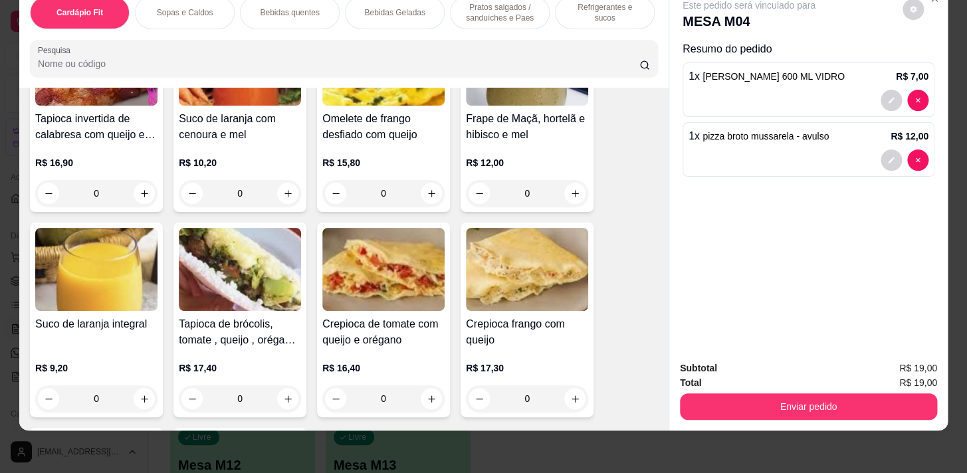
scroll to position [543, 0]
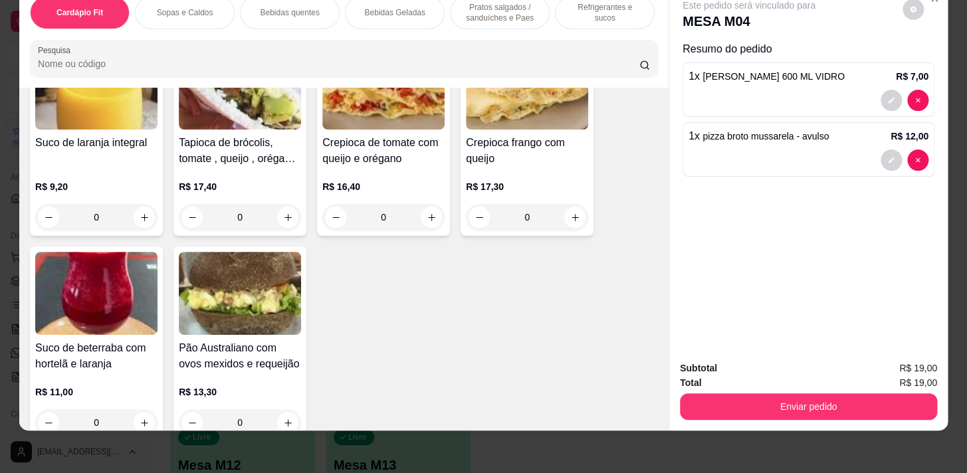
click at [298, 7] on p "Bebidas quentes" at bounding box center [289, 12] width 59 height 11
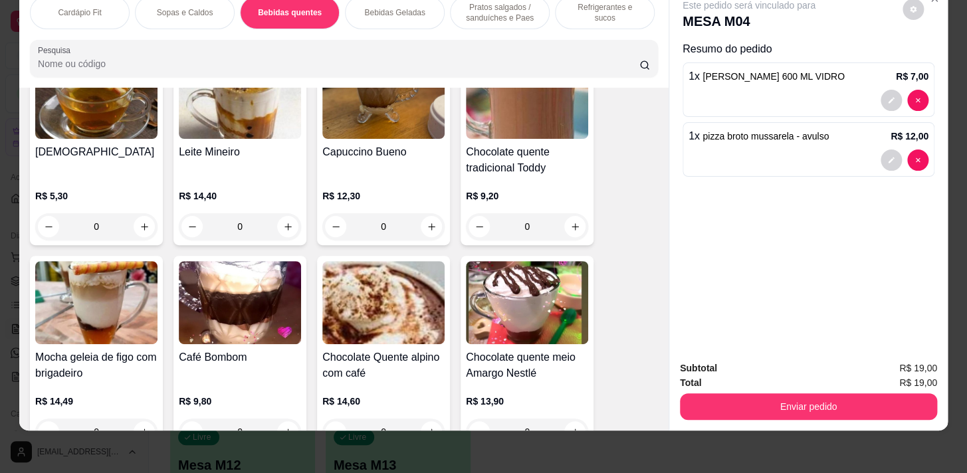
scroll to position [1924, 0]
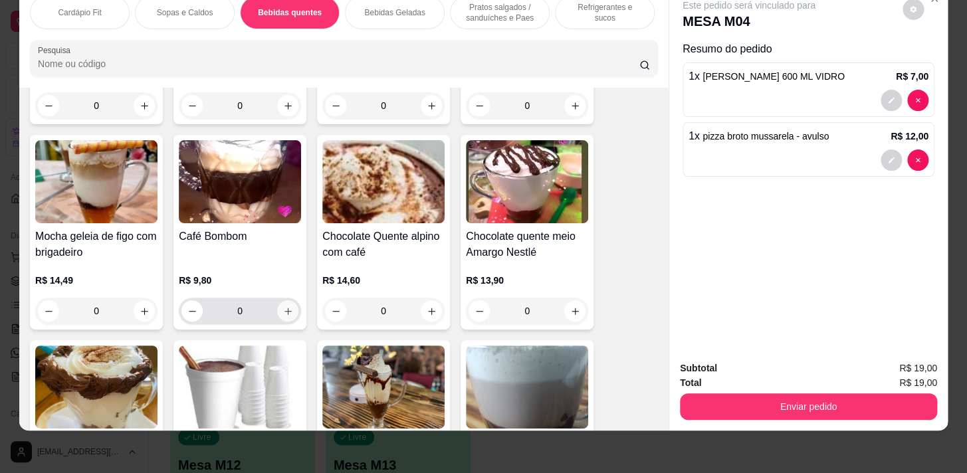
click at [285, 312] on icon "increase-product-quantity" at bounding box center [288, 311] width 10 height 10
type input "1"
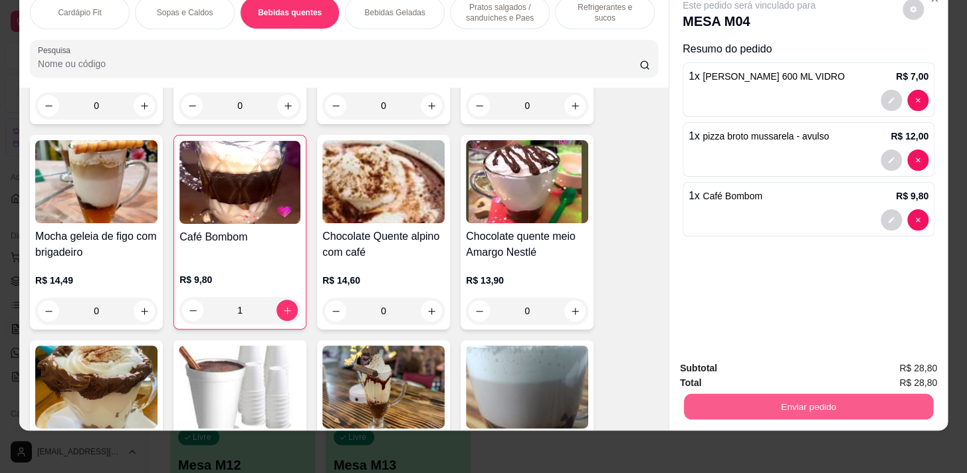
click at [830, 393] on button "Enviar pedido" at bounding box center [808, 406] width 249 height 26
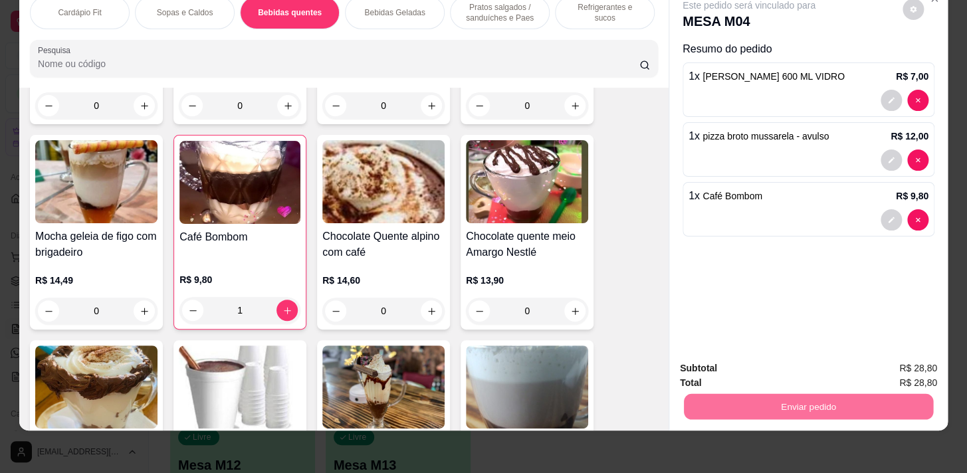
click at [885, 365] on button "Enviar pedido" at bounding box center [902, 365] width 73 height 25
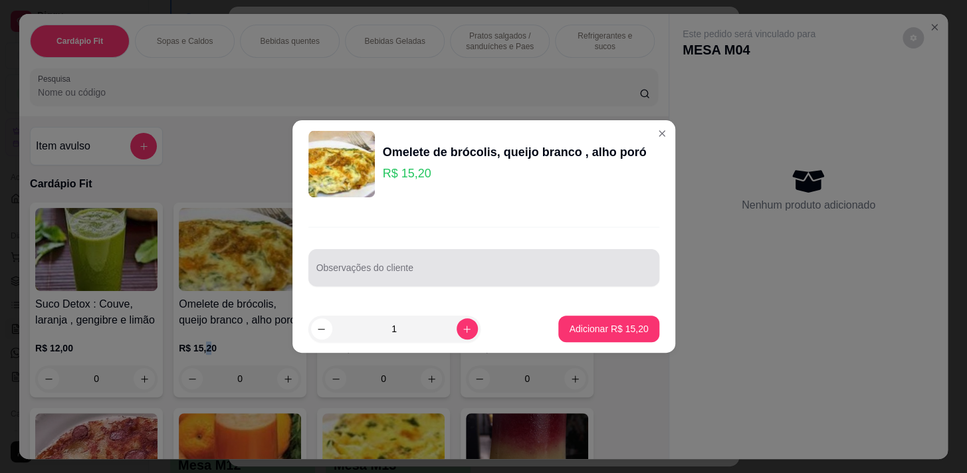
scroll to position [35, 0]
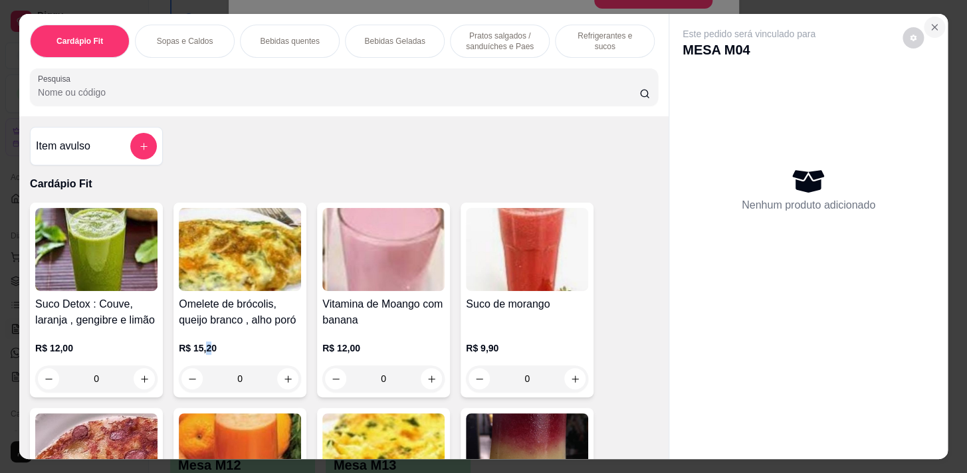
click at [933, 22] on button "Close" at bounding box center [933, 27] width 21 height 21
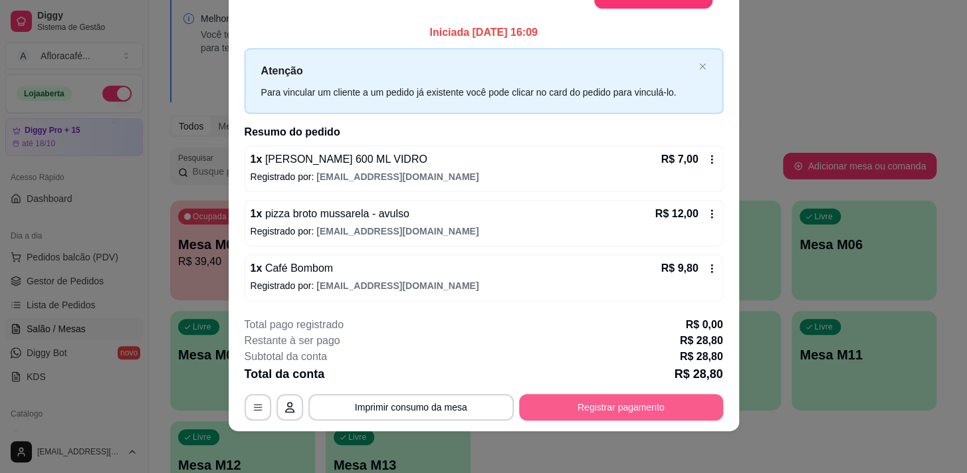
click at [608, 403] on button "Registrar pagamento" at bounding box center [621, 407] width 204 height 27
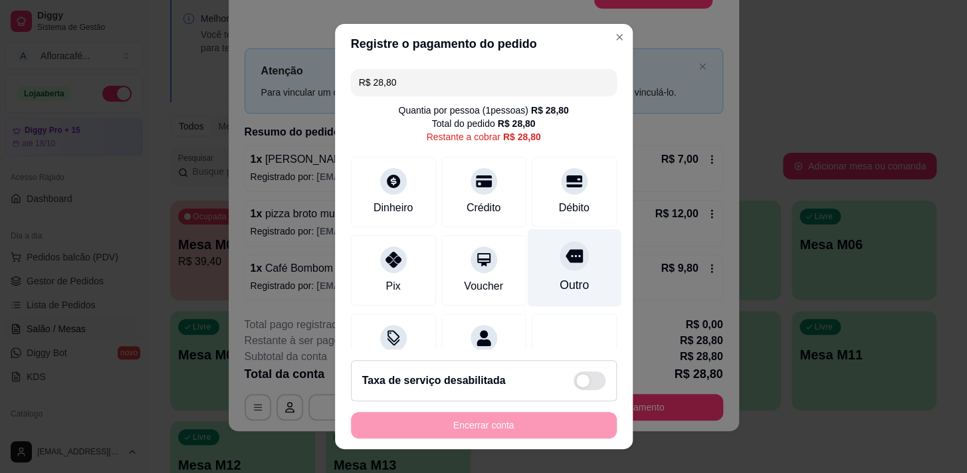
drag, startPoint x: 542, startPoint y: 191, endPoint x: 543, endPoint y: 247, distance: 55.8
click at [542, 197] on div "Débito" at bounding box center [573, 192] width 85 height 70
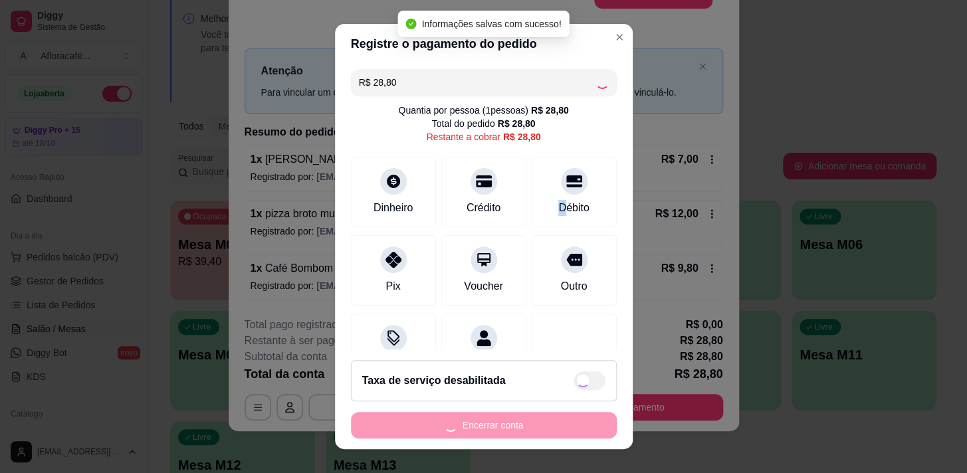
type input "R$ 0,00"
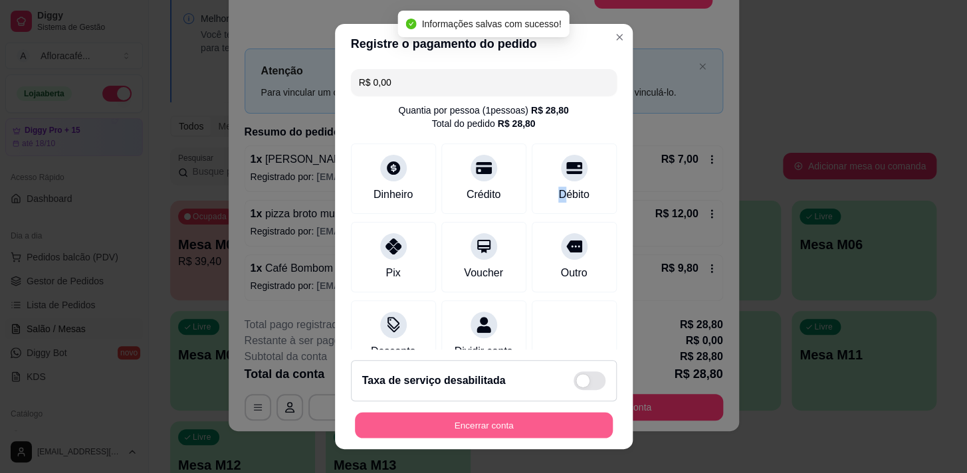
click at [462, 421] on button "Encerrar conta" at bounding box center [484, 426] width 258 height 26
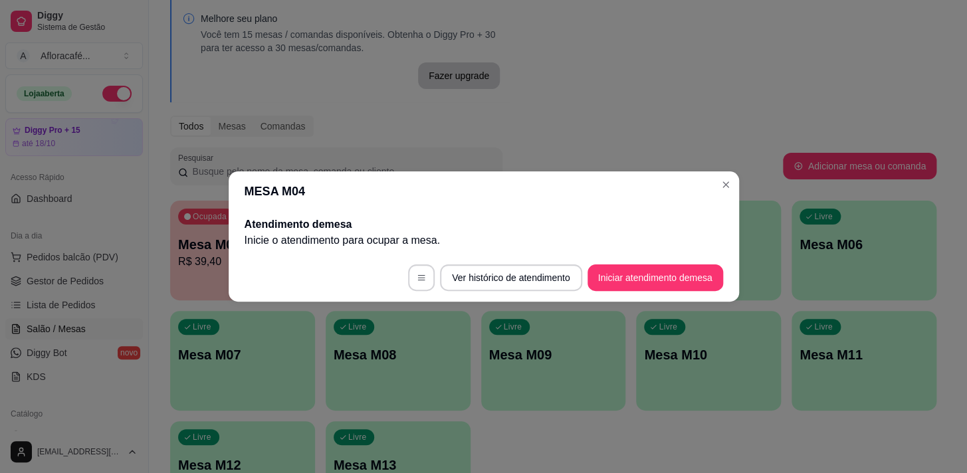
scroll to position [0, 0]
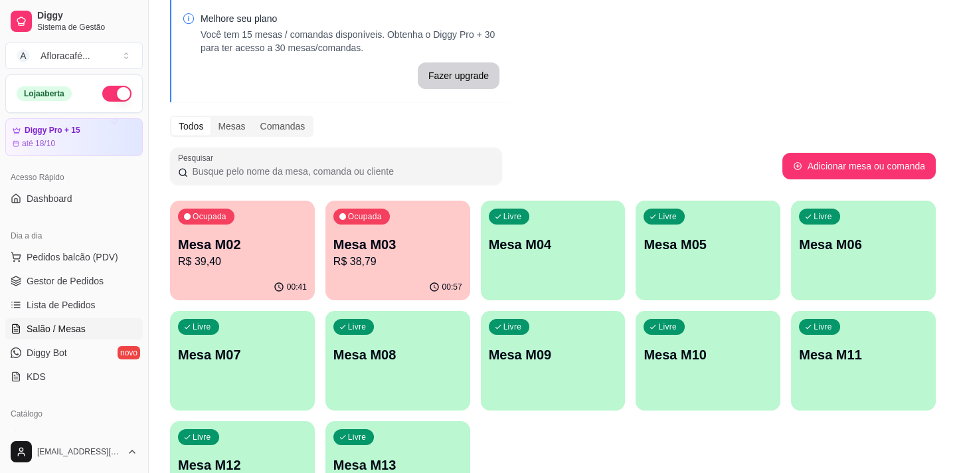
click at [209, 266] on p "R$ 39,40" at bounding box center [242, 262] width 129 height 16
click at [404, 243] on p "Mesa M03" at bounding box center [397, 244] width 129 height 19
click at [372, 265] on p "R$ 38,79" at bounding box center [397, 262] width 129 height 16
drag, startPoint x: 289, startPoint y: 299, endPoint x: 360, endPoint y: 288, distance: 72.0
click at [309, 294] on div "Ocupada Mesa M02 R$ 39,40 01:02 Ocupada Mesa M03 R$ 38,79 01:17 Livre Mesa M04 …" at bounding box center [553, 361] width 766 height 320
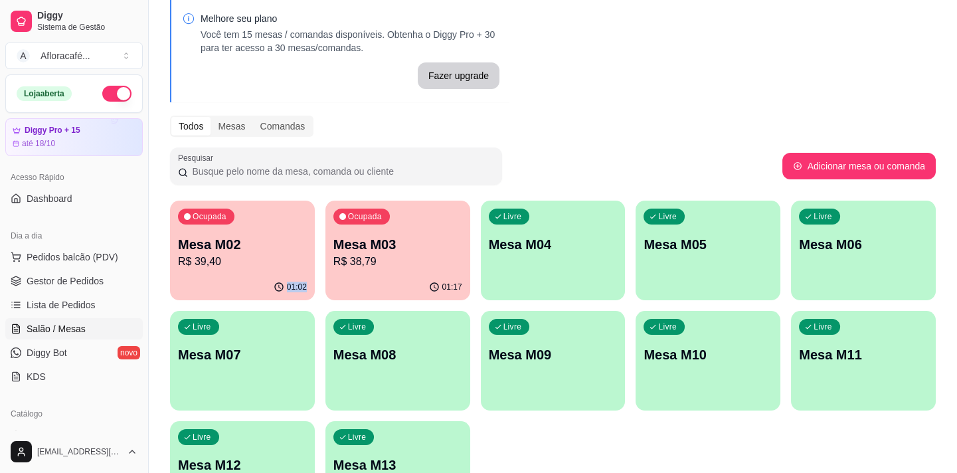
click at [405, 276] on div "01:17" at bounding box center [397, 287] width 145 height 26
click at [264, 254] on p "R$ 39,40" at bounding box center [242, 261] width 125 height 15
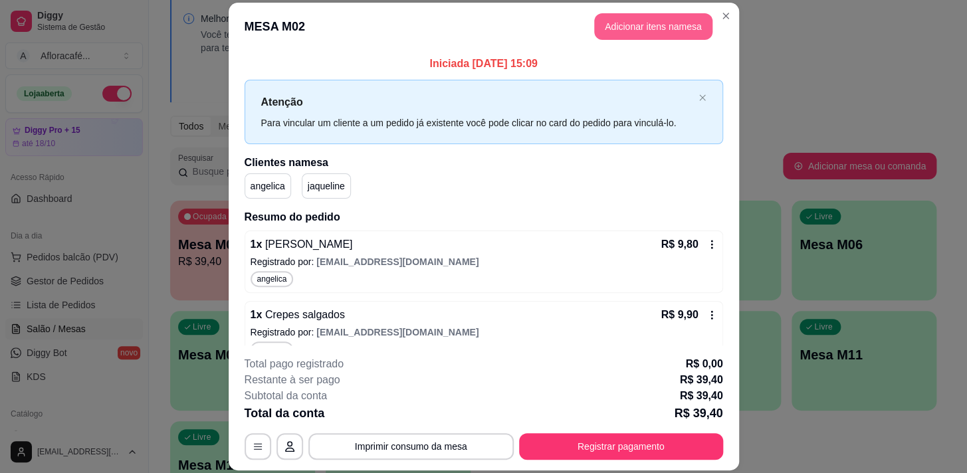
click at [632, 31] on button "Adicionar itens na mesa" at bounding box center [653, 26] width 118 height 27
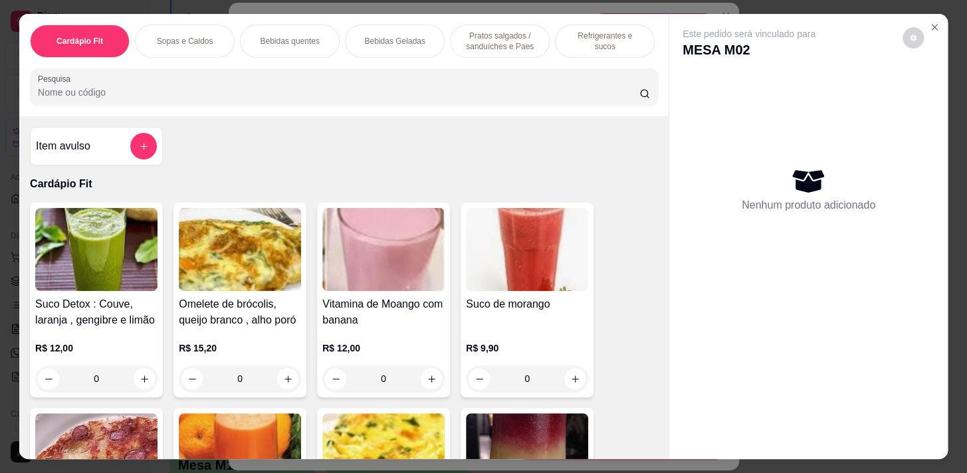
click at [266, 111] on div "Cardápio Fit Sopas e Caldos Bebidas quentes Bebidas Geladas Pratos salgados / s…" at bounding box center [343, 65] width 649 height 102
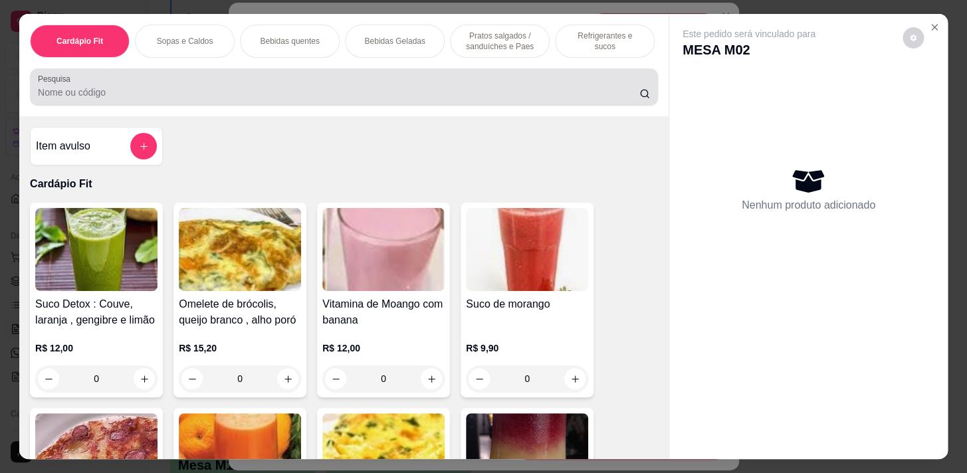
click at [271, 98] on input "Pesquisa" at bounding box center [338, 92] width 601 height 13
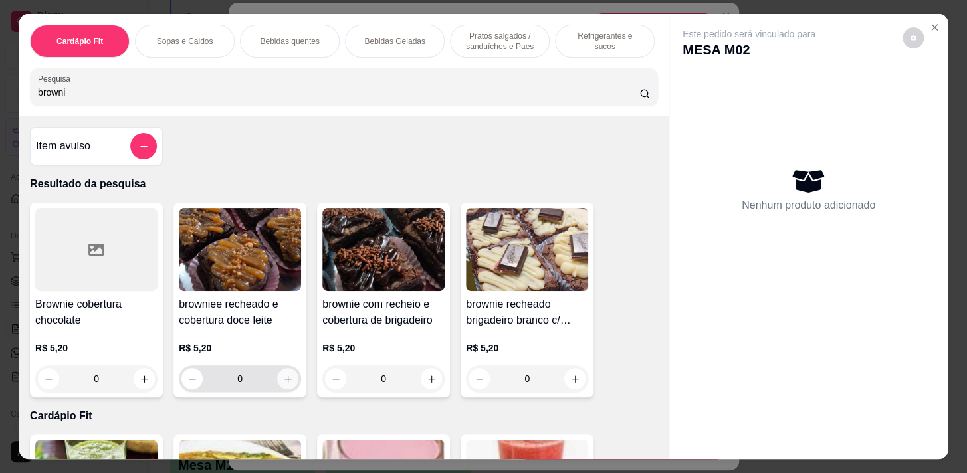
type input "browni"
click at [282, 377] on button "increase-product-quantity" at bounding box center [288, 379] width 21 height 21
type input "1"
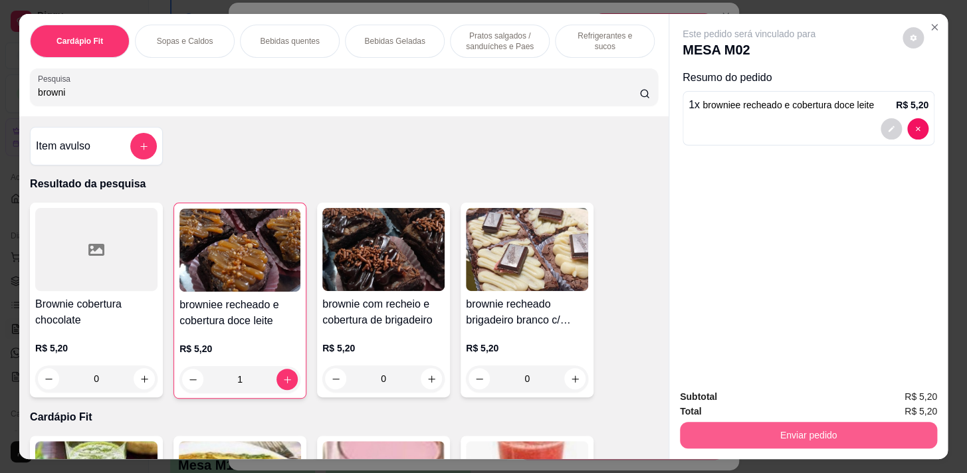
click at [751, 428] on button "Enviar pedido" at bounding box center [808, 435] width 257 height 27
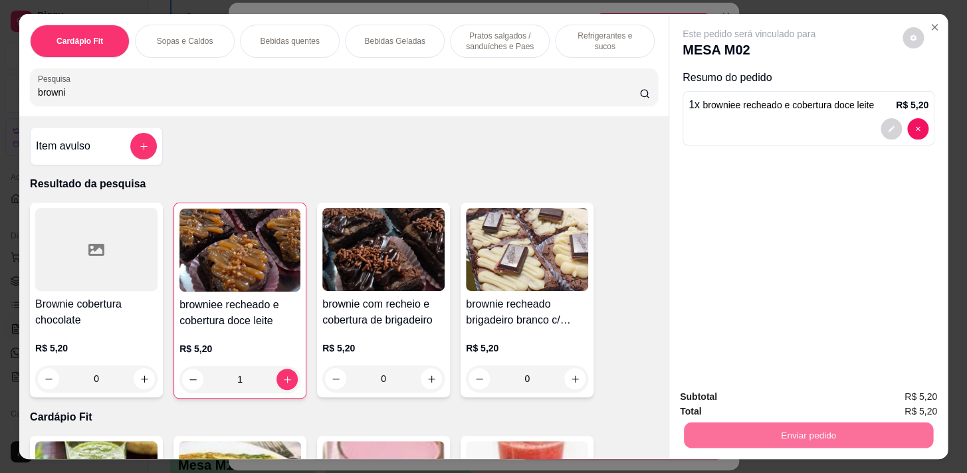
click at [846, 395] on button "Registrar cliente" at bounding box center [813, 398] width 88 height 25
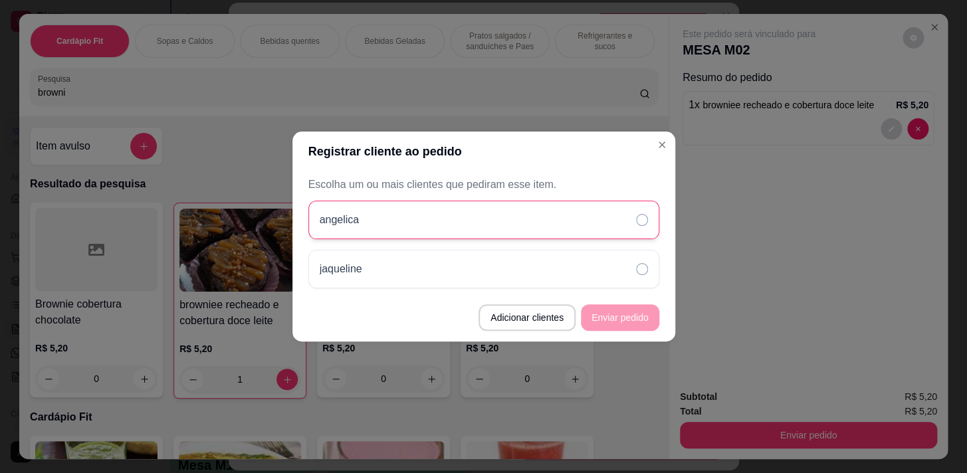
click at [379, 206] on div "angelica" at bounding box center [483, 220] width 351 height 39
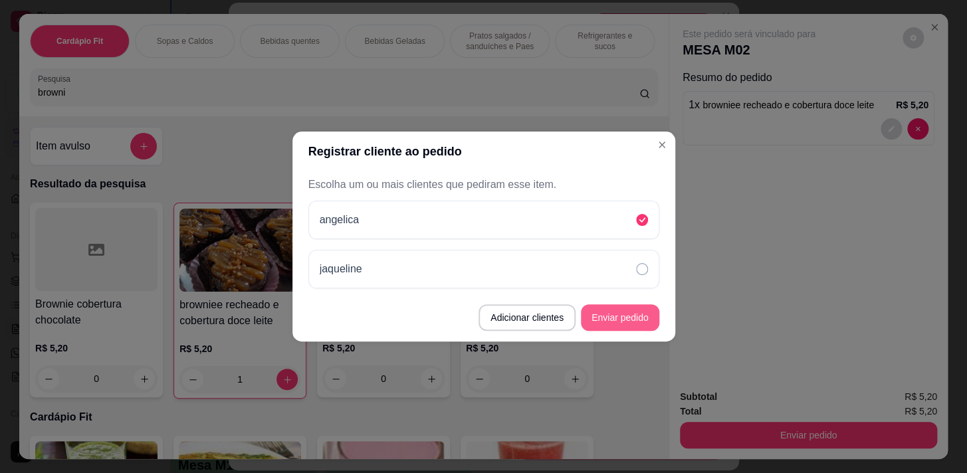
click at [628, 313] on button "Enviar pedido" at bounding box center [620, 317] width 78 height 27
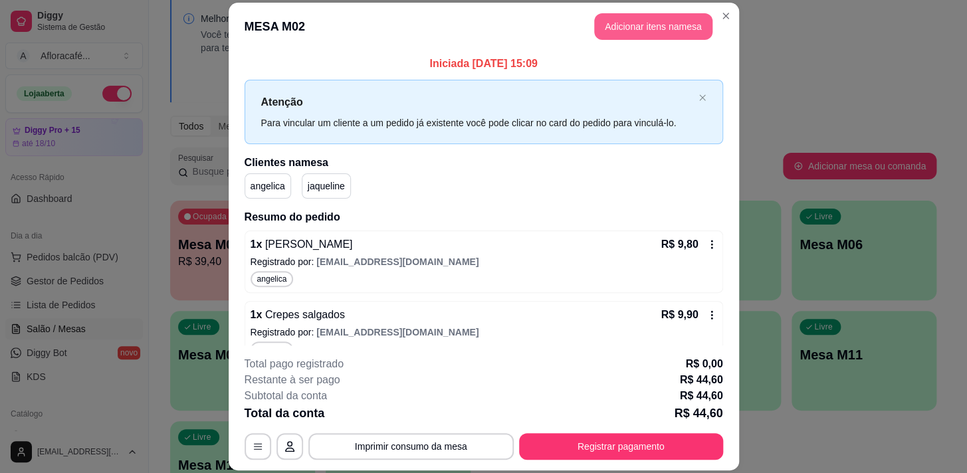
click at [649, 36] on button "Adicionar itens na mesa" at bounding box center [653, 26] width 118 height 27
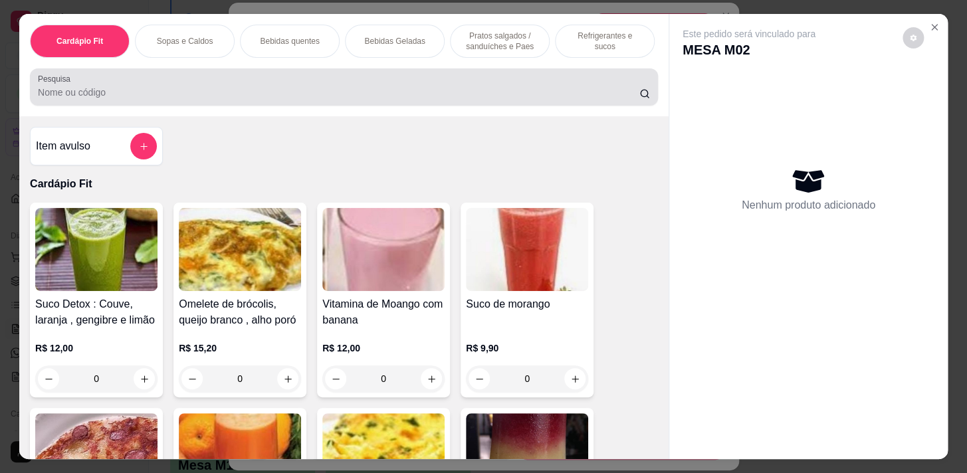
click at [236, 99] on input "Pesquisa" at bounding box center [338, 92] width 601 height 13
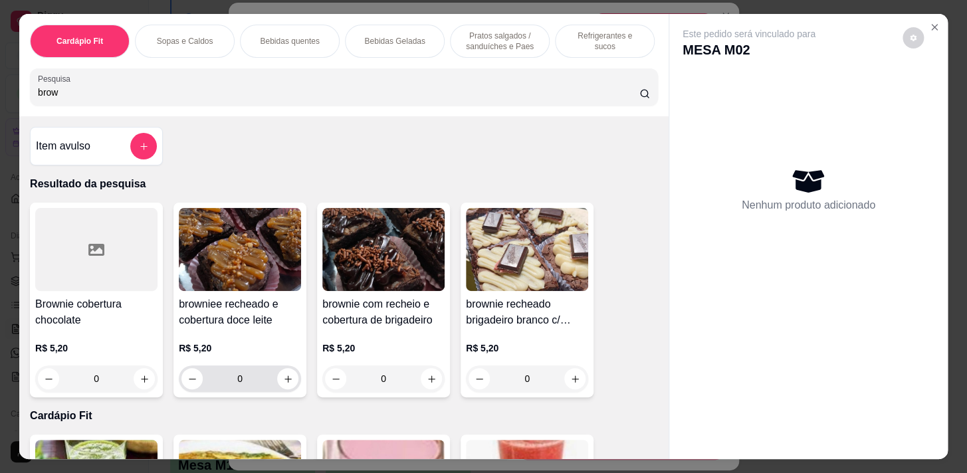
type input "brow"
click at [291, 387] on button "increase-product-quantity" at bounding box center [287, 378] width 21 height 21
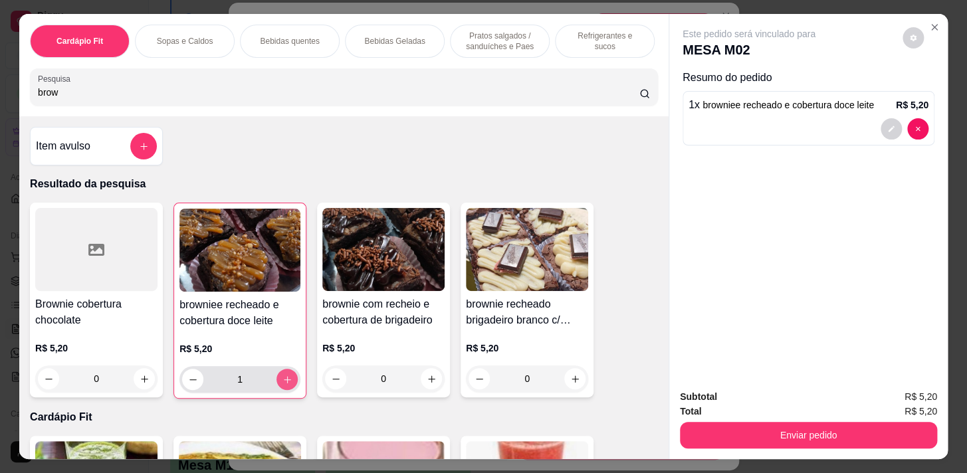
type input "1"
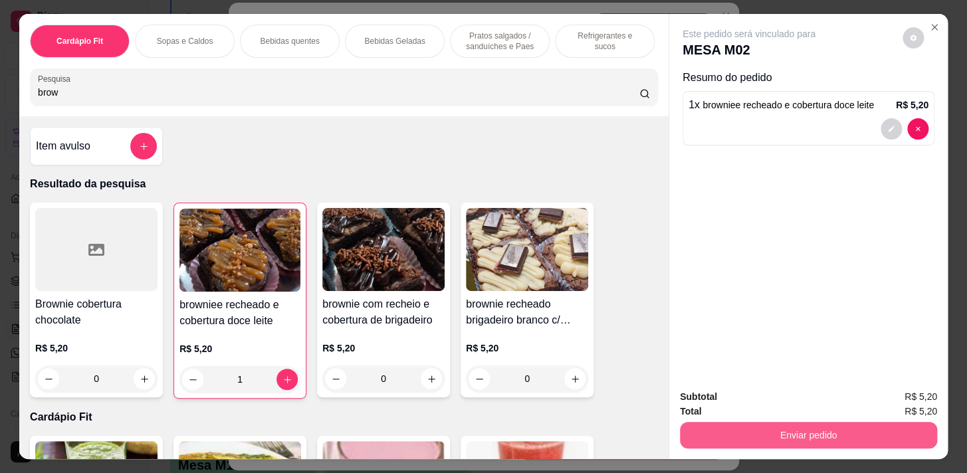
click at [726, 428] on button "Enviar pedido" at bounding box center [808, 435] width 257 height 27
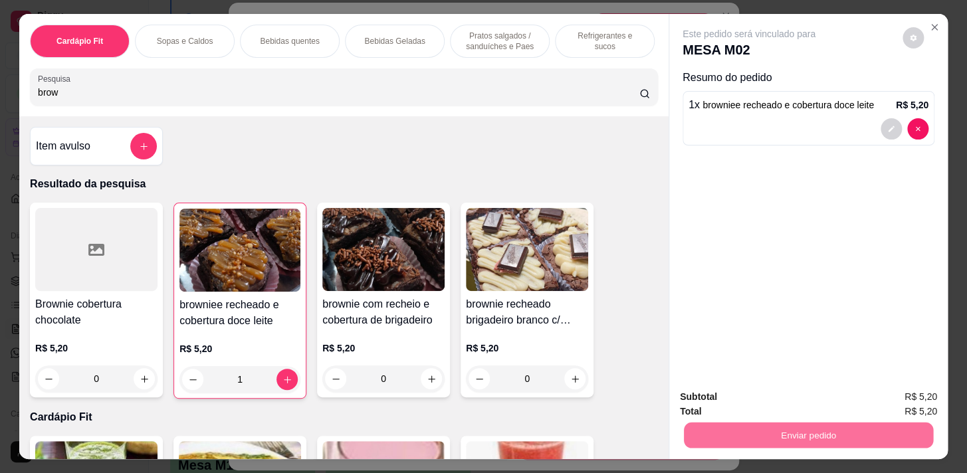
click at [797, 400] on button "Registrar cliente" at bounding box center [813, 398] width 85 height 25
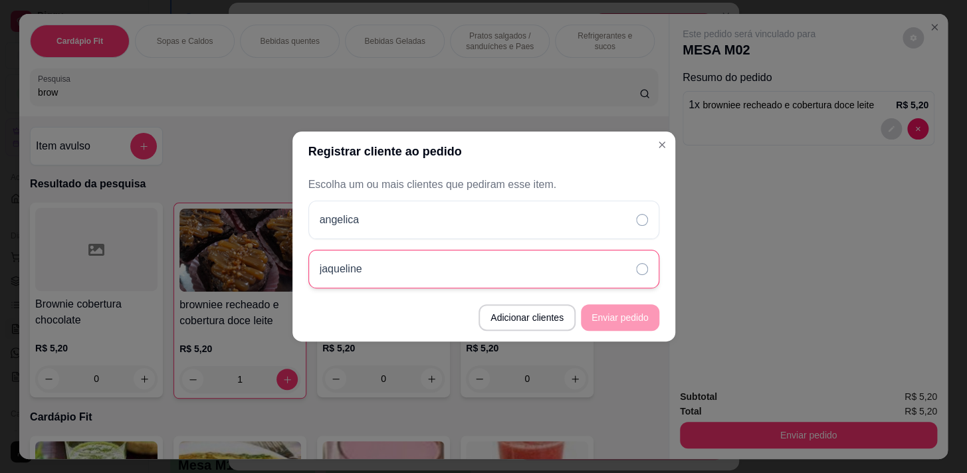
click at [457, 264] on div "jaqueline" at bounding box center [483, 269] width 351 height 39
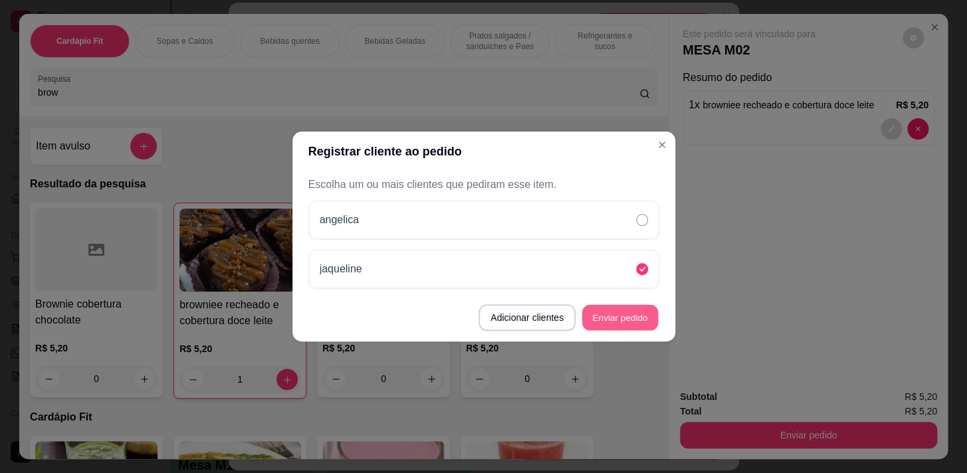
click at [636, 317] on button "Enviar pedido" at bounding box center [620, 318] width 76 height 26
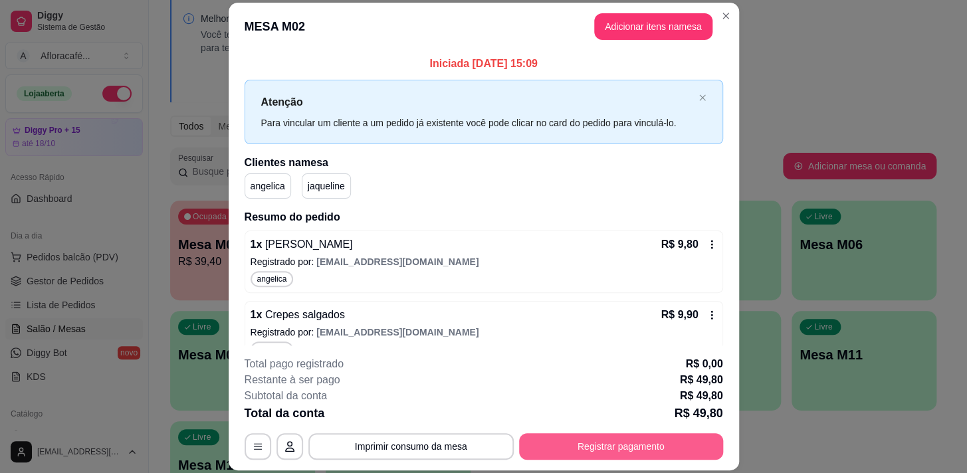
click at [608, 444] on button "Registrar pagamento" at bounding box center [621, 446] width 204 height 27
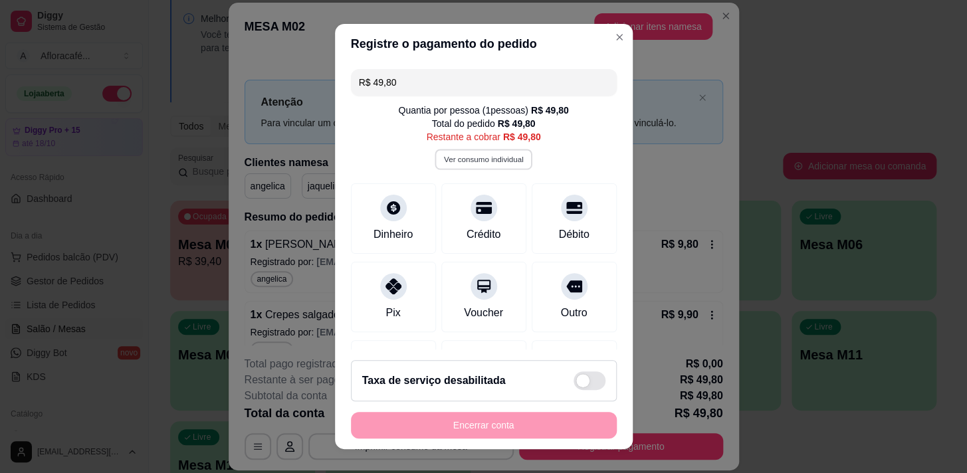
click at [465, 152] on button "Ver consumo individual" at bounding box center [483, 159] width 98 height 21
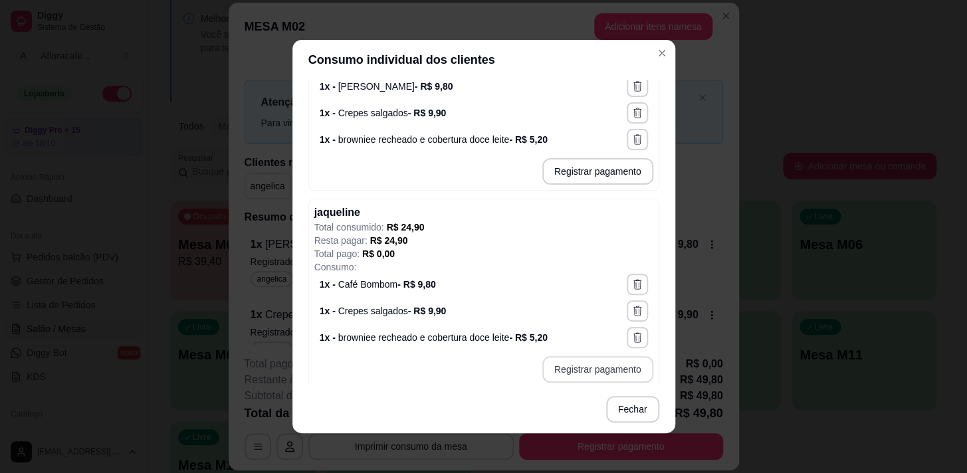
scroll to position [249, 0]
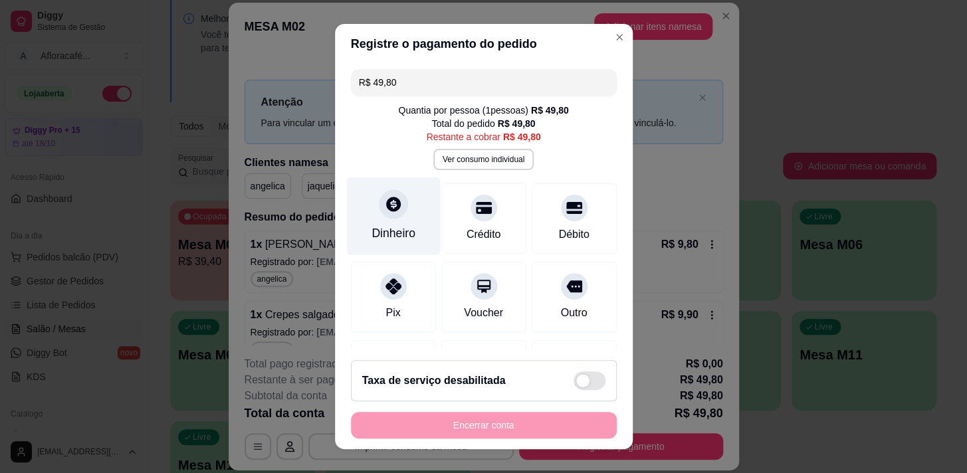
click at [389, 215] on div at bounding box center [393, 203] width 29 height 29
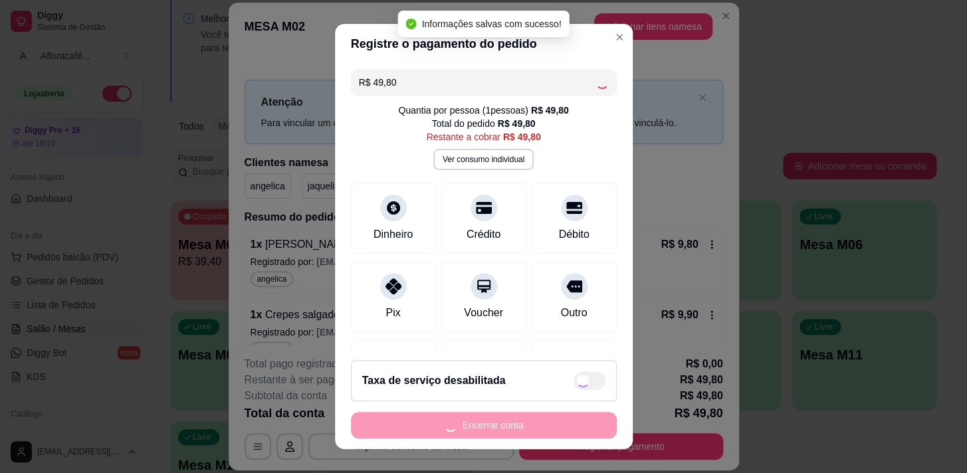
type input "R$ 0,00"
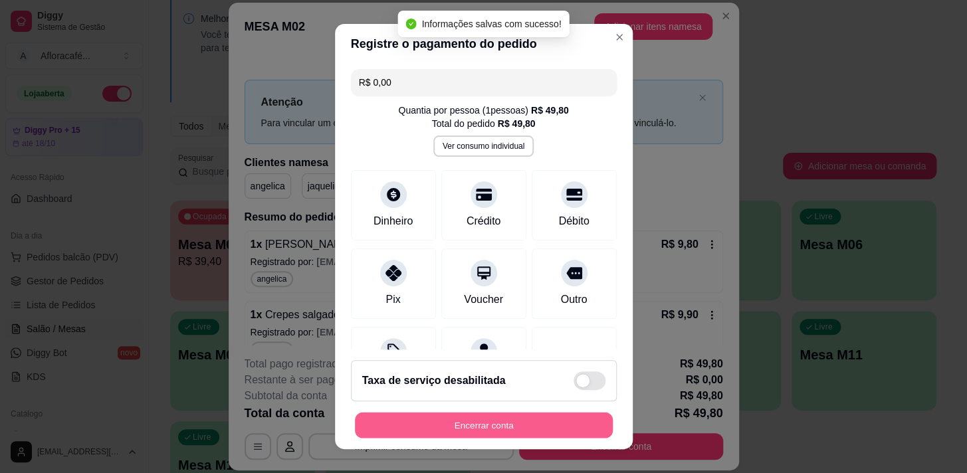
click at [467, 429] on button "Encerrar conta" at bounding box center [484, 426] width 258 height 26
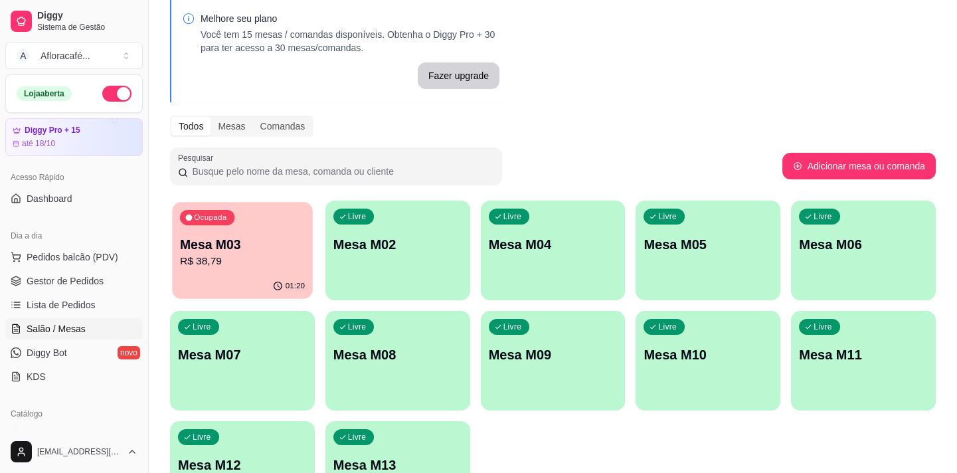
click at [204, 243] on p "Mesa M03" at bounding box center [242, 245] width 125 height 18
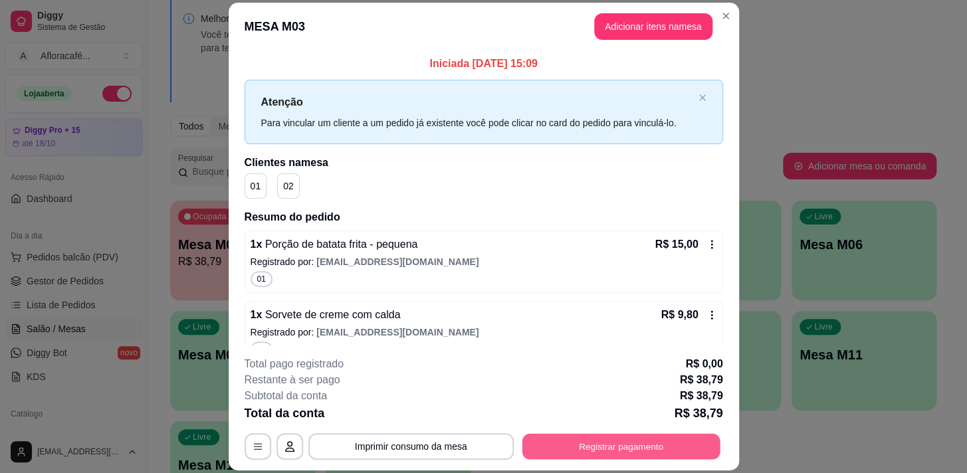
click at [601, 459] on div "**********" at bounding box center [483, 446] width 478 height 27
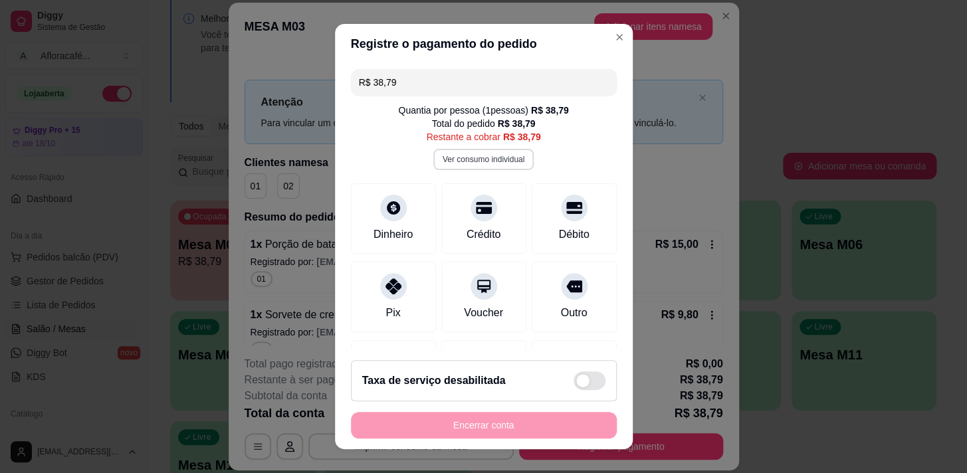
click at [489, 161] on button "Ver consumo individual" at bounding box center [483, 159] width 100 height 21
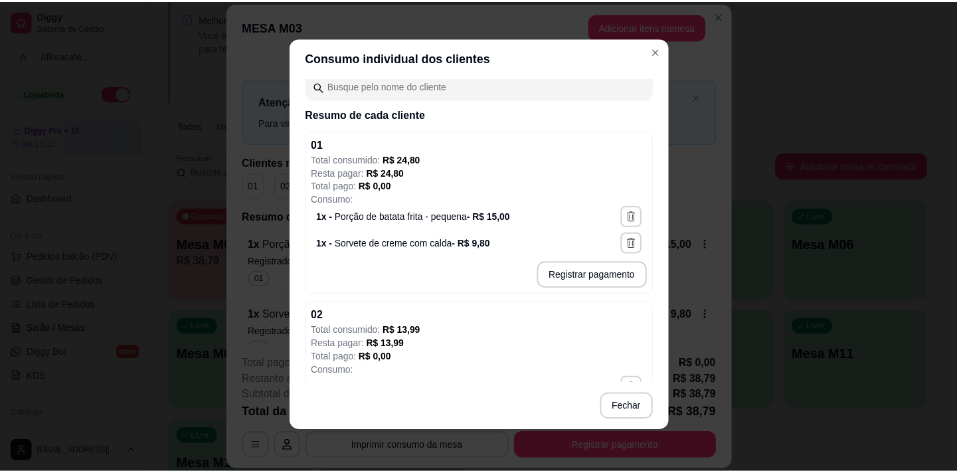
scroll to position [169, 0]
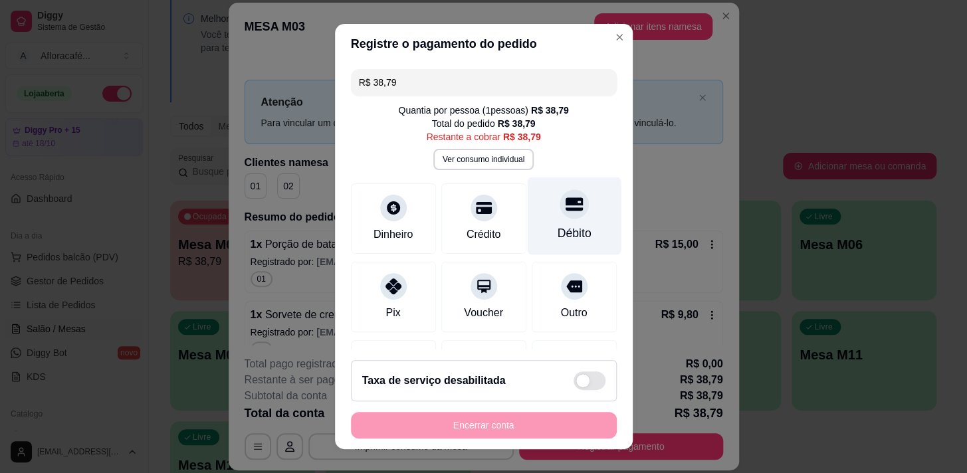
click at [537, 223] on div "Débito" at bounding box center [574, 216] width 94 height 78
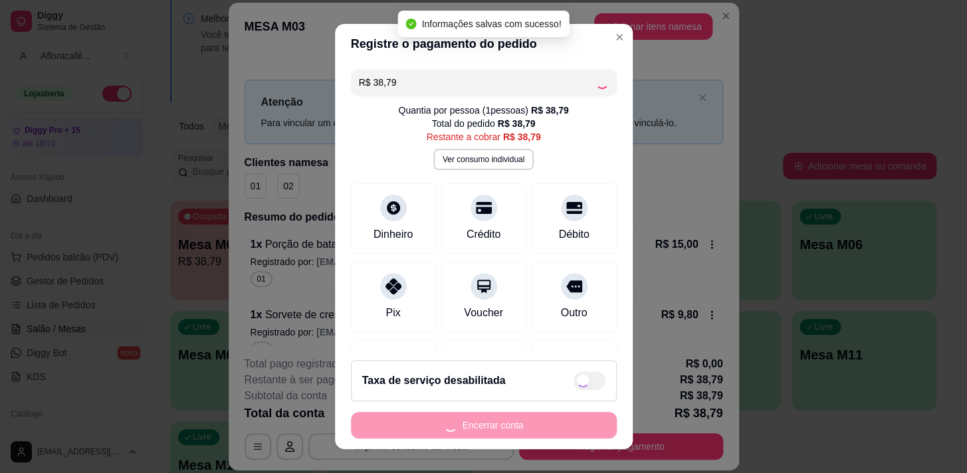
type input "R$ 0,00"
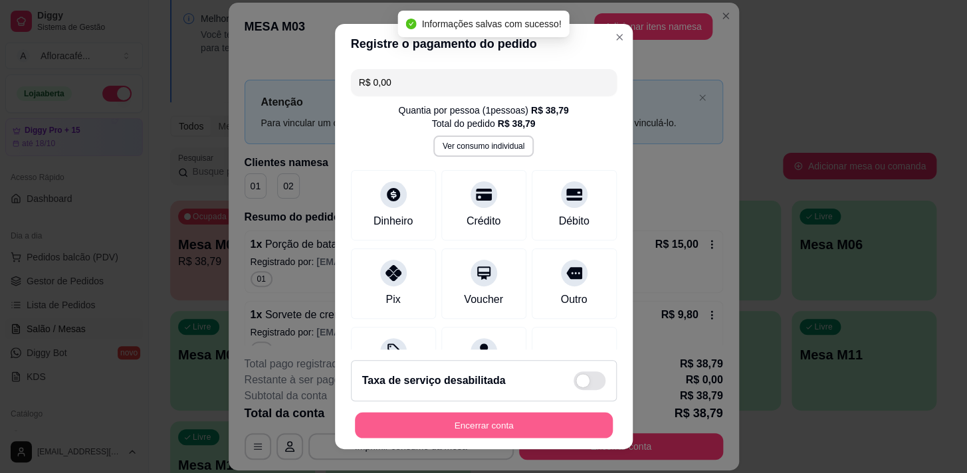
click at [515, 425] on button "Encerrar conta" at bounding box center [484, 426] width 258 height 26
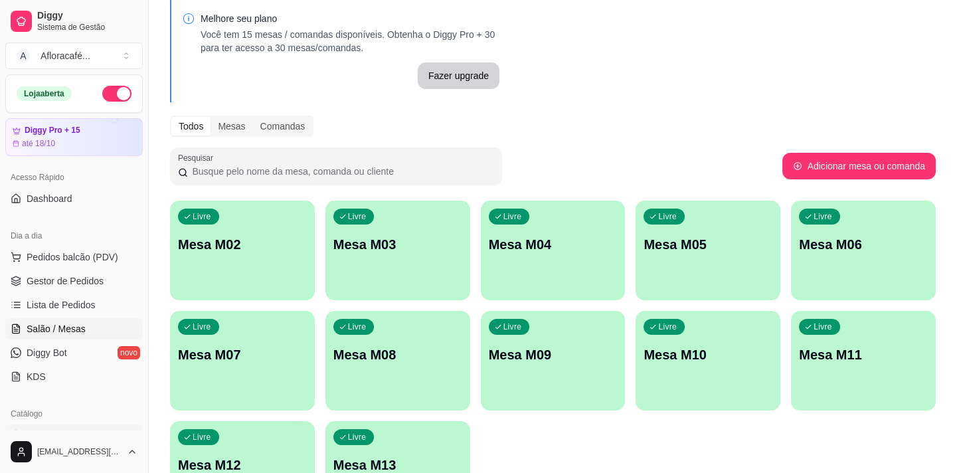
scroll to position [120, 0]
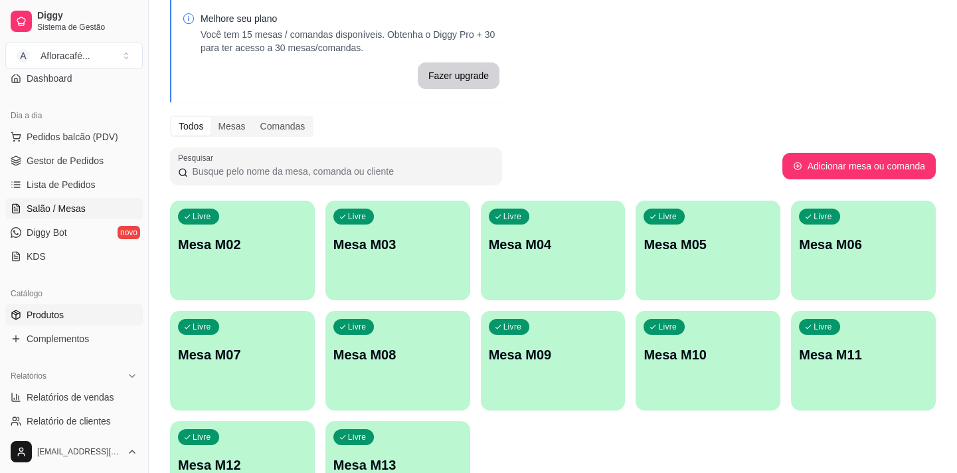
click at [106, 314] on link "Produtos" at bounding box center [74, 314] width 138 height 21
click at [56, 312] on span "Produtos" at bounding box center [45, 314] width 37 height 13
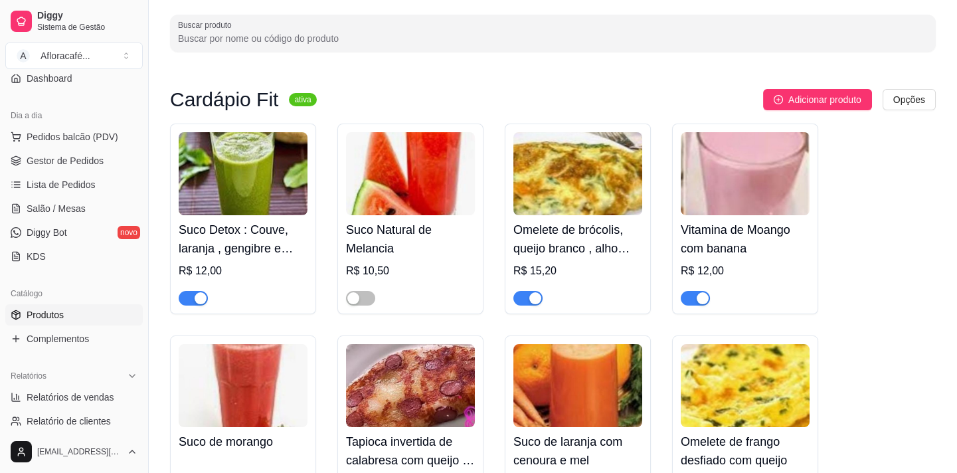
click at [328, 45] on input "Buscar produto" at bounding box center [553, 38] width 750 height 13
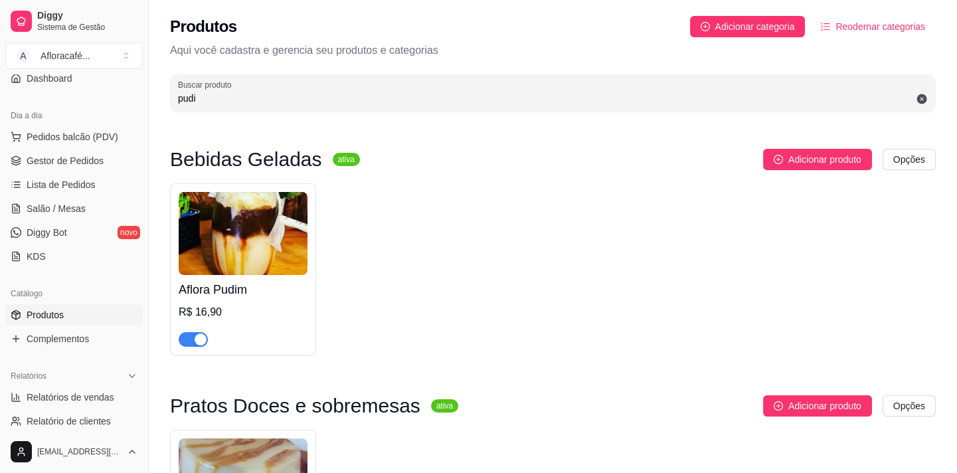
scroll to position [215, 0]
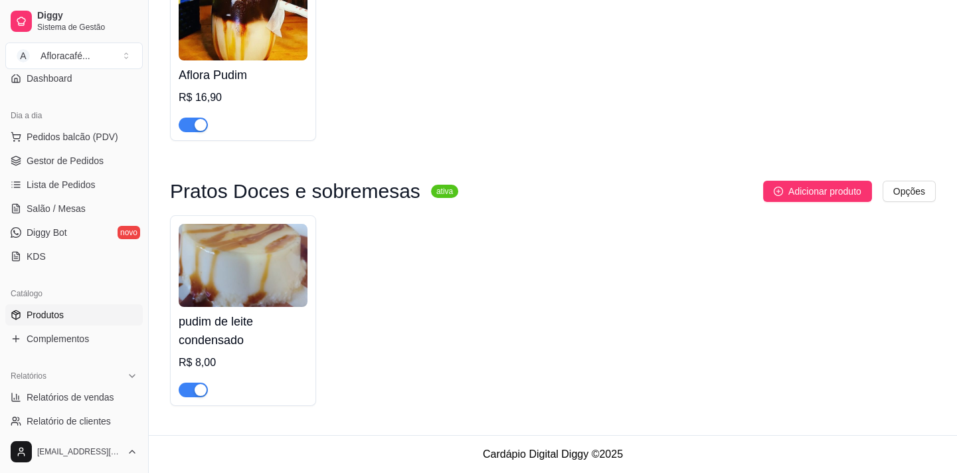
type input "pudi"
click at [325, 258] on html "Diggy Sistema de Gestão A Afloracafé ... Loja aberta Diggy Pro + 15 até 18/10 A…" at bounding box center [478, 21] width 957 height 473
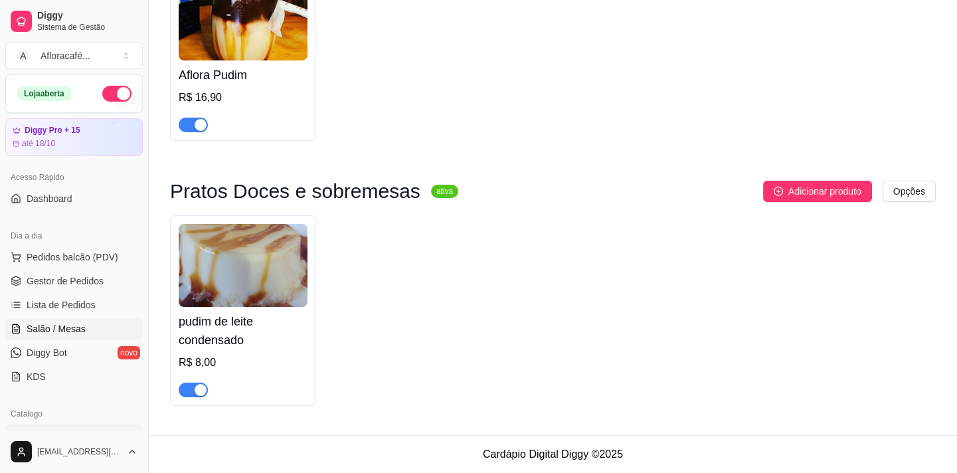
click at [64, 329] on span "Salão / Mesas" at bounding box center [56, 328] width 59 height 13
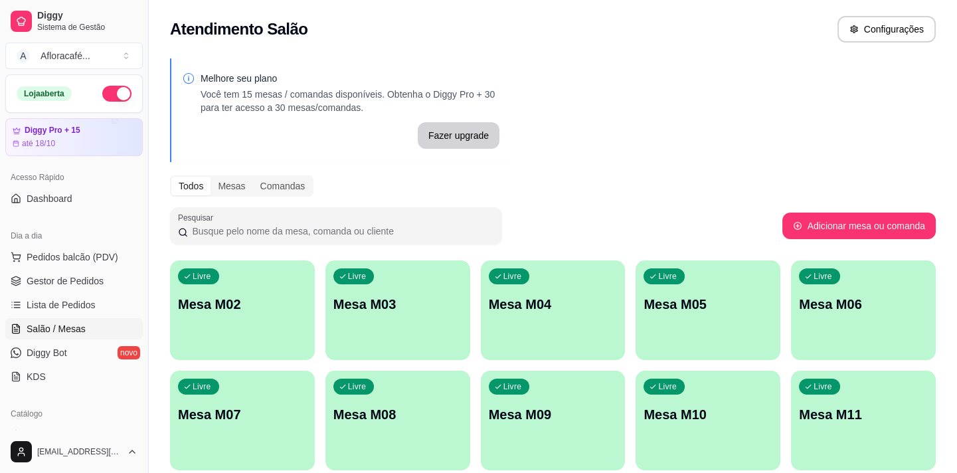
click at [267, 286] on div "Livre Mesa M02" at bounding box center [242, 302] width 145 height 84
click at [648, 288] on div "Livre Mesa M05" at bounding box center [708, 302] width 145 height 84
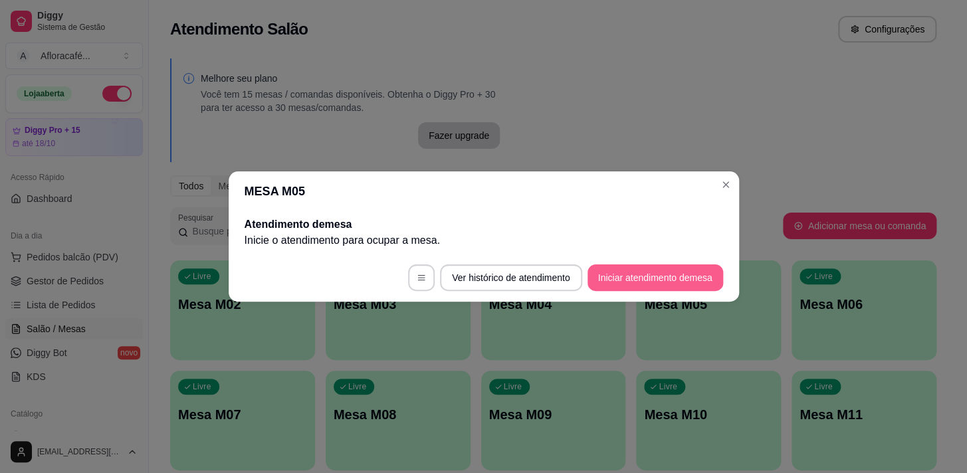
click at [650, 268] on button "Iniciar atendimento de mesa" at bounding box center [655, 277] width 136 height 27
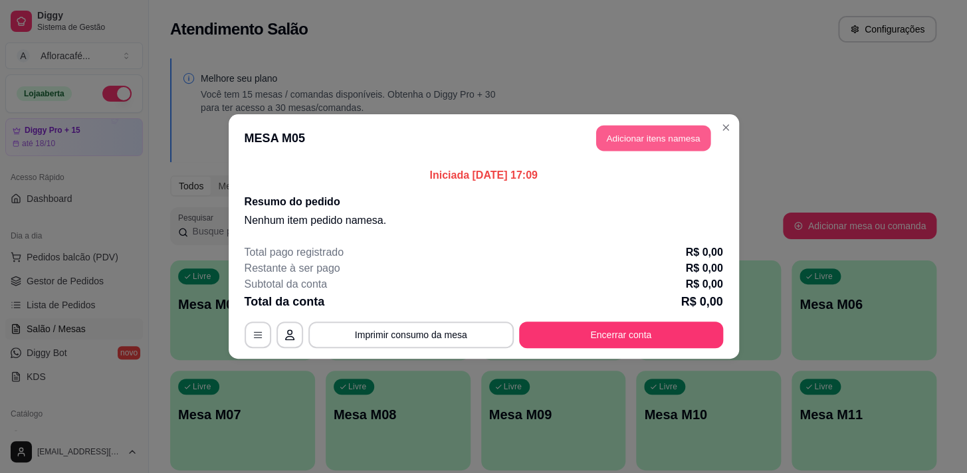
click at [635, 142] on button "Adicionar itens na mesa" at bounding box center [653, 139] width 114 height 26
click at [628, 135] on div "Item avulso Cardápio Fit Suco Detox : Couve, laranja , gengibre e limão R$ 12,0…" at bounding box center [343, 287] width 649 height 342
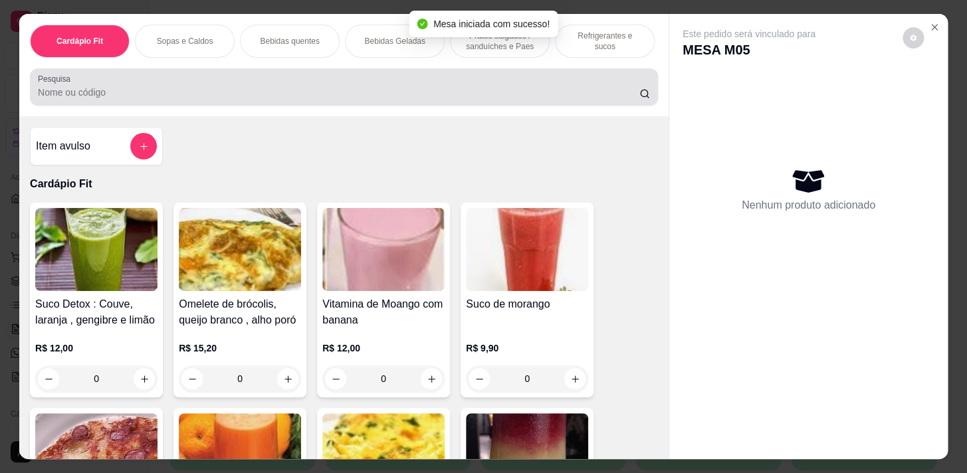
click at [352, 91] on input "Pesquisa" at bounding box center [338, 92] width 601 height 13
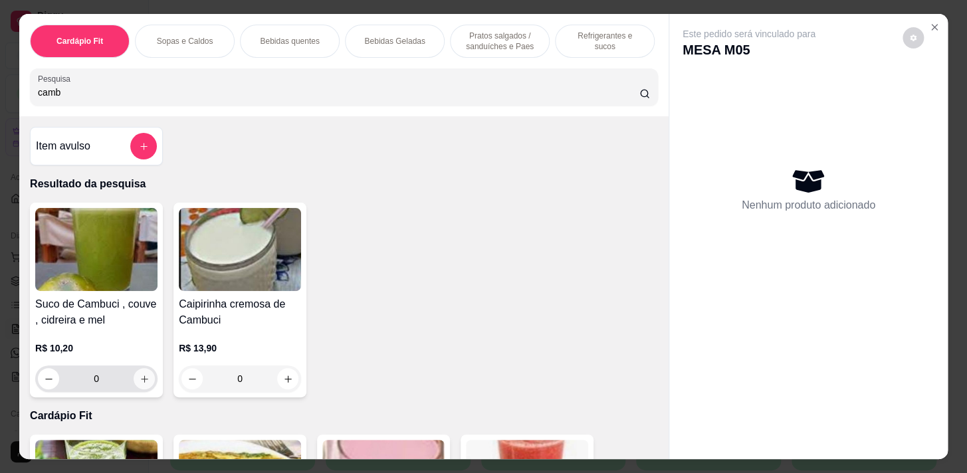
type input "camb"
click at [149, 381] on button "increase-product-quantity" at bounding box center [144, 378] width 21 height 21
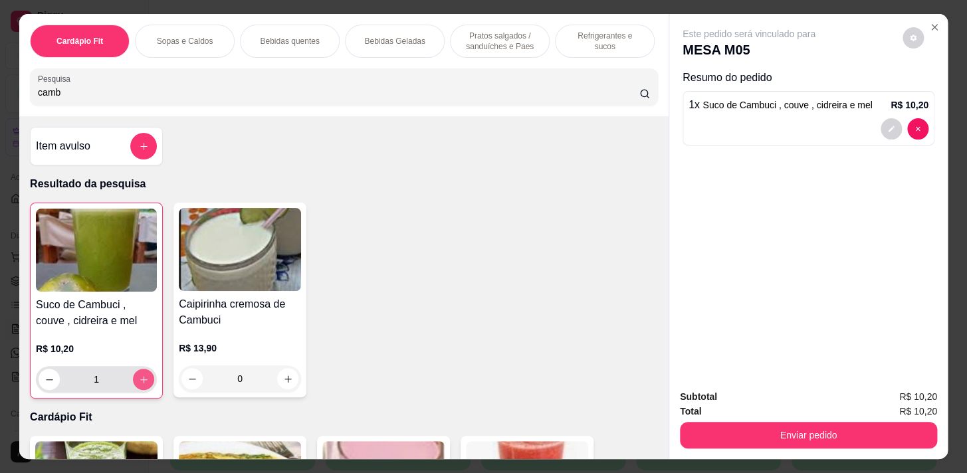
type input "1"
click at [149, 381] on button "increase-product-quantity" at bounding box center [144, 379] width 21 height 21
type input "2"
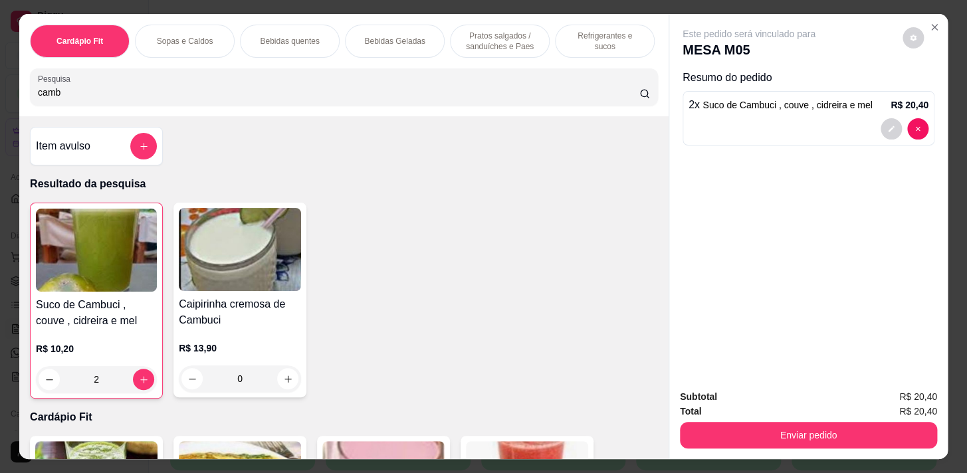
click at [446, 53] on div "Cardápio Fit Sopas e Caldos Bebidas quentes Bebidas Geladas Pratos salgados / s…" at bounding box center [344, 41] width 628 height 33
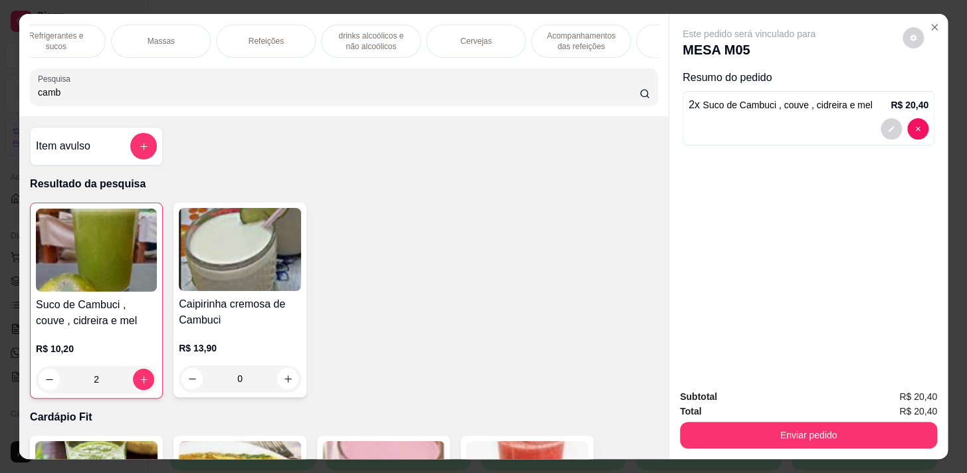
click at [282, 40] on div "Refeições" at bounding box center [266, 41] width 100 height 33
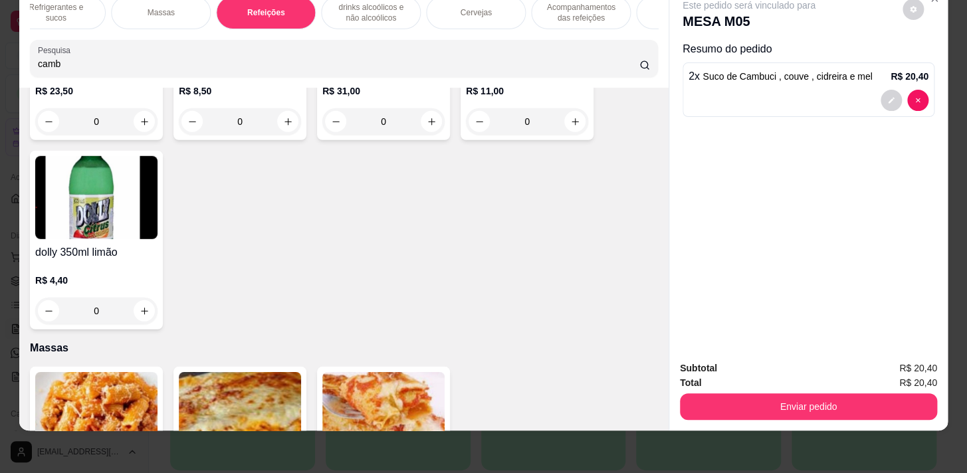
scroll to position [8179, 0]
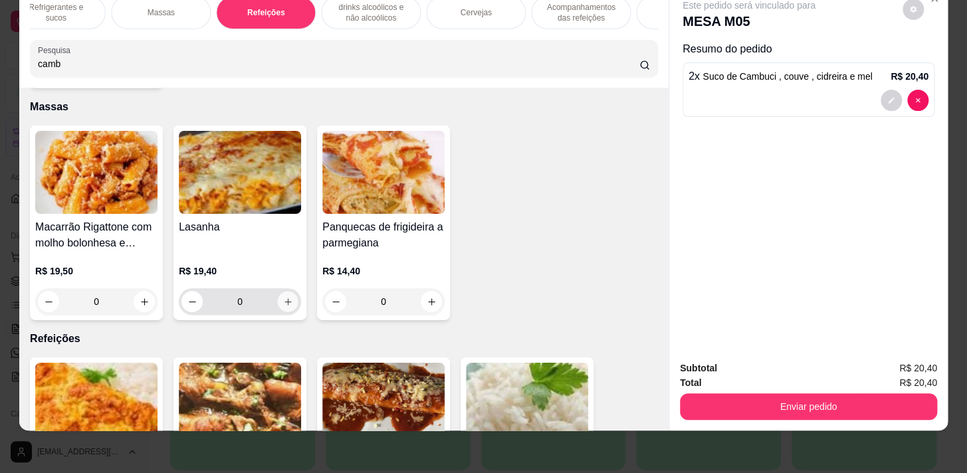
click at [283, 298] on icon "increase-product-quantity" at bounding box center [288, 302] width 10 height 10
type input "1"
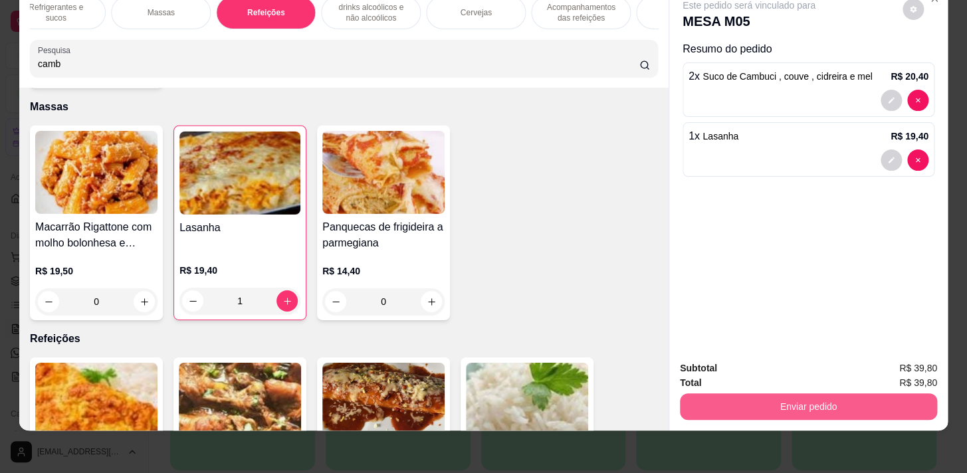
click at [893, 393] on button "Enviar pedido" at bounding box center [808, 406] width 257 height 27
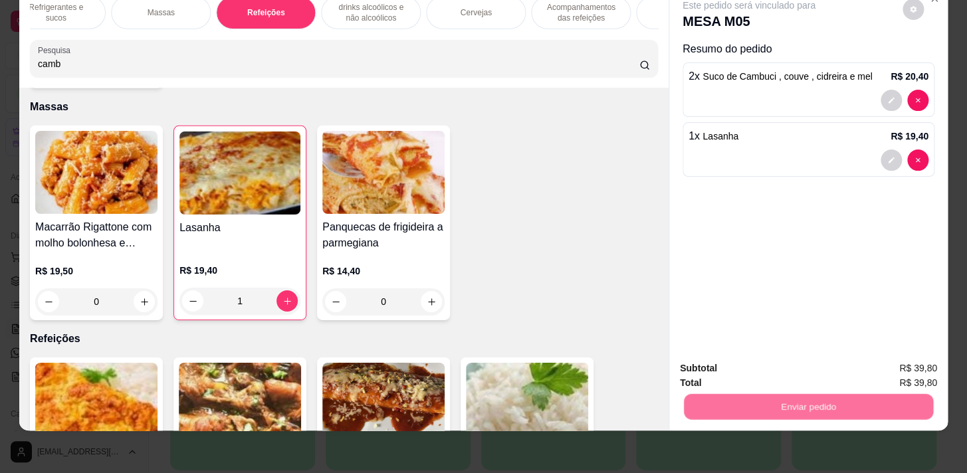
click at [890, 363] on button "Enviar pedido" at bounding box center [902, 365] width 75 height 25
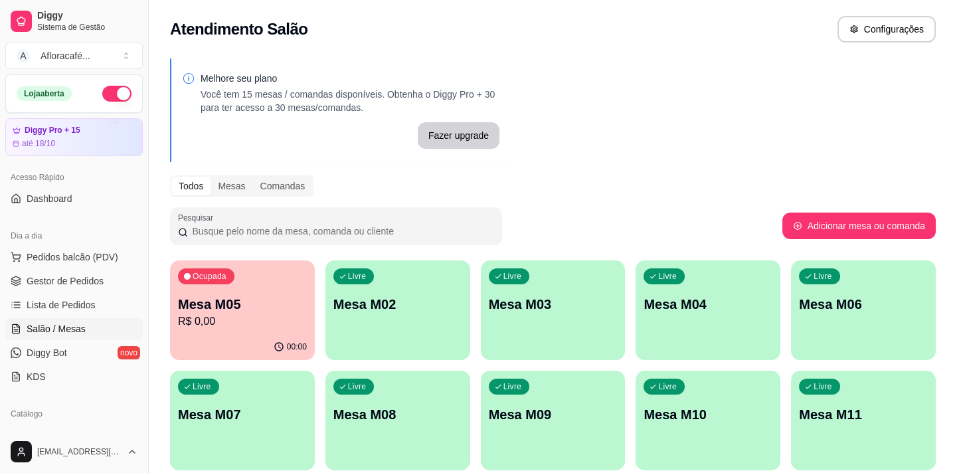
click at [440, 336] on div "Livre Mesa M02" at bounding box center [397, 302] width 145 height 84
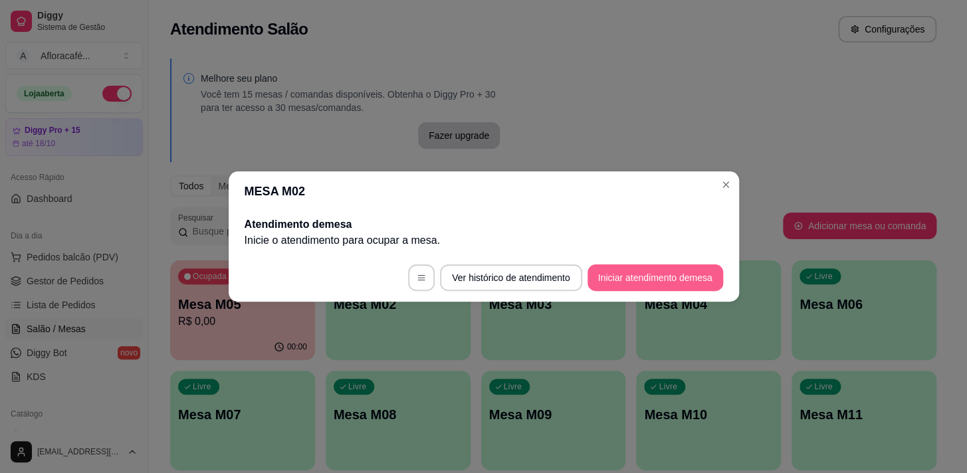
click at [675, 281] on button "Iniciar atendimento de mesa" at bounding box center [655, 277] width 136 height 27
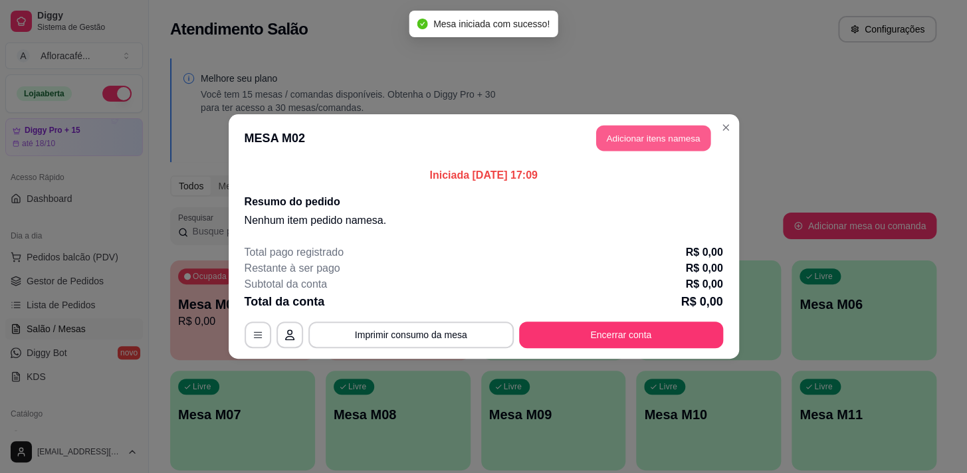
click at [674, 144] on button "Adicionar itens na mesa" at bounding box center [653, 139] width 114 height 26
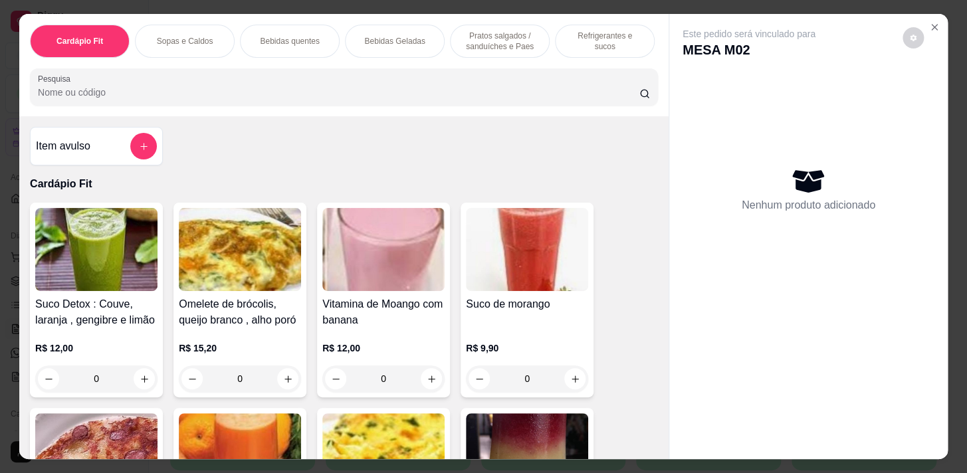
click at [370, 106] on div "Pesquisa" at bounding box center [344, 86] width 628 height 37
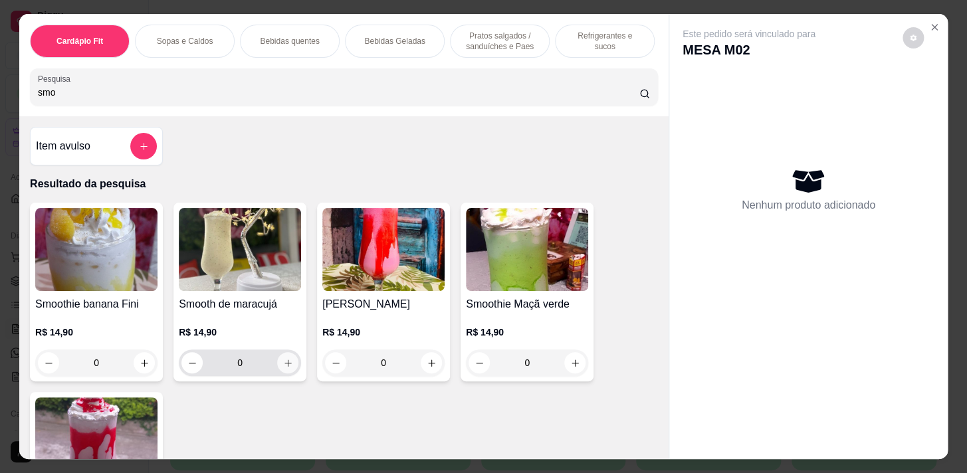
type input "smo"
click at [283, 365] on icon "increase-product-quantity" at bounding box center [288, 363] width 10 height 10
type input "2"
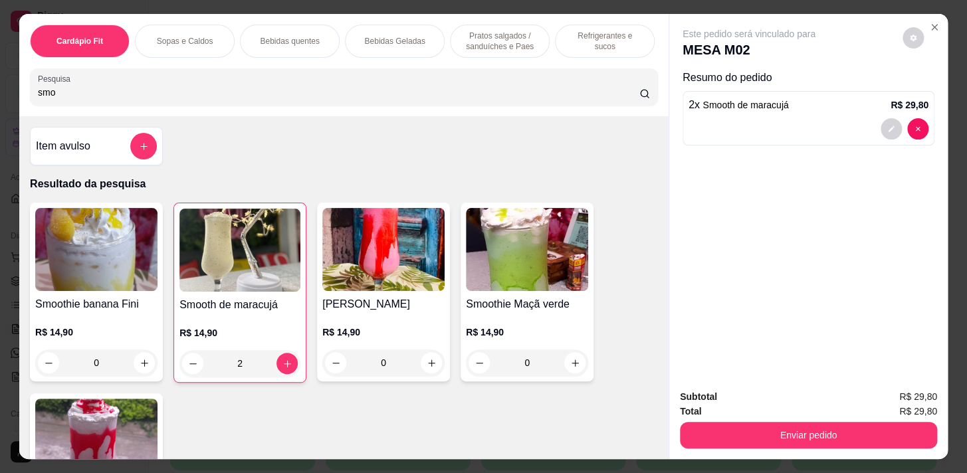
drag, startPoint x: 834, startPoint y: 409, endPoint x: 852, endPoint y: 420, distance: 21.4
click at [840, 426] on div "Subtotal R$ 29,80 Total R$ 29,80 Enviar pedido" at bounding box center [808, 418] width 257 height 59
click at [840, 426] on button "Enviar pedido" at bounding box center [808, 435] width 257 height 27
click at [852, 422] on button "Enviar pedido" at bounding box center [808, 435] width 257 height 27
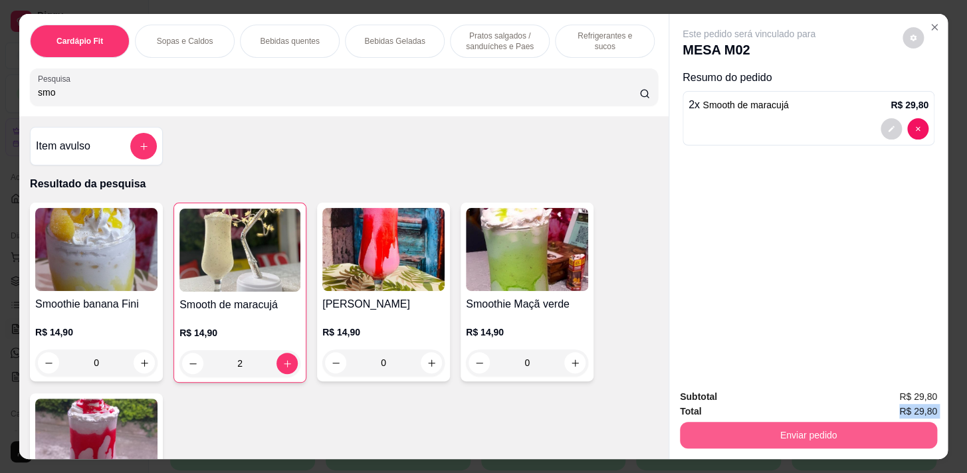
click at [838, 430] on button "Enviar pedido" at bounding box center [808, 435] width 257 height 27
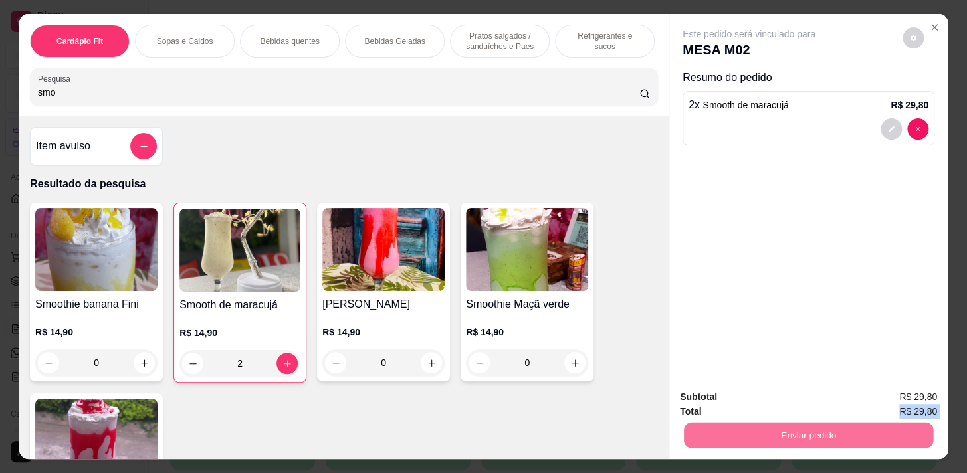
click at [924, 395] on button "Enviar pedido" at bounding box center [902, 397] width 73 height 25
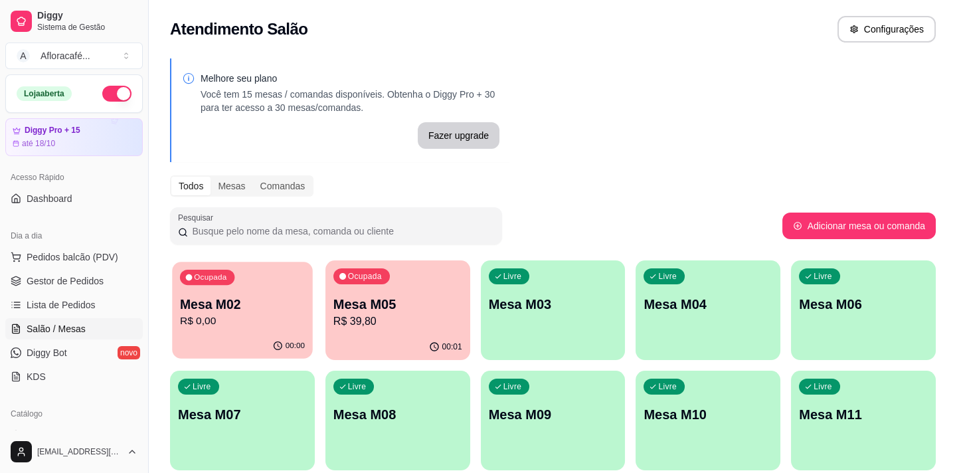
click at [199, 316] on p "R$ 0,00" at bounding box center [242, 321] width 125 height 15
click at [365, 320] on p "R$ 39,80" at bounding box center [397, 322] width 129 height 16
click at [305, 298] on div "Ocupada Mesa M02 R$ 0,00" at bounding box center [242, 297] width 145 height 74
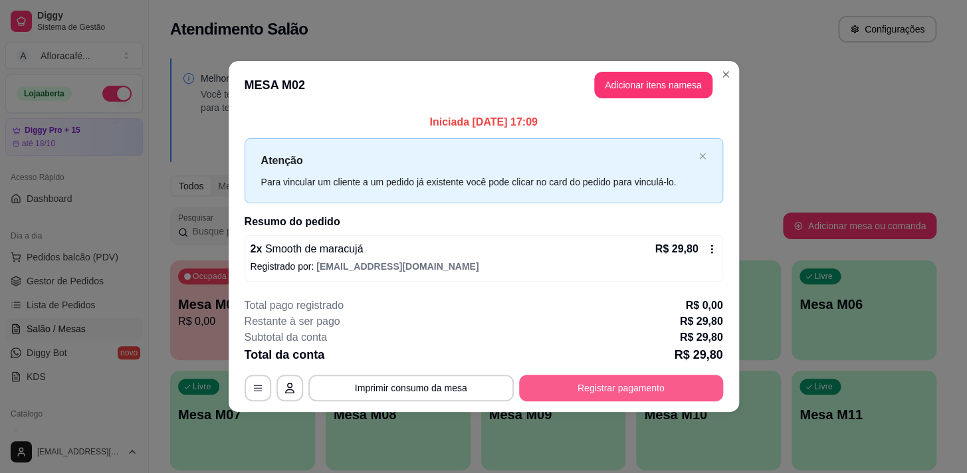
click at [576, 387] on button "Registrar pagamento" at bounding box center [621, 388] width 204 height 27
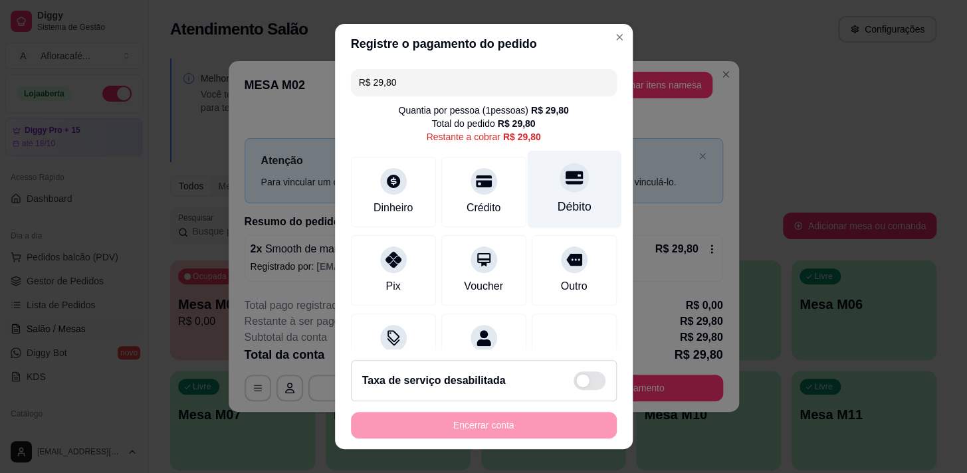
click at [573, 208] on div "Débito" at bounding box center [574, 189] width 94 height 78
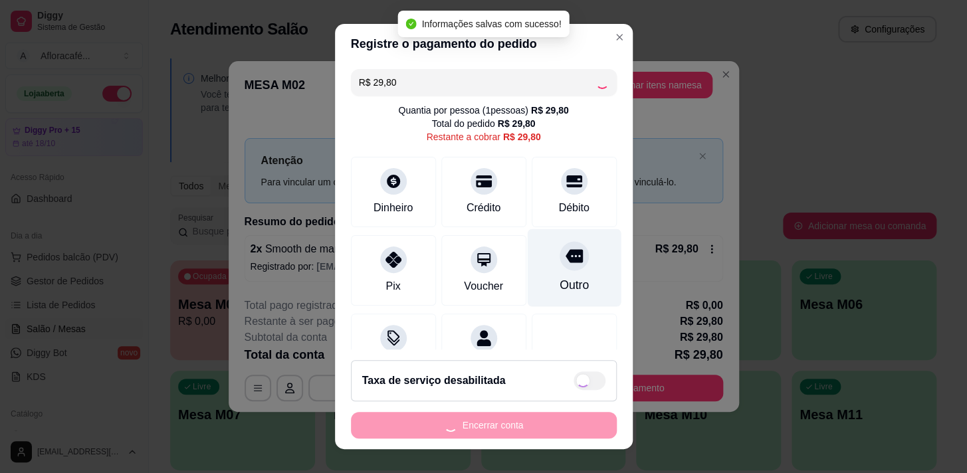
type input "R$ 0,00"
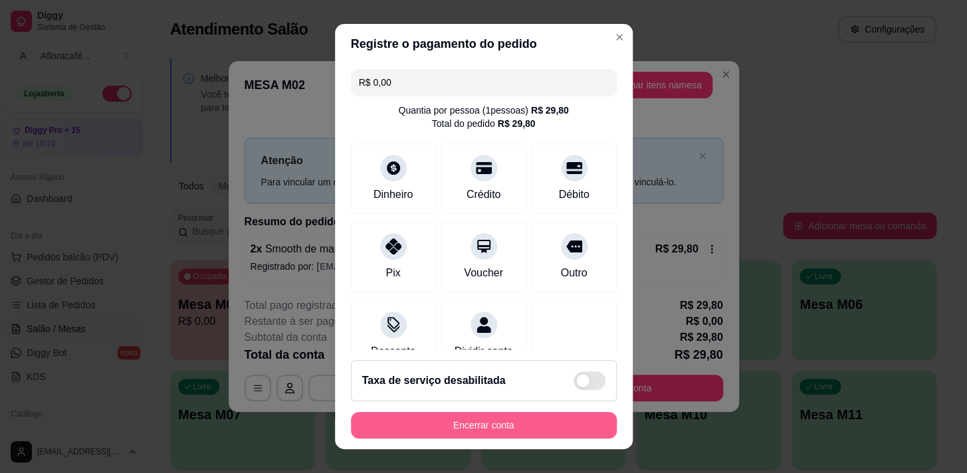
click at [505, 425] on button "Encerrar conta" at bounding box center [484, 425] width 266 height 27
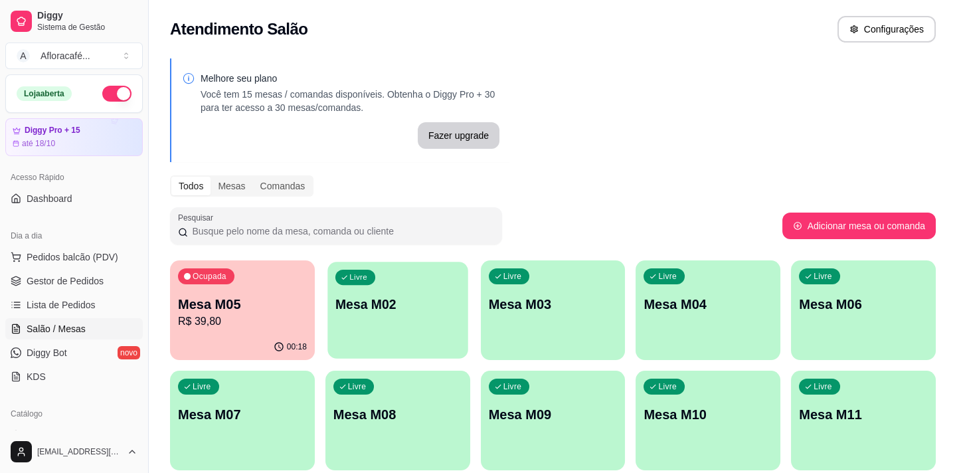
click at [405, 314] on div "Livre Mesa M02" at bounding box center [397, 302] width 140 height 81
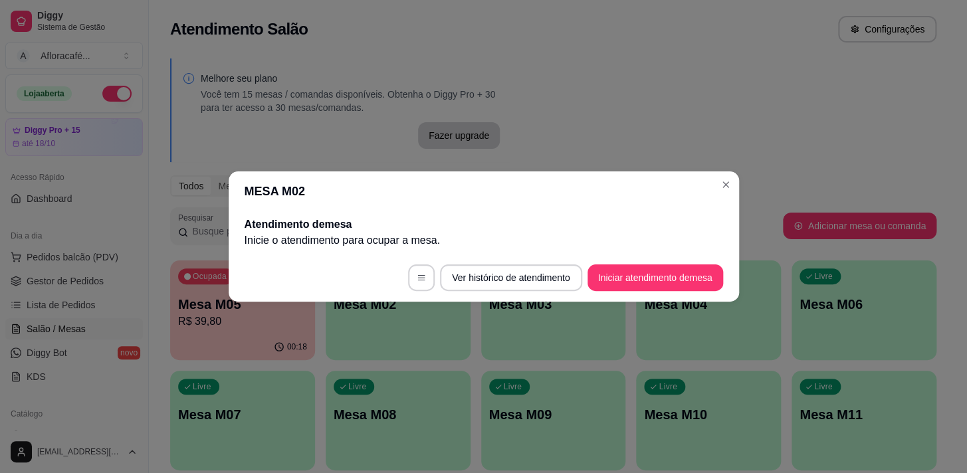
drag, startPoint x: 640, startPoint y: 260, endPoint x: 636, endPoint y: 284, distance: 24.2
click at [640, 279] on footer "Ver histórico de atendimento Iniciar atendimento de mesa" at bounding box center [484, 278] width 510 height 48
click at [636, 284] on button "Iniciar atendimento de mesa" at bounding box center [655, 278] width 132 height 26
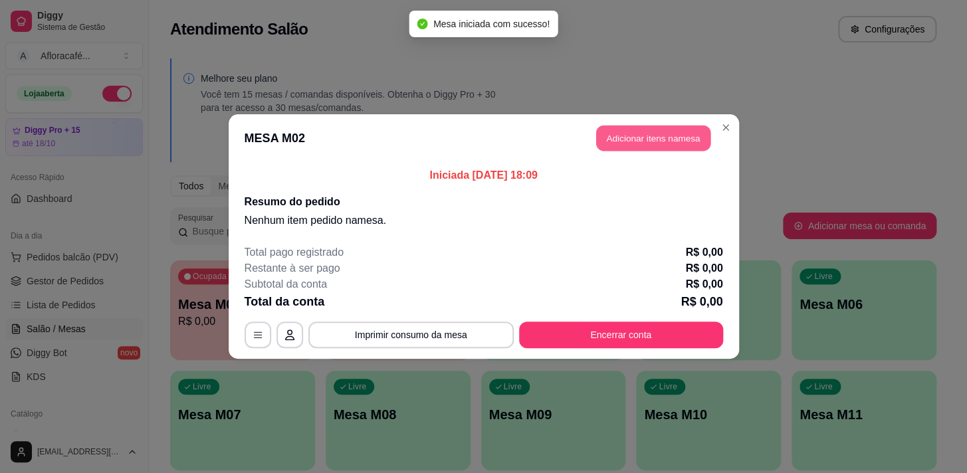
click at [660, 135] on button "Adicionar itens na mesa" at bounding box center [653, 139] width 114 height 26
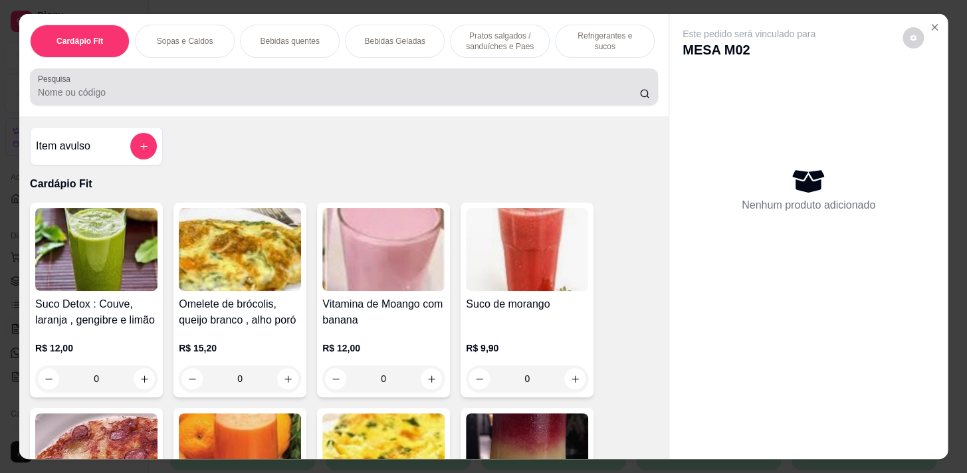
click at [437, 94] on input "Pesquisa" at bounding box center [338, 92] width 601 height 13
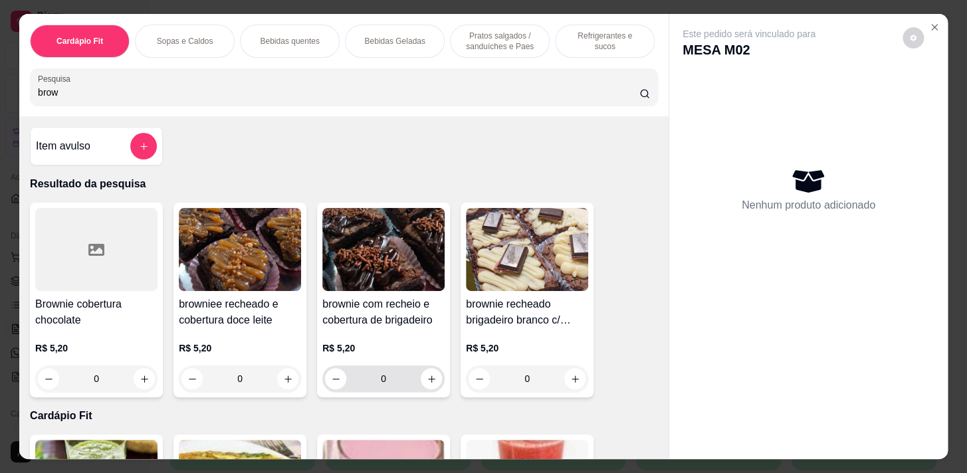
type input "brow"
click at [417, 385] on div "0" at bounding box center [383, 378] width 117 height 27
click at [426, 383] on icon "increase-product-quantity" at bounding box center [431, 379] width 10 height 10
type input "1"
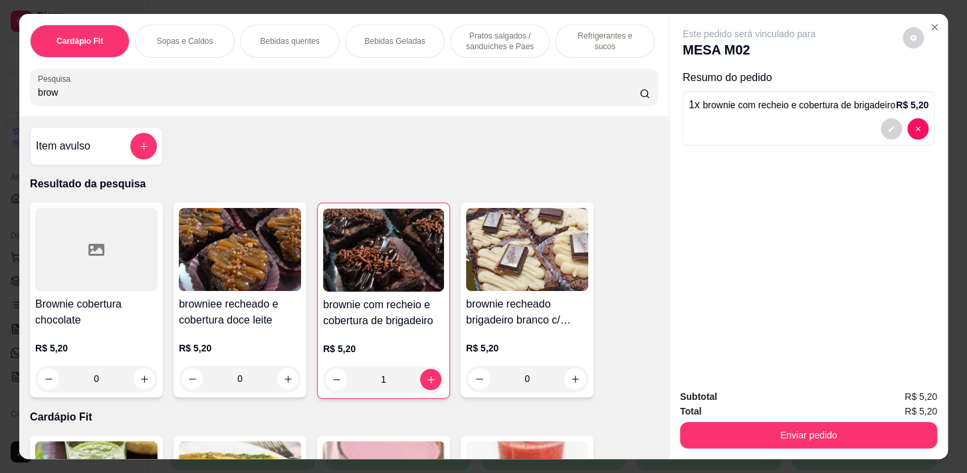
drag, startPoint x: 796, startPoint y: 448, endPoint x: 800, endPoint y: 436, distance: 12.6
click at [797, 440] on div "Subtotal R$ 5,20 Total R$ 5,20 Enviar pedido" at bounding box center [808, 419] width 278 height 80
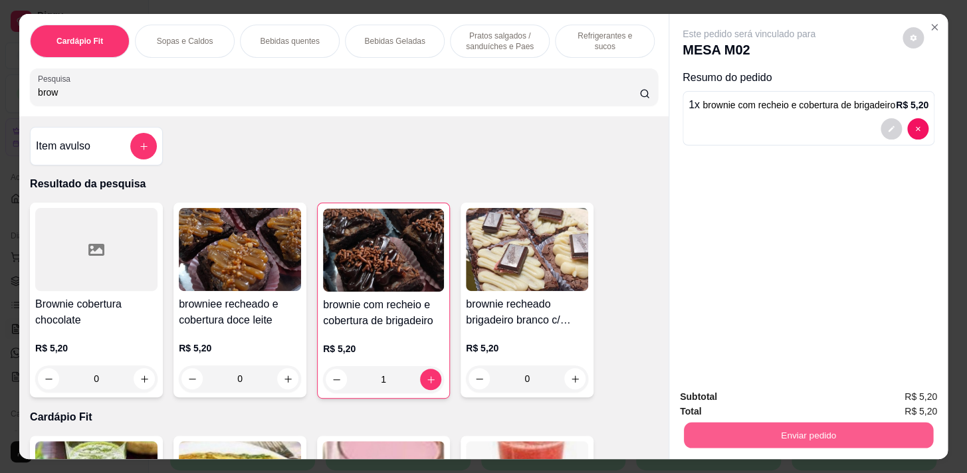
click at [804, 433] on button "Enviar pedido" at bounding box center [808, 435] width 249 height 26
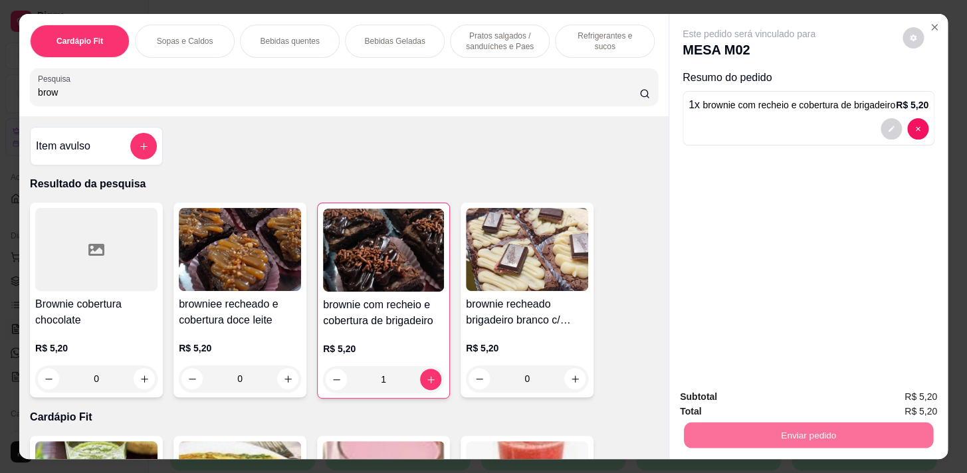
click at [889, 390] on button "Enviar pedido" at bounding box center [902, 397] width 75 height 25
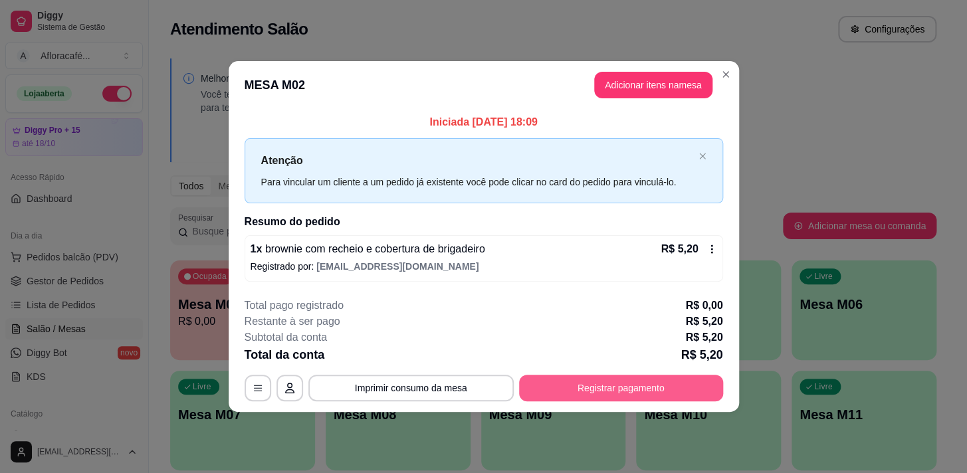
click at [660, 396] on button "Registrar pagamento" at bounding box center [621, 388] width 204 height 27
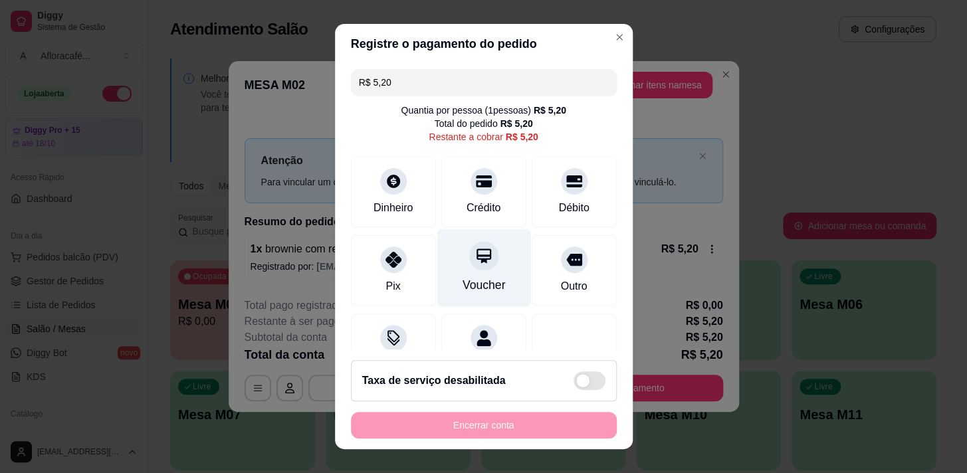
click at [488, 272] on div "Voucher" at bounding box center [483, 268] width 94 height 78
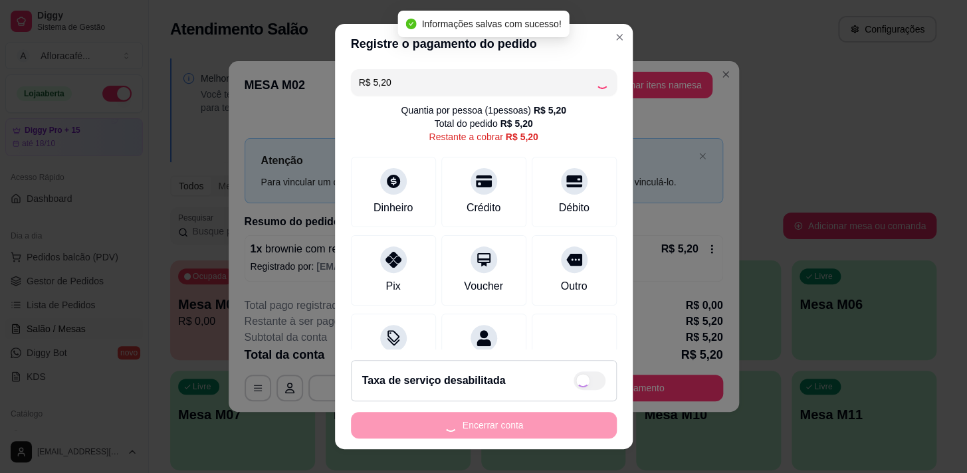
type input "R$ 0,00"
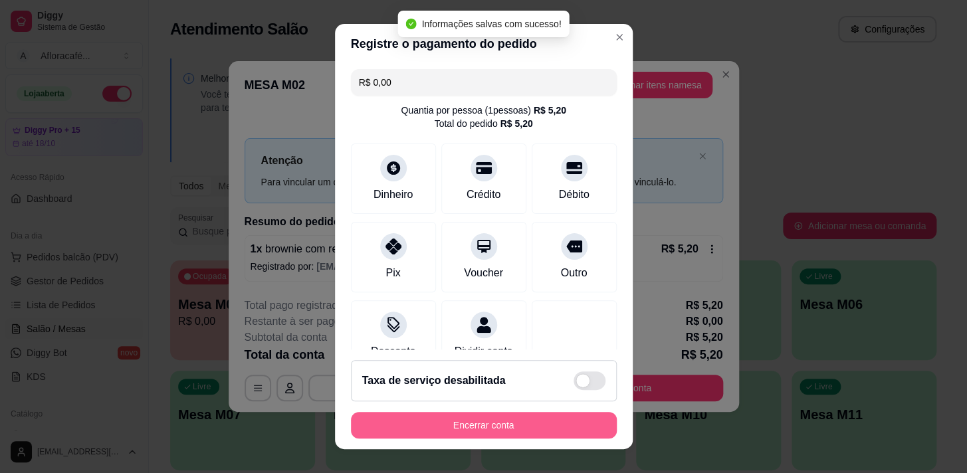
click at [581, 418] on button "Encerrar conta" at bounding box center [484, 425] width 266 height 27
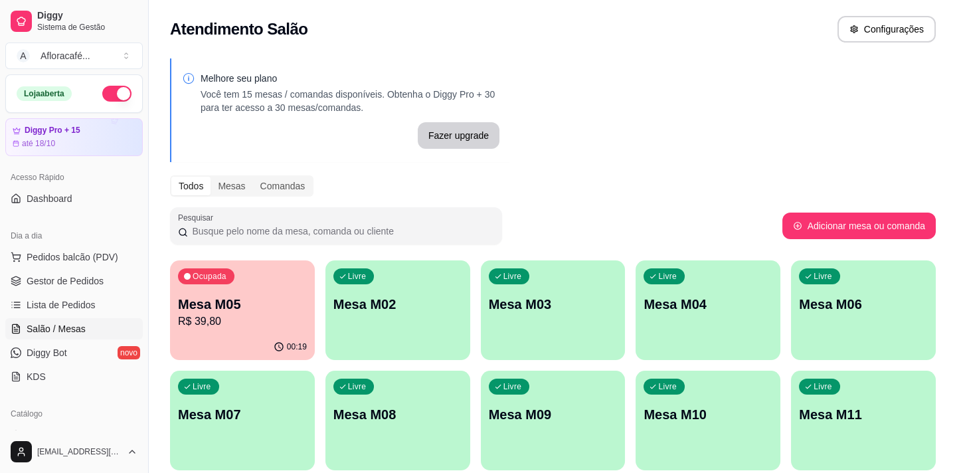
drag, startPoint x: 324, startPoint y: 328, endPoint x: 372, endPoint y: 318, distance: 49.5
click at [324, 328] on div "Ocupada Mesa M05 R$ 39,80 00:19 Livre Mesa M02 Livre Mesa M03 Livre Mesa M04 Li…" at bounding box center [553, 420] width 766 height 320
click at [376, 318] on div "Livre Mesa M02" at bounding box center [397, 302] width 140 height 81
click at [290, 312] on p "Mesa M05" at bounding box center [242, 305] width 125 height 18
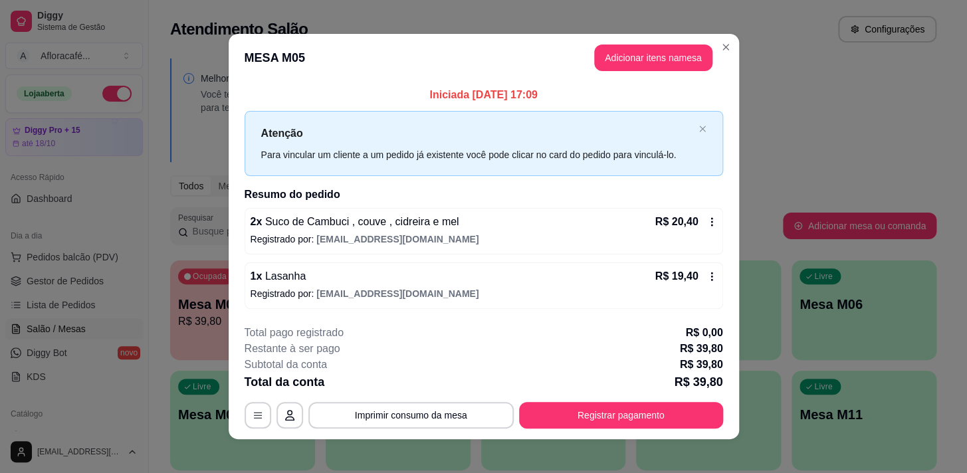
scroll to position [8, 0]
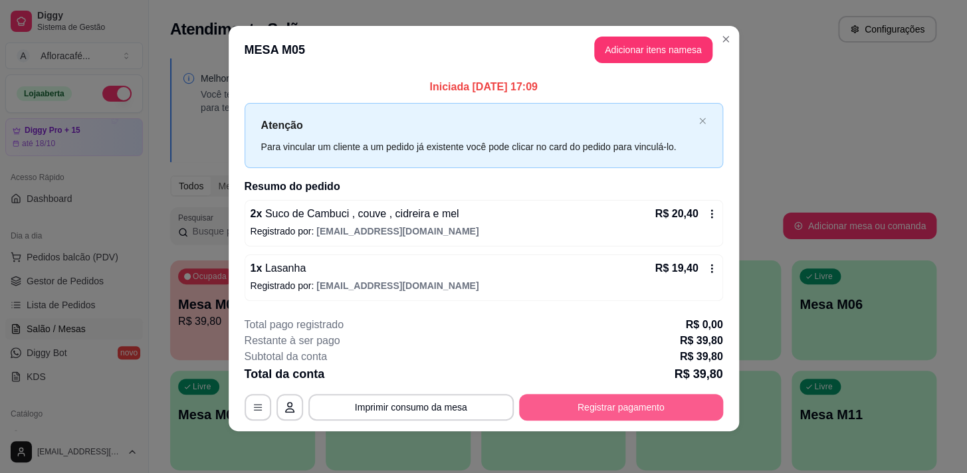
click at [691, 409] on button "Registrar pagamento" at bounding box center [621, 407] width 204 height 27
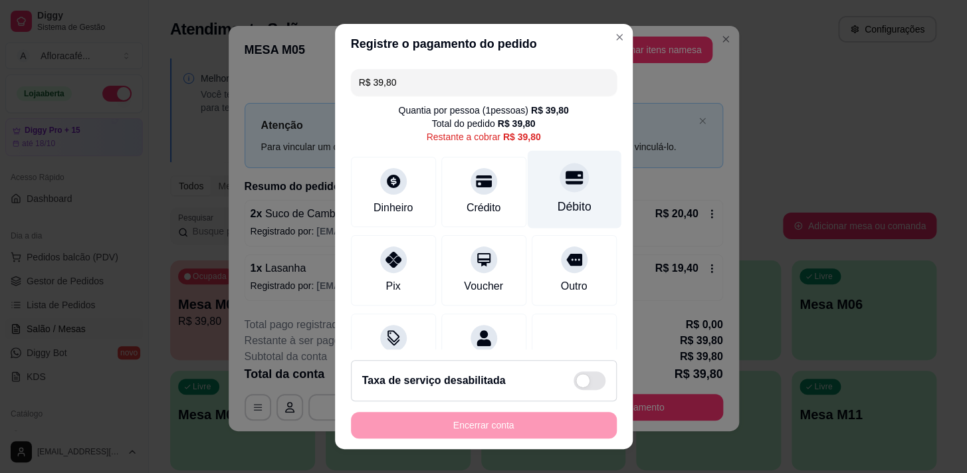
click at [565, 178] on icon at bounding box center [573, 177] width 17 height 13
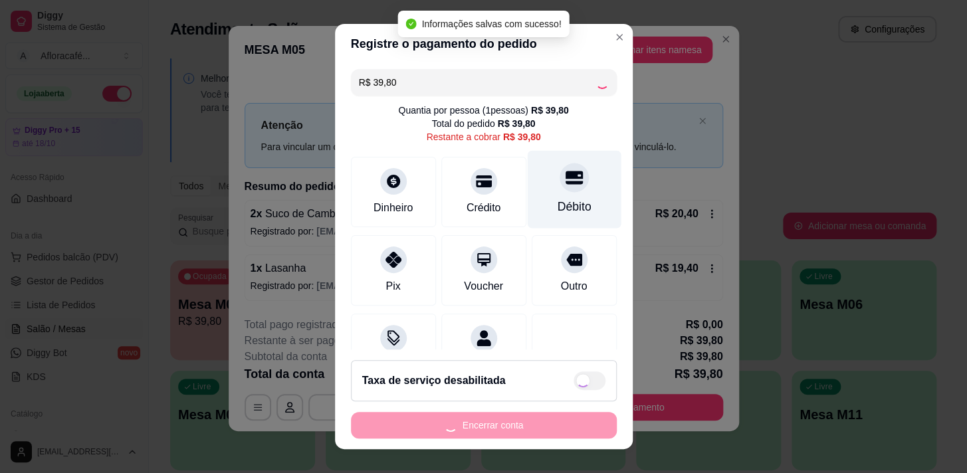
type input "R$ 0,00"
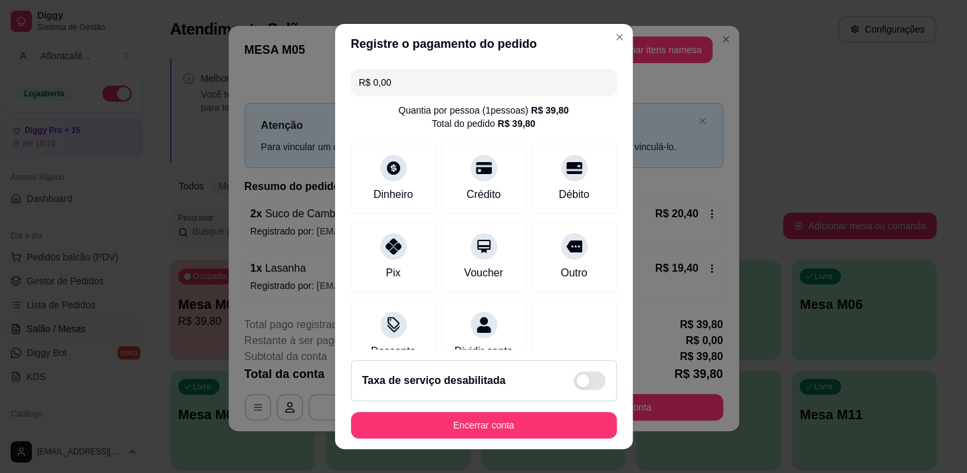
click at [504, 436] on button "Encerrar conta" at bounding box center [484, 425] width 266 height 27
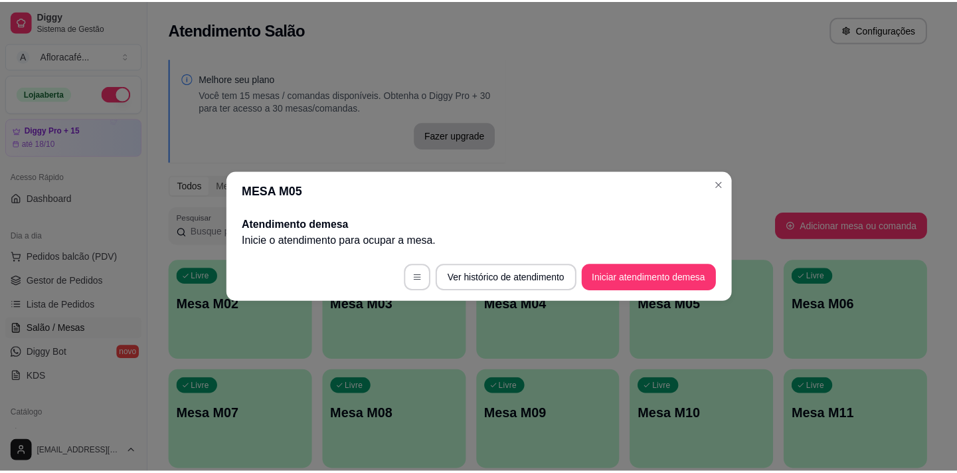
scroll to position [0, 0]
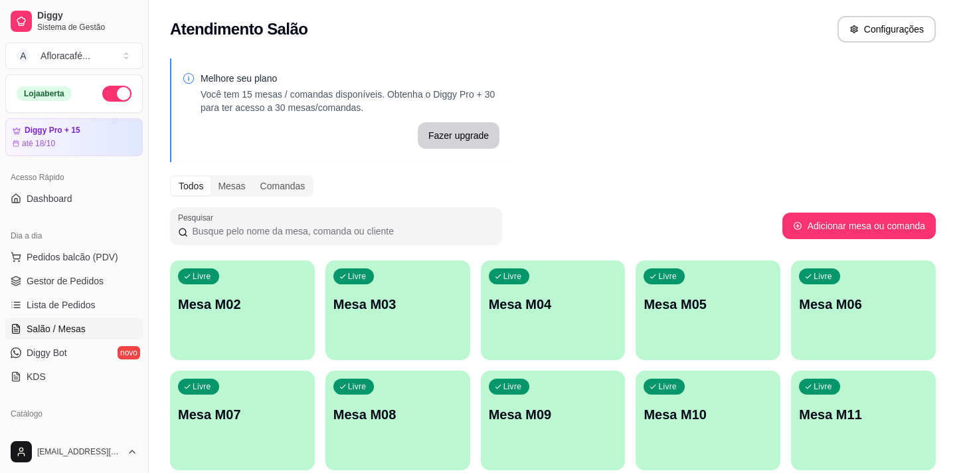
click at [292, 304] on p "Mesa M02" at bounding box center [242, 304] width 129 height 19
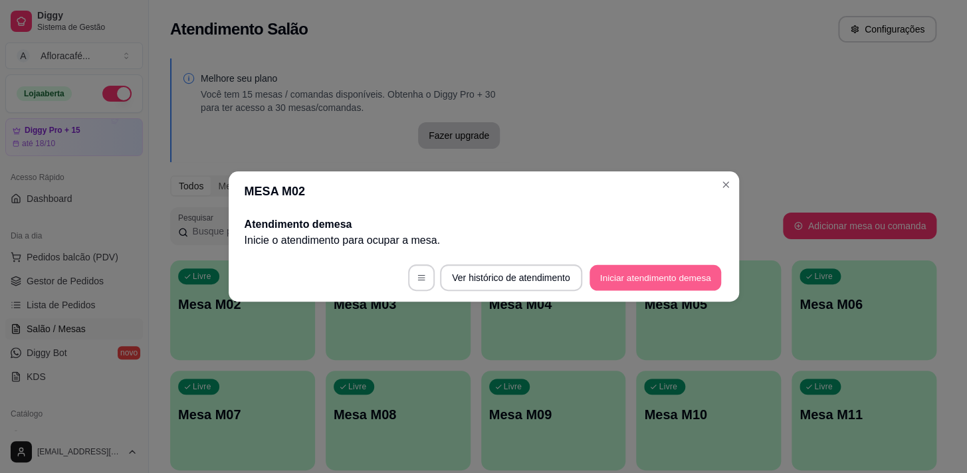
click at [701, 286] on button "Iniciar atendimento de mesa" at bounding box center [655, 278] width 132 height 26
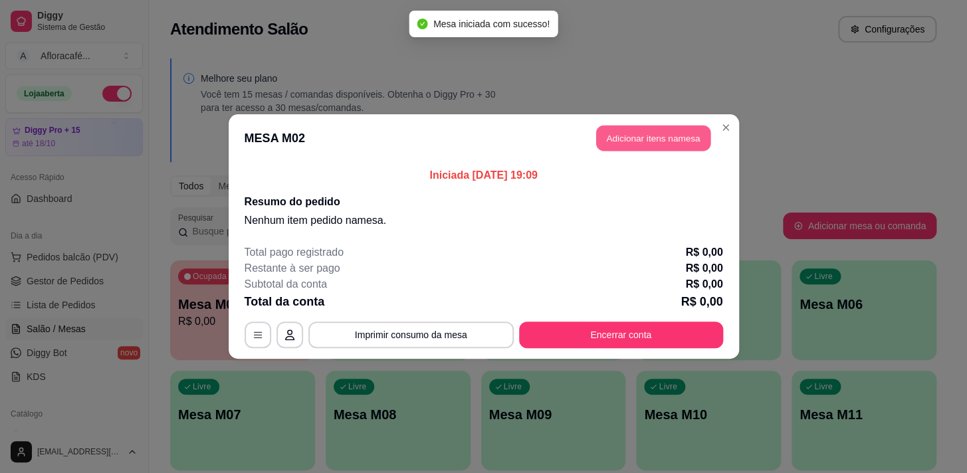
click at [639, 134] on button "Adicionar itens na mesa" at bounding box center [653, 139] width 114 height 26
click at [656, 116] on div "Cardápio Fit Sopas e Caldos Bebidas quentes Bebidas Geladas Pratos salgados / s…" at bounding box center [343, 65] width 649 height 102
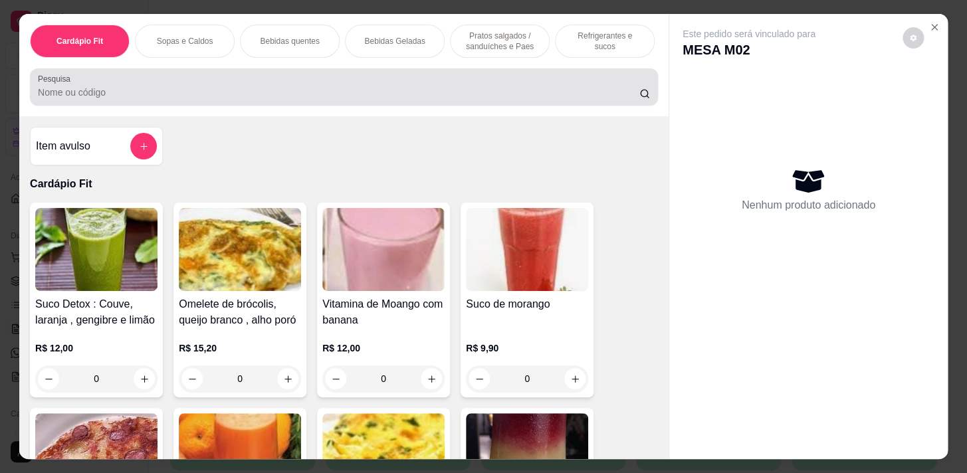
click at [586, 90] on input "Pesquisa" at bounding box center [338, 92] width 601 height 13
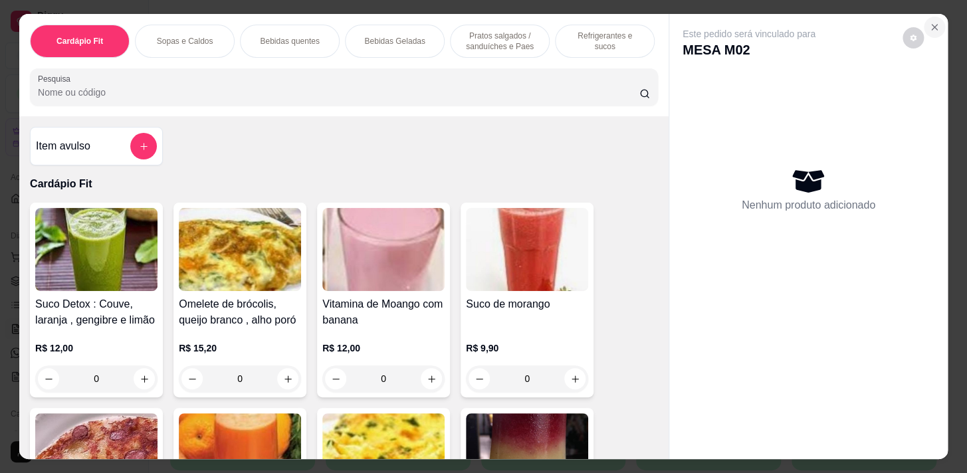
click at [929, 25] on icon "Close" at bounding box center [934, 27] width 11 height 11
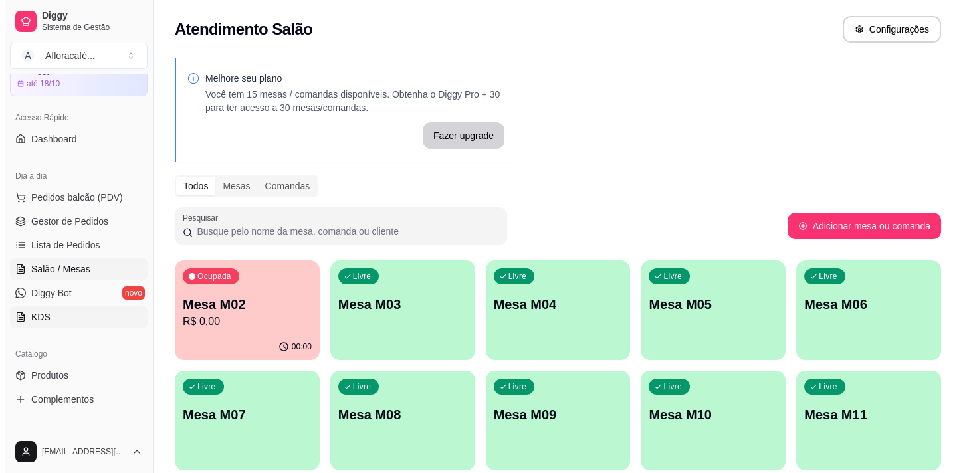
scroll to position [181, 0]
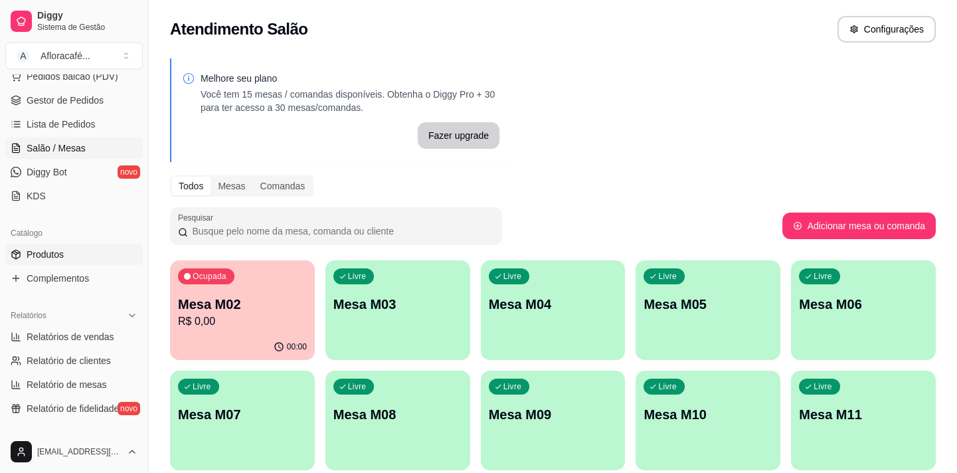
click at [91, 249] on link "Produtos" at bounding box center [74, 254] width 138 height 21
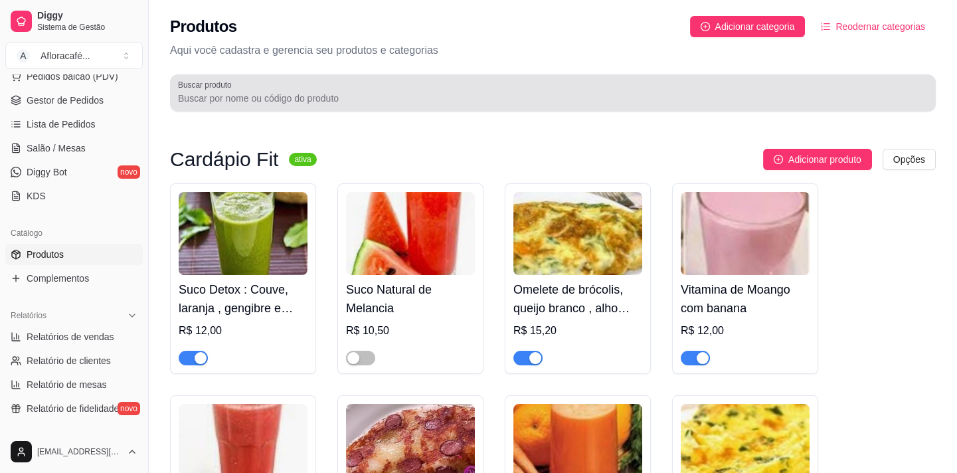
click at [452, 88] on div at bounding box center [553, 93] width 750 height 27
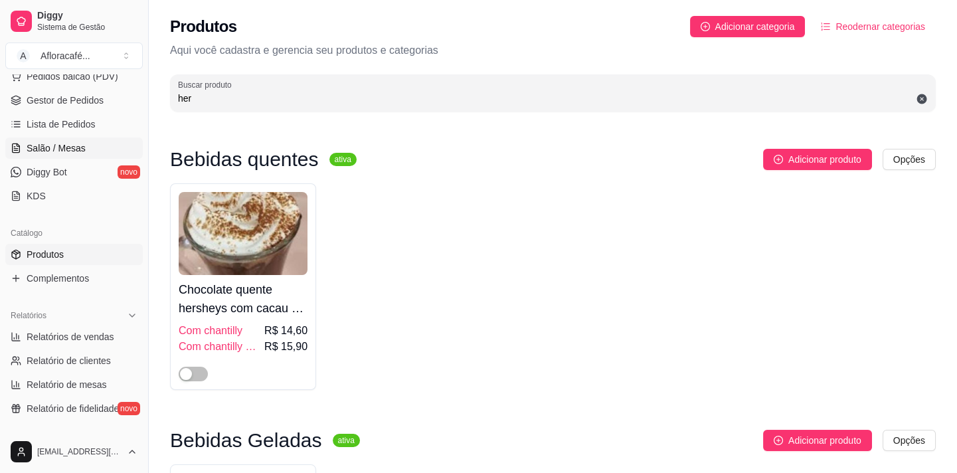
type input "her"
click at [82, 141] on link "Salão / Mesas" at bounding box center [74, 148] width 138 height 21
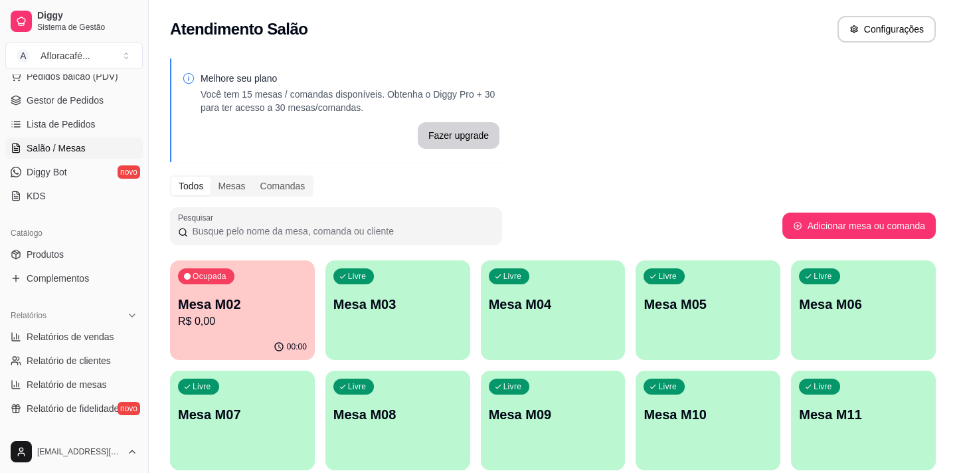
click at [276, 335] on button "Ocupada Mesa M02 R$ 0,00 00:00" at bounding box center [242, 310] width 145 height 100
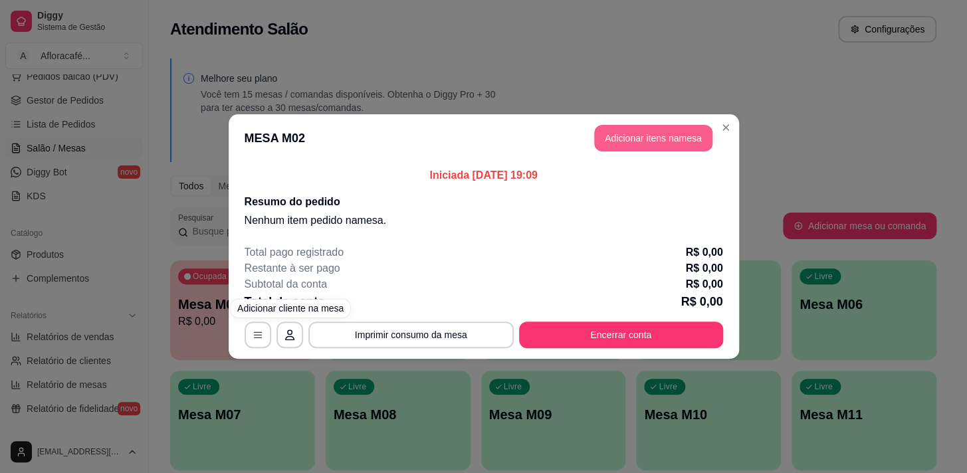
click at [657, 134] on button "Adicionar itens na mesa" at bounding box center [653, 138] width 118 height 27
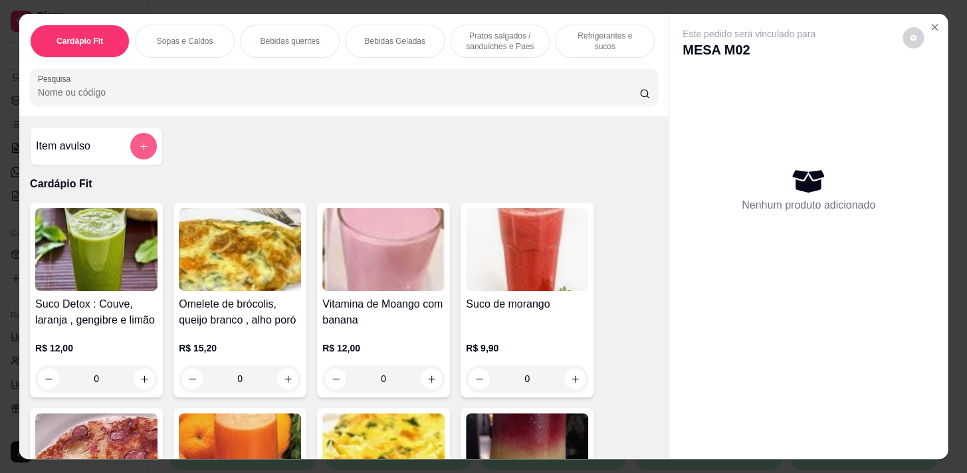
click at [145, 142] on button "add-separate-item" at bounding box center [143, 146] width 27 height 27
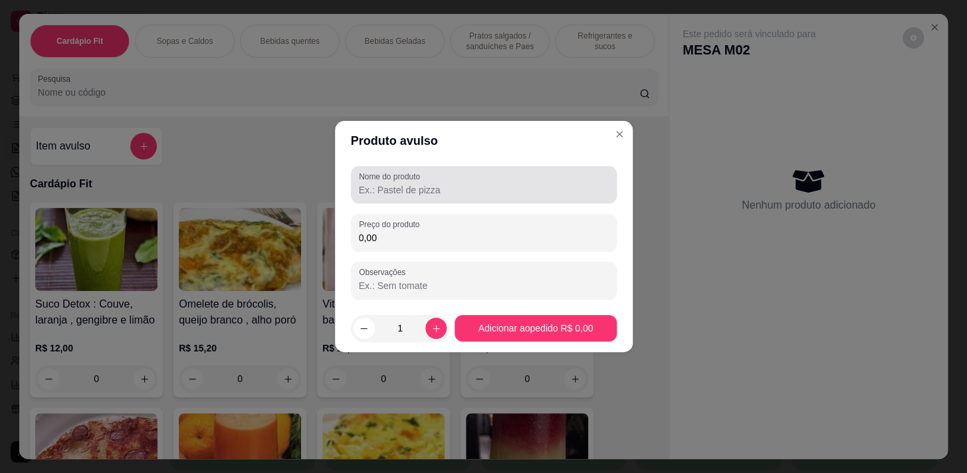
click at [400, 167] on div "Nome do produto" at bounding box center [484, 184] width 266 height 37
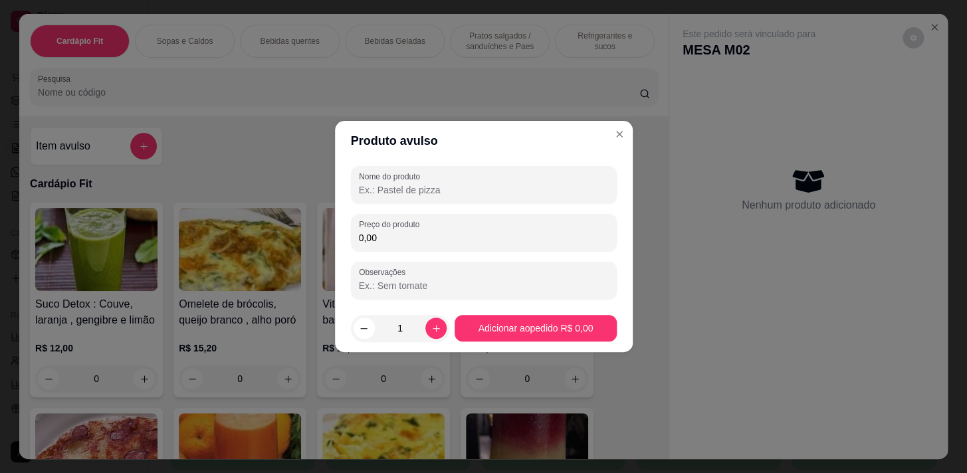
click at [387, 205] on div "Nome do produto Preço do produto 0,00 Observações" at bounding box center [484, 232] width 266 height 133
click at [452, 176] on div at bounding box center [484, 184] width 250 height 27
click at [456, 187] on input "Nome do produto" at bounding box center [484, 189] width 250 height 13
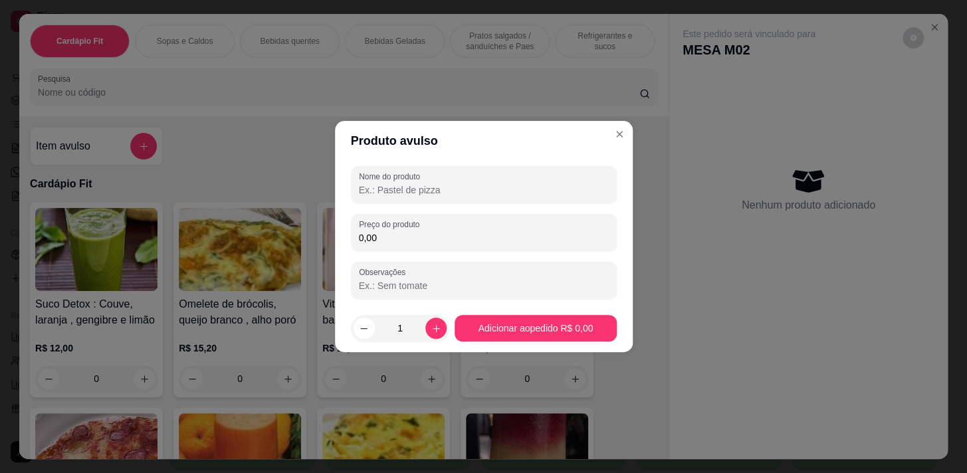
click at [508, 219] on div "Preço do produto 0,00" at bounding box center [484, 232] width 266 height 37
click at [515, 159] on header "Produto avulso" at bounding box center [484, 141] width 298 height 40
click at [518, 171] on div at bounding box center [484, 184] width 250 height 27
click at [519, 172] on div at bounding box center [484, 184] width 250 height 27
click at [525, 171] on div at bounding box center [484, 184] width 250 height 27
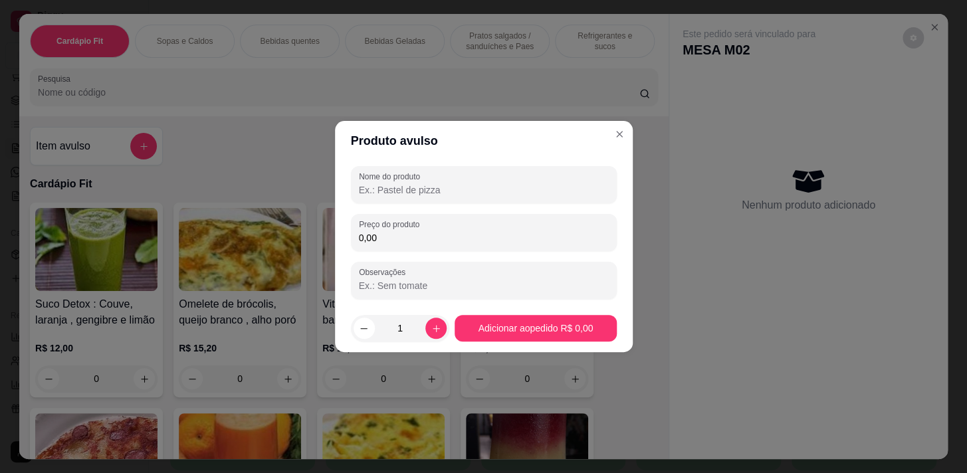
click at [525, 171] on div at bounding box center [484, 184] width 250 height 27
click at [524, 181] on section "Produto avulso Nome do produto Preço do produto 0,00 Observações 1 Adicionar ao…" at bounding box center [484, 236] width 298 height 231
click at [525, 185] on input "Nome do produto" at bounding box center [484, 189] width 250 height 13
click at [523, 183] on input "Nome do produto" at bounding box center [484, 189] width 250 height 13
click at [533, 185] on input "Nome do produto" at bounding box center [484, 189] width 250 height 13
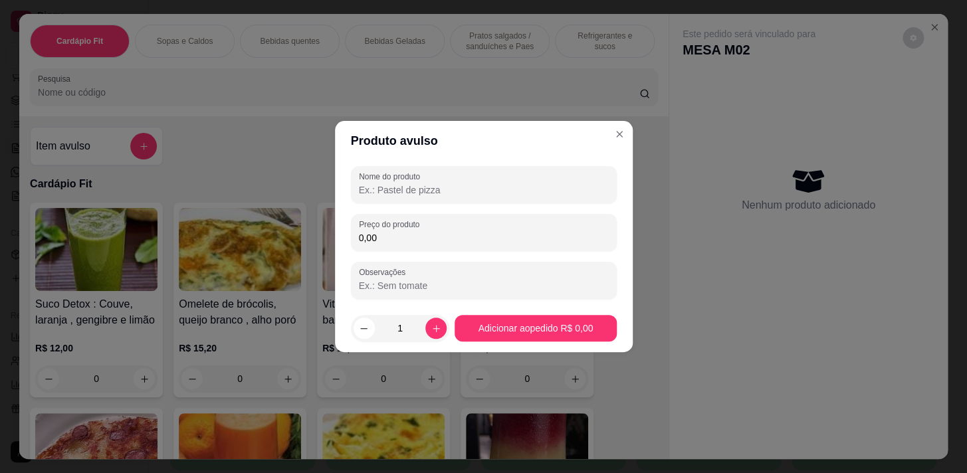
click at [533, 185] on input "Nome do produto" at bounding box center [484, 189] width 250 height 13
click at [539, 188] on input "Nome do produto" at bounding box center [484, 189] width 250 height 13
click at [536, 241] on input "0,00" at bounding box center [484, 237] width 250 height 13
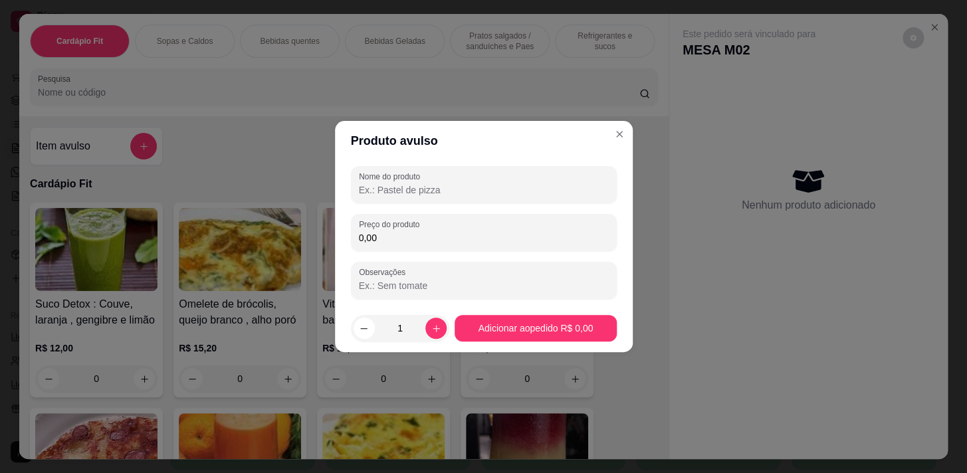
click at [536, 236] on input "0,00" at bounding box center [484, 237] width 250 height 13
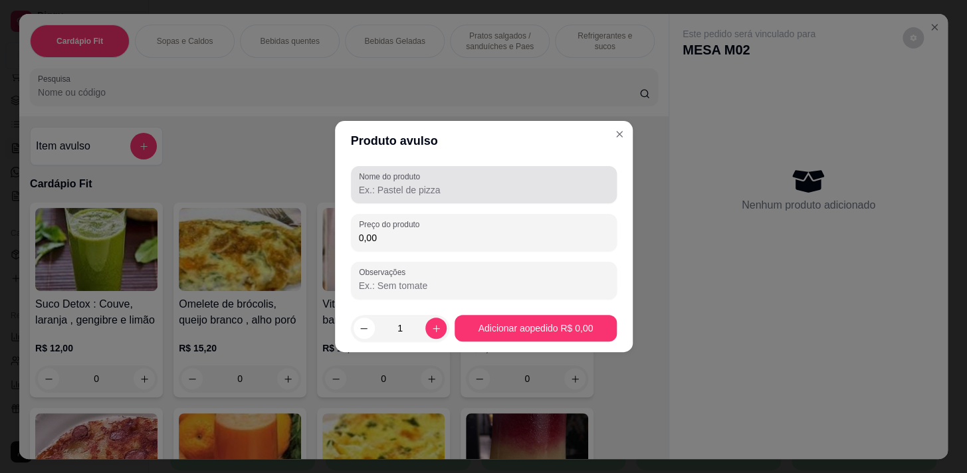
click at [539, 197] on div at bounding box center [484, 184] width 250 height 27
type input "alpino com borda de nutella"
click at [519, 231] on input "0,00" at bounding box center [484, 237] width 250 height 13
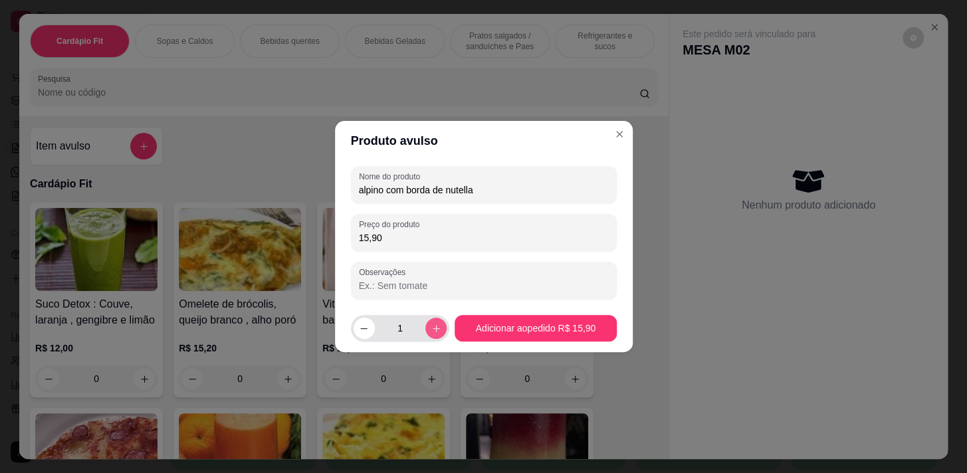
type input "15,90"
click at [425, 322] on button "increase-product-quantity" at bounding box center [435, 328] width 21 height 21
type input "2"
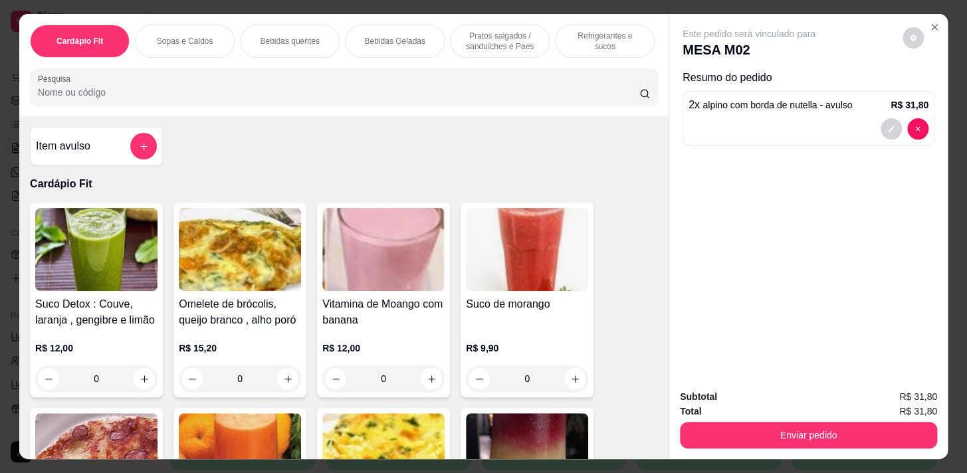
click at [523, 62] on div "Cardápio Fit Sopas e Caldos Bebidas quentes Bebidas Geladas Pratos salgados / s…" at bounding box center [343, 65] width 649 height 102
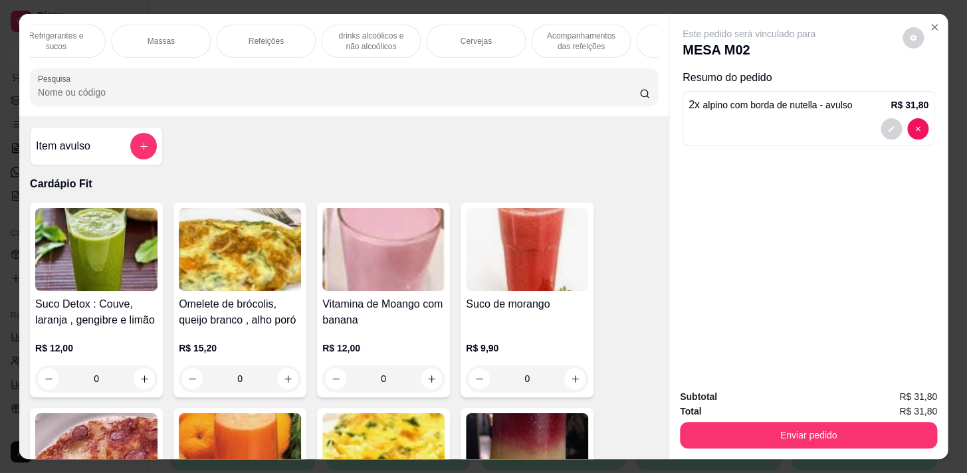
click at [542, 38] on p "Acompanhamentos das refeições" at bounding box center [580, 41] width 77 height 21
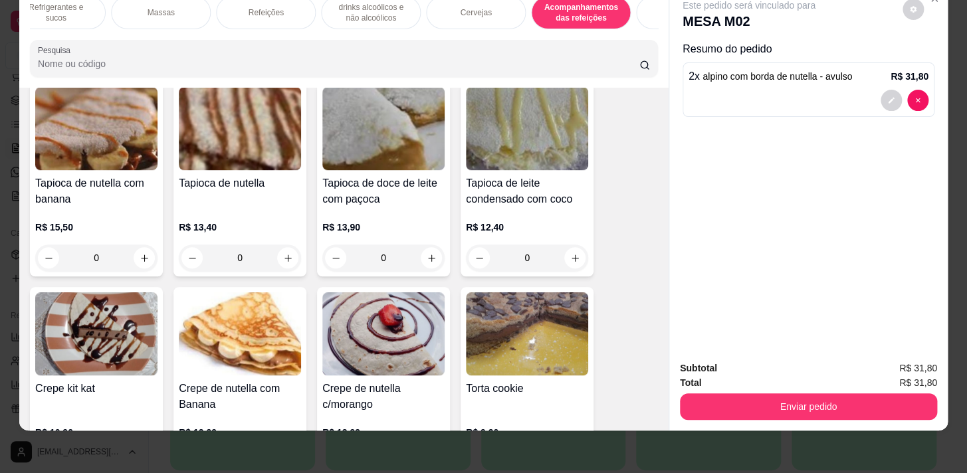
scroll to position [11127, 0]
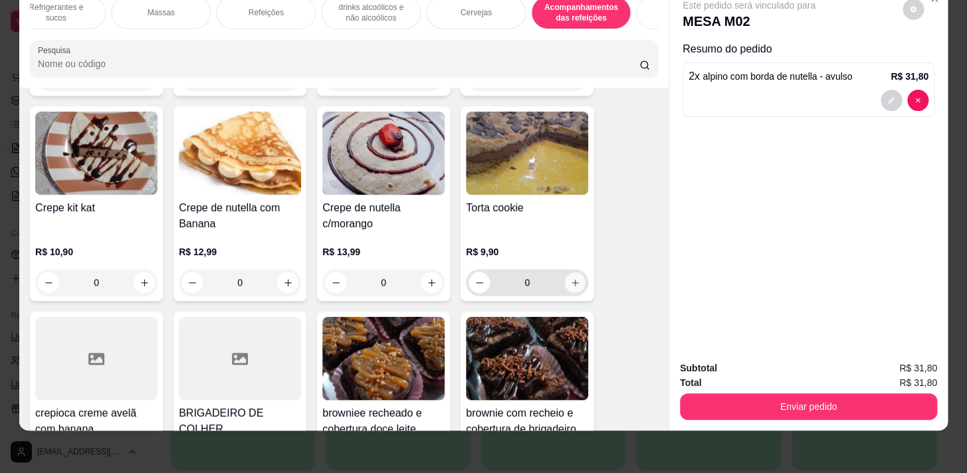
click at [570, 278] on icon "increase-product-quantity" at bounding box center [575, 283] width 10 height 10
type input "1"
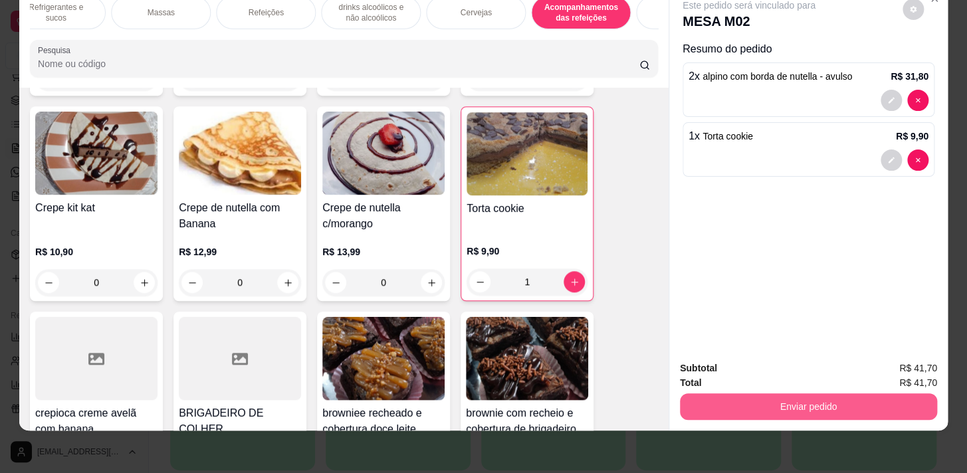
click at [869, 395] on button "Enviar pedido" at bounding box center [808, 406] width 257 height 27
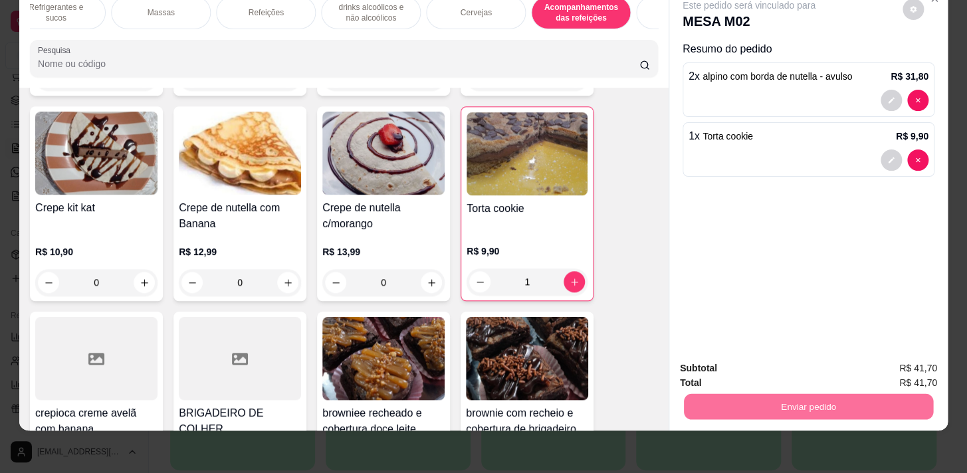
click at [894, 361] on button "Enviar pedido" at bounding box center [902, 365] width 75 height 25
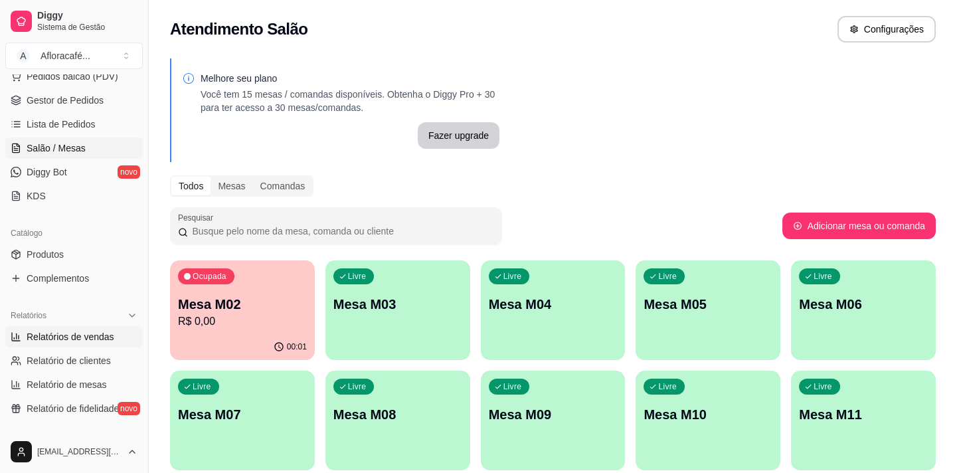
click at [48, 344] on link "Relatórios de vendas" at bounding box center [74, 336] width 138 height 21
select select "ALL"
select select "0"
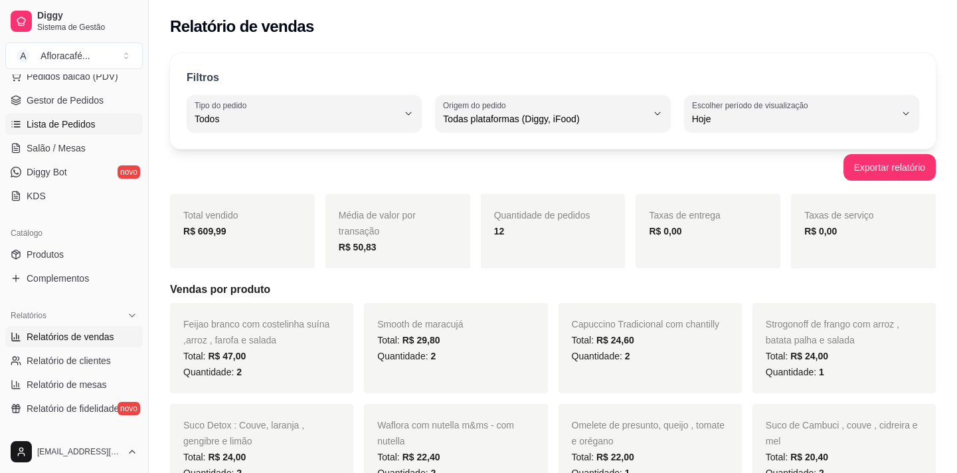
click at [48, 120] on span "Lista de Pedidos" at bounding box center [61, 124] width 69 height 13
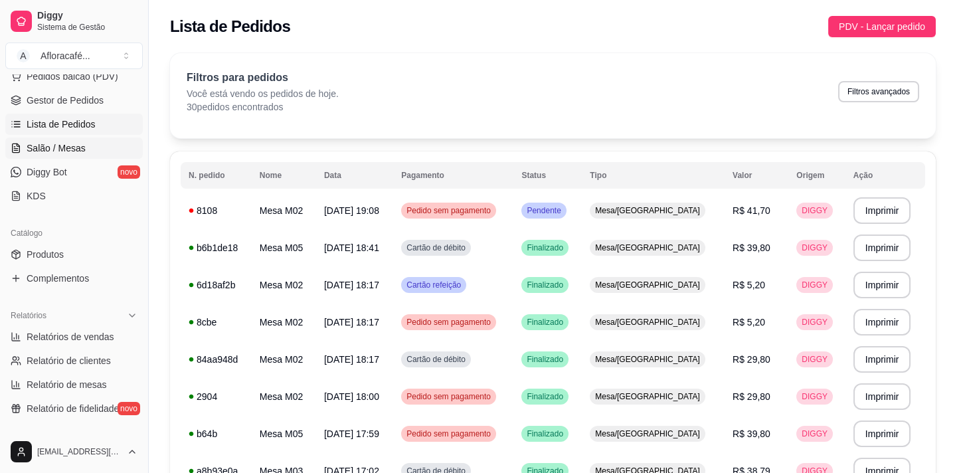
click at [60, 145] on span "Salão / Mesas" at bounding box center [56, 147] width 59 height 13
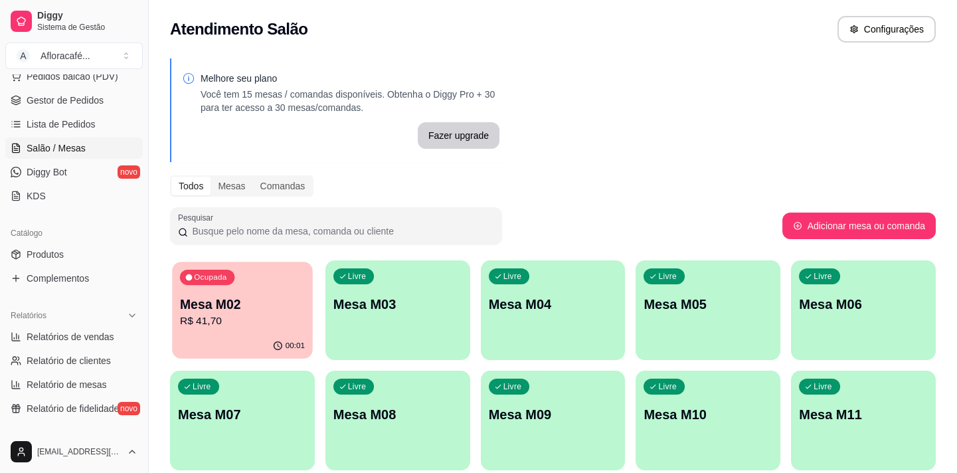
click at [290, 310] on p "Mesa M02" at bounding box center [242, 305] width 125 height 18
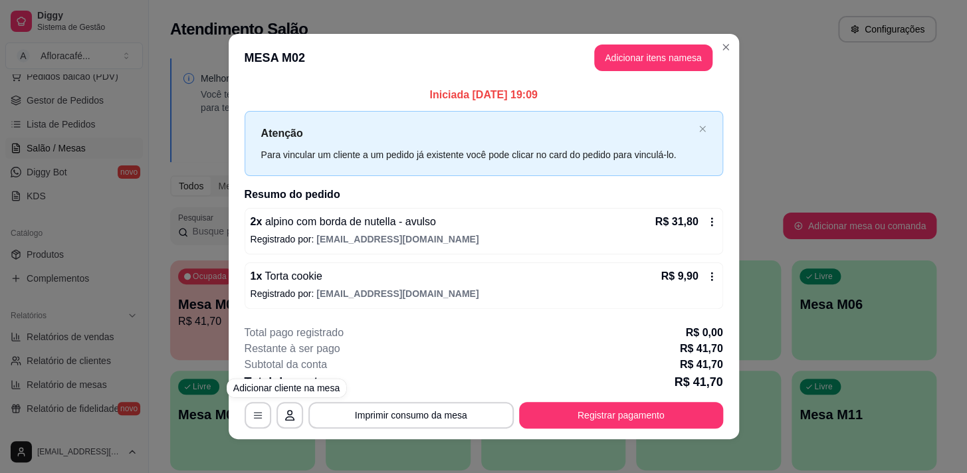
scroll to position [8, 0]
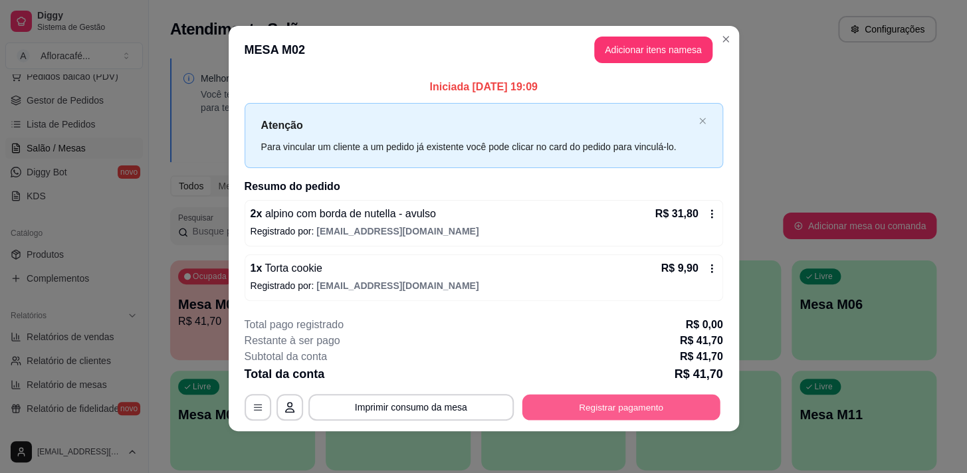
click at [630, 410] on button "Registrar pagamento" at bounding box center [620, 407] width 198 height 26
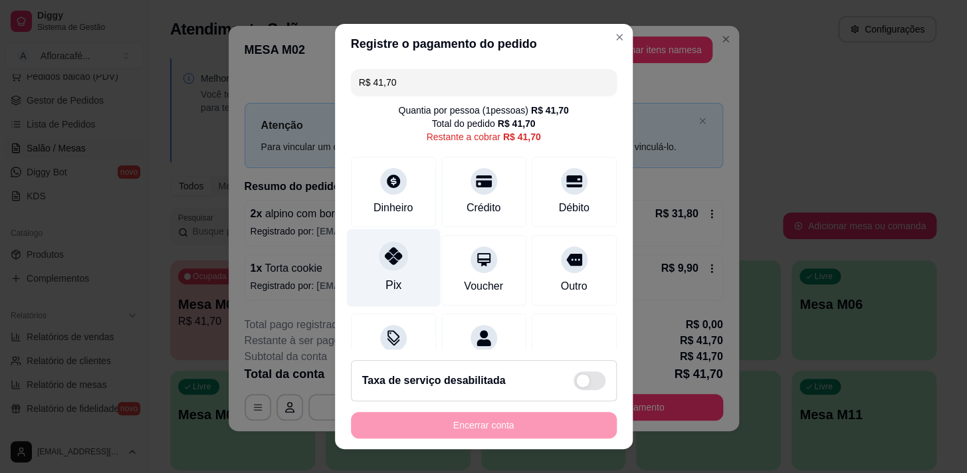
click at [388, 270] on div at bounding box center [393, 255] width 29 height 29
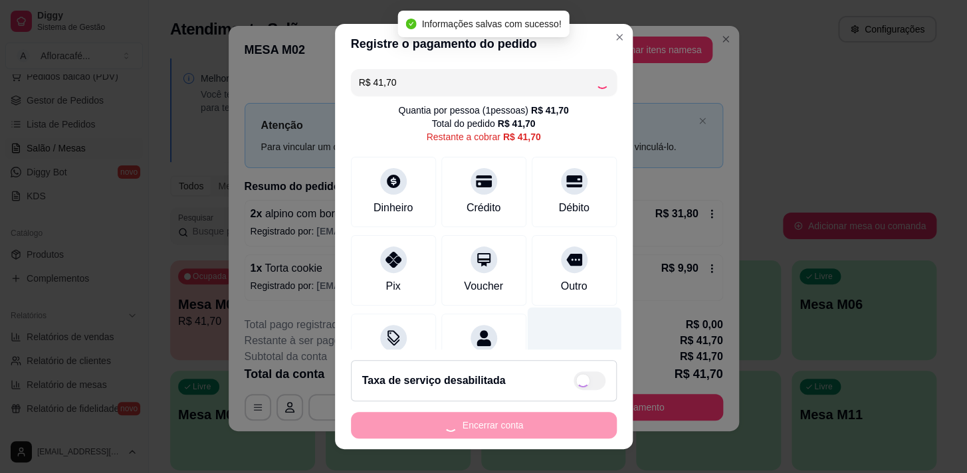
type input "R$ 0,00"
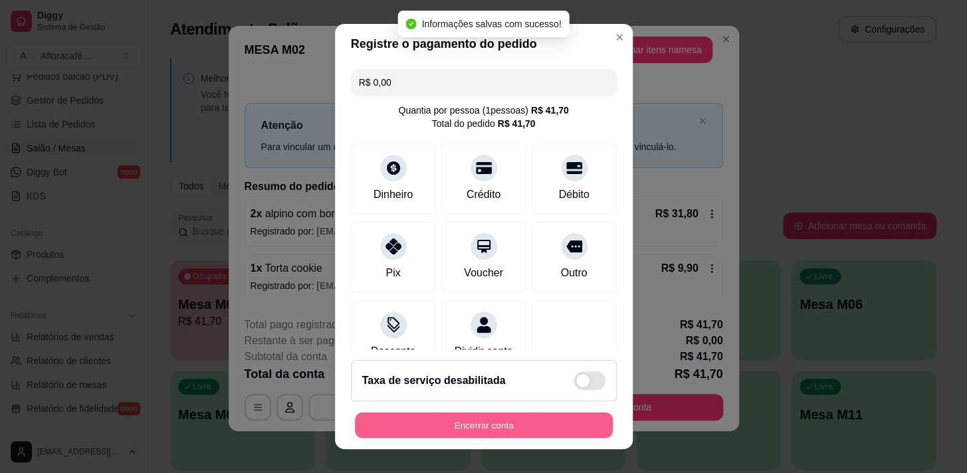
click at [500, 423] on button "Encerrar conta" at bounding box center [484, 426] width 258 height 26
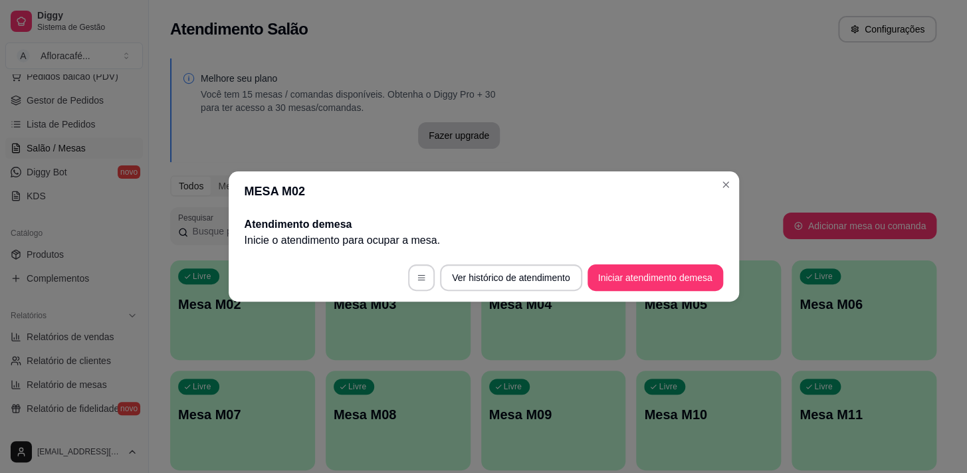
scroll to position [0, 0]
